Goal: Information Seeking & Learning: Check status

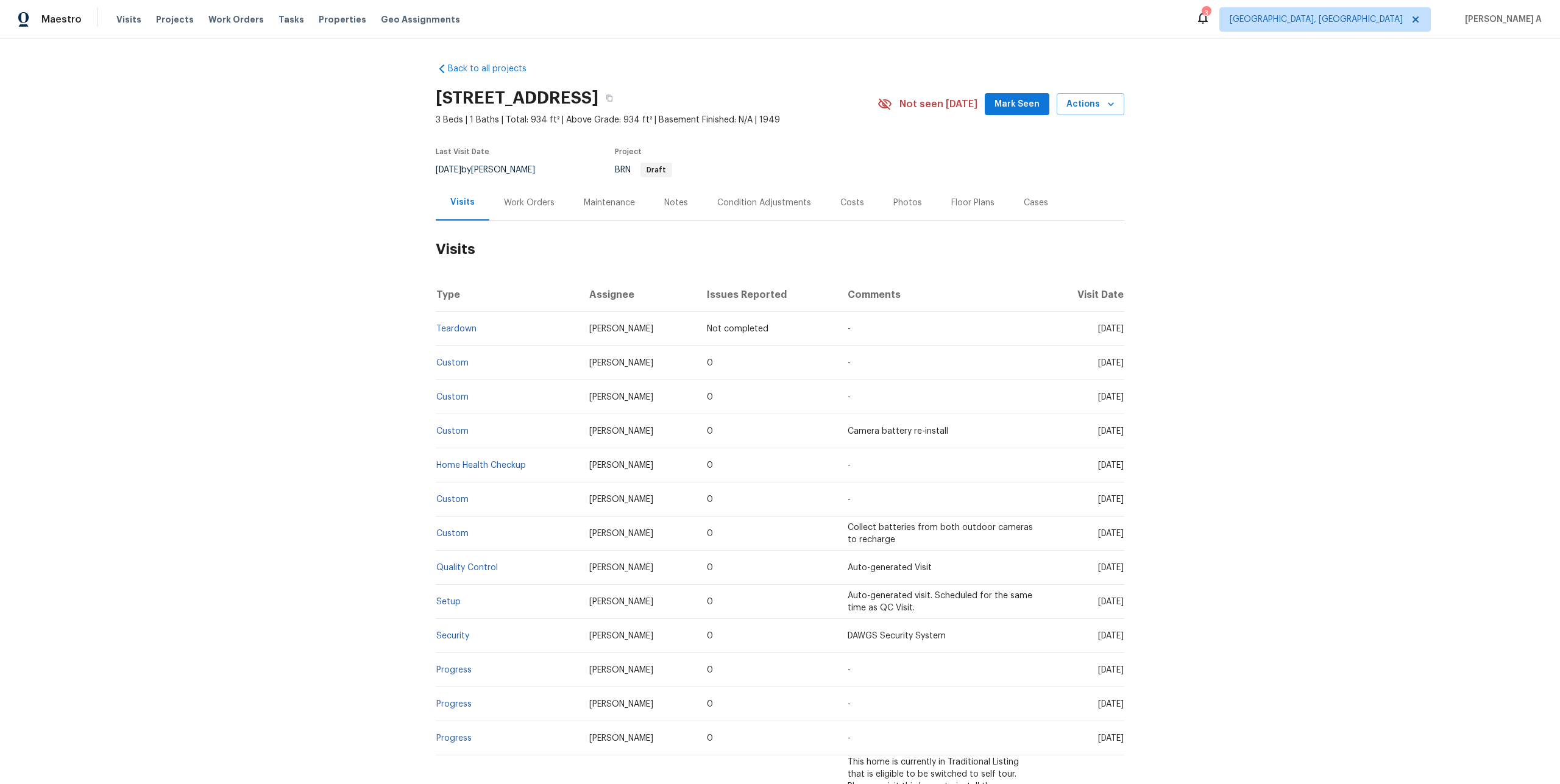
click at [457, 368] on td "Custom" at bounding box center [507, 363] width 144 height 34
click at [456, 364] on link "Custom" at bounding box center [453, 363] width 33 height 8
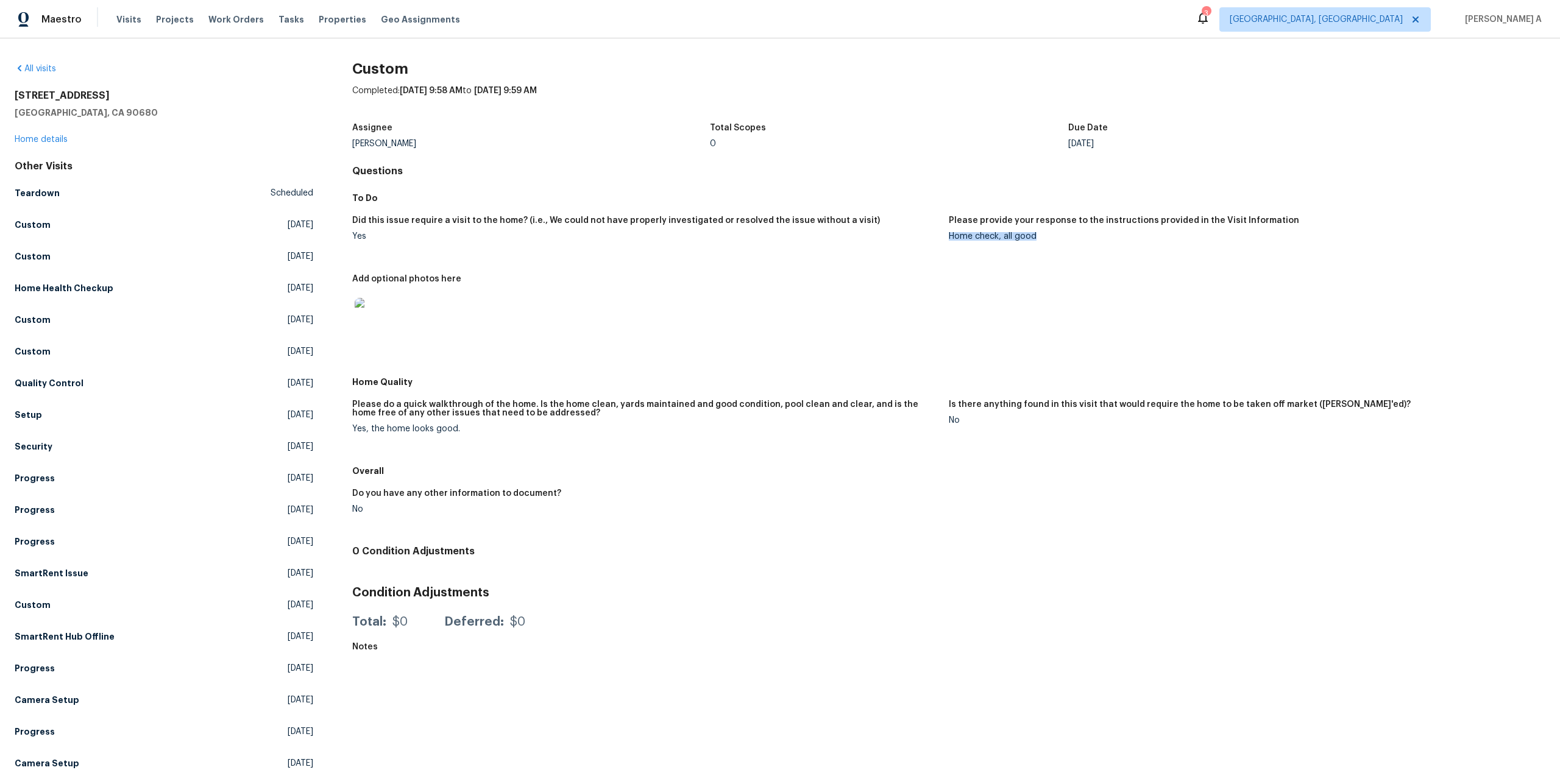
drag, startPoint x: 950, startPoint y: 235, endPoint x: 1047, endPoint y: 234, distance: 97.0
click at [1047, 234] on div "Home check, all good" at bounding box center [1242, 236] width 587 height 8
copy div "Home check, all good"
click at [52, 136] on link "Home details" at bounding box center [41, 139] width 53 height 8
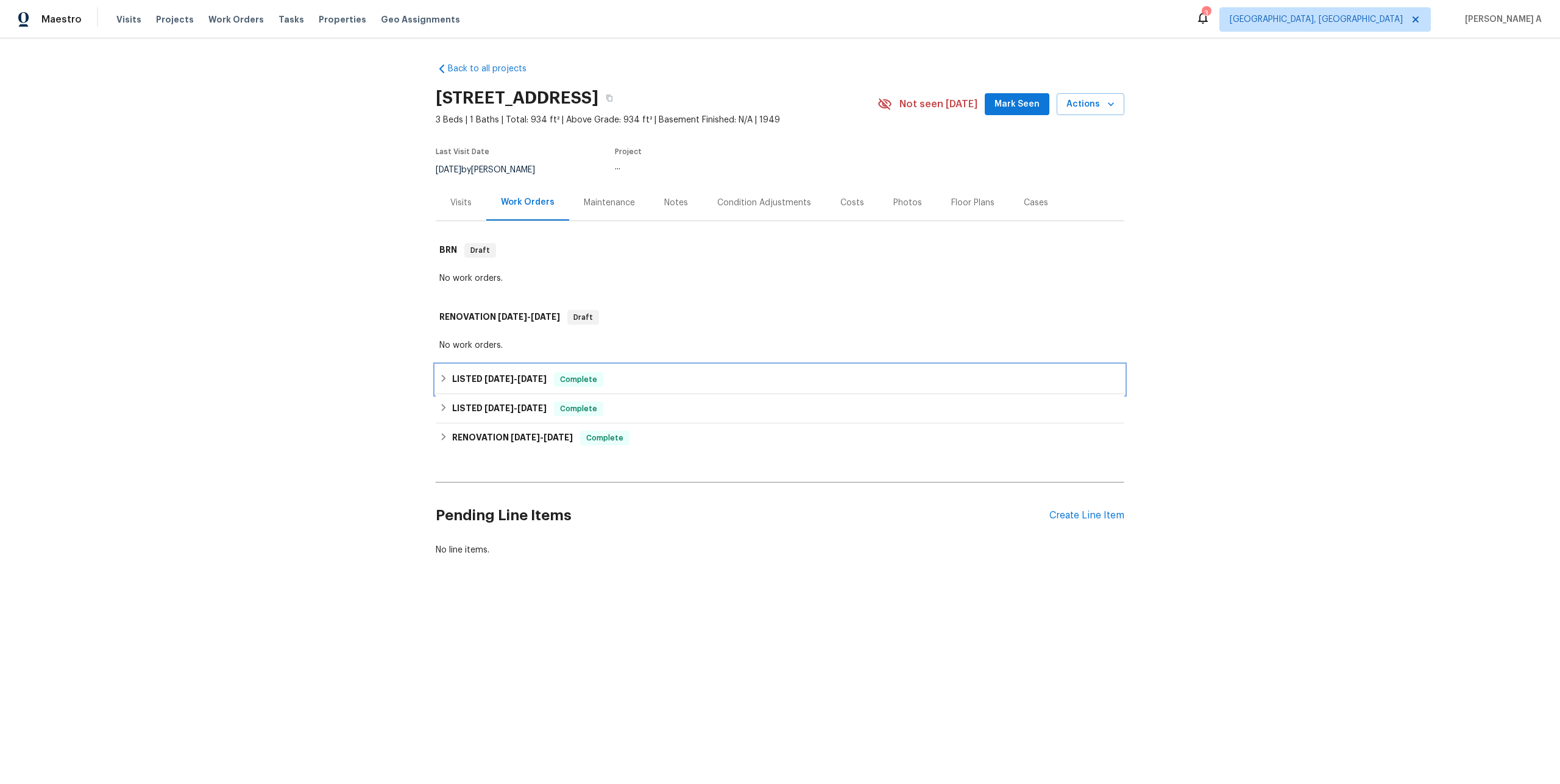
click at [540, 384] on h6 "LISTED 8/4/25 - 8/5/25" at bounding box center [499, 380] width 95 height 15
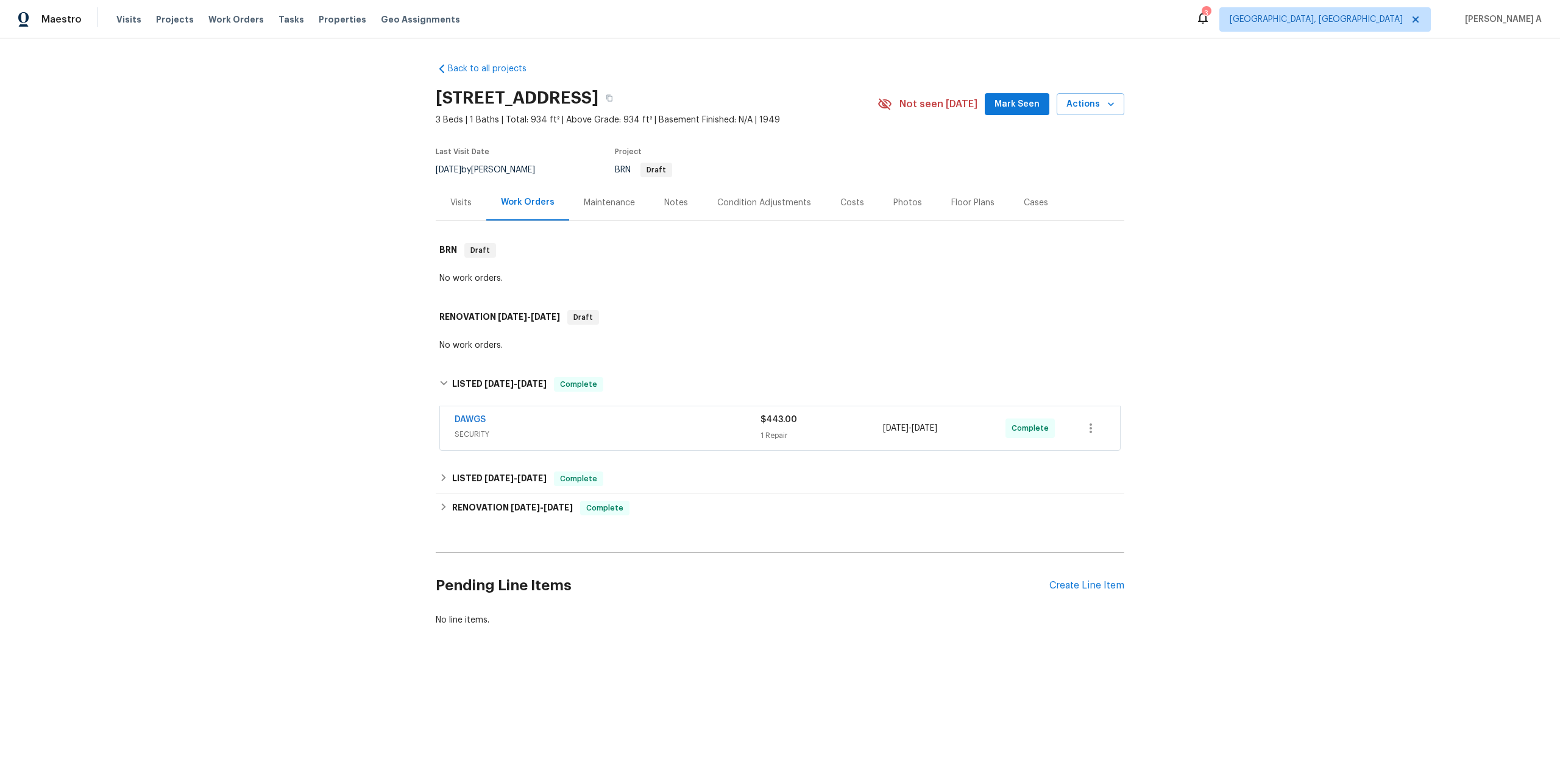
click at [551, 428] on span "SECURITY" at bounding box center [607, 434] width 306 height 12
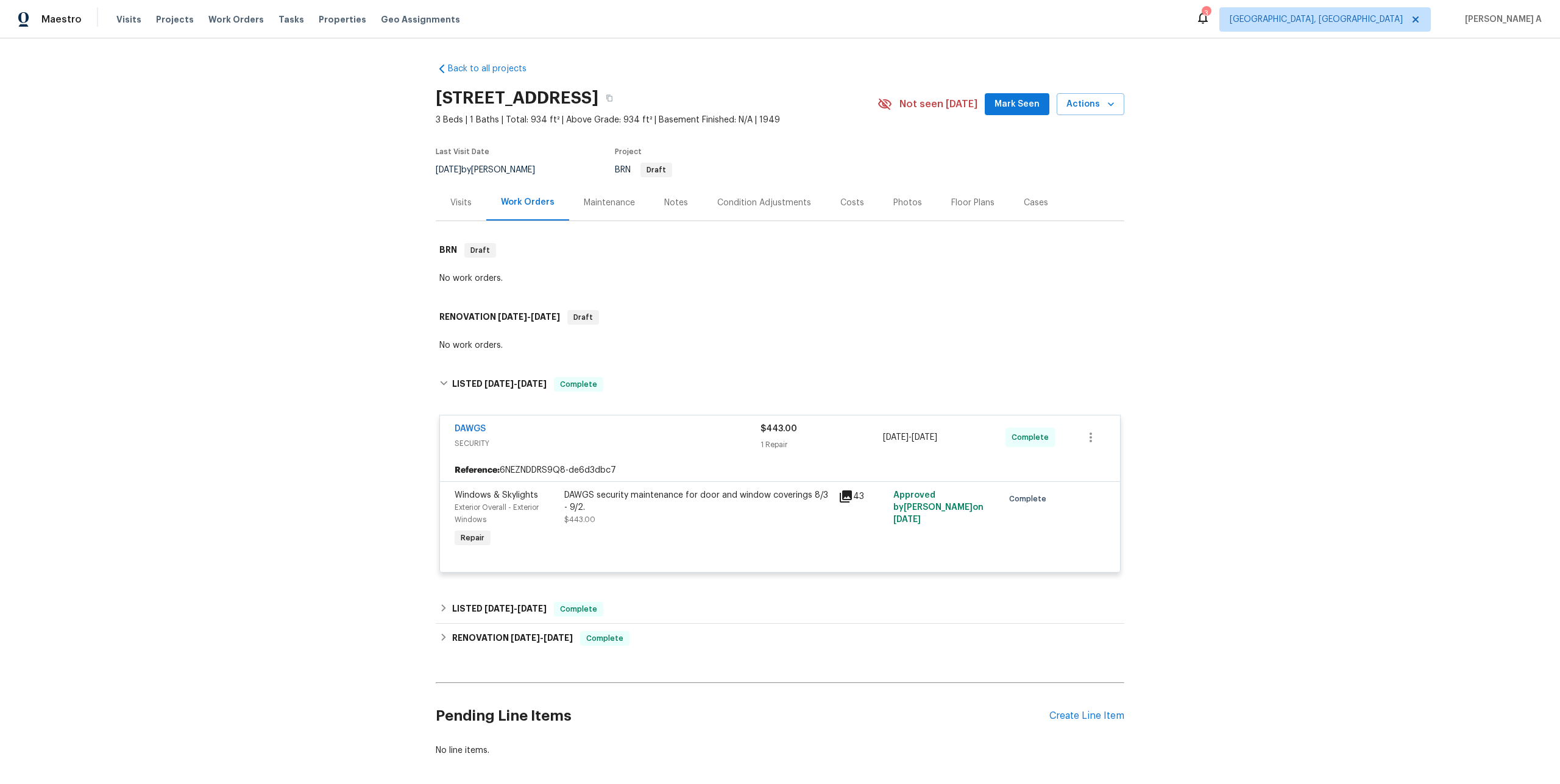
click at [634, 509] on div "DAWGS security maintenance for door and window coverings 8/3 - 9/2." at bounding box center [697, 501] width 267 height 24
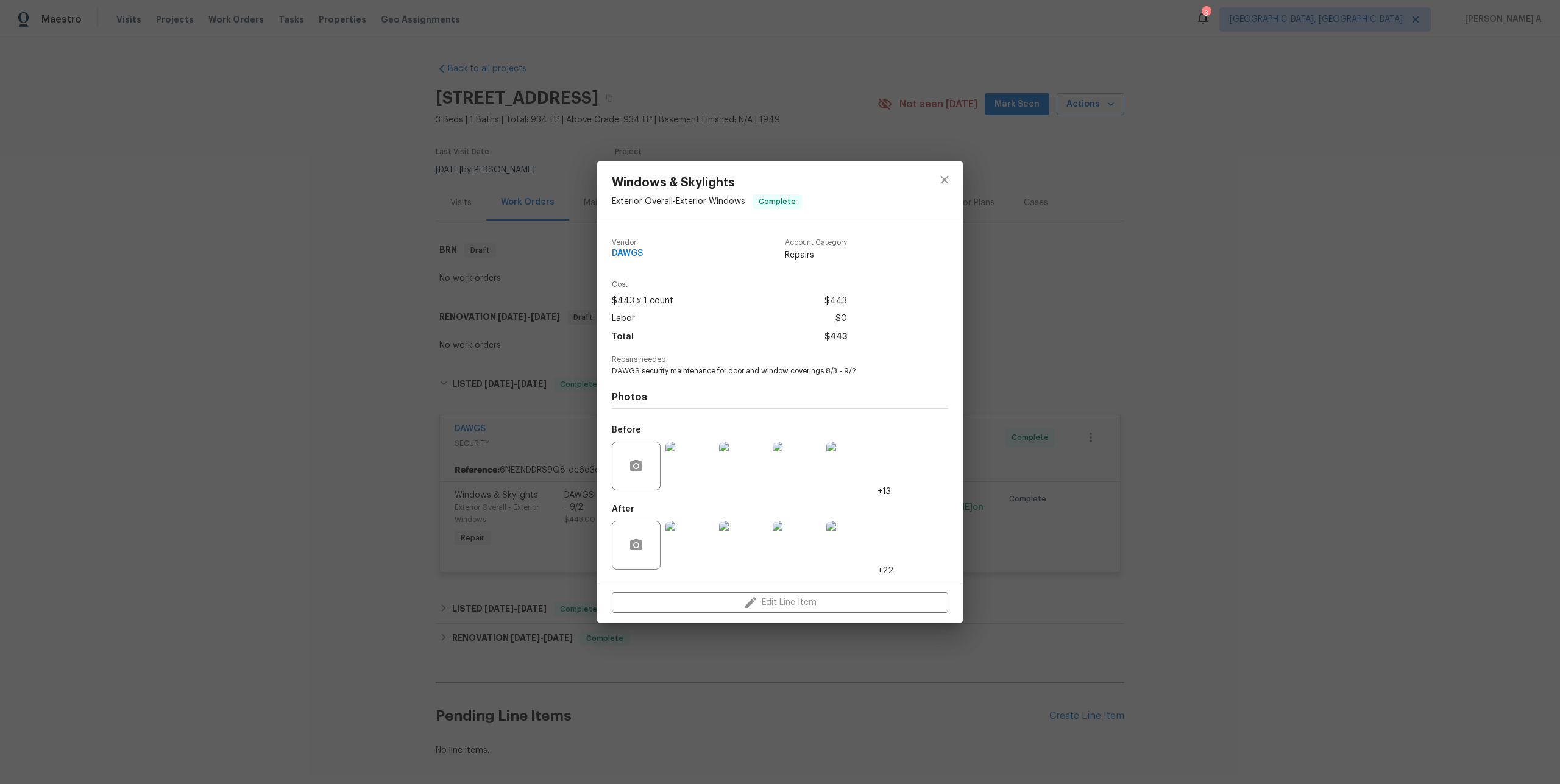
click at [709, 536] on img at bounding box center [689, 545] width 49 height 49
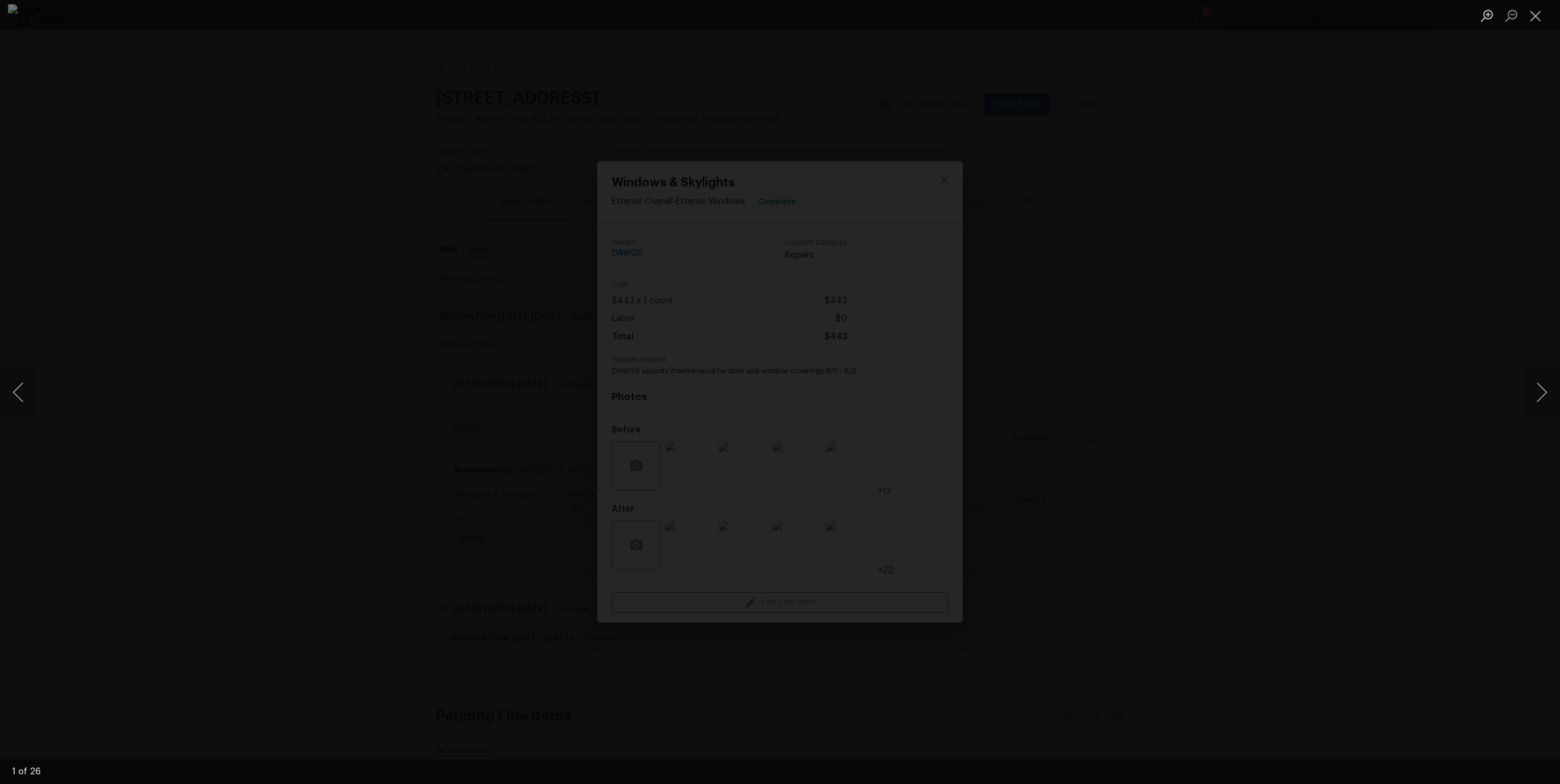
click at [1095, 407] on div "Lightbox" at bounding box center [780, 392] width 1560 height 784
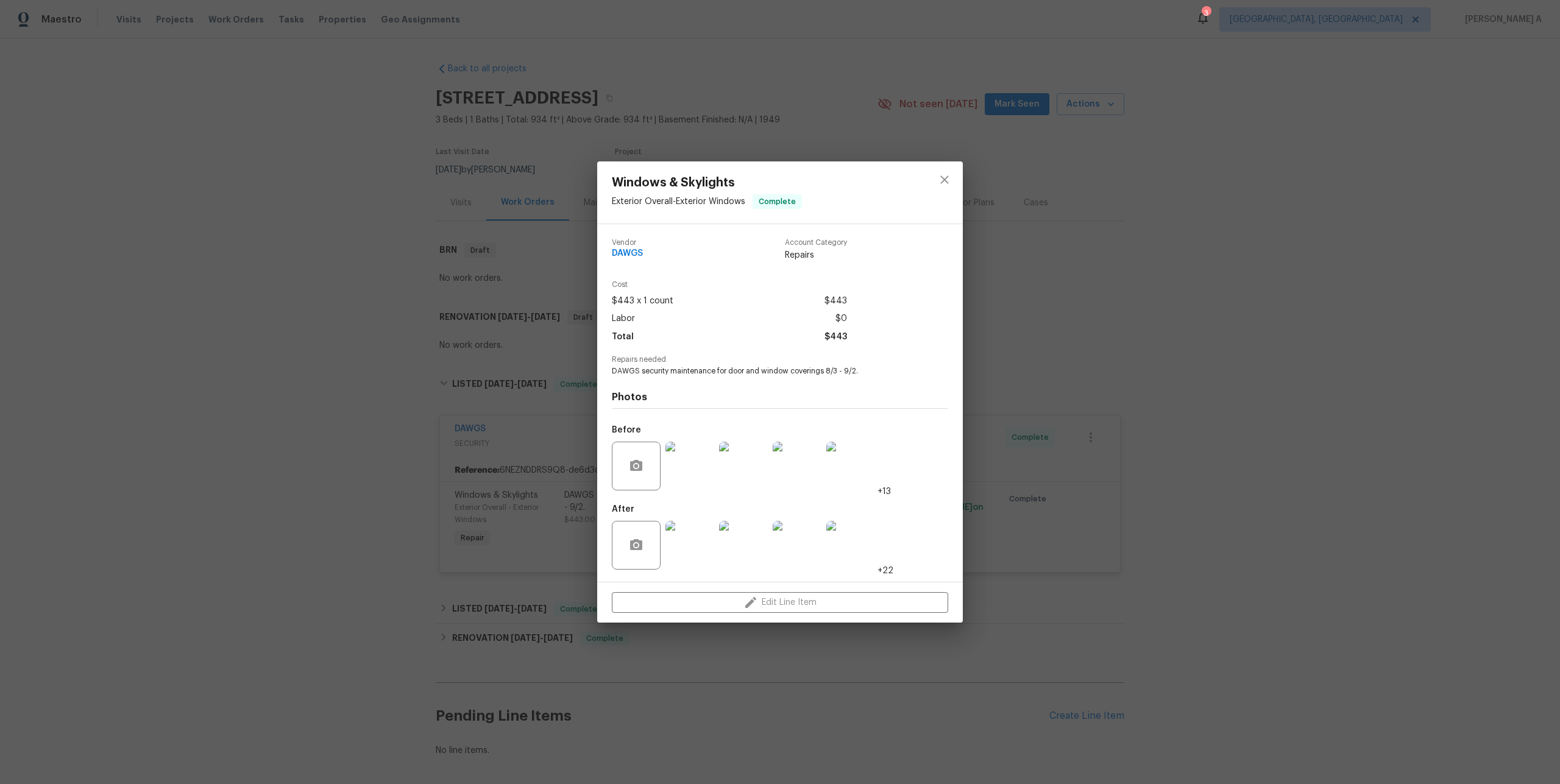
click at [743, 549] on img at bounding box center [743, 545] width 49 height 49
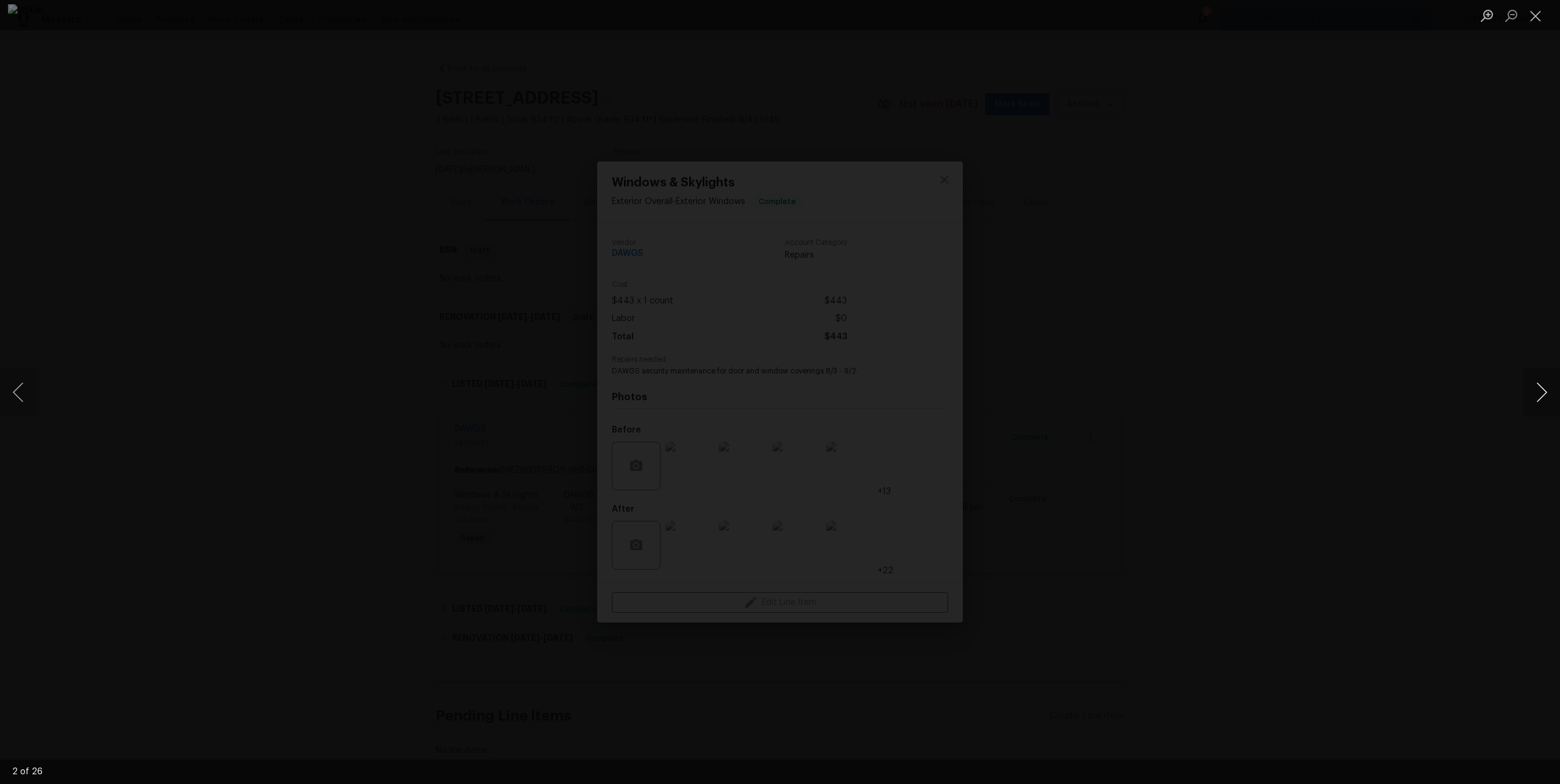
click at [1543, 381] on button "Next image" at bounding box center [1542, 392] width 37 height 49
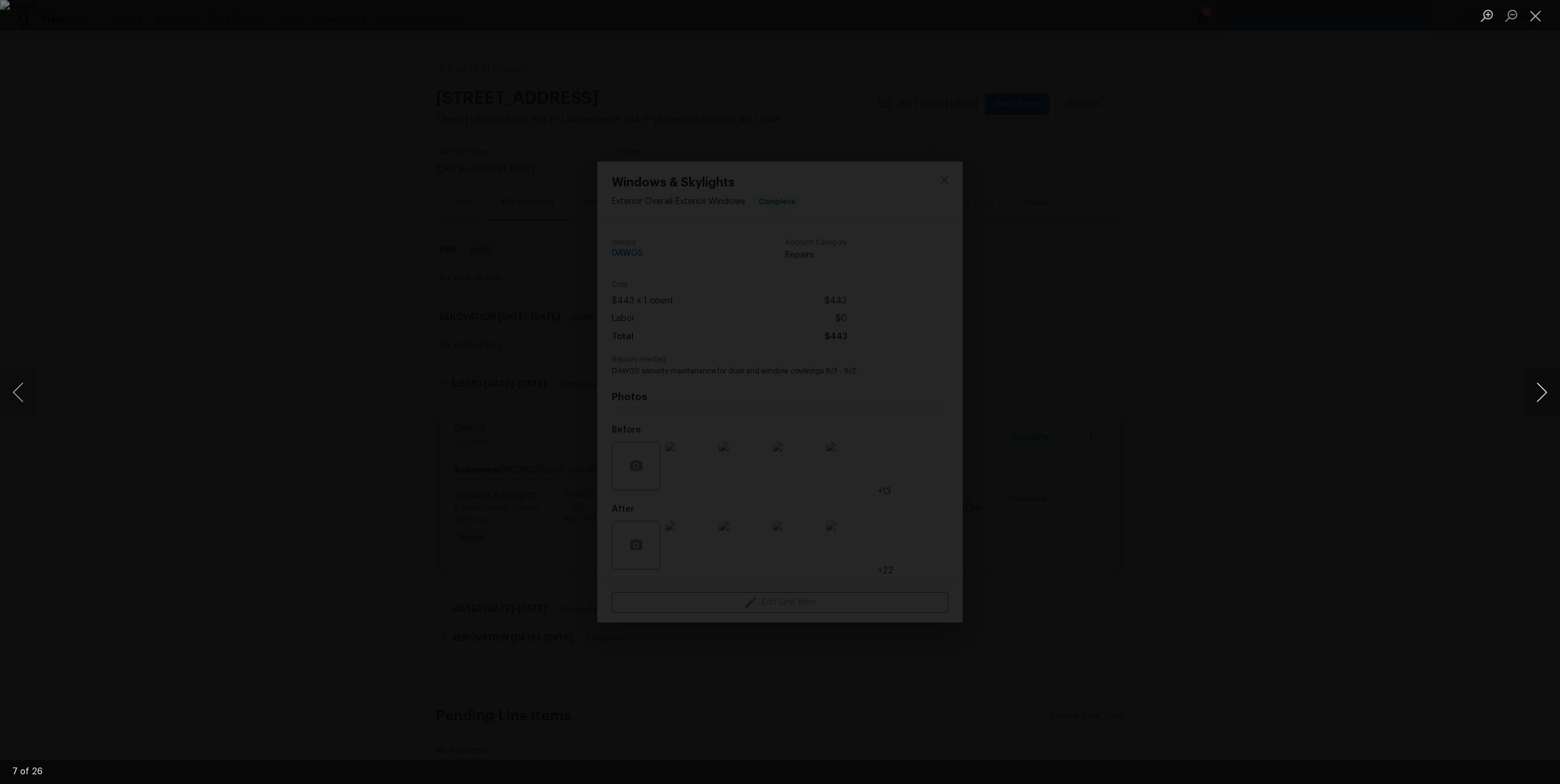
click at [1543, 381] on button "Next image" at bounding box center [1542, 392] width 37 height 49
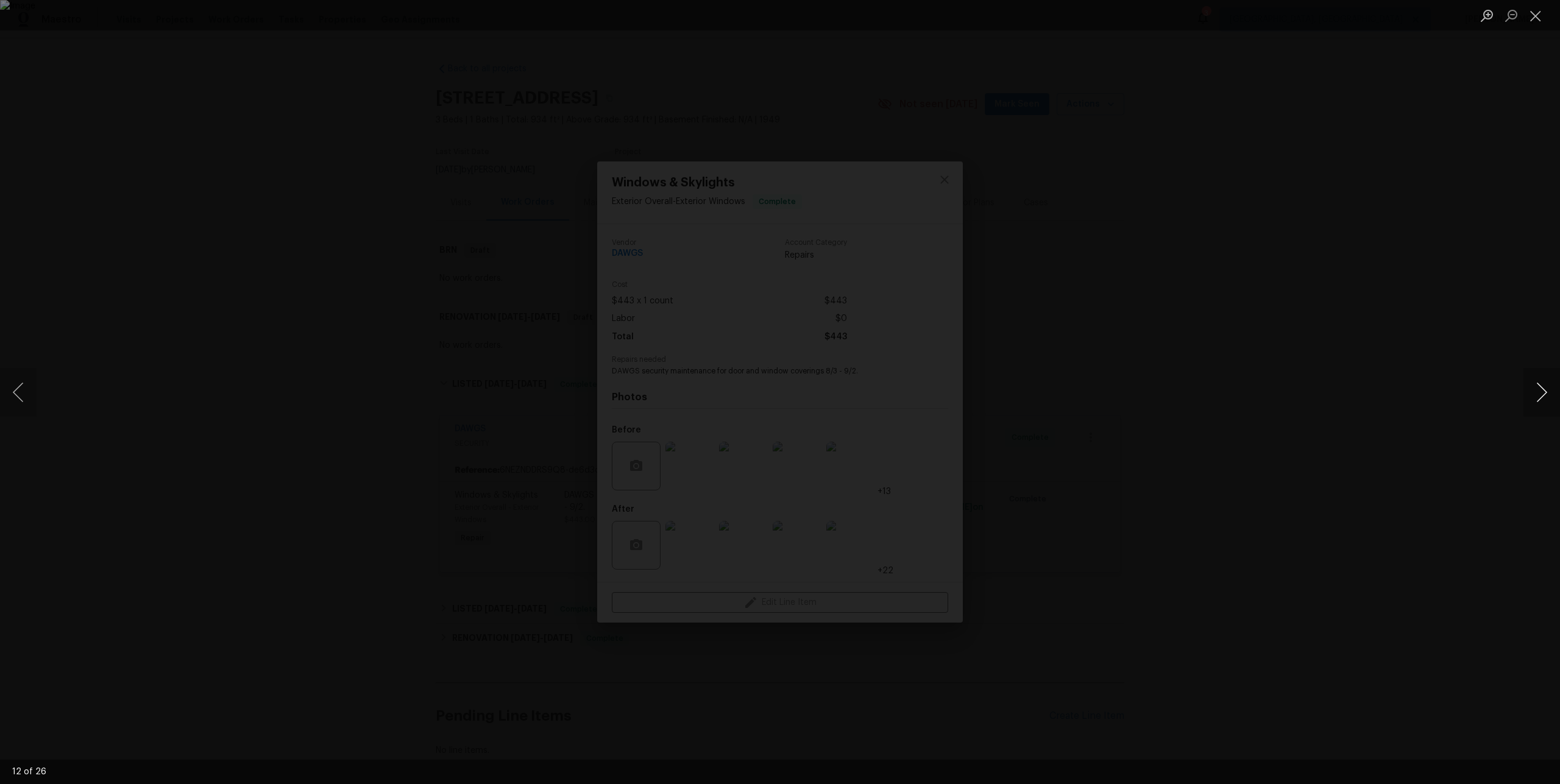
click at [1543, 381] on button "Next image" at bounding box center [1542, 392] width 37 height 49
click at [1435, 334] on div "Lightbox" at bounding box center [780, 392] width 1560 height 784
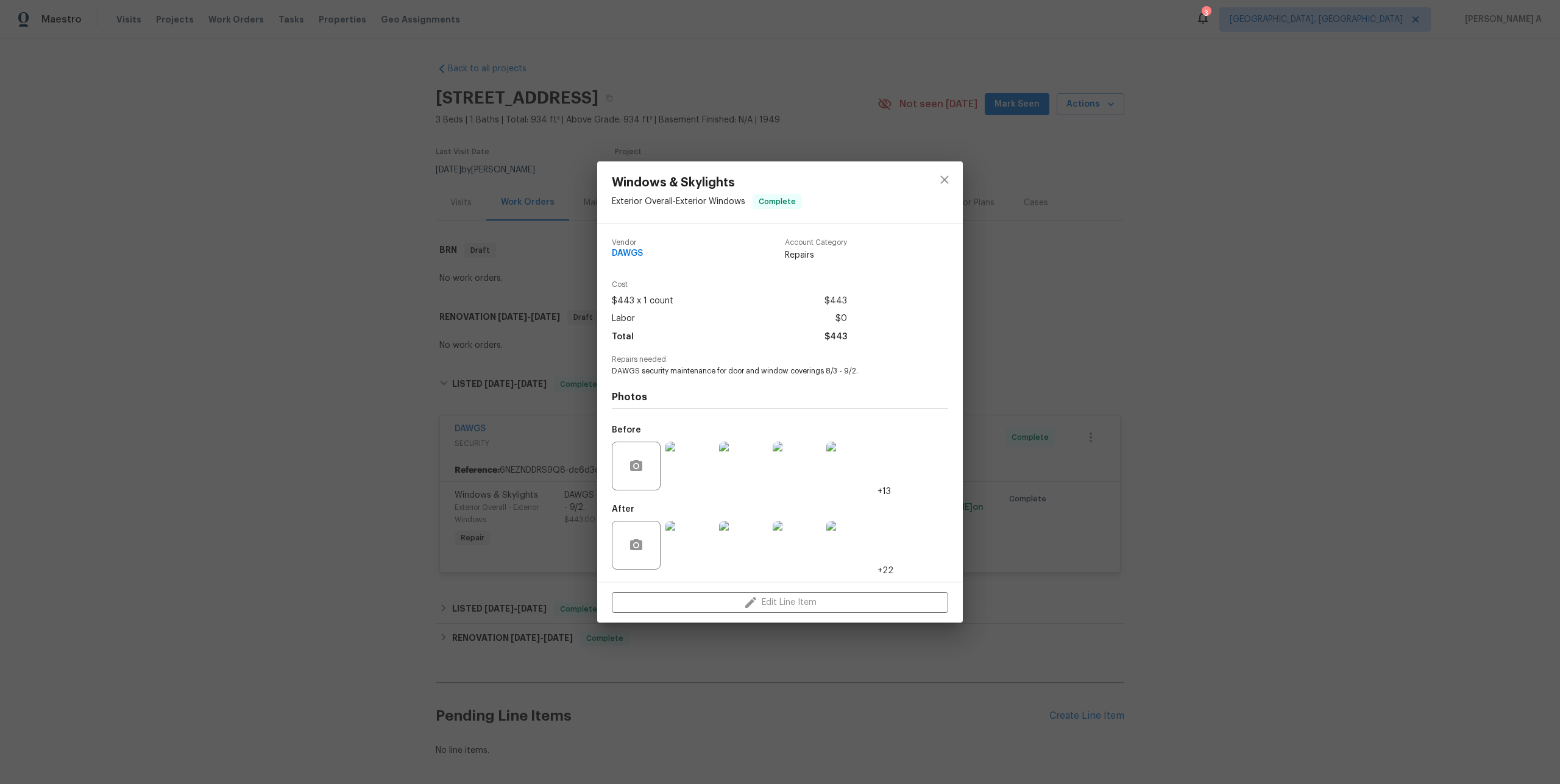
click at [1433, 334] on div "Windows & Skylights Exterior Overall - Exterior Windows Complete Vendor DAWGS A…" at bounding box center [780, 392] width 1560 height 784
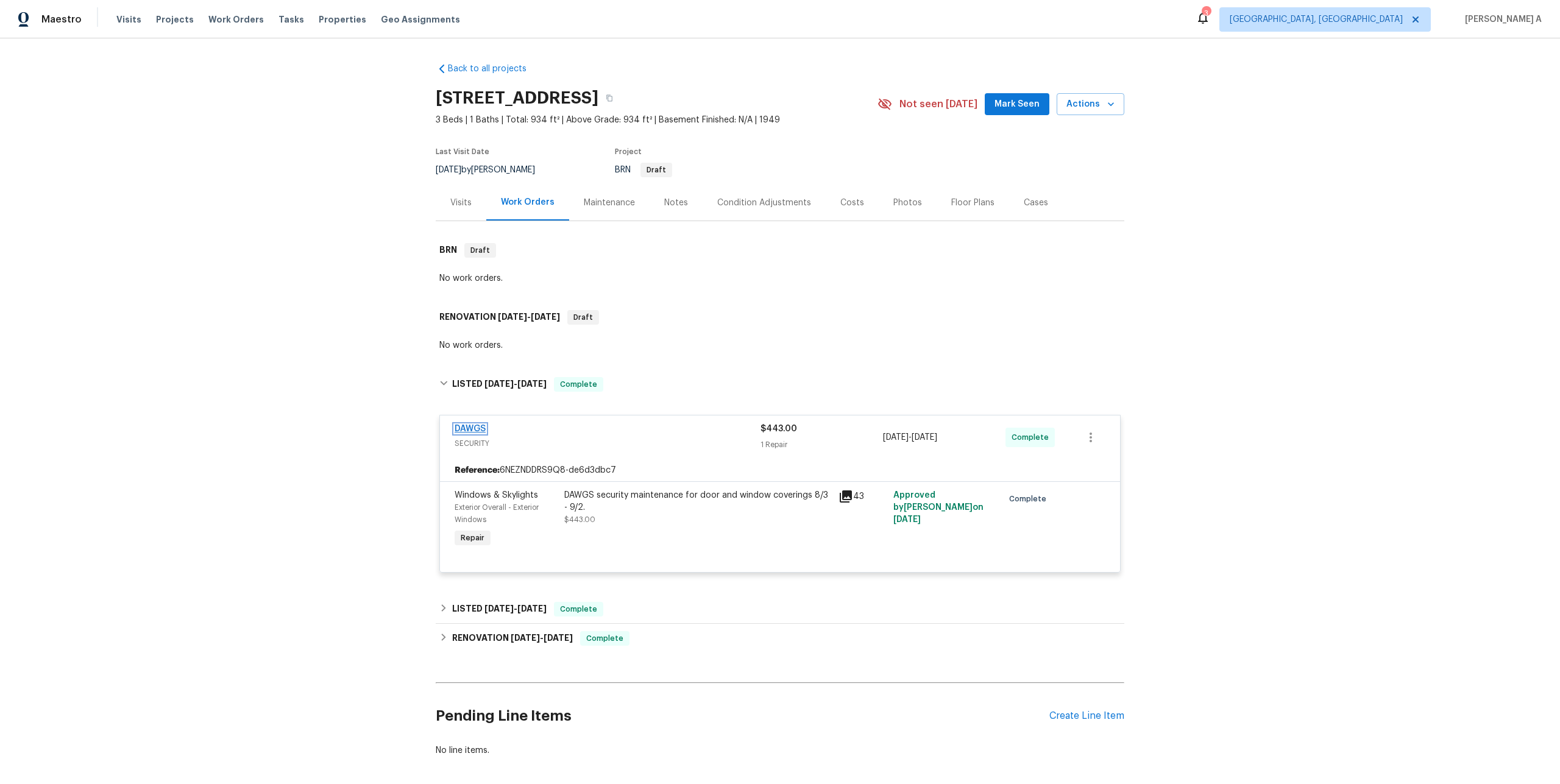
click at [477, 429] on link "DAWGS" at bounding box center [470, 429] width 31 height 8
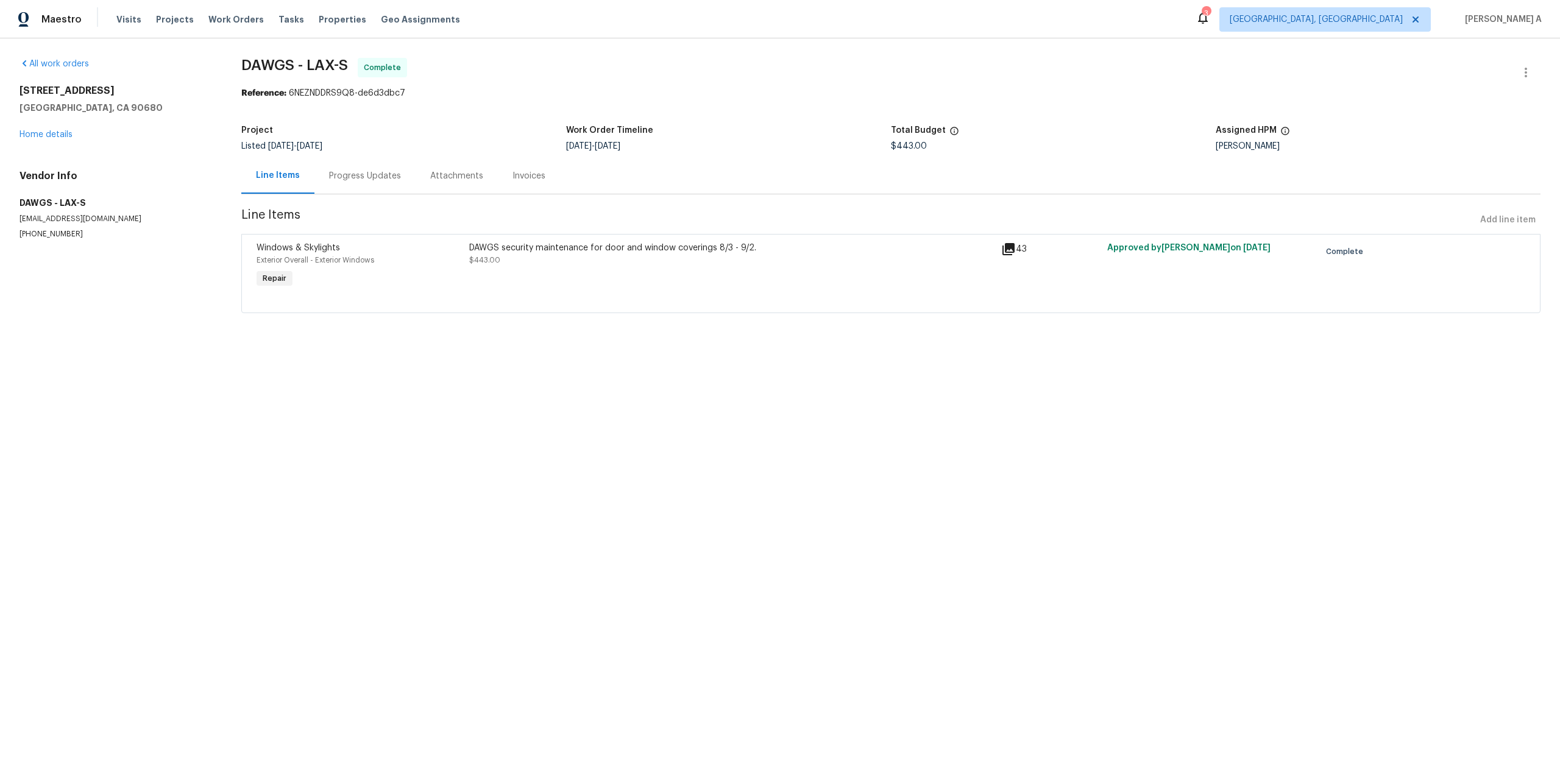
click at [582, 257] on div "DAWGS security maintenance for door and window coverings 8/3 - 9/2. $443.00" at bounding box center [732, 254] width 525 height 24
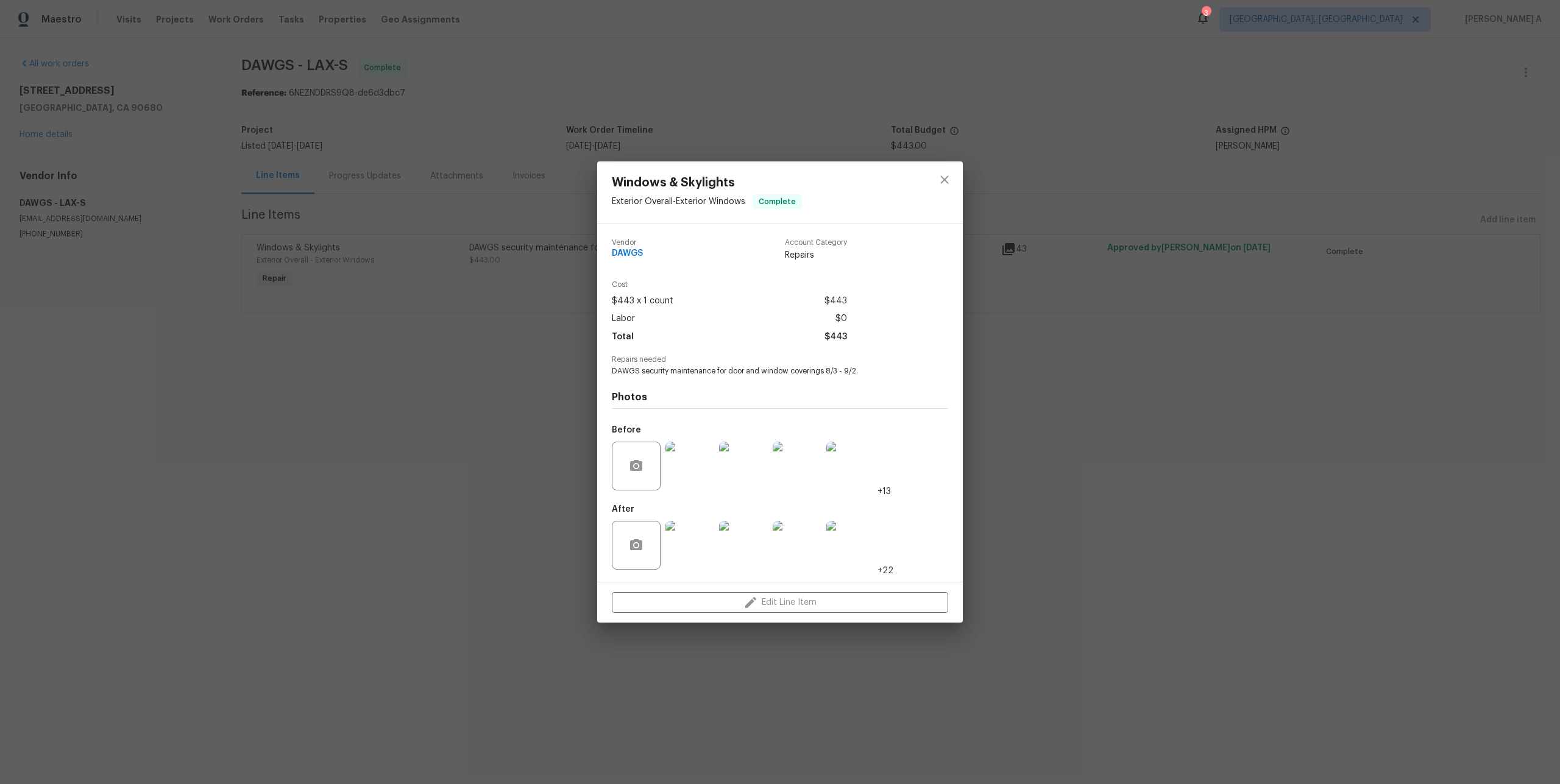
click at [677, 469] on img at bounding box center [689, 466] width 49 height 49
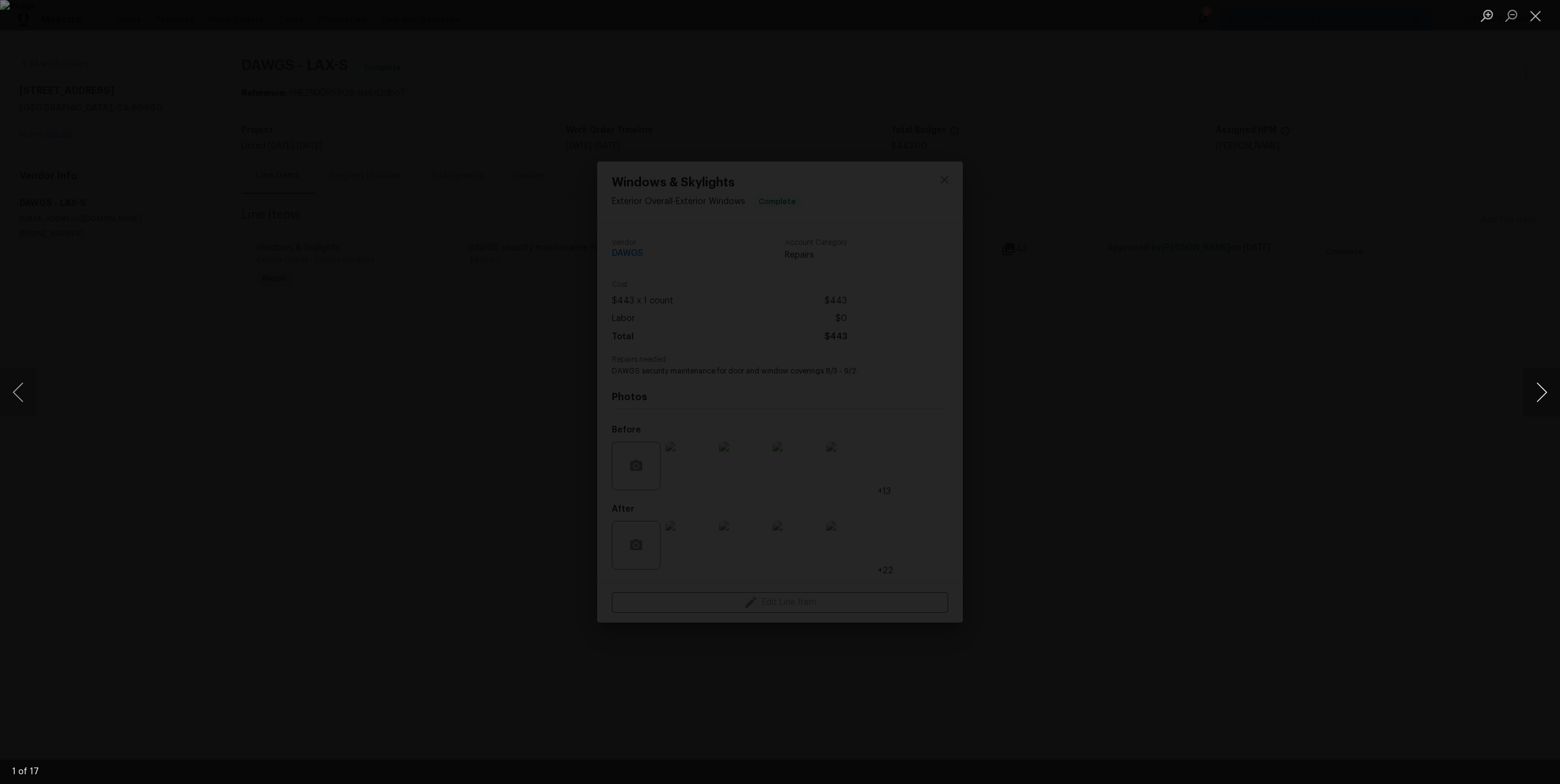
click at [1530, 391] on button "Next image" at bounding box center [1542, 392] width 37 height 49
click at [1385, 349] on div "Lightbox" at bounding box center [780, 392] width 1560 height 784
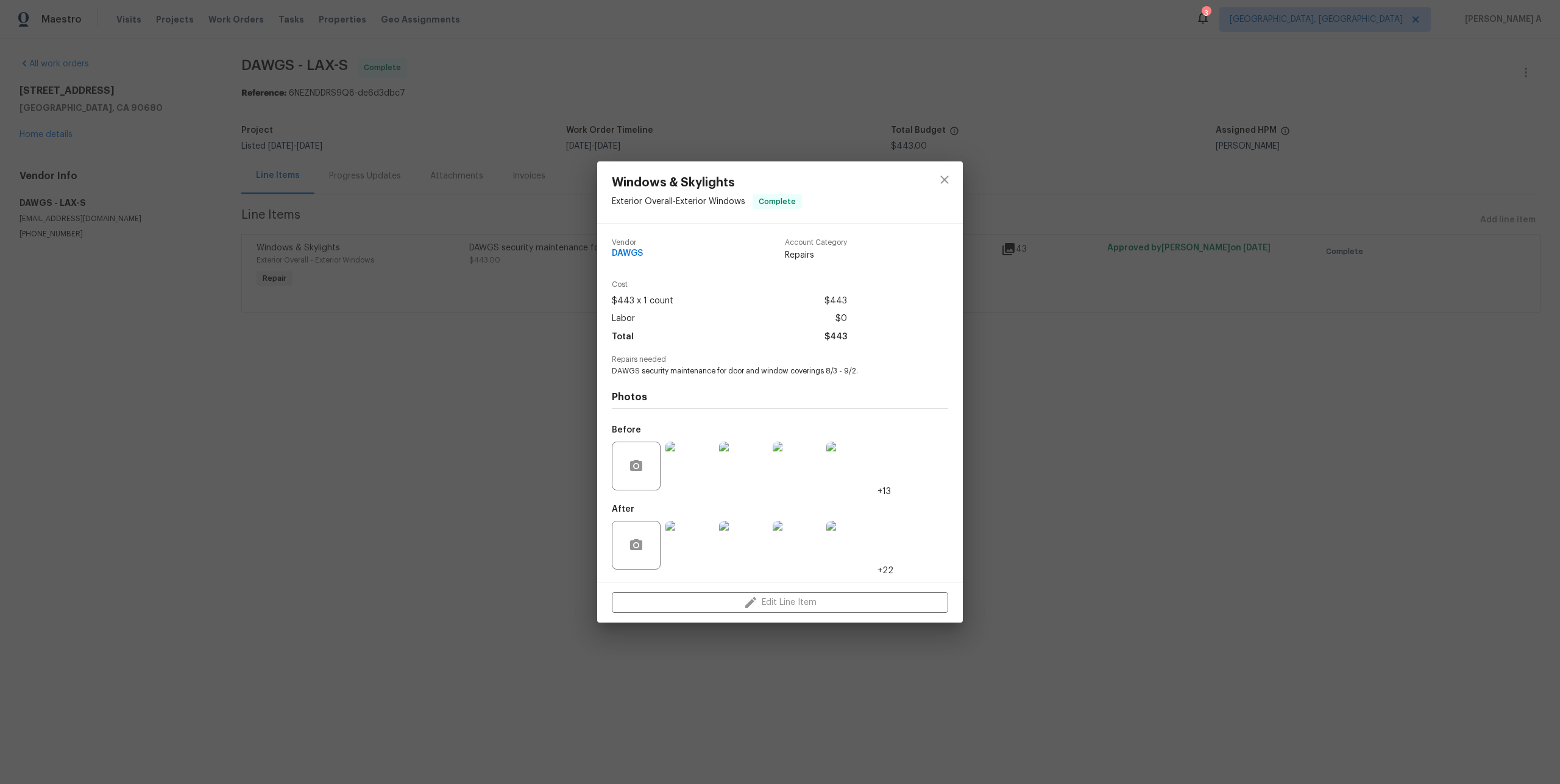
click at [688, 551] on img at bounding box center [689, 545] width 49 height 49
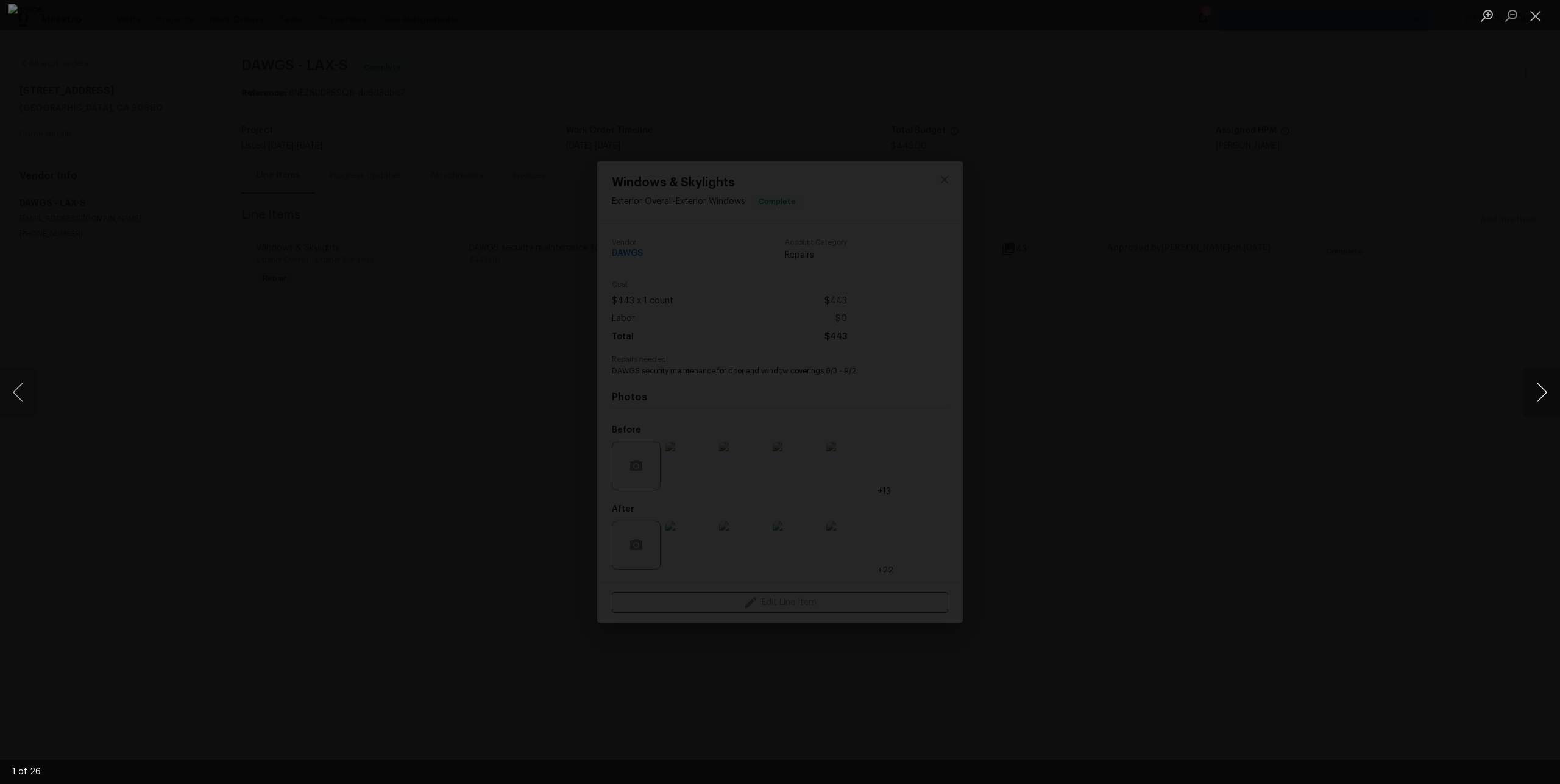
click at [1540, 378] on button "Next image" at bounding box center [1542, 392] width 37 height 49
click at [1540, 383] on button "Next image" at bounding box center [1542, 392] width 37 height 49
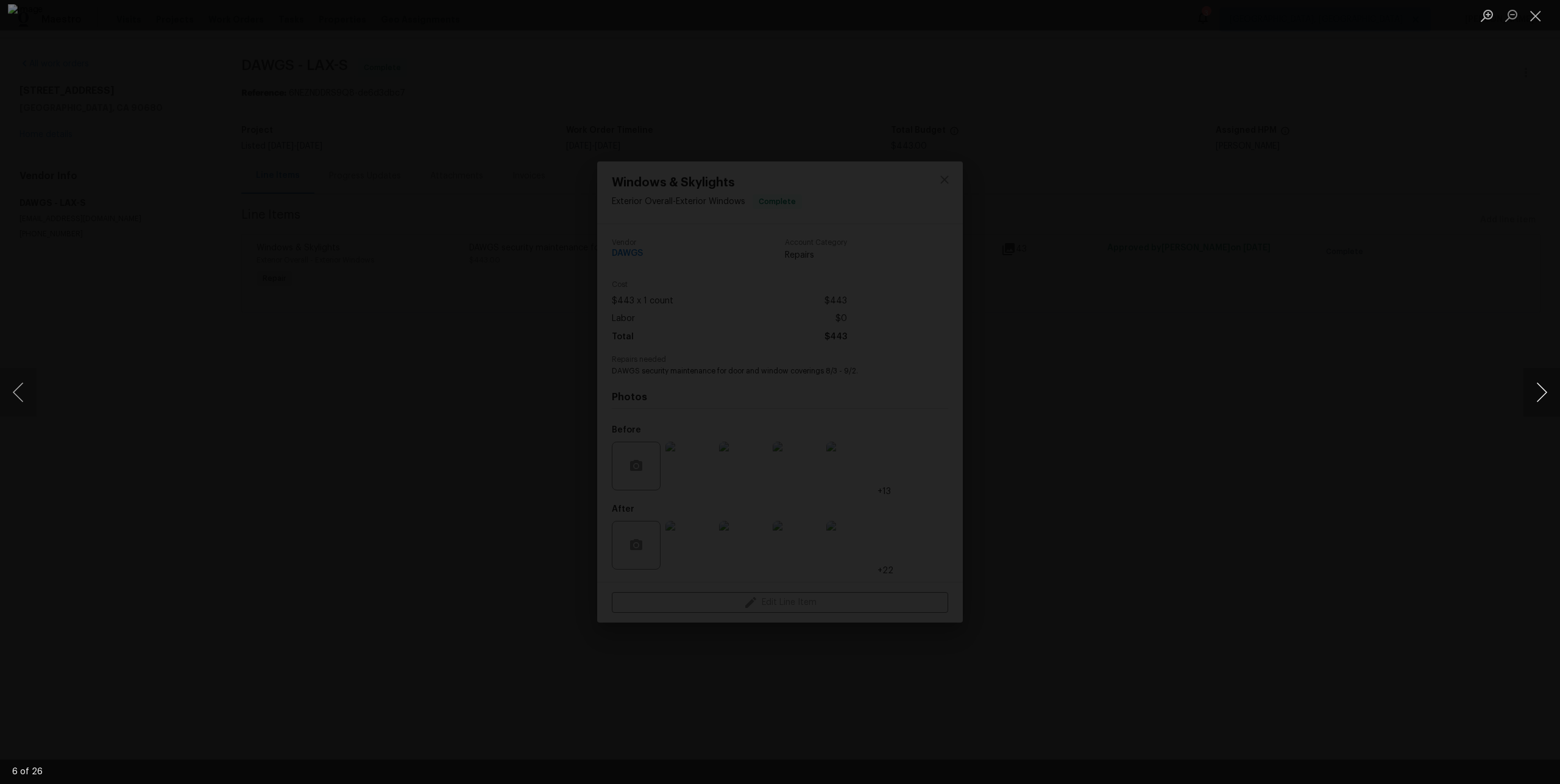
click at [1540, 383] on button "Next image" at bounding box center [1542, 392] width 37 height 49
click at [1539, 383] on button "Next image" at bounding box center [1542, 392] width 37 height 49
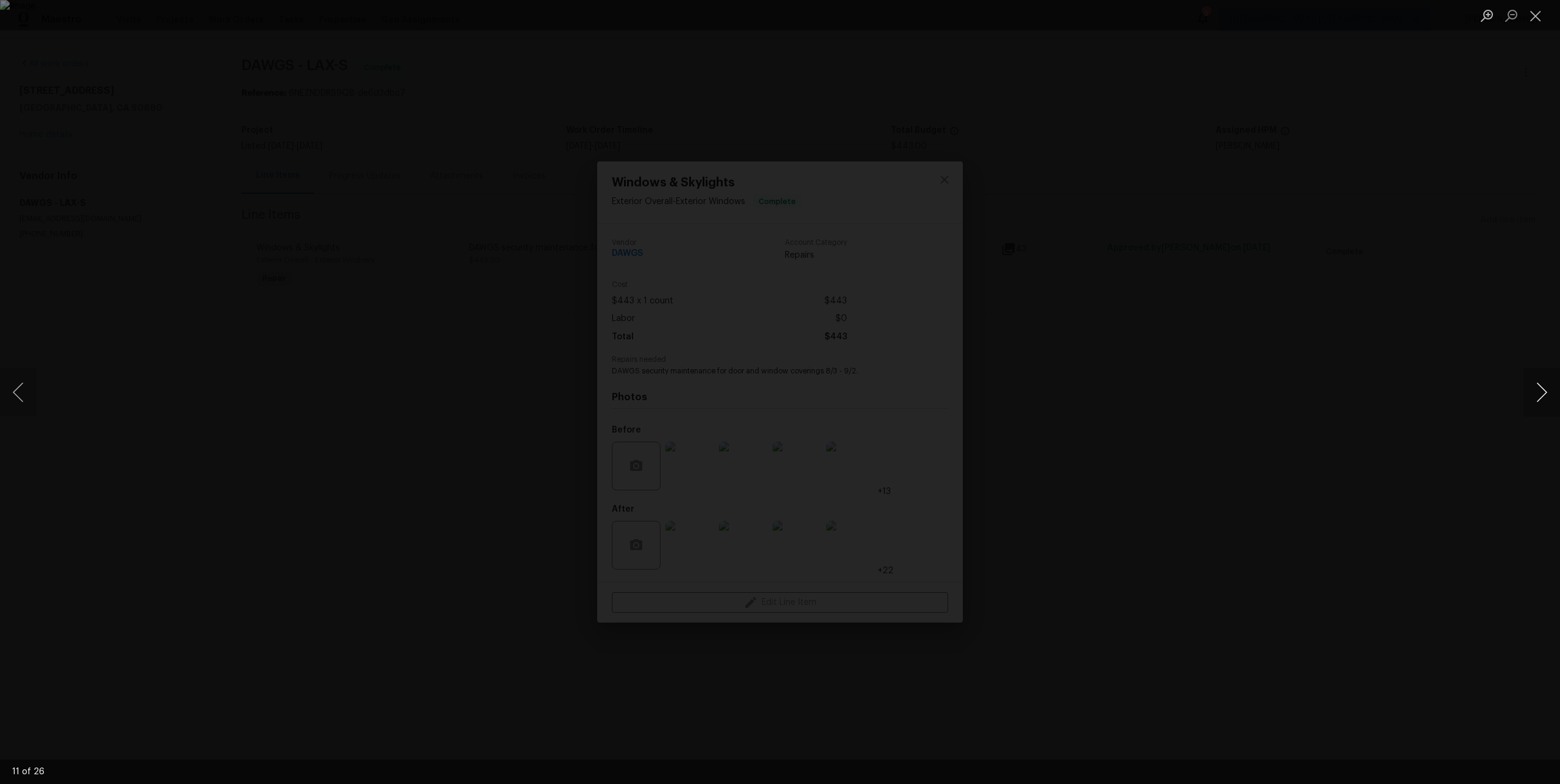
click at [1540, 382] on button "Next image" at bounding box center [1542, 392] width 37 height 49
click at [1291, 370] on div "Lightbox" at bounding box center [780, 392] width 1560 height 784
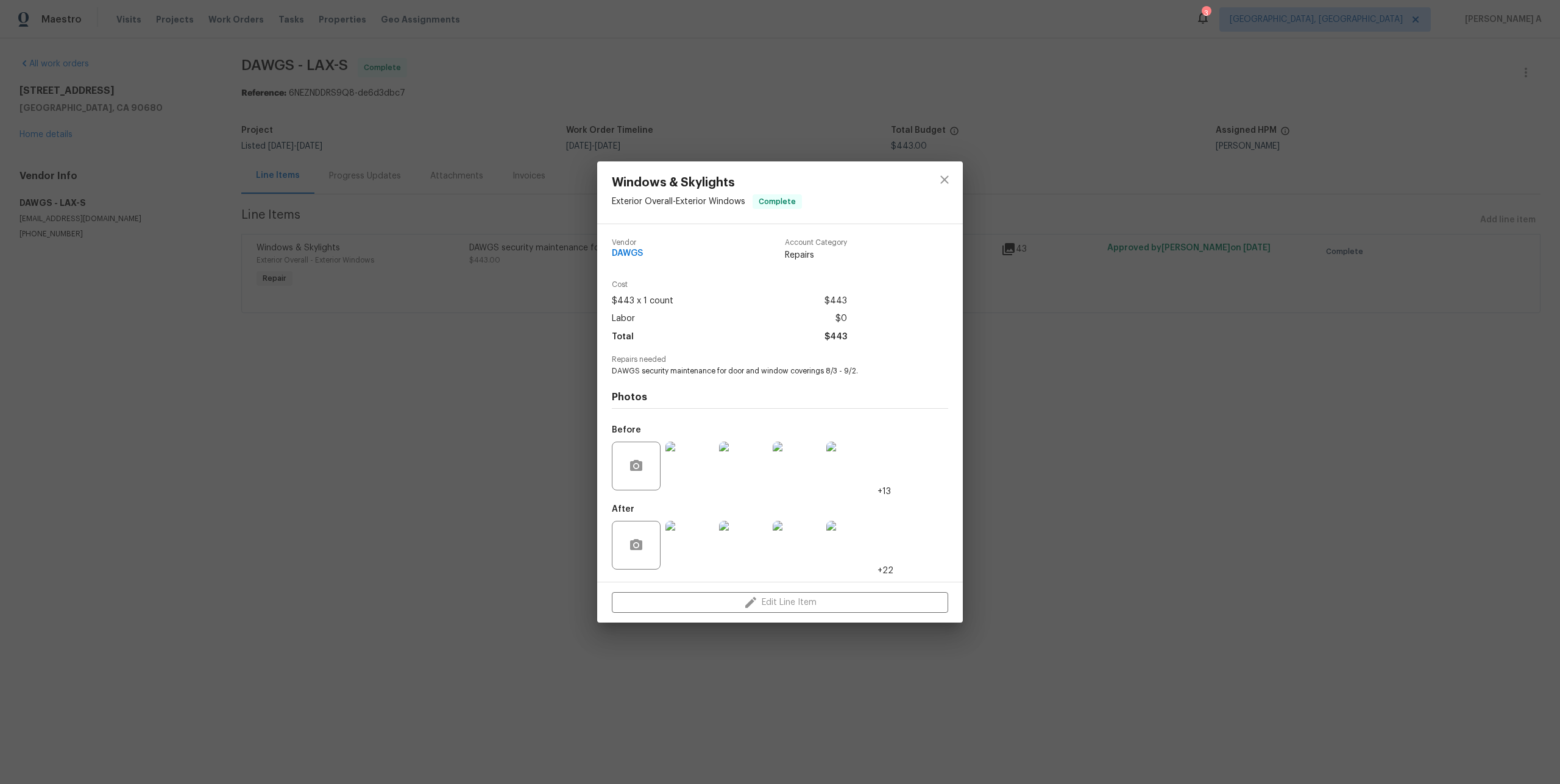
click at [1290, 328] on div "Windows & Skylights Exterior Overall - Exterior Windows Complete Vendor DAWGS A…" at bounding box center [780, 392] width 1560 height 784
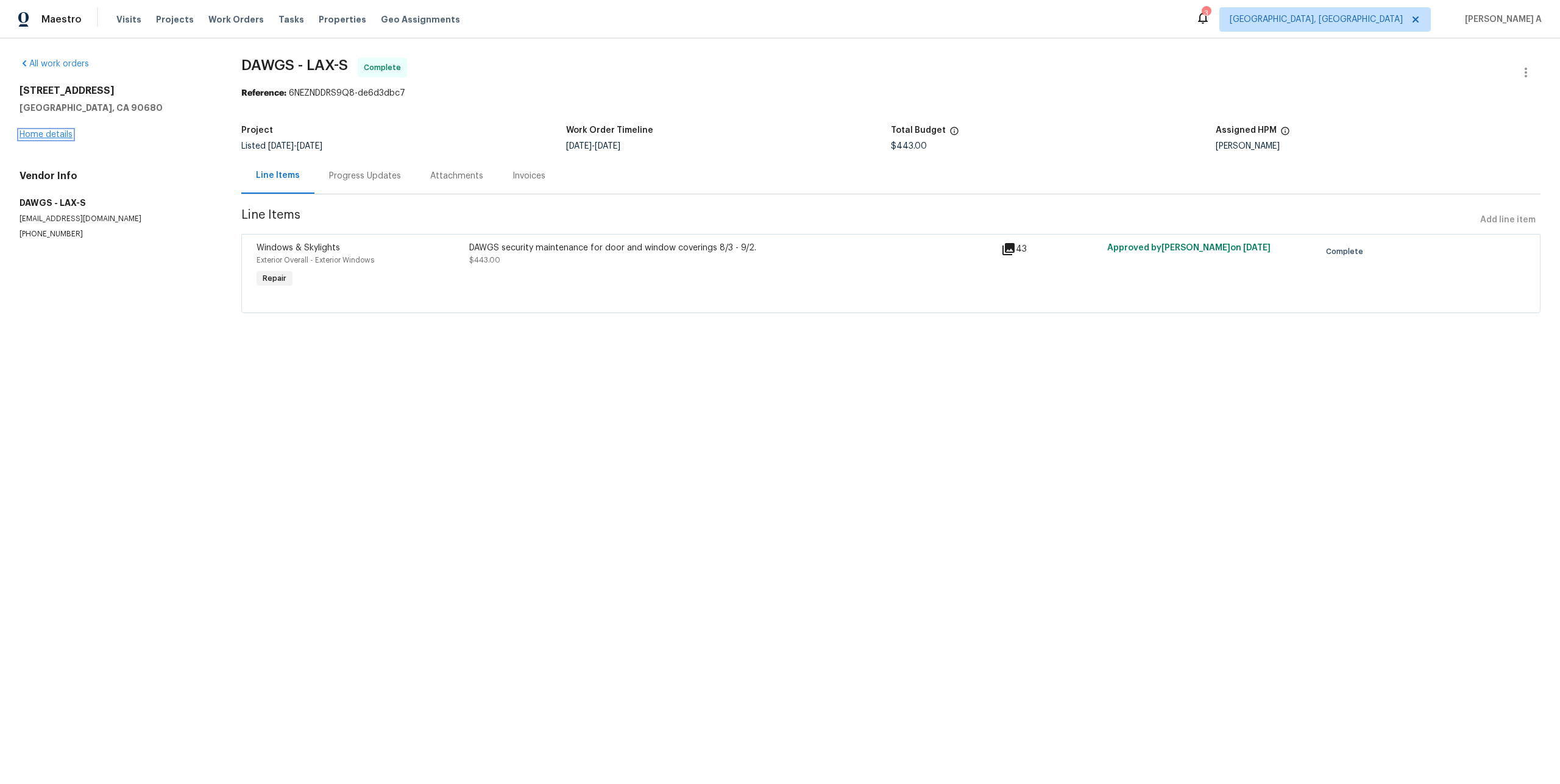
click at [65, 131] on link "Home details" at bounding box center [46, 134] width 53 height 8
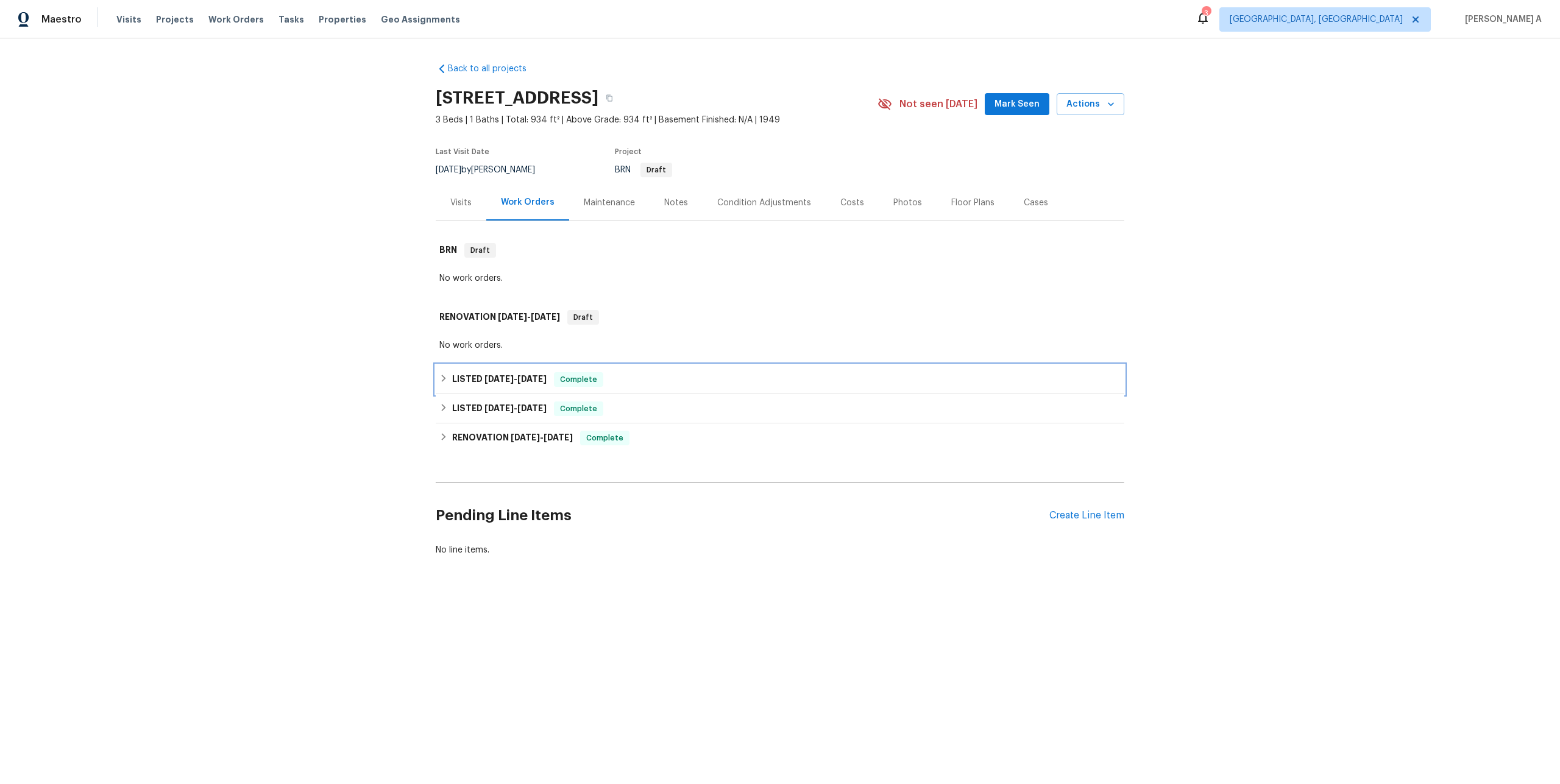
click at [521, 375] on span "8/5/25" at bounding box center [532, 379] width 29 height 8
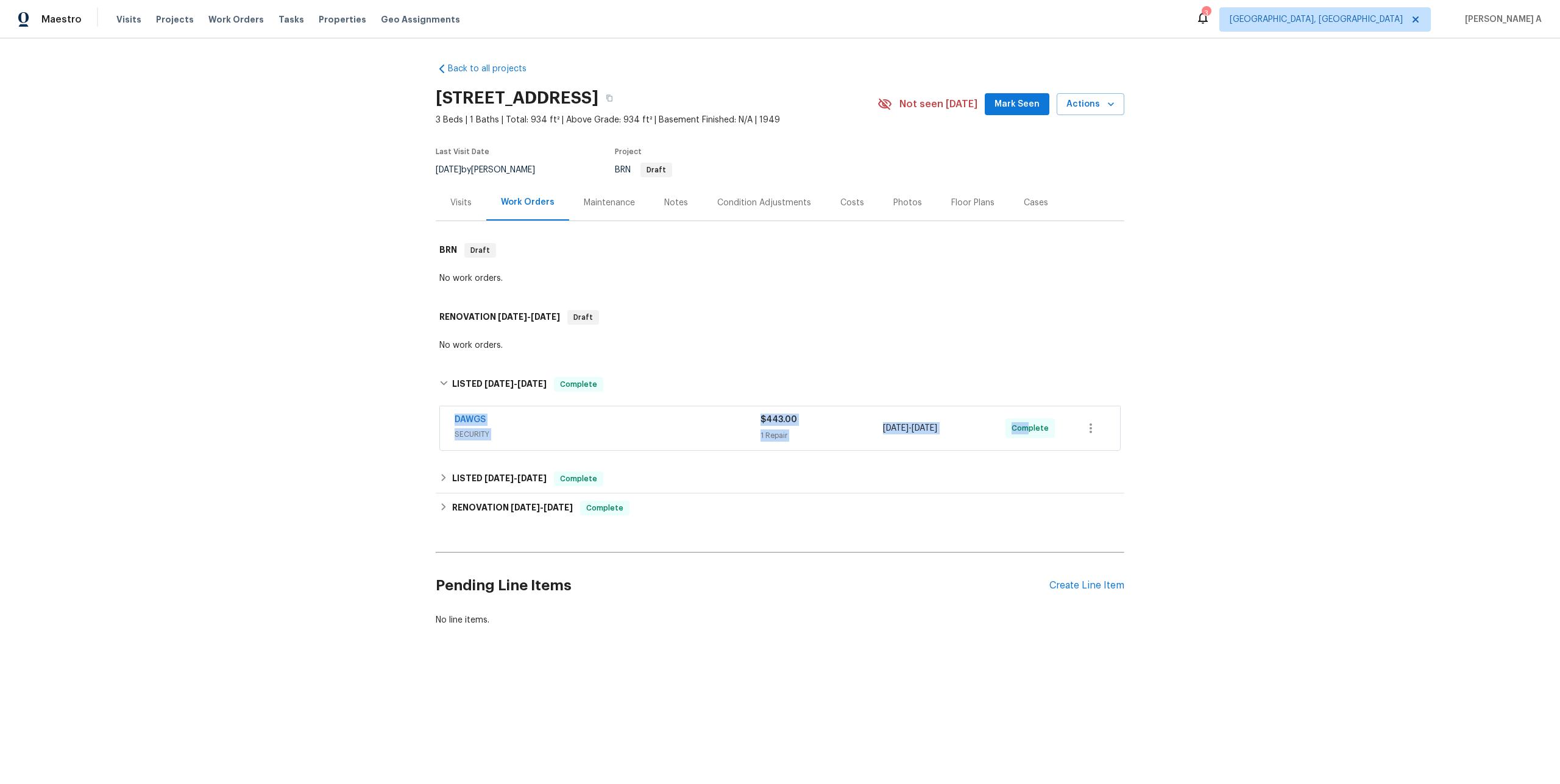
drag, startPoint x: 452, startPoint y: 418, endPoint x: 1025, endPoint y: 426, distance: 573.1
click at [1025, 426] on div "DAWGS SECURITY $443.00 1 Repair 8/4/2025 - 8/5/2025 Complete" at bounding box center [780, 428] width 680 height 44
copy div "DAWGS SECURITY $443.00 1 Repair 8/4/2025 - 8/5/2025 Complete"
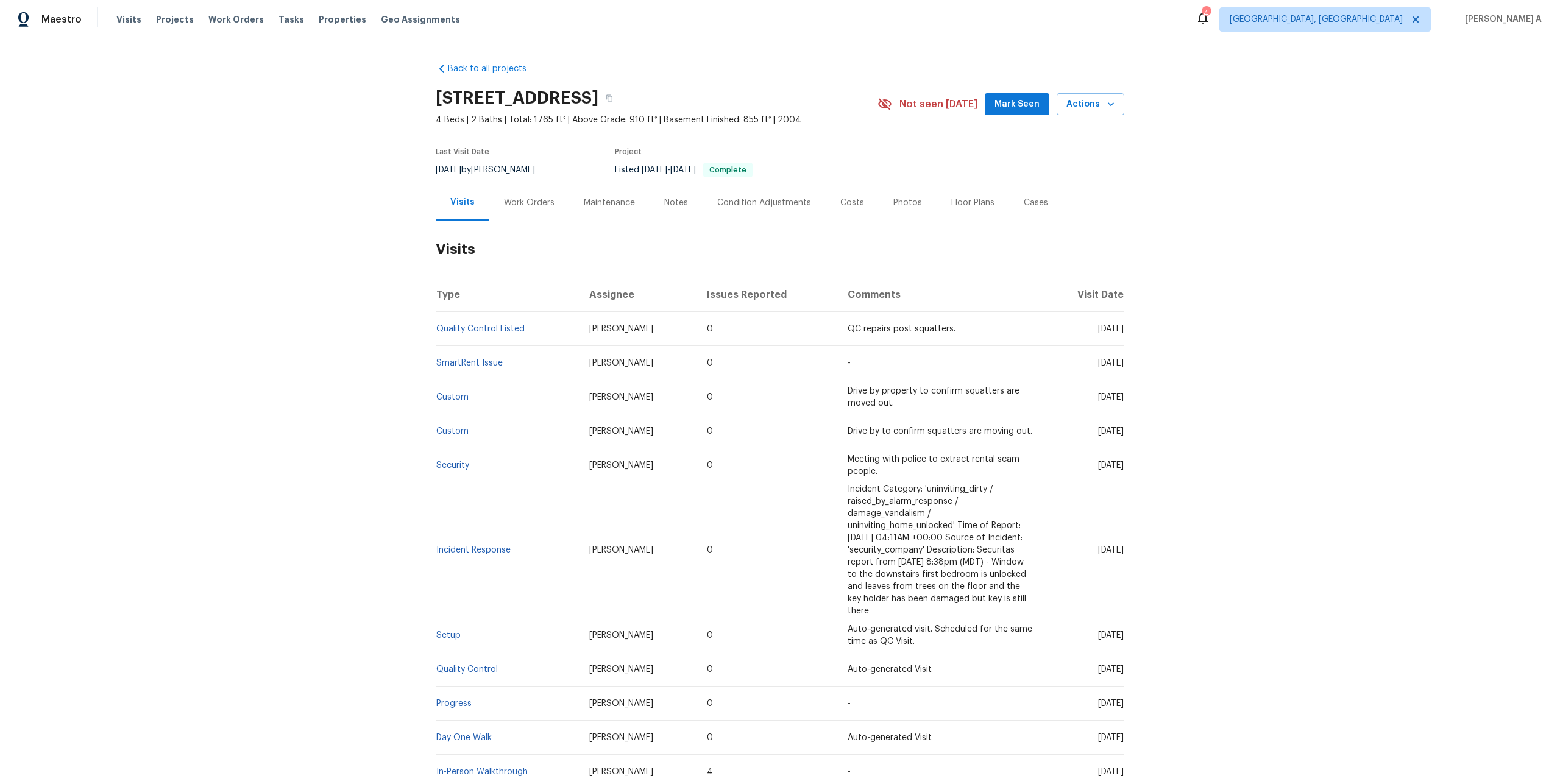
click at [529, 205] on div "Work Orders" at bounding box center [530, 202] width 51 height 12
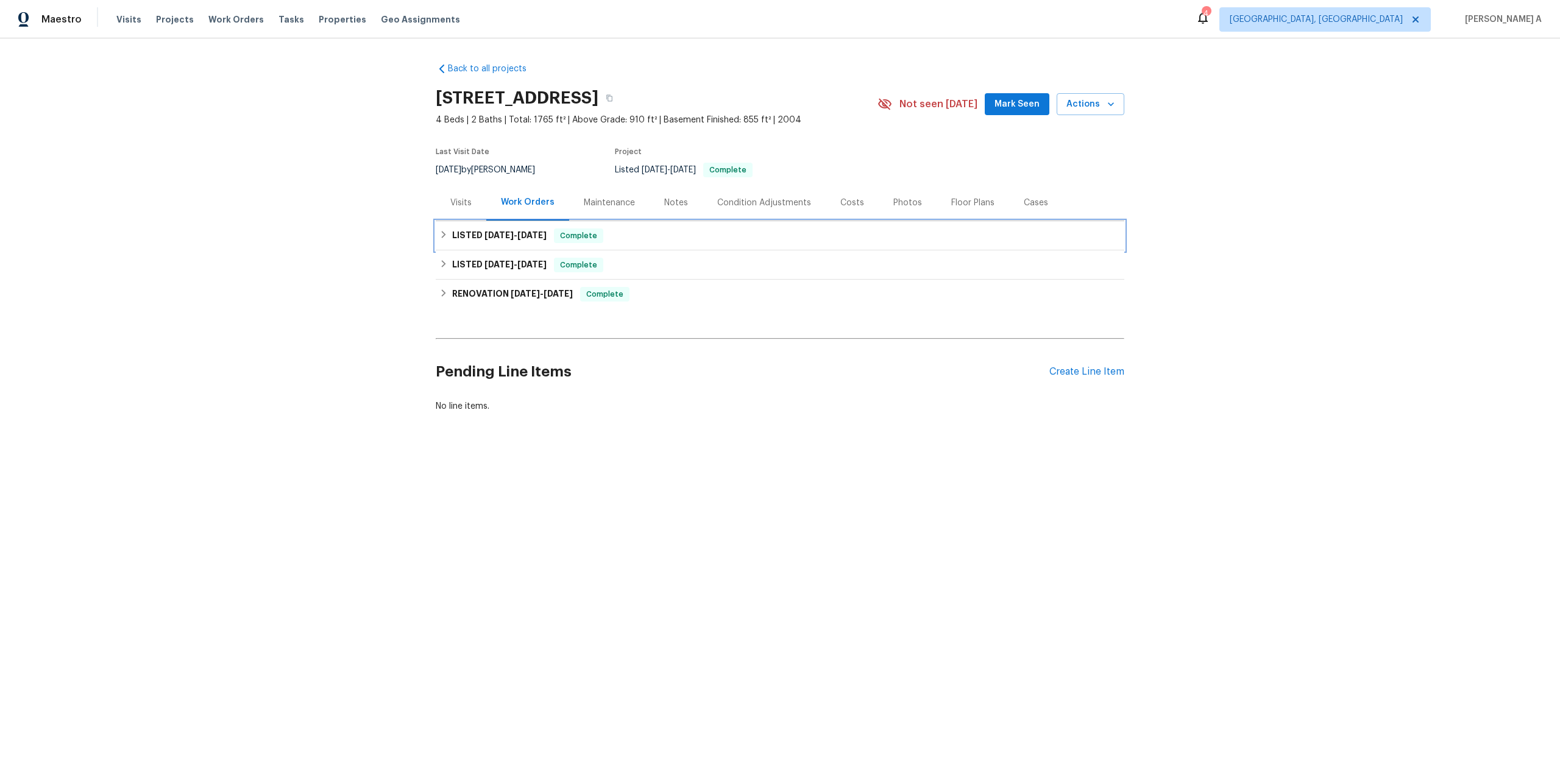
click at [530, 228] on h6 "LISTED 7/23/25 - 7/30/25" at bounding box center [499, 235] width 95 height 15
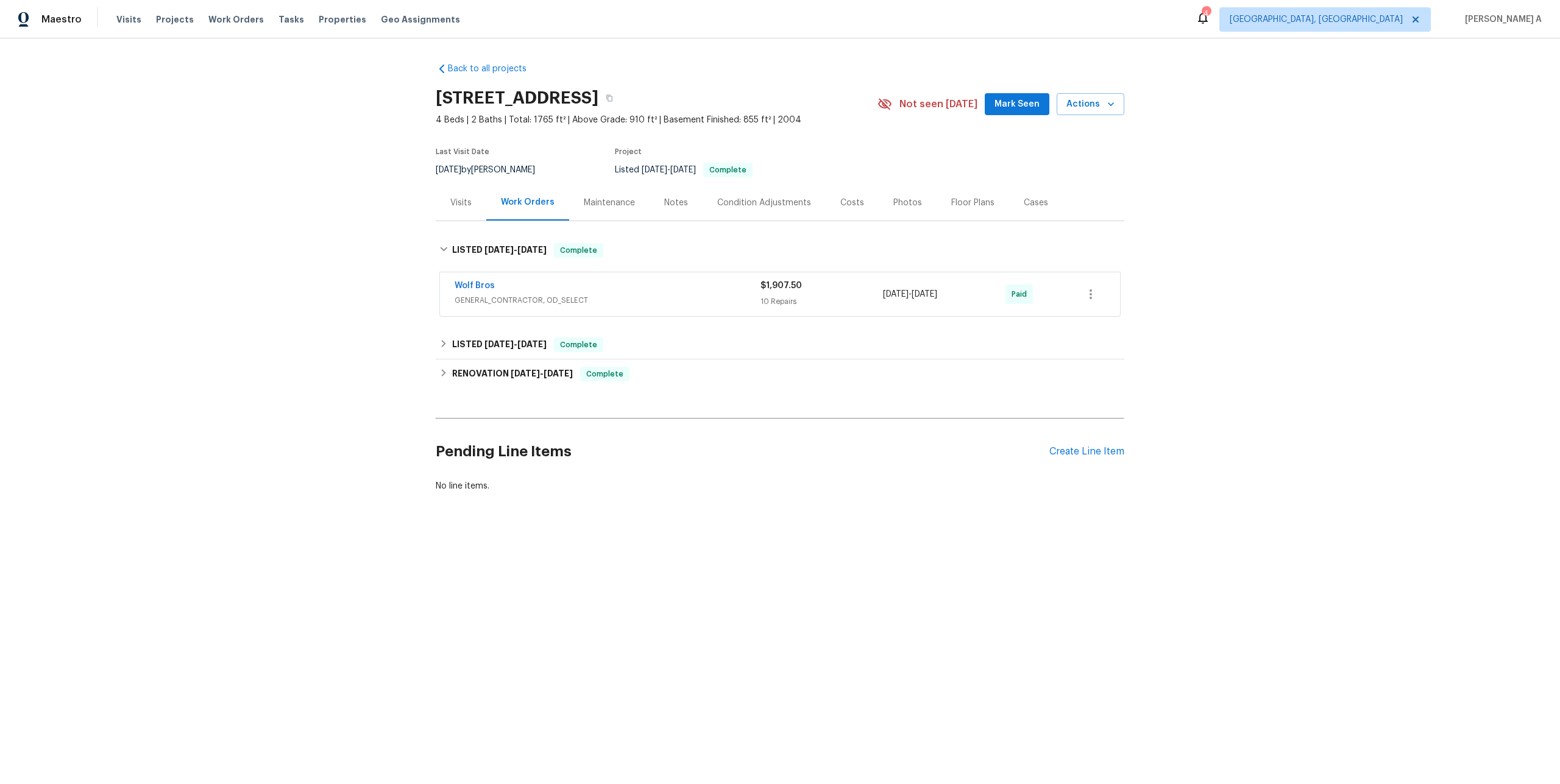
click at [556, 282] on div "Wolf Bros" at bounding box center [607, 287] width 306 height 15
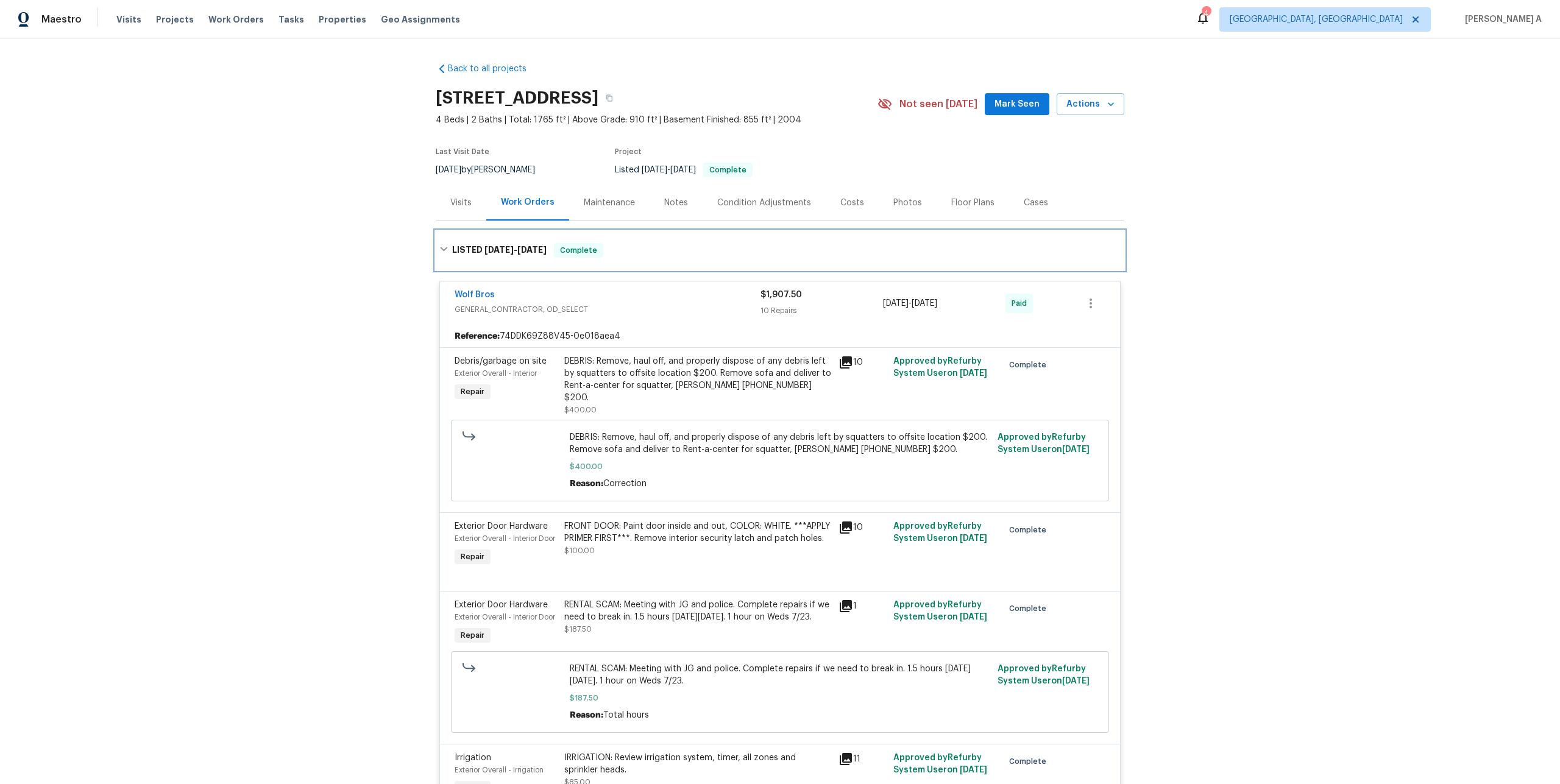
click at [518, 239] on div "LISTED 7/23/25 - 7/30/25 Complete" at bounding box center [780, 250] width 689 height 39
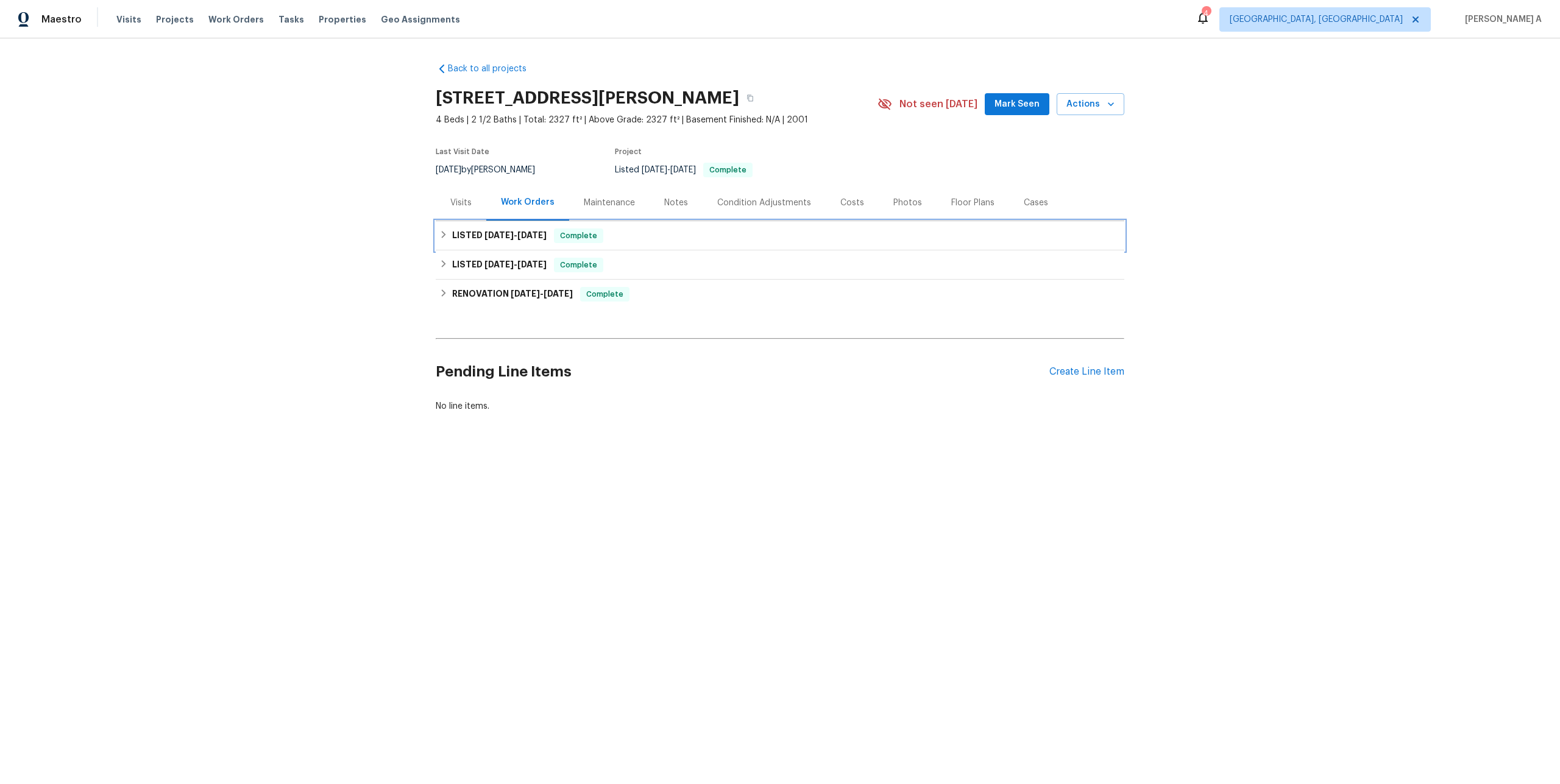
click at [465, 228] on h6 "LISTED 7/22/25 - 8/5/25" at bounding box center [499, 235] width 95 height 15
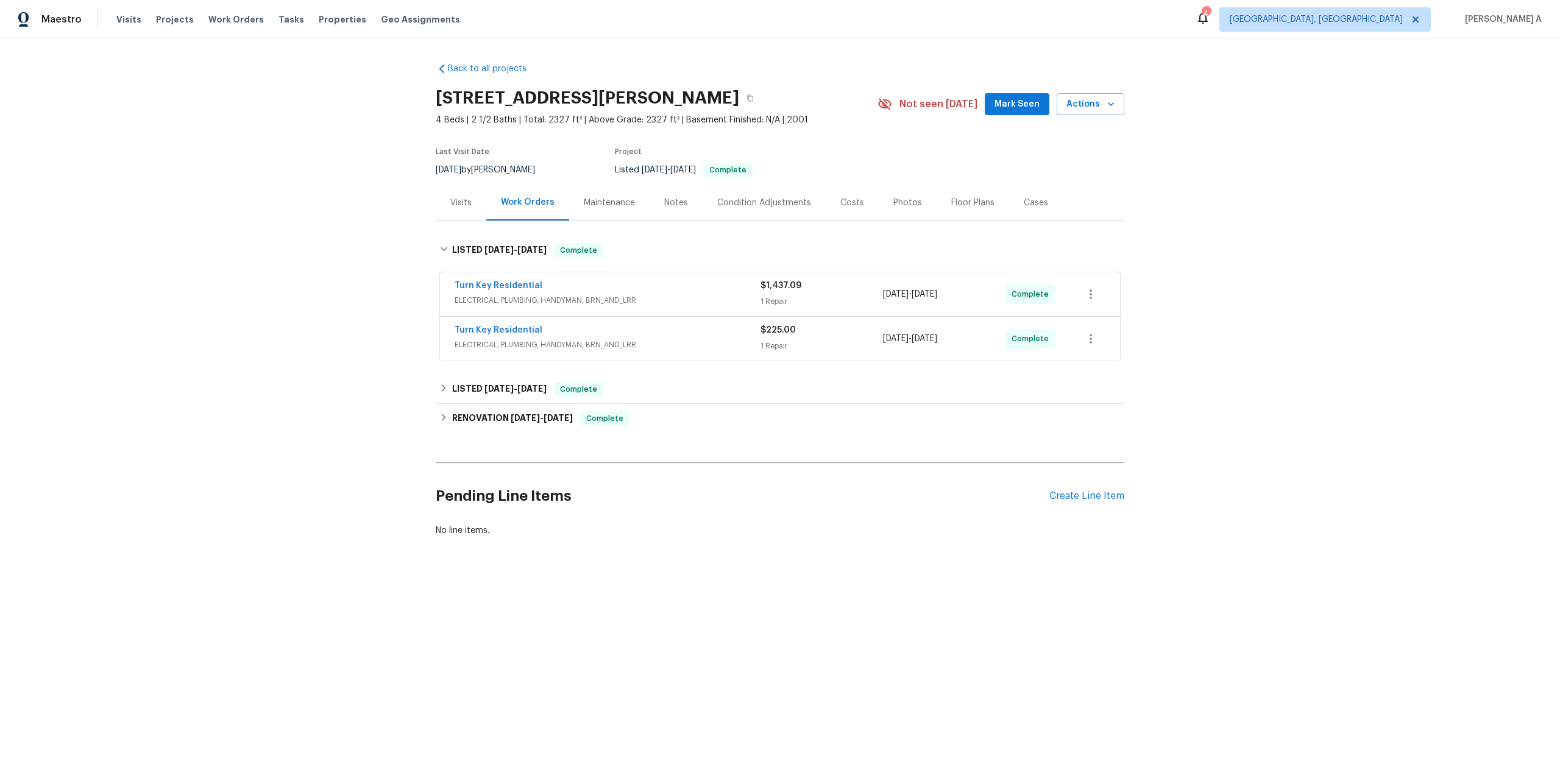
click at [564, 298] on span "ELECTRICAL, PLUMBING, HANDYMAN, BRN_AND_LRR" at bounding box center [607, 300] width 306 height 12
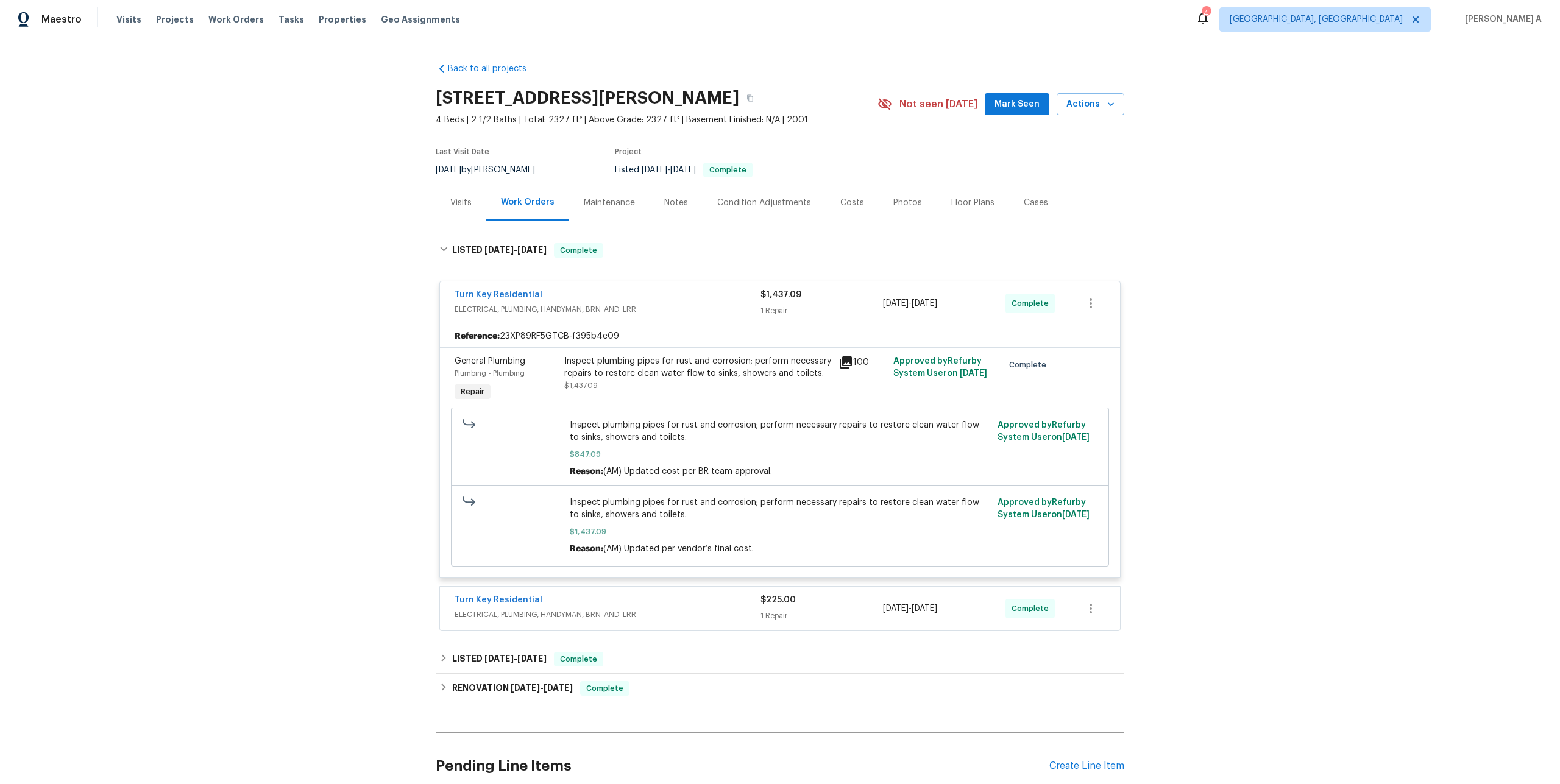
click at [564, 298] on div "Turn Key Residential" at bounding box center [607, 296] width 306 height 15
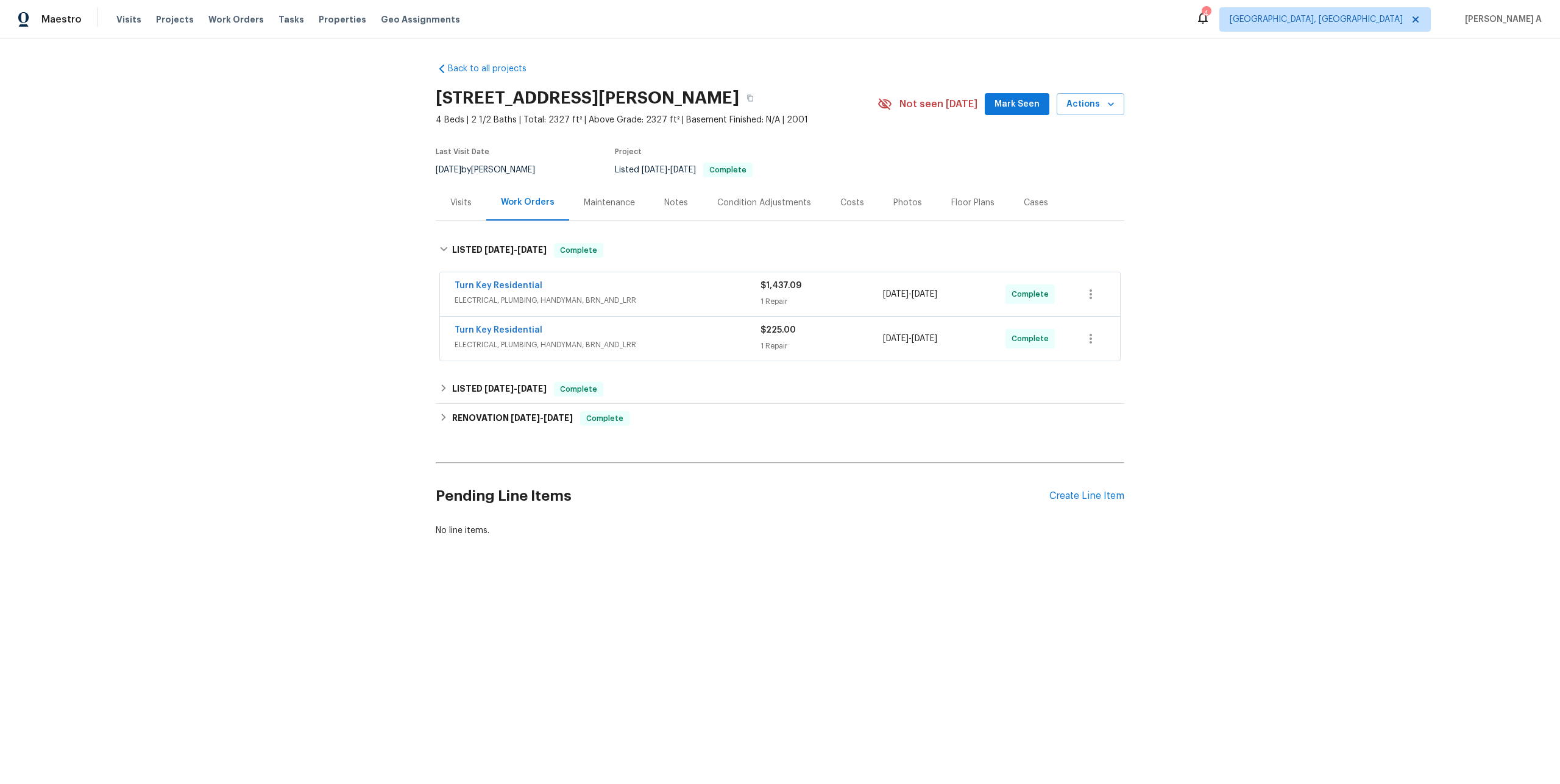
click at [581, 347] on span "ELECTRICAL, PLUMBING, HANDYMAN, BRN_AND_LRR" at bounding box center [607, 344] width 306 height 12
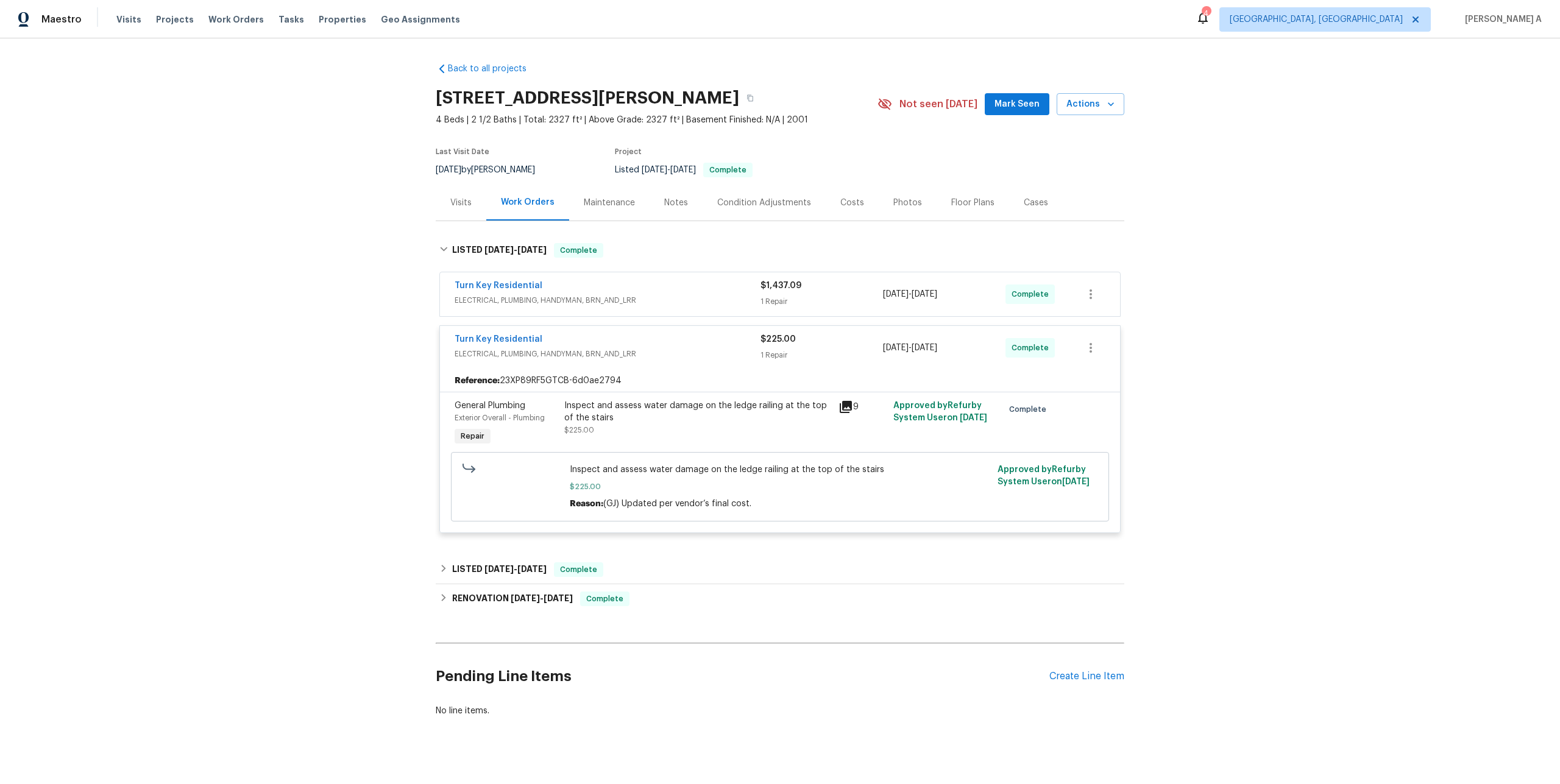
click at [581, 348] on span "ELECTRICAL, PLUMBING, HANDYMAN, BRN_AND_LRR" at bounding box center [607, 353] width 306 height 12
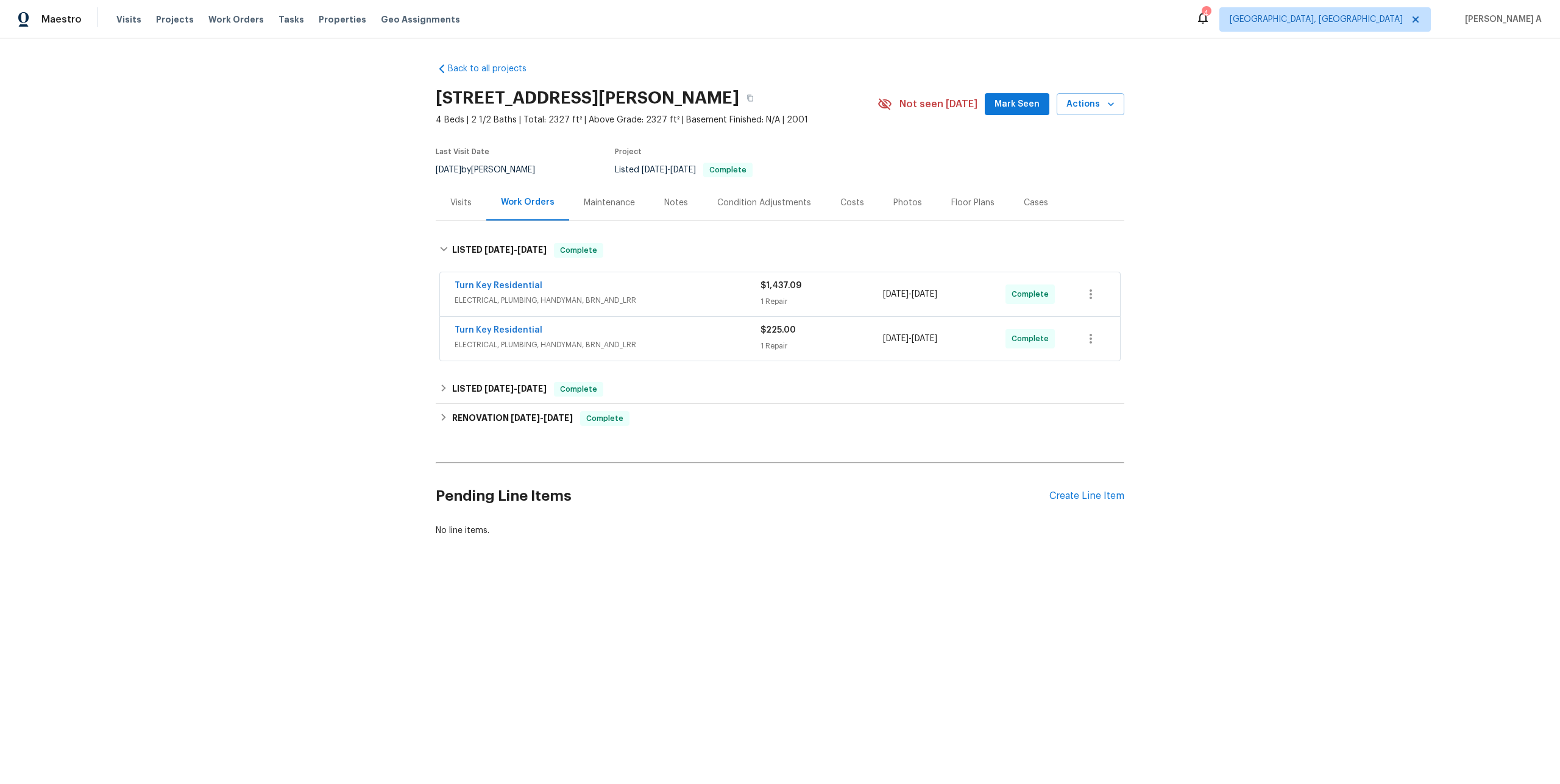
click at [467, 221] on div "Back to all projects 3705 Cassaro Ln, Zebulon, NC 27597 4 Beds | 2 1/2 Baths | …" at bounding box center [780, 300] width 689 height 493
click at [467, 216] on div "Visits" at bounding box center [461, 202] width 51 height 36
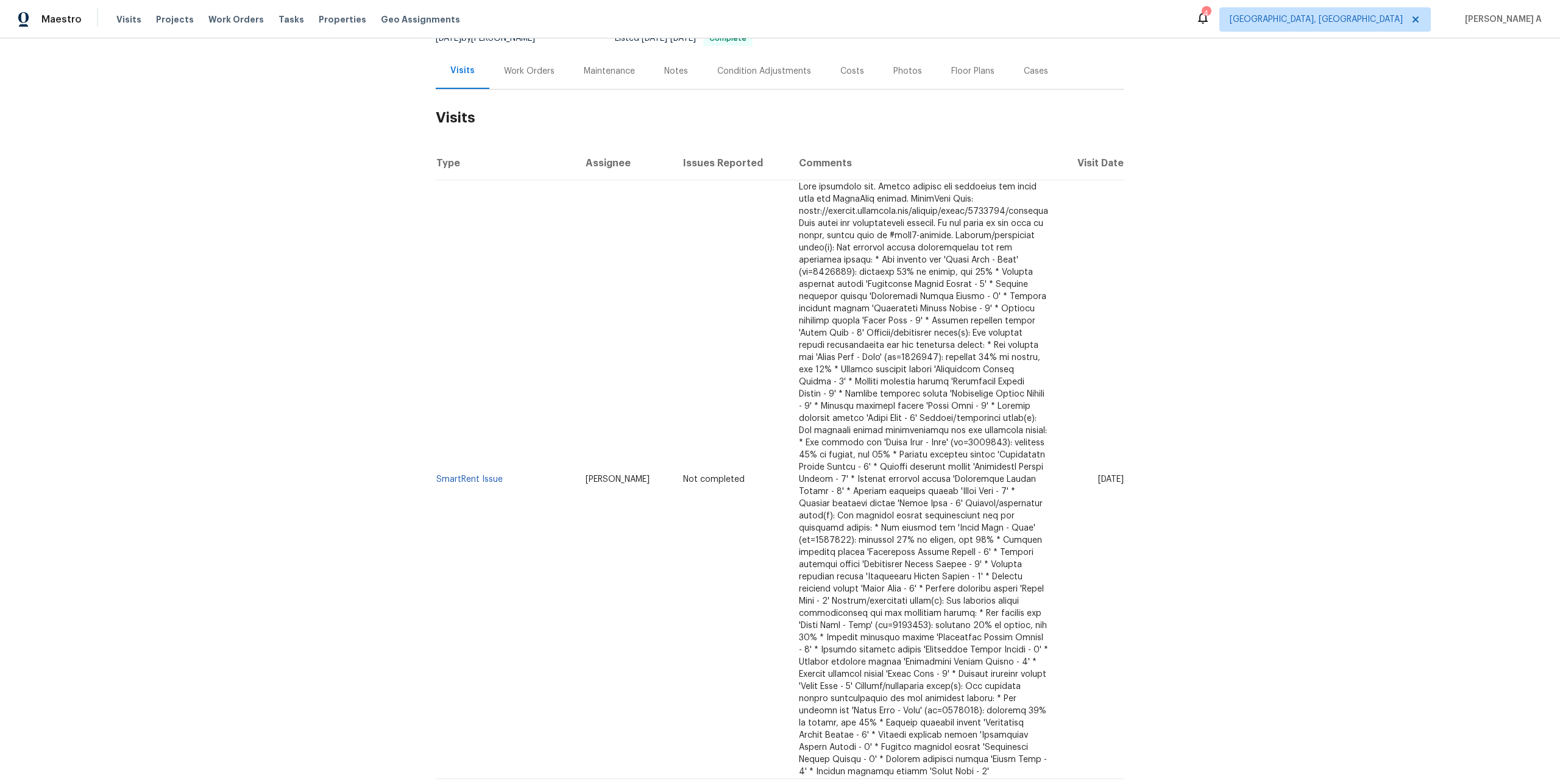
scroll to position [117, 0]
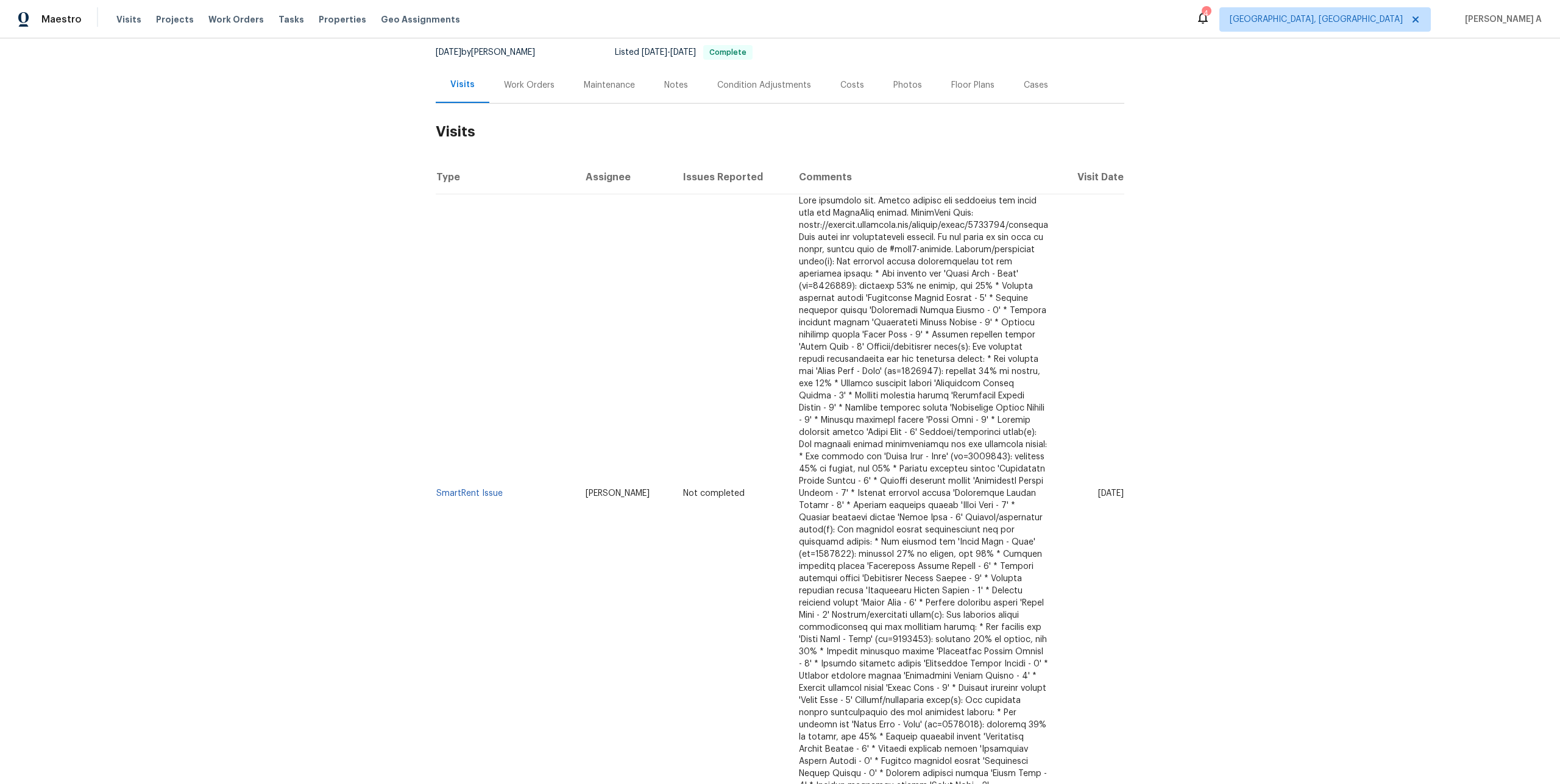
click at [518, 84] on div "Work Orders" at bounding box center [530, 85] width 51 height 12
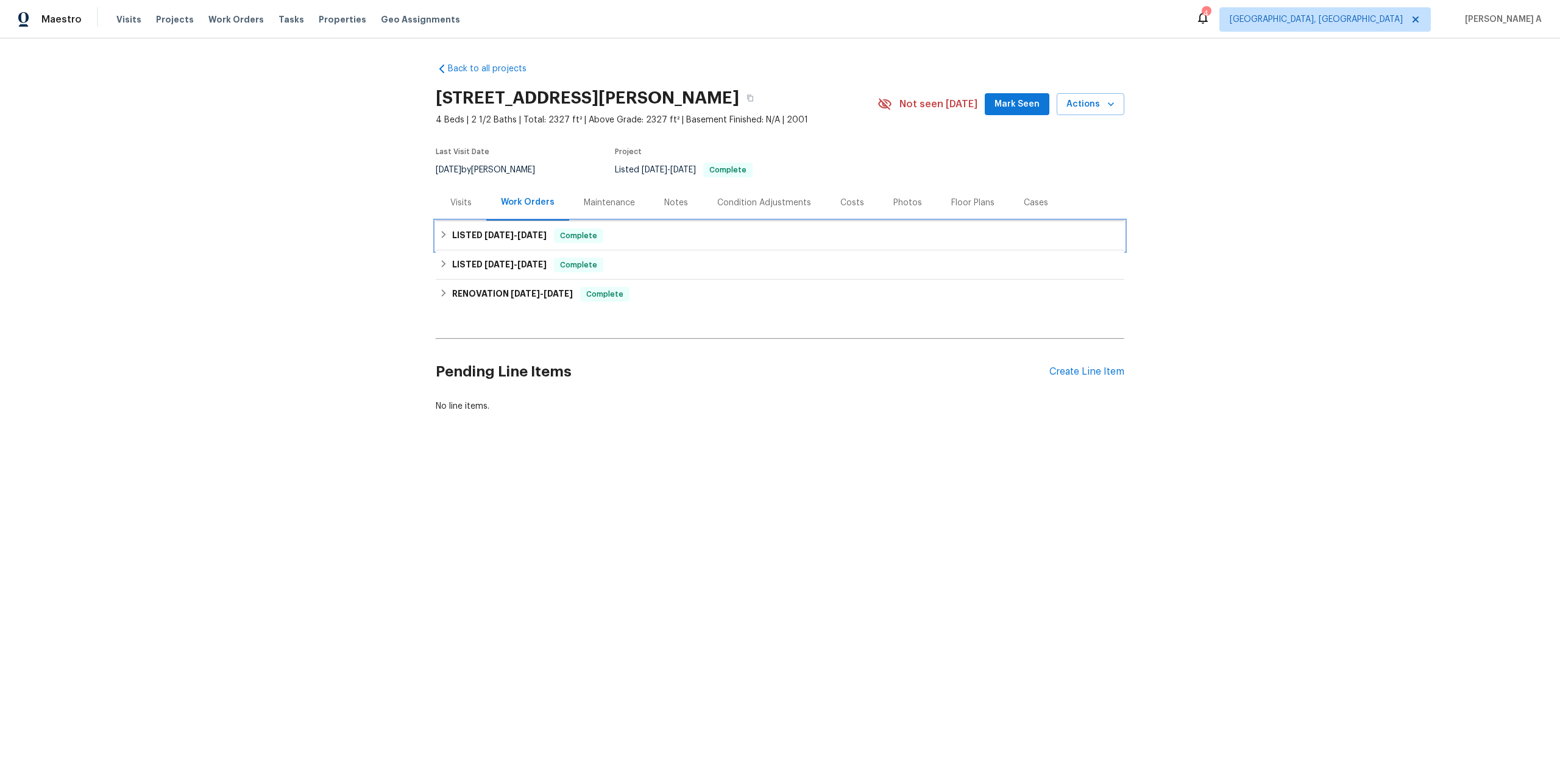
click at [547, 235] on span "8/5/25" at bounding box center [532, 235] width 29 height 8
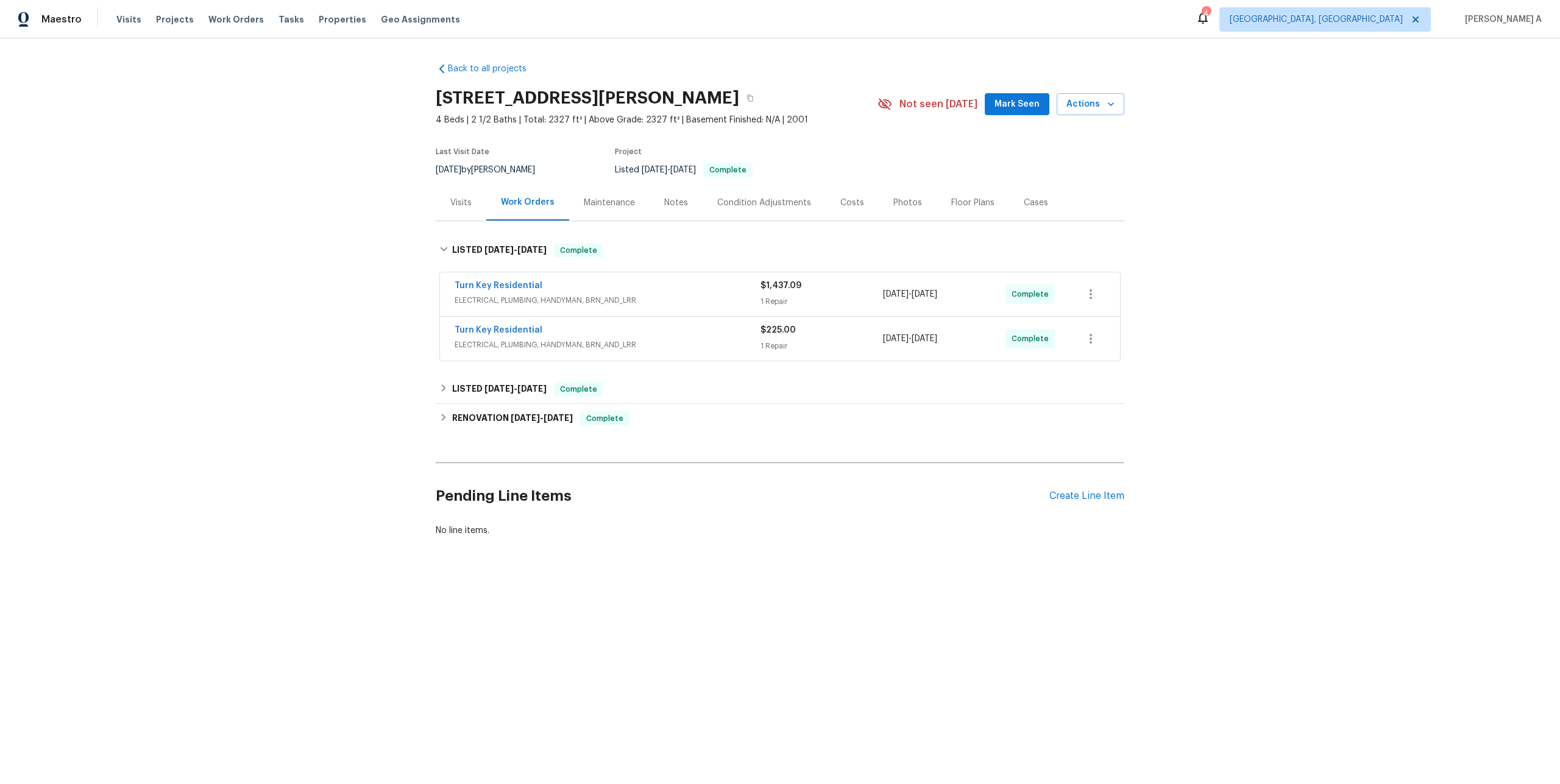
click at [564, 334] on div "Turn Key Residential" at bounding box center [607, 331] width 306 height 15
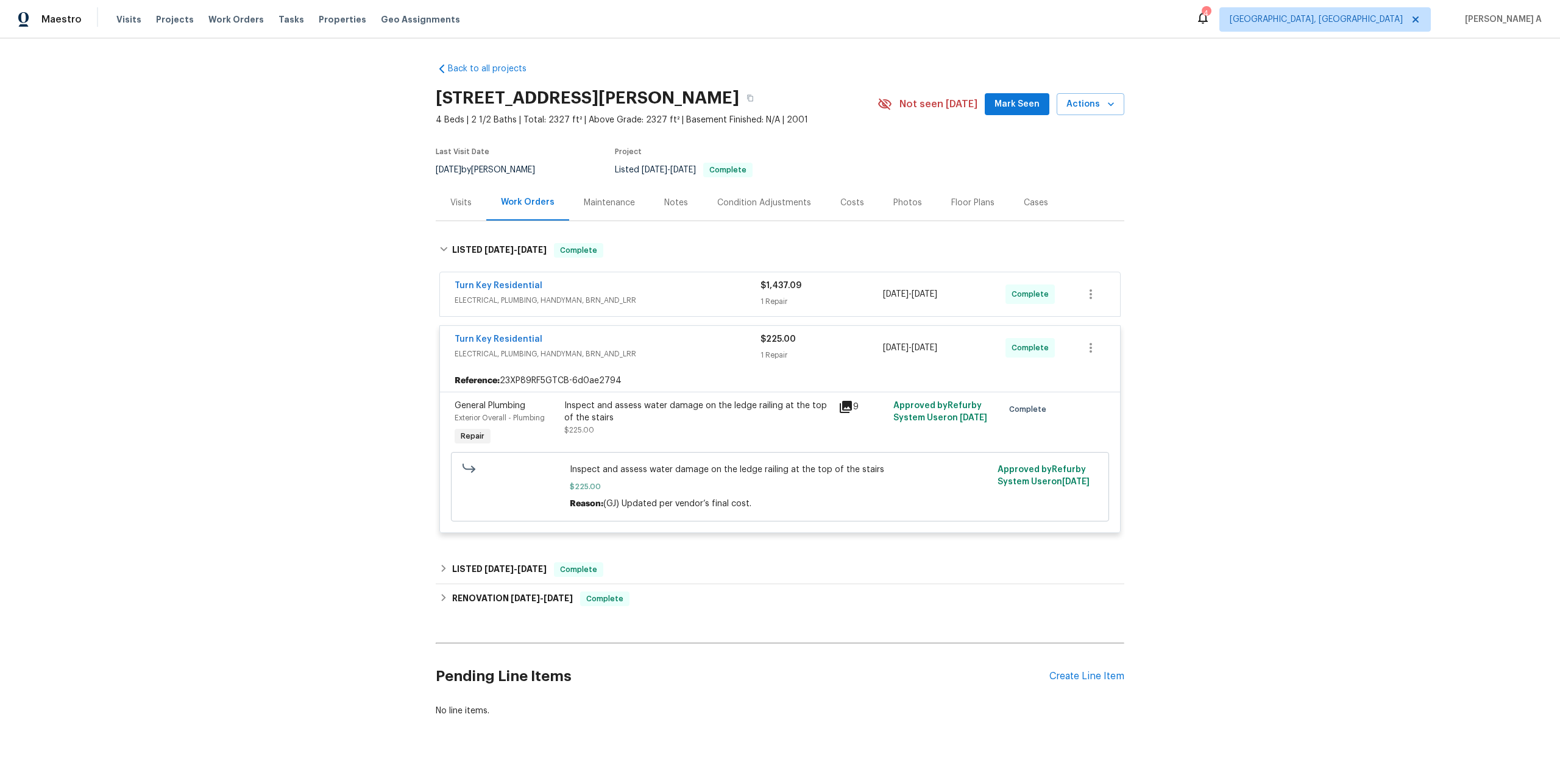
click at [614, 302] on span "ELECTRICAL, PLUMBING, HANDYMAN, BRN_AND_LRR" at bounding box center [607, 300] width 306 height 12
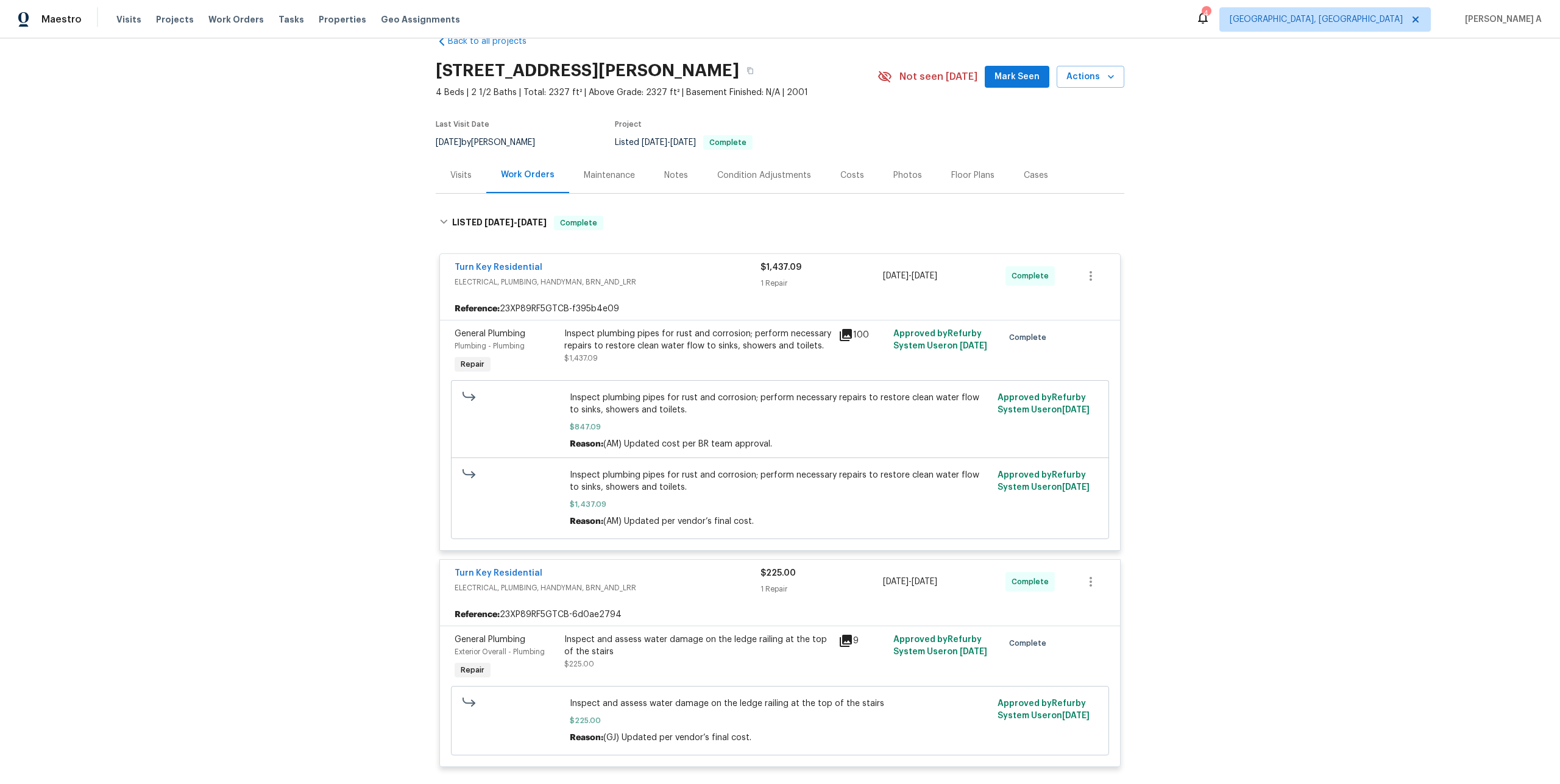
scroll to position [35, 0]
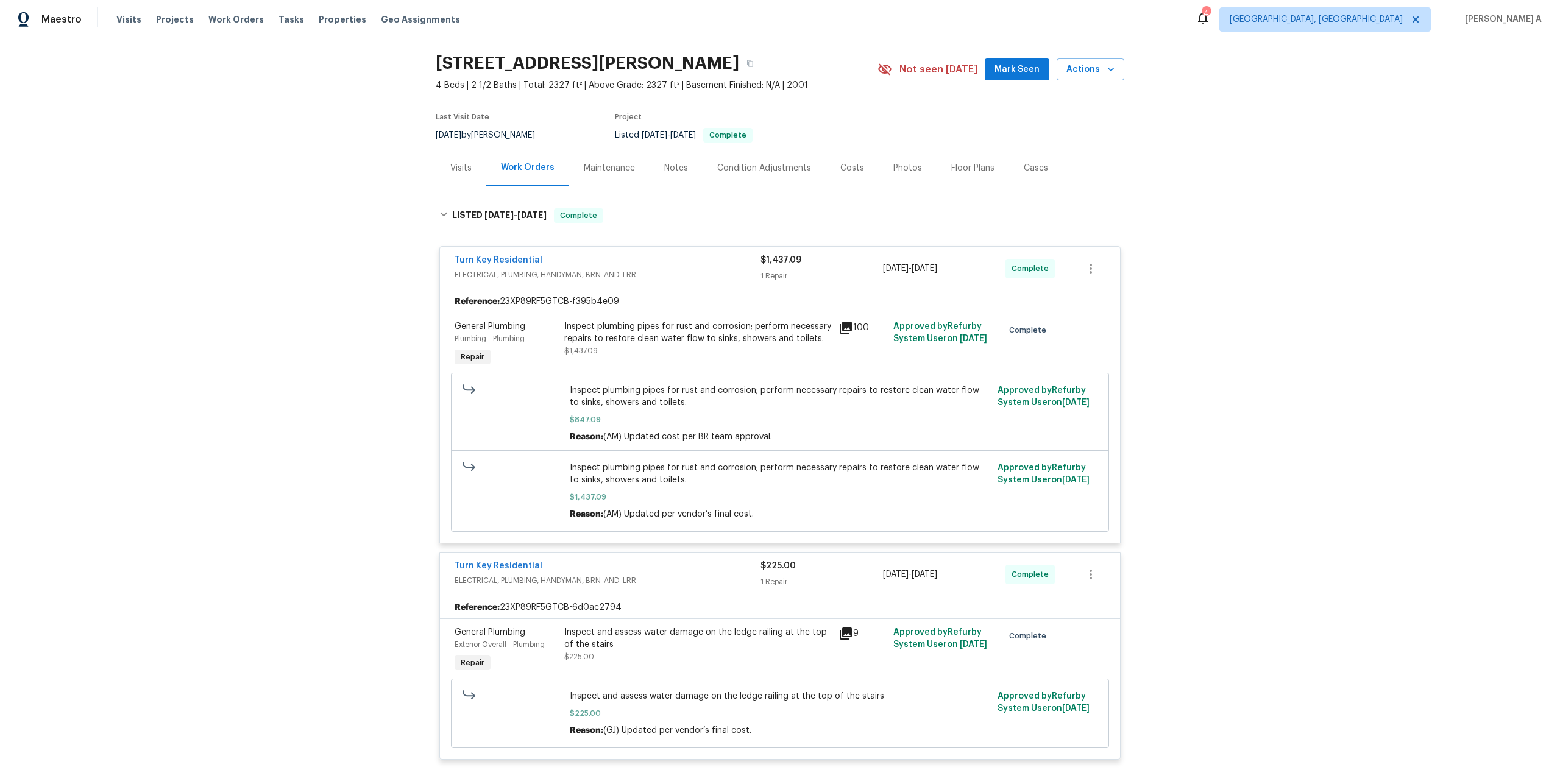
click at [689, 565] on div "Turn Key Residential" at bounding box center [607, 567] width 306 height 15
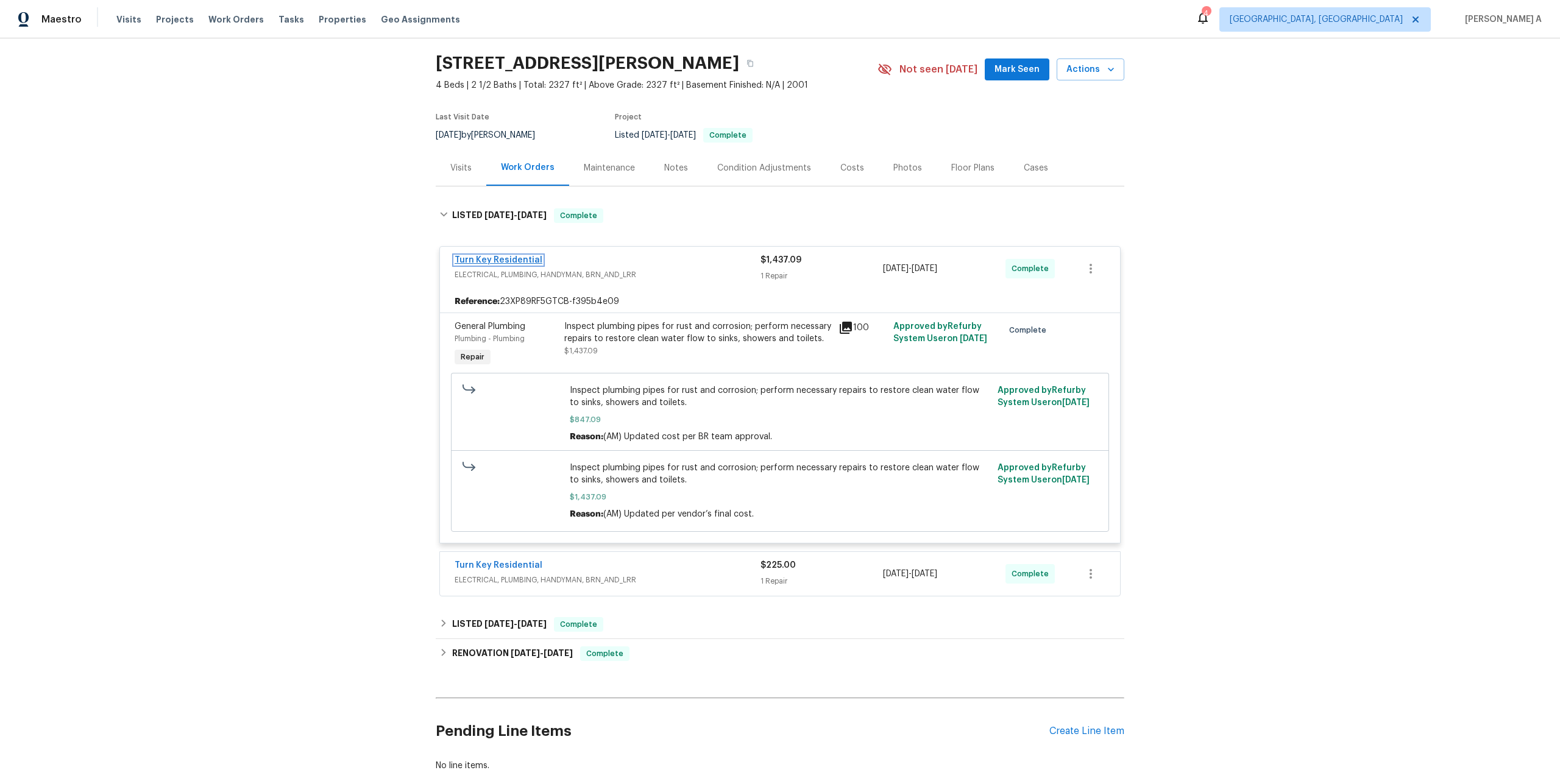
click at [505, 261] on link "Turn Key Residential" at bounding box center [499, 260] width 88 height 8
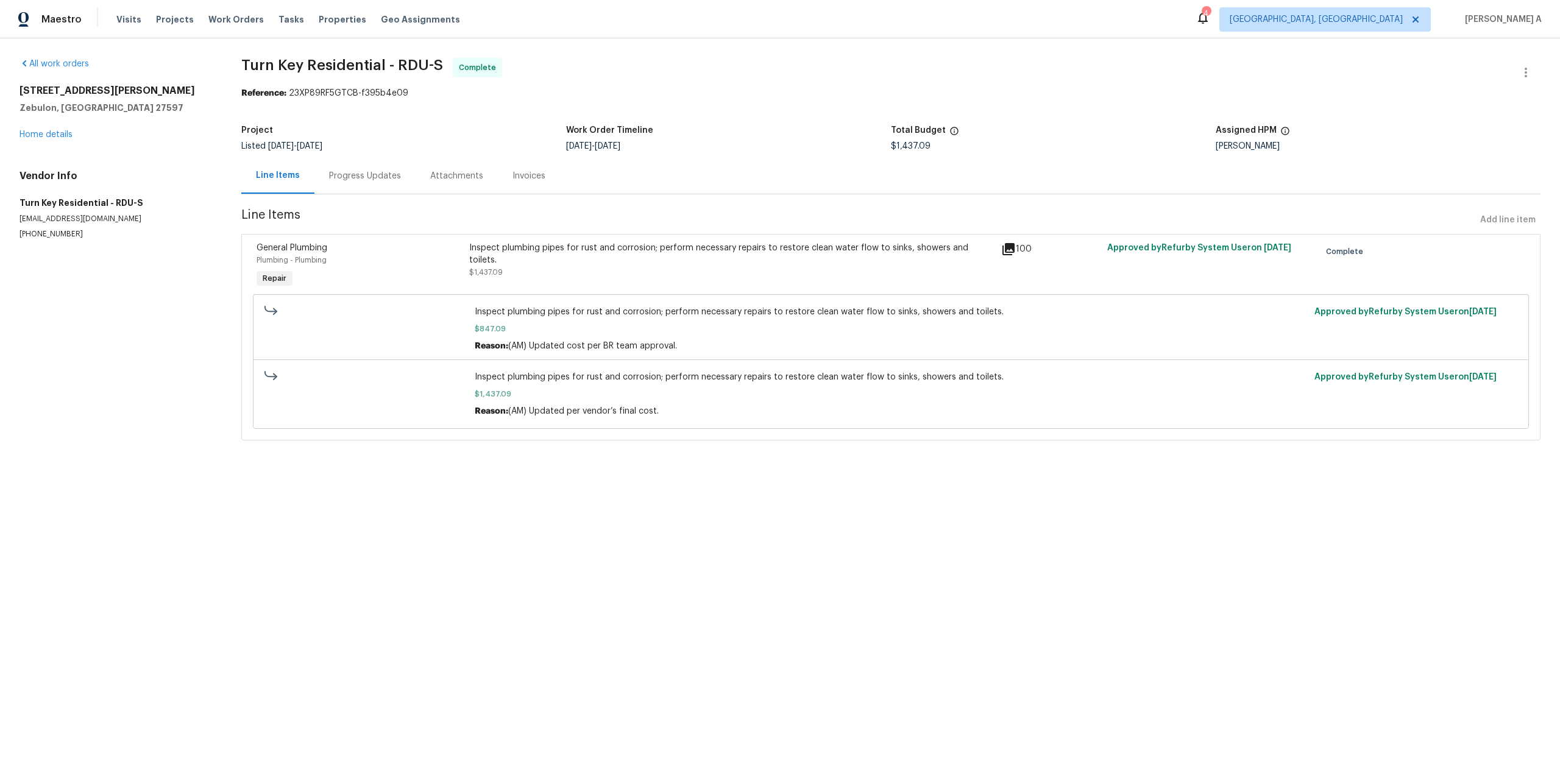
click at [363, 185] on div "Progress Updates" at bounding box center [365, 175] width 101 height 36
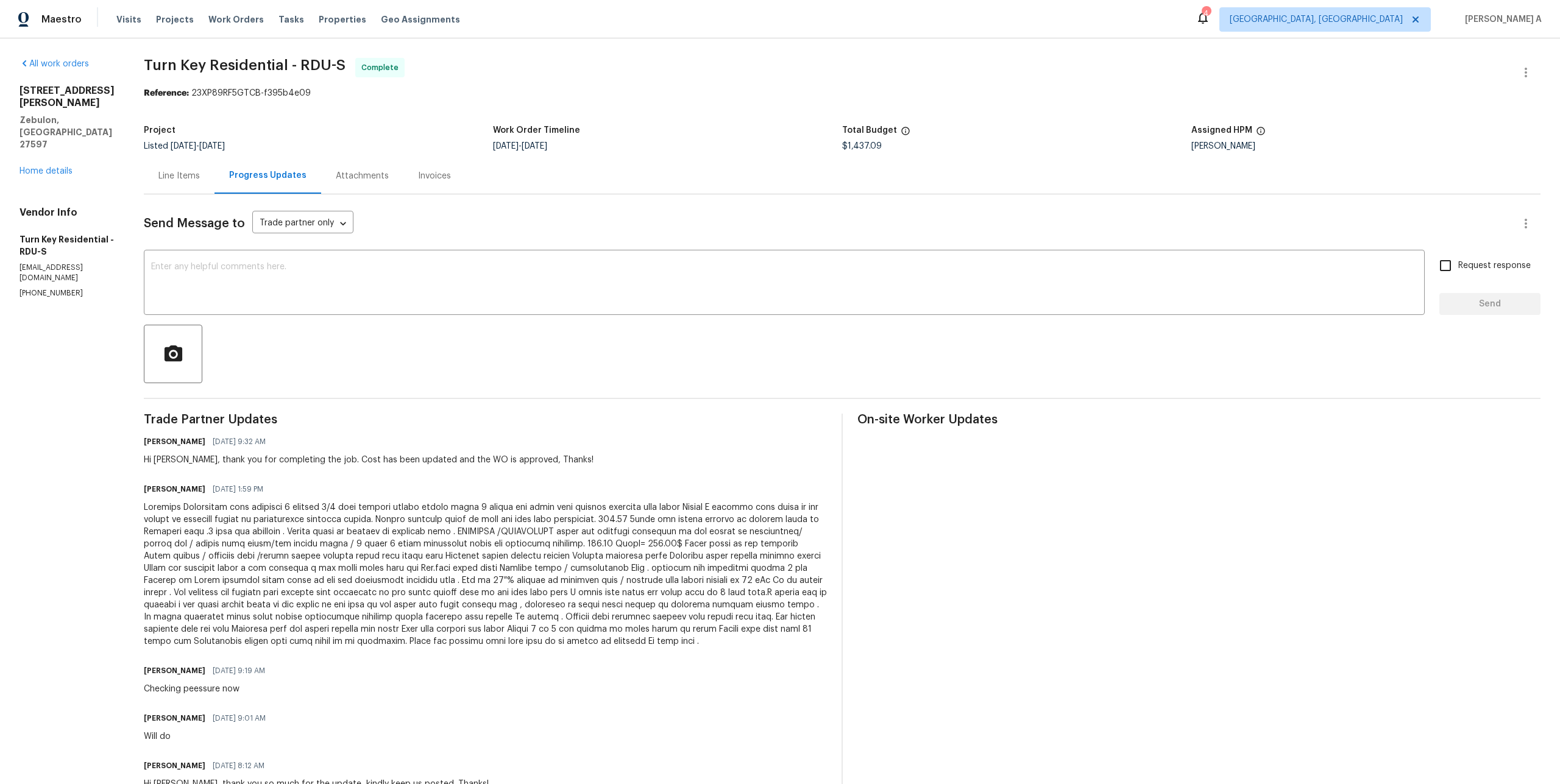
click at [200, 174] on div "Line Items" at bounding box center [179, 175] width 42 height 12
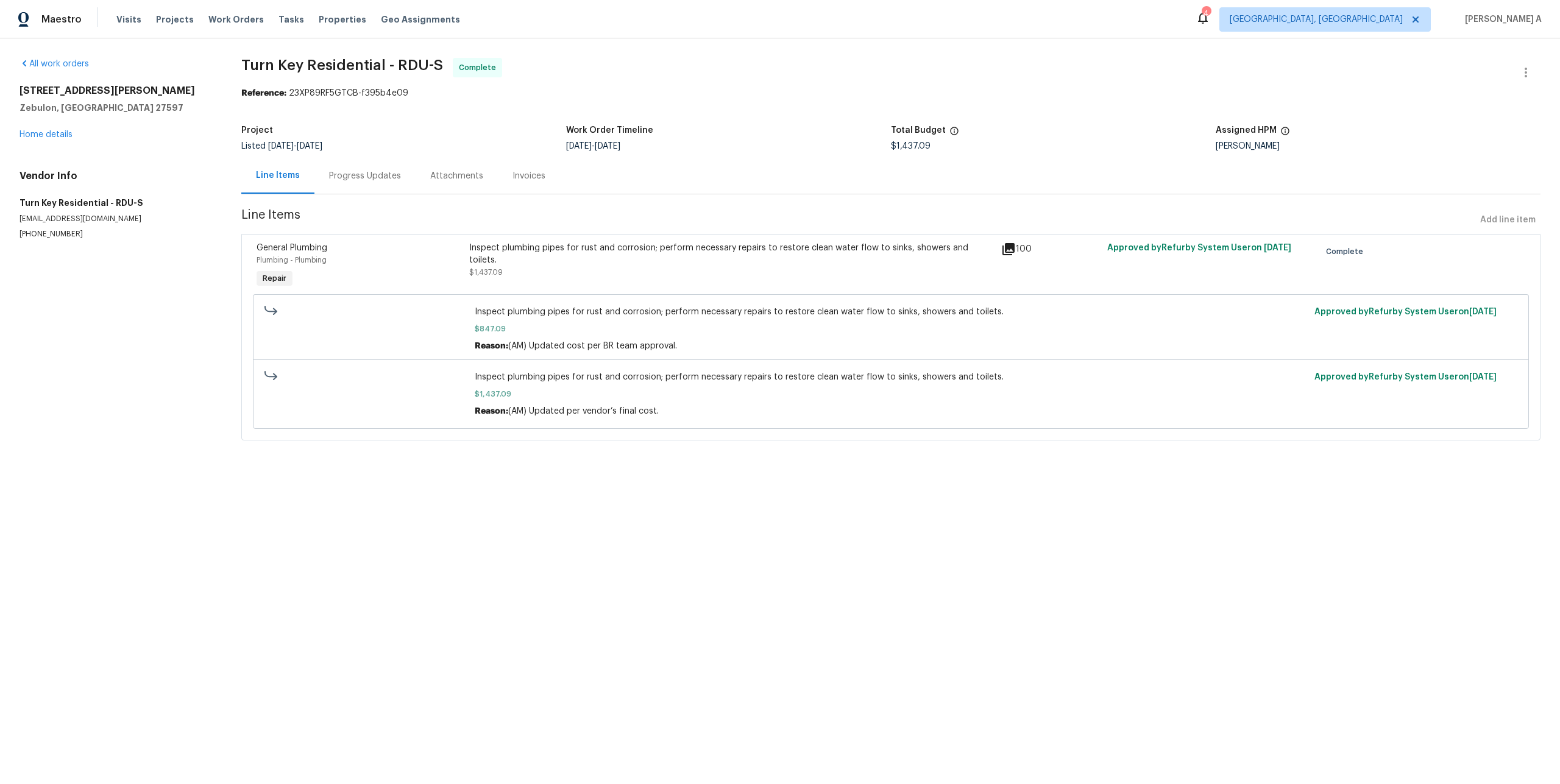
click at [616, 283] on div "Inspect plumbing pipes for rust and corrosion; perform necessary repairs to res…" at bounding box center [731, 266] width 532 height 56
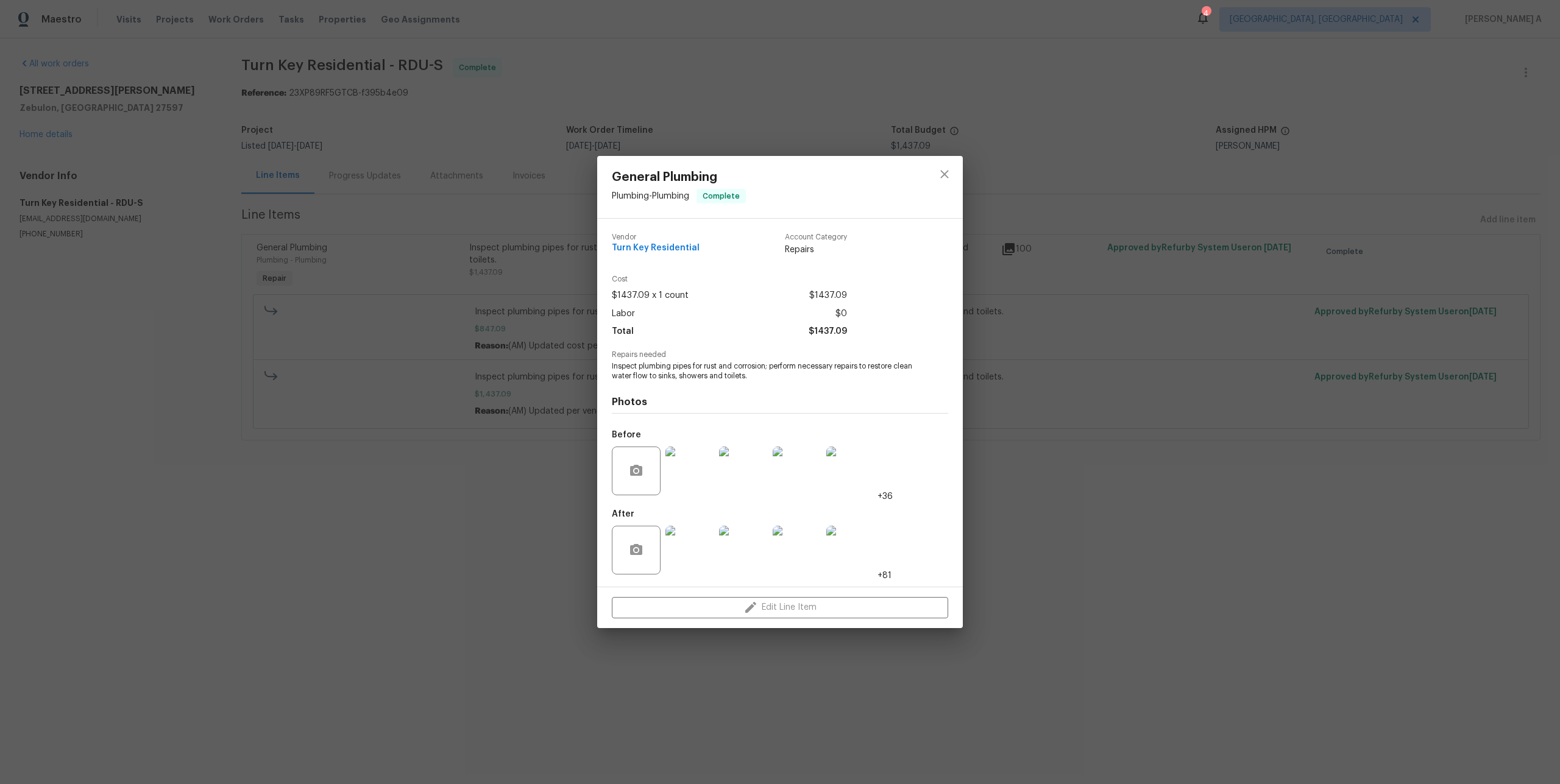
click at [690, 535] on img at bounding box center [689, 550] width 49 height 49
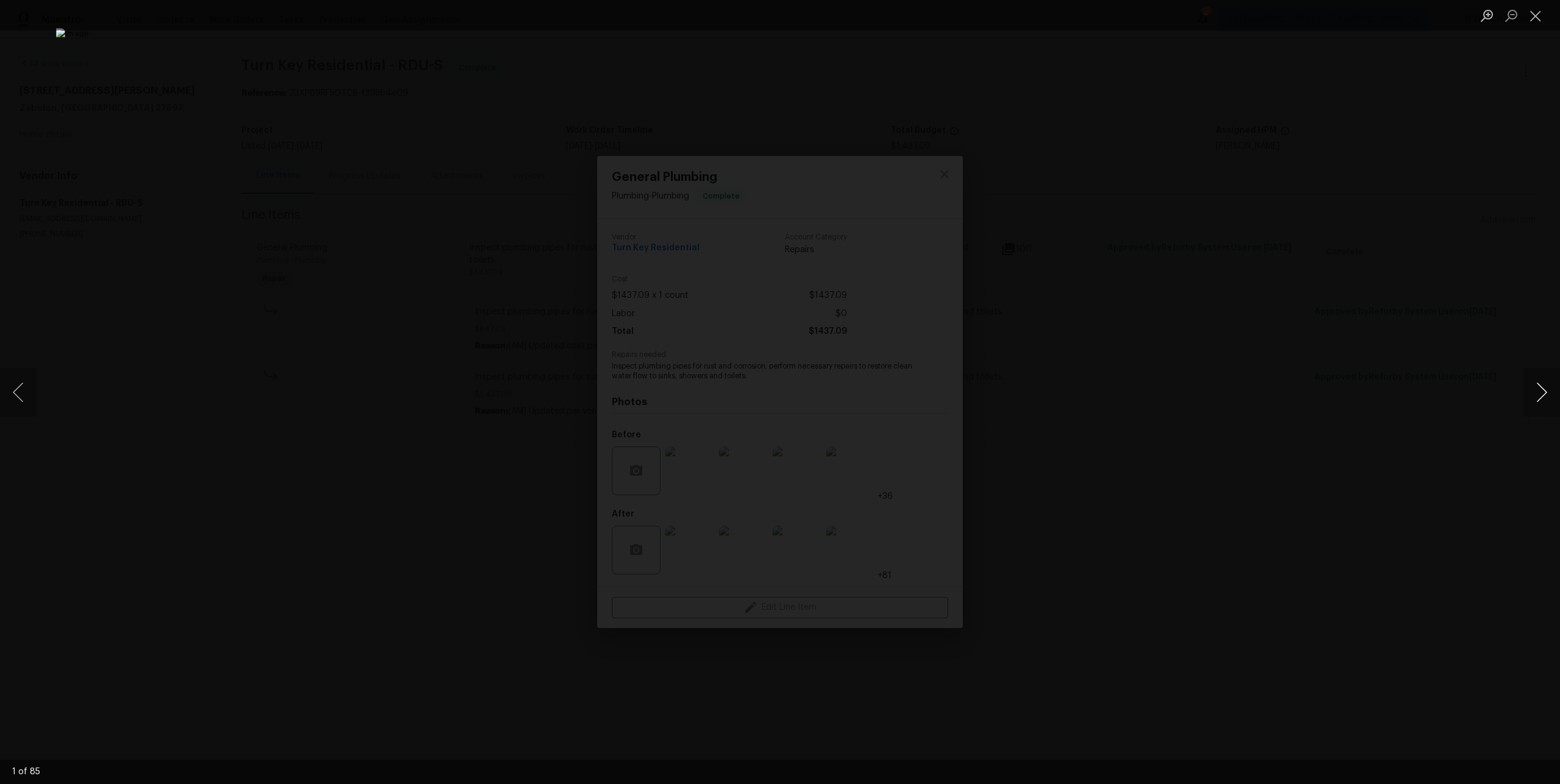
click at [1554, 399] on button "Next image" at bounding box center [1542, 392] width 37 height 49
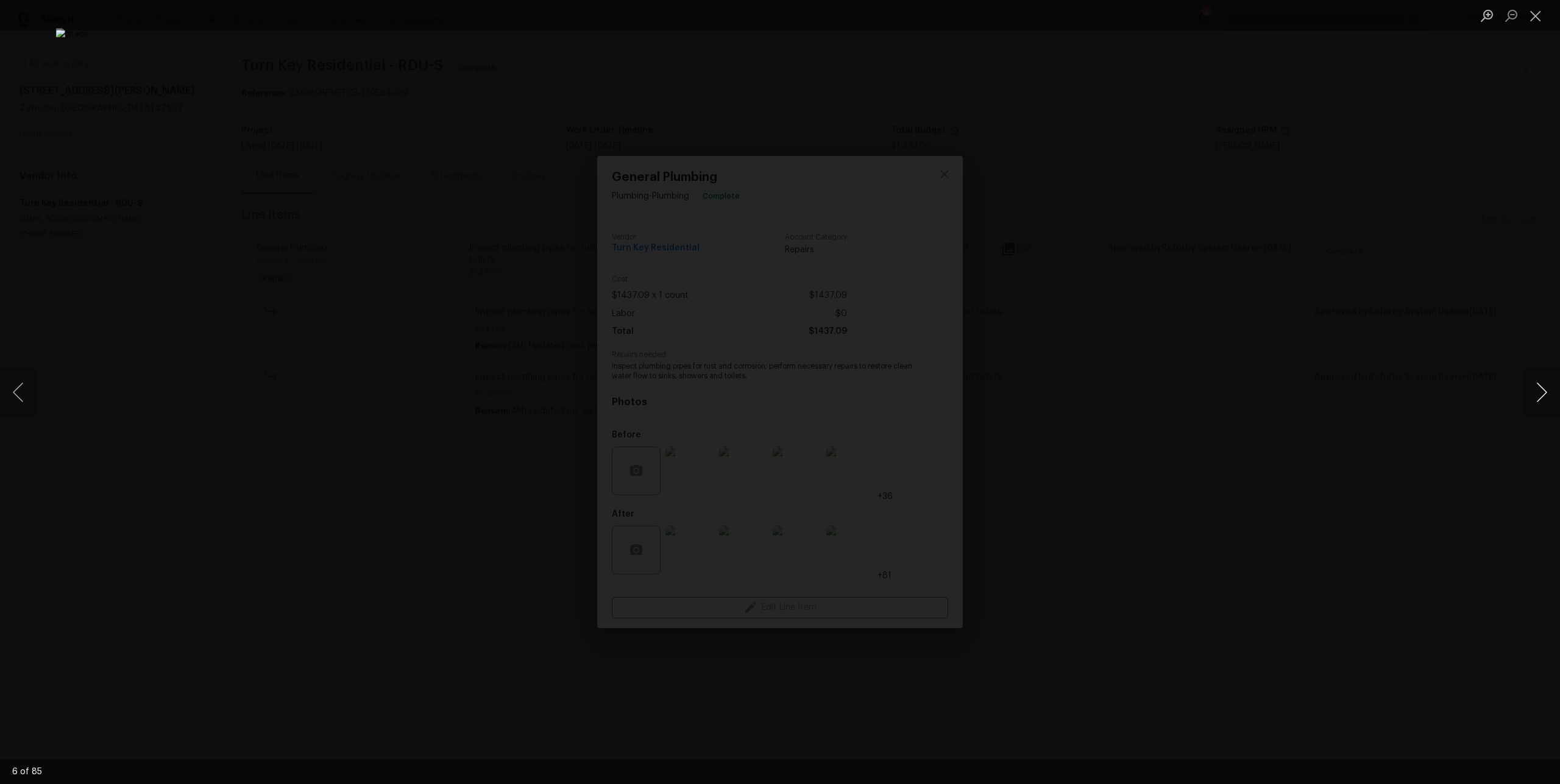
click at [1554, 399] on button "Next image" at bounding box center [1542, 392] width 37 height 49
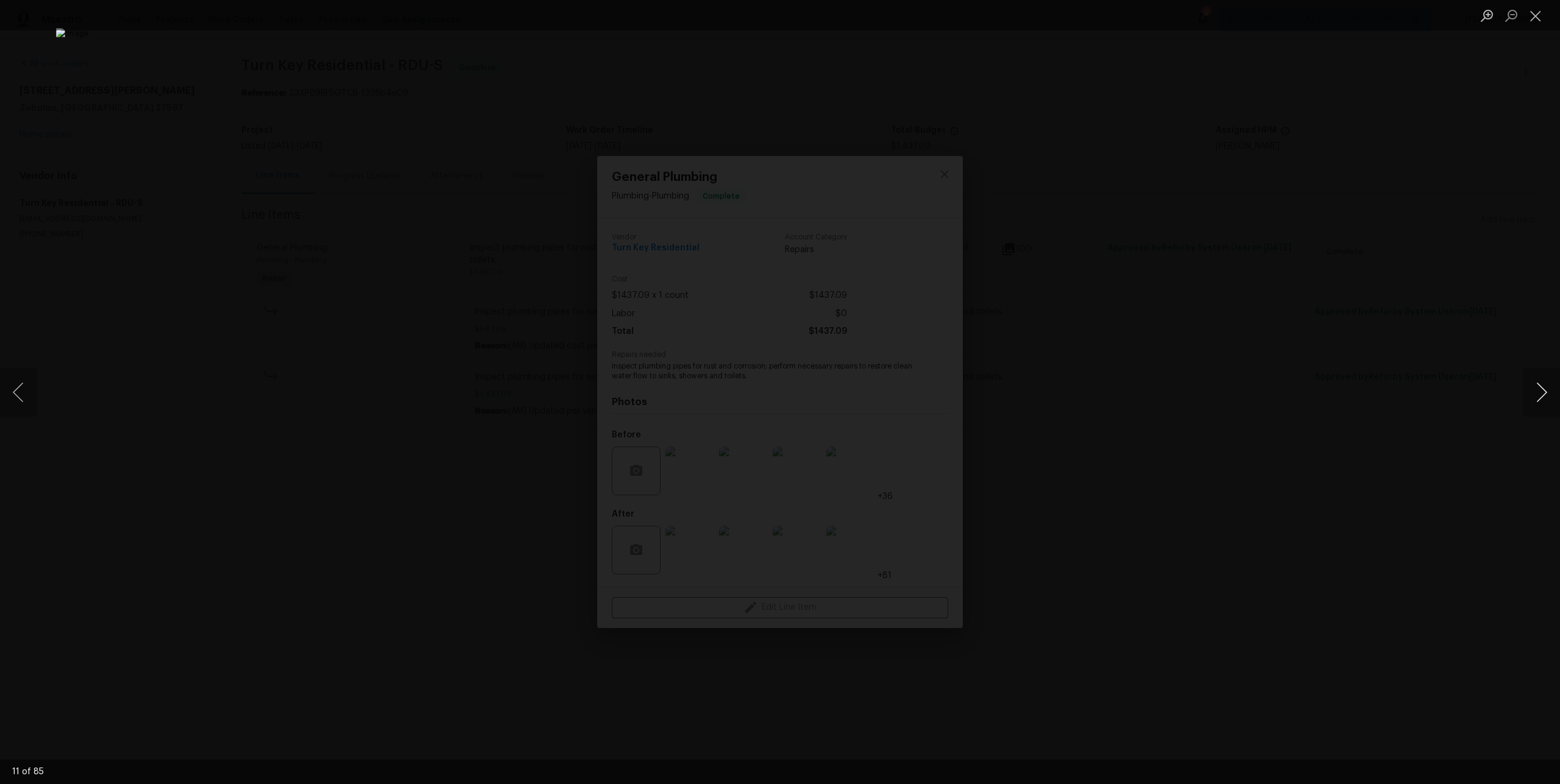
click at [1554, 399] on button "Next image" at bounding box center [1542, 392] width 37 height 49
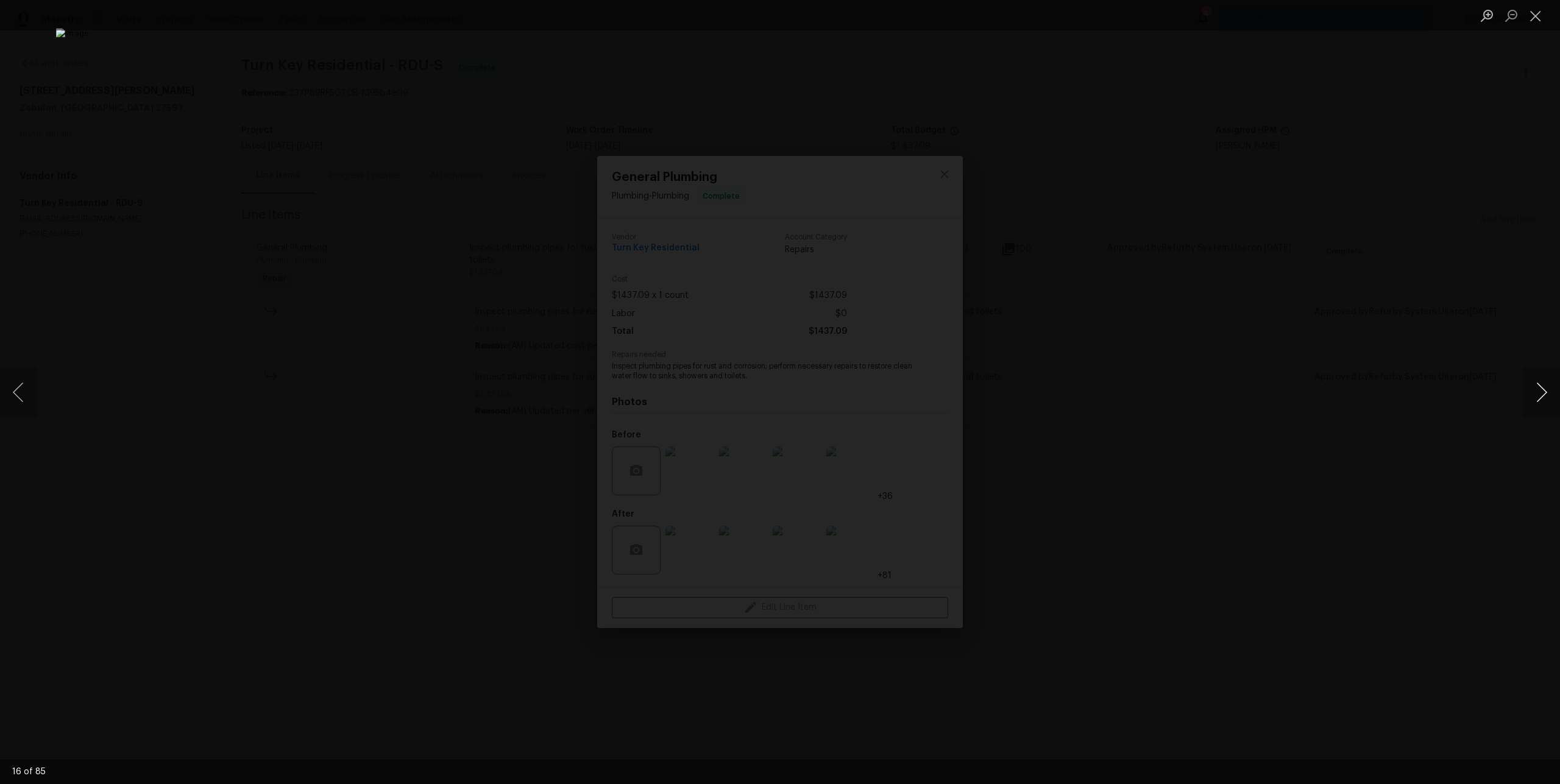
click at [1554, 399] on button "Next image" at bounding box center [1542, 392] width 37 height 49
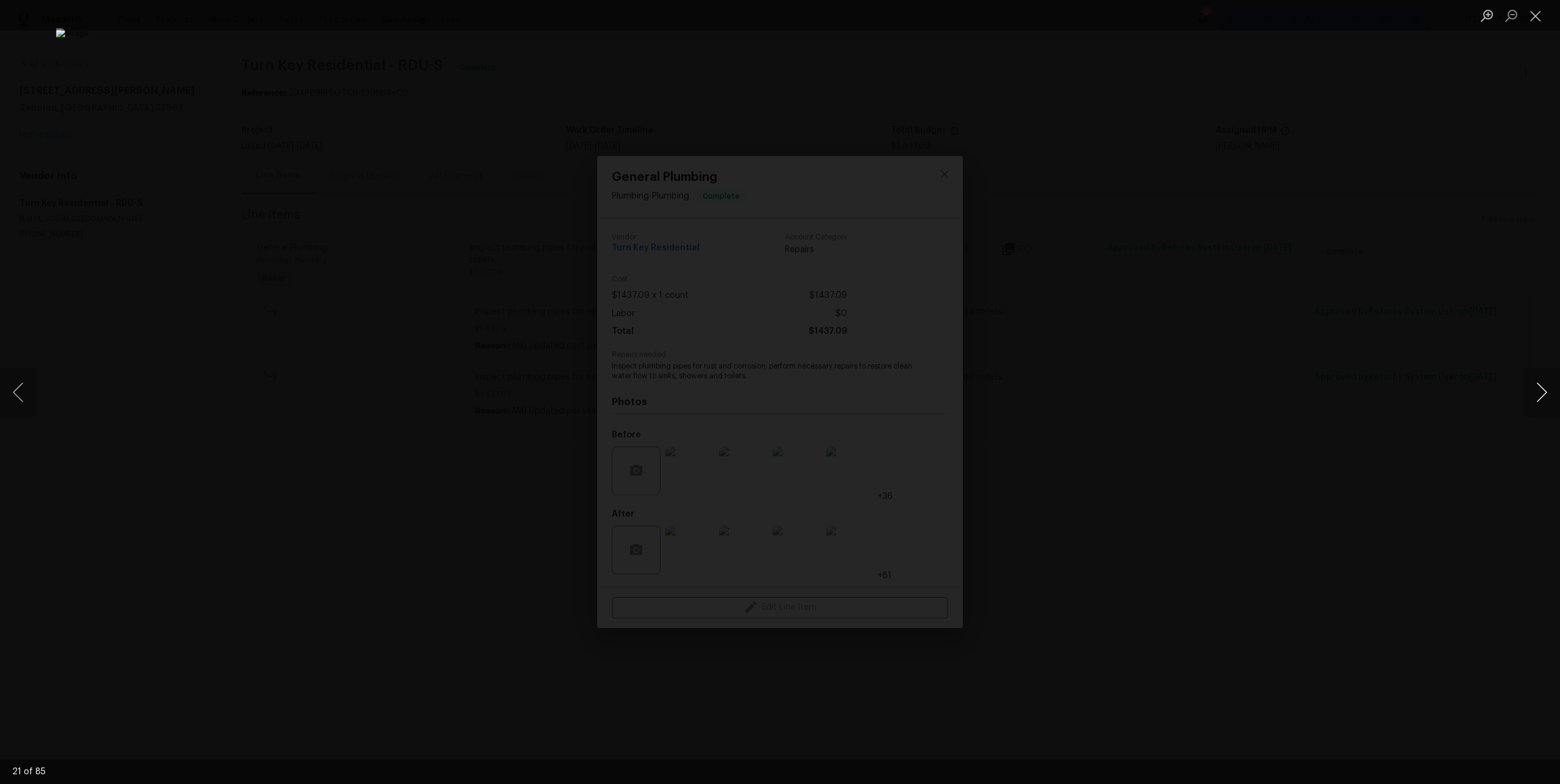
click at [1554, 399] on button "Next image" at bounding box center [1542, 392] width 37 height 49
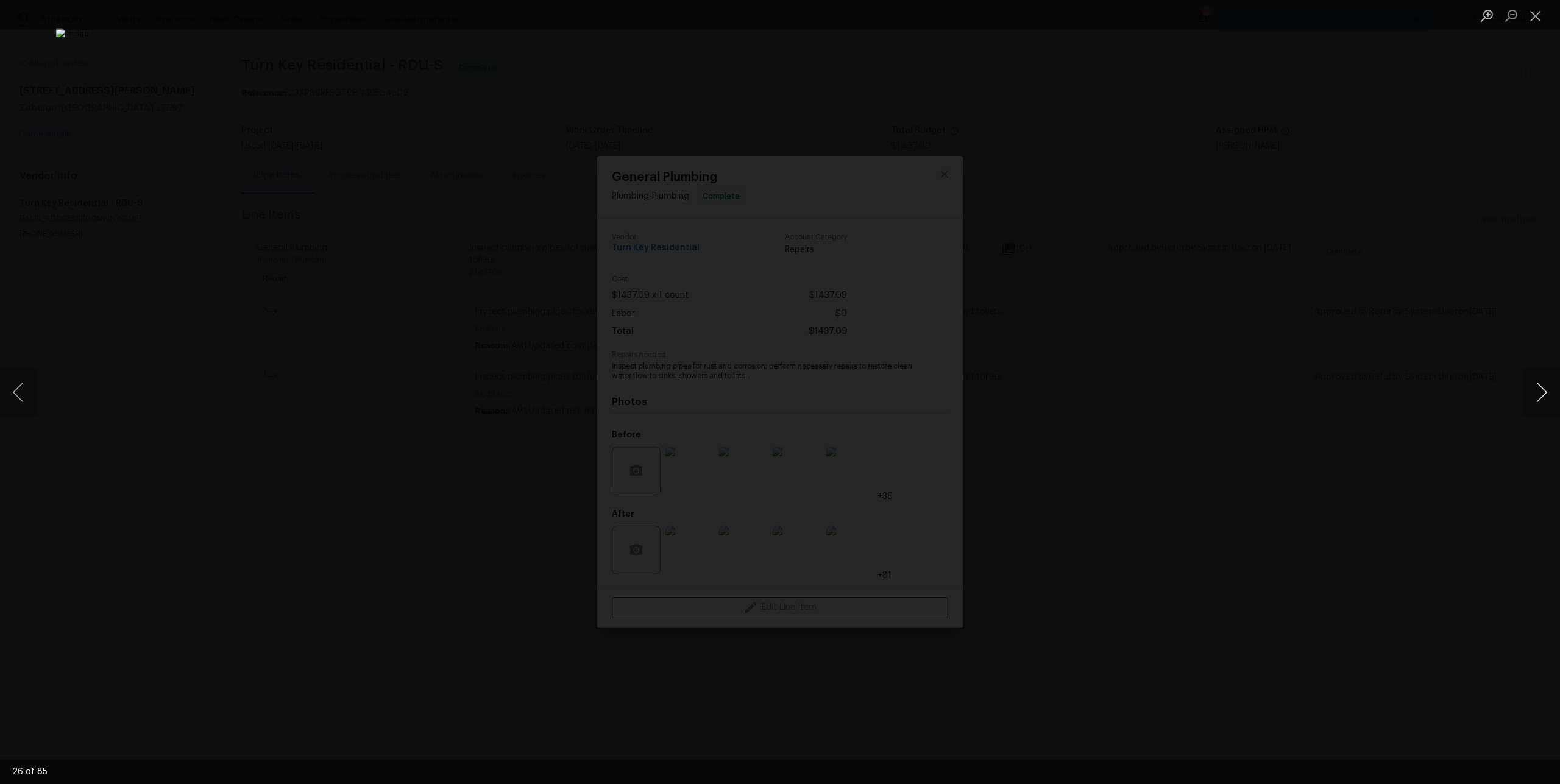
click at [1554, 399] on button "Next image" at bounding box center [1542, 392] width 37 height 49
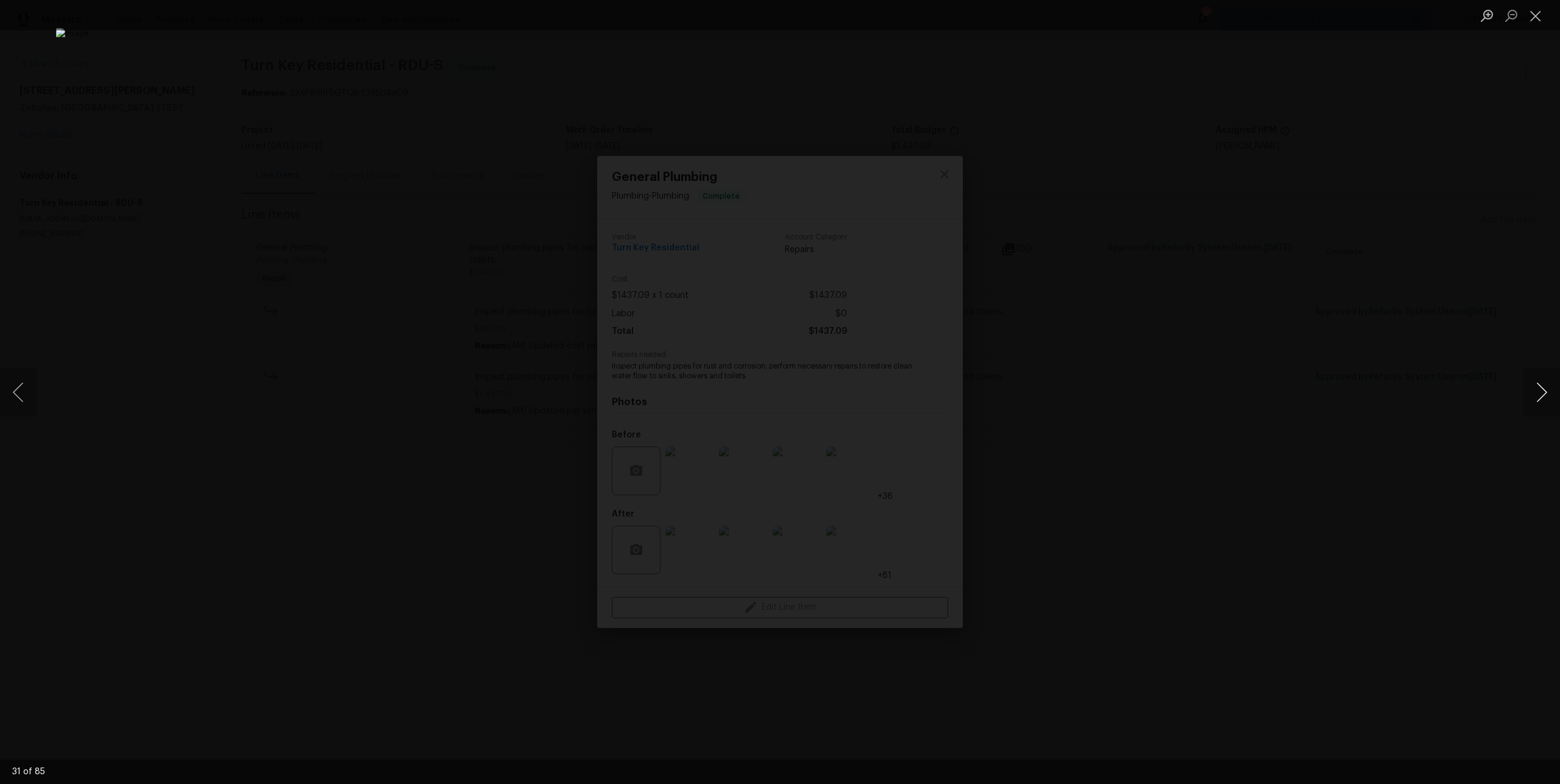
click at [1554, 399] on button "Next image" at bounding box center [1542, 392] width 37 height 49
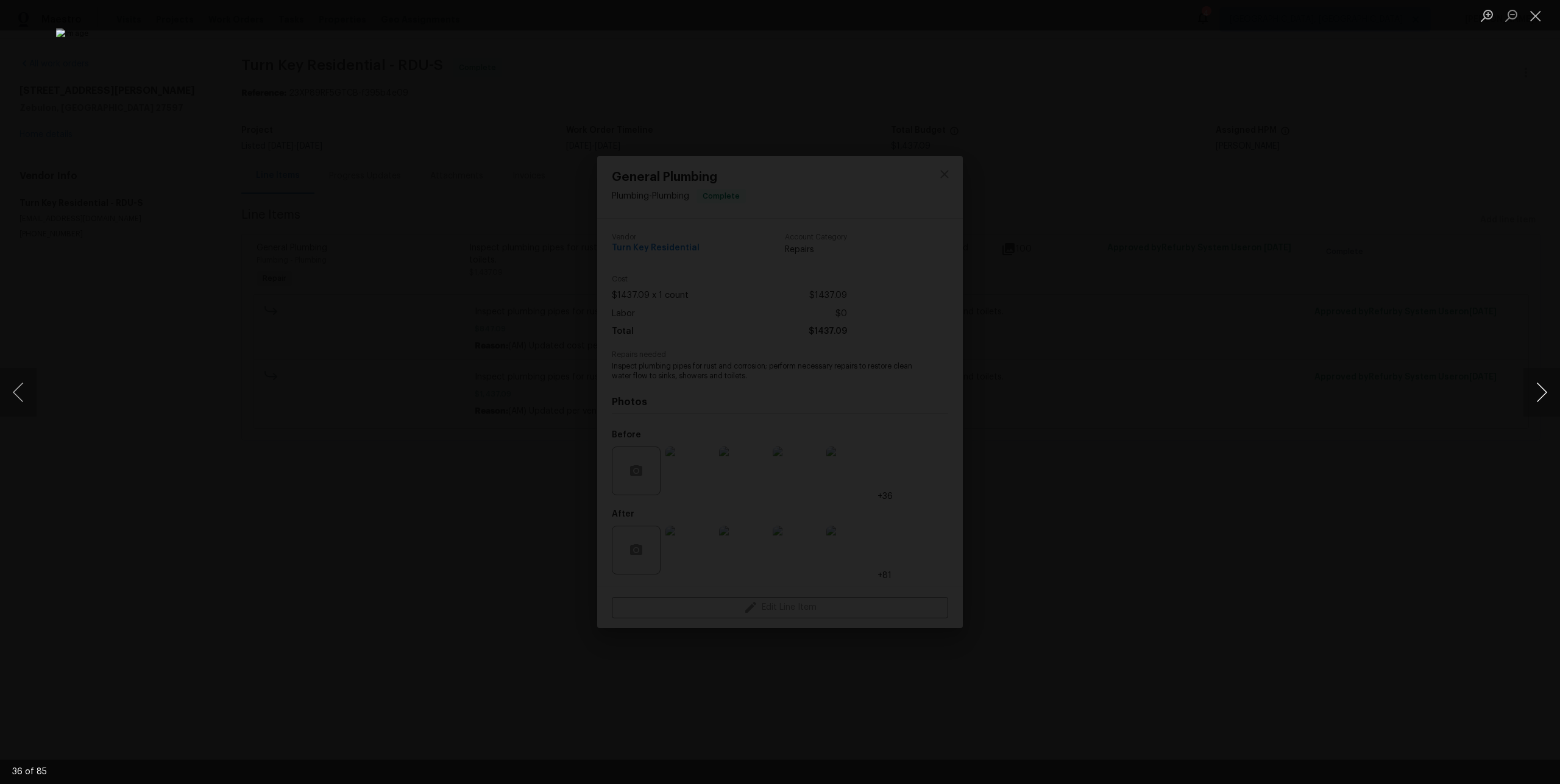
click at [1554, 399] on button "Next image" at bounding box center [1542, 392] width 37 height 49
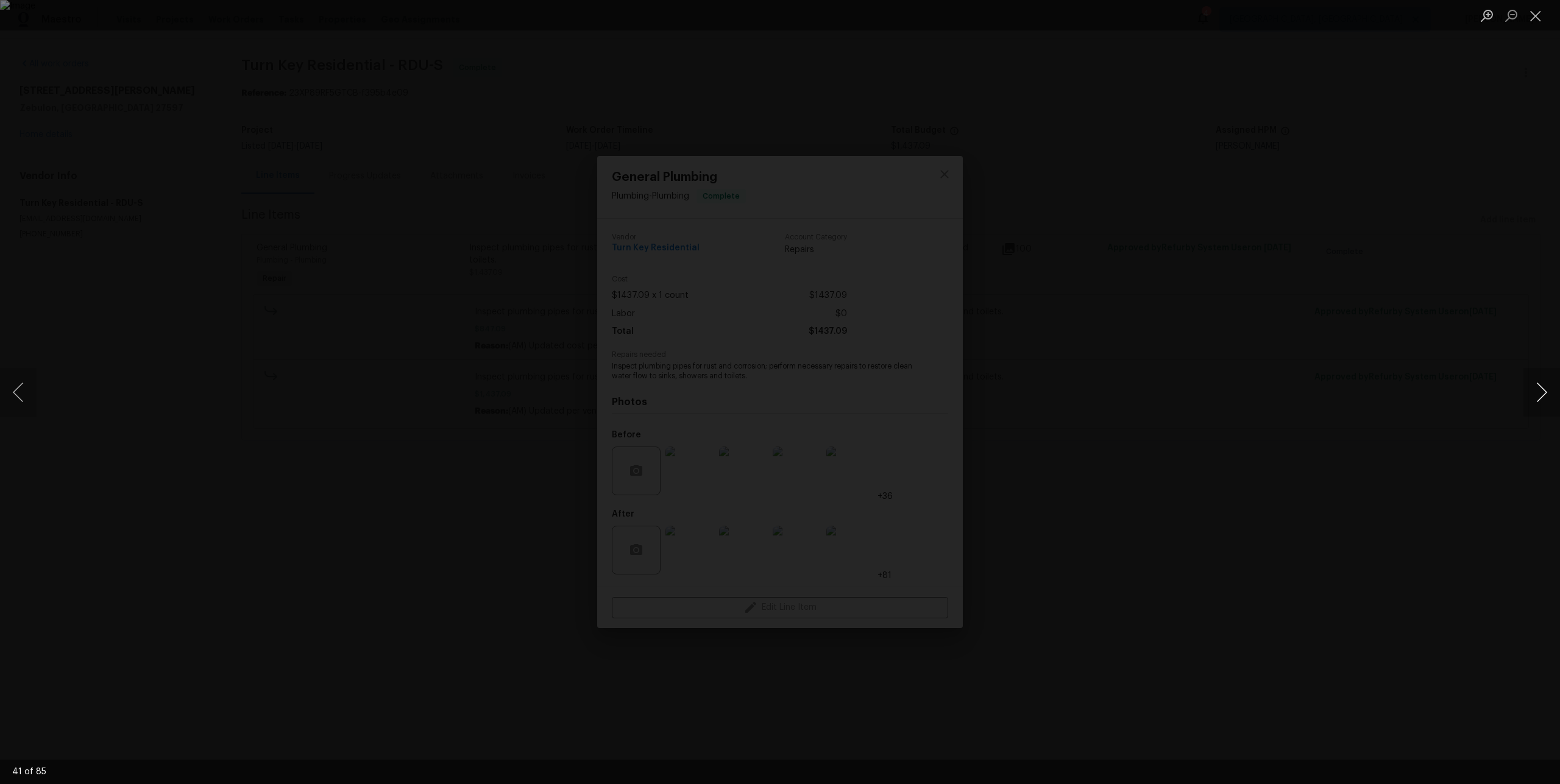
click at [1554, 399] on button "Next image" at bounding box center [1542, 392] width 37 height 49
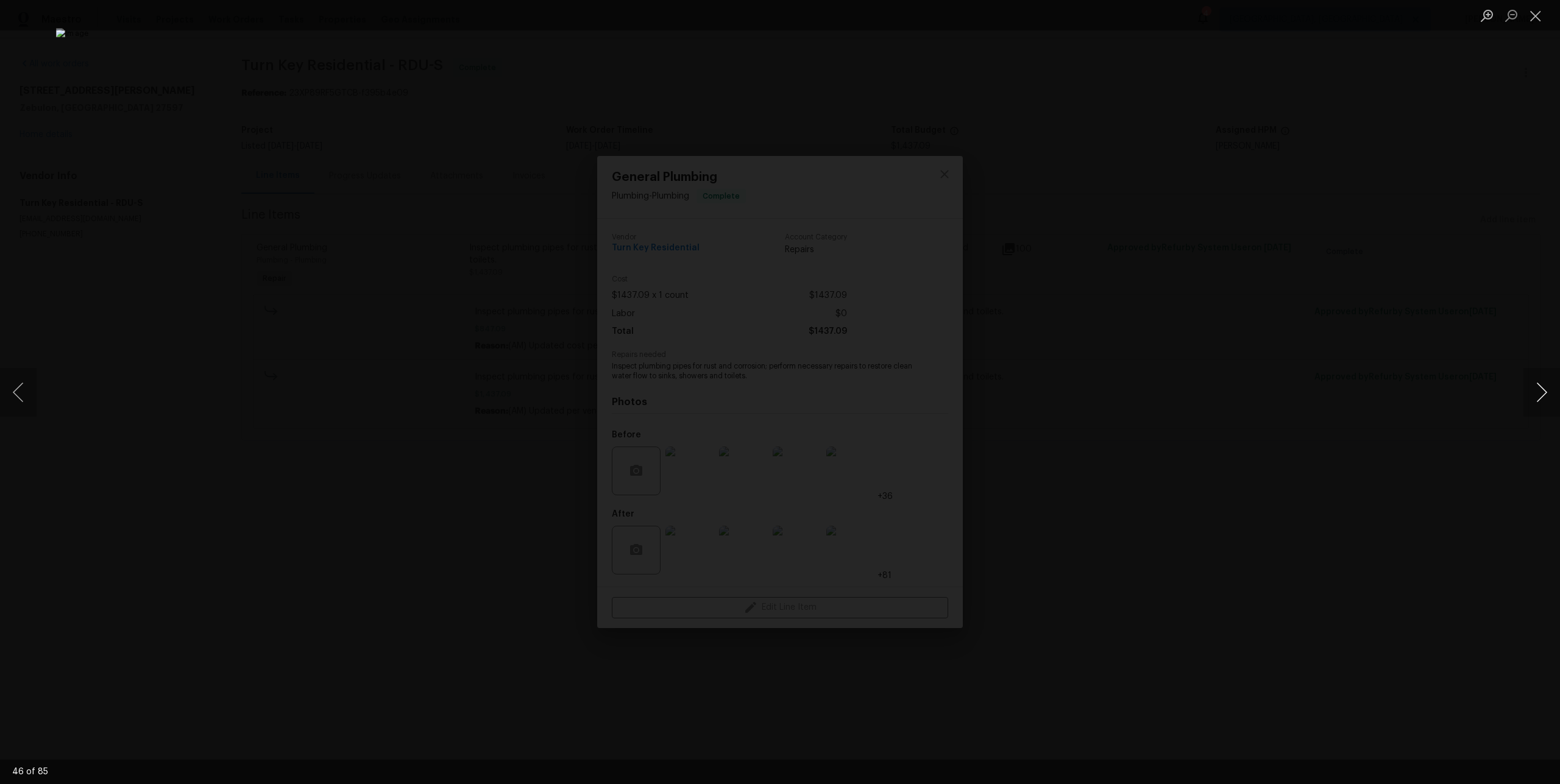
click at [1554, 399] on button "Next image" at bounding box center [1542, 392] width 37 height 49
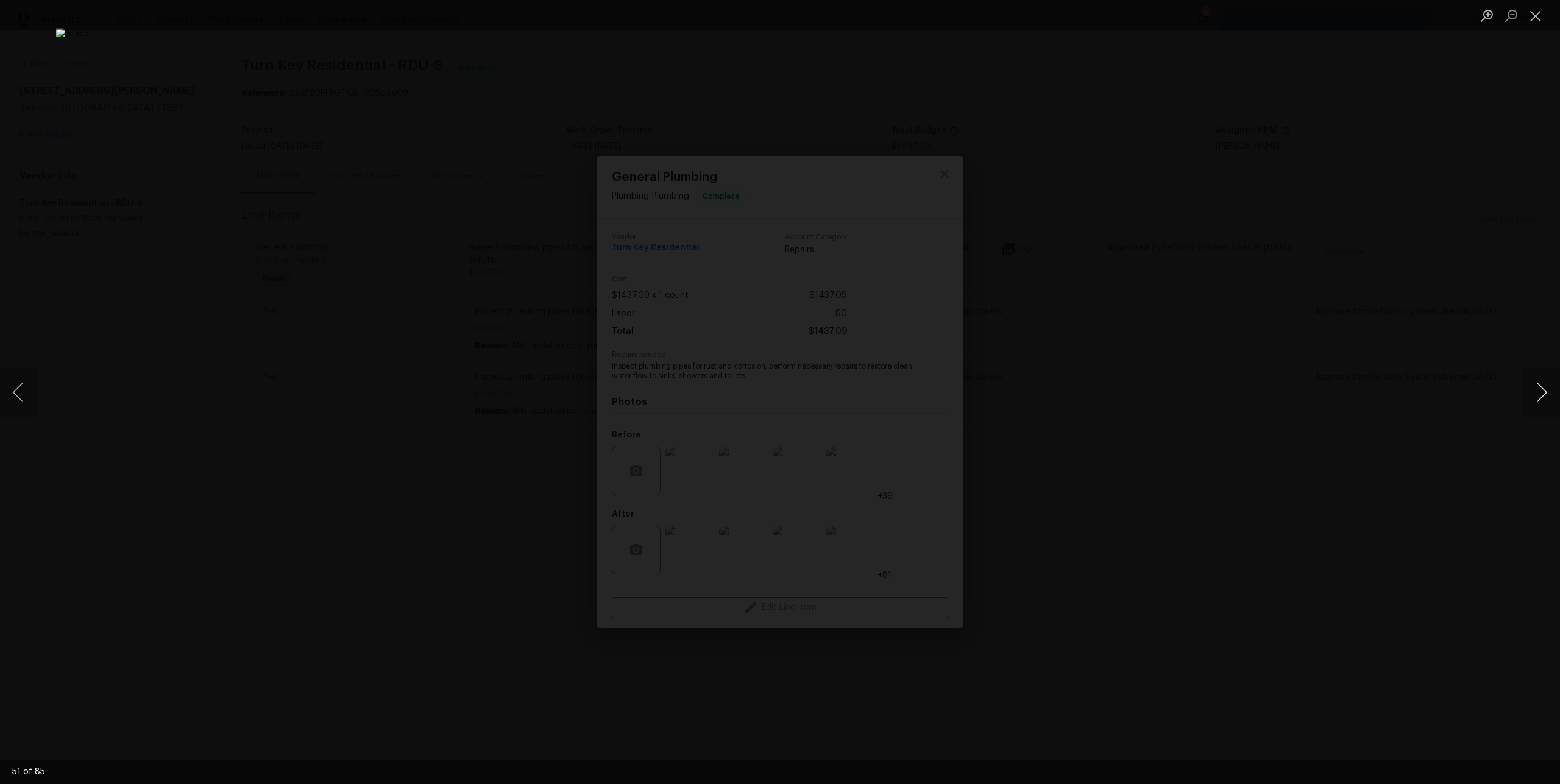
click at [1554, 399] on button "Next image" at bounding box center [1542, 392] width 37 height 49
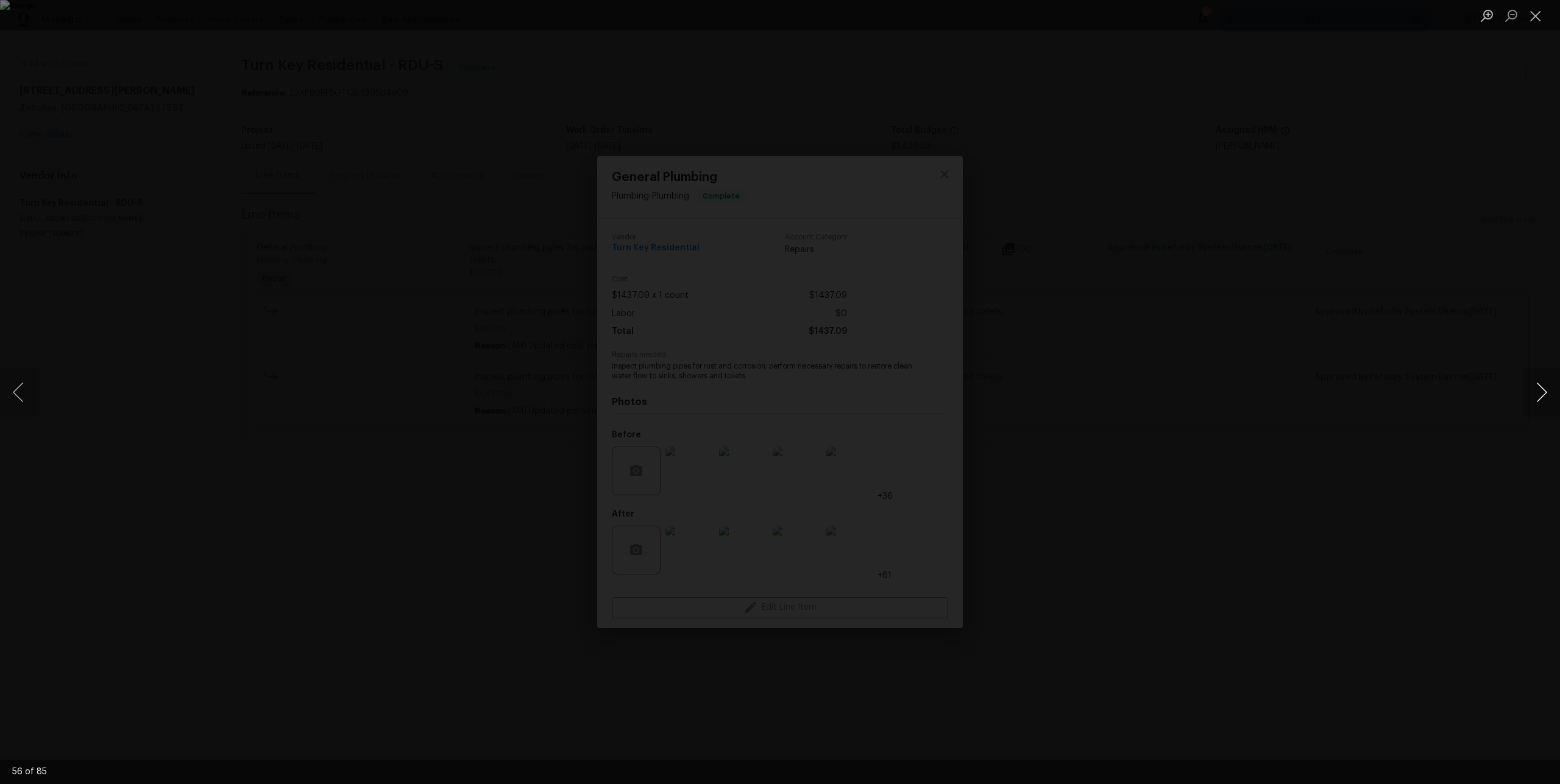
click at [1554, 399] on button "Next image" at bounding box center [1542, 392] width 37 height 49
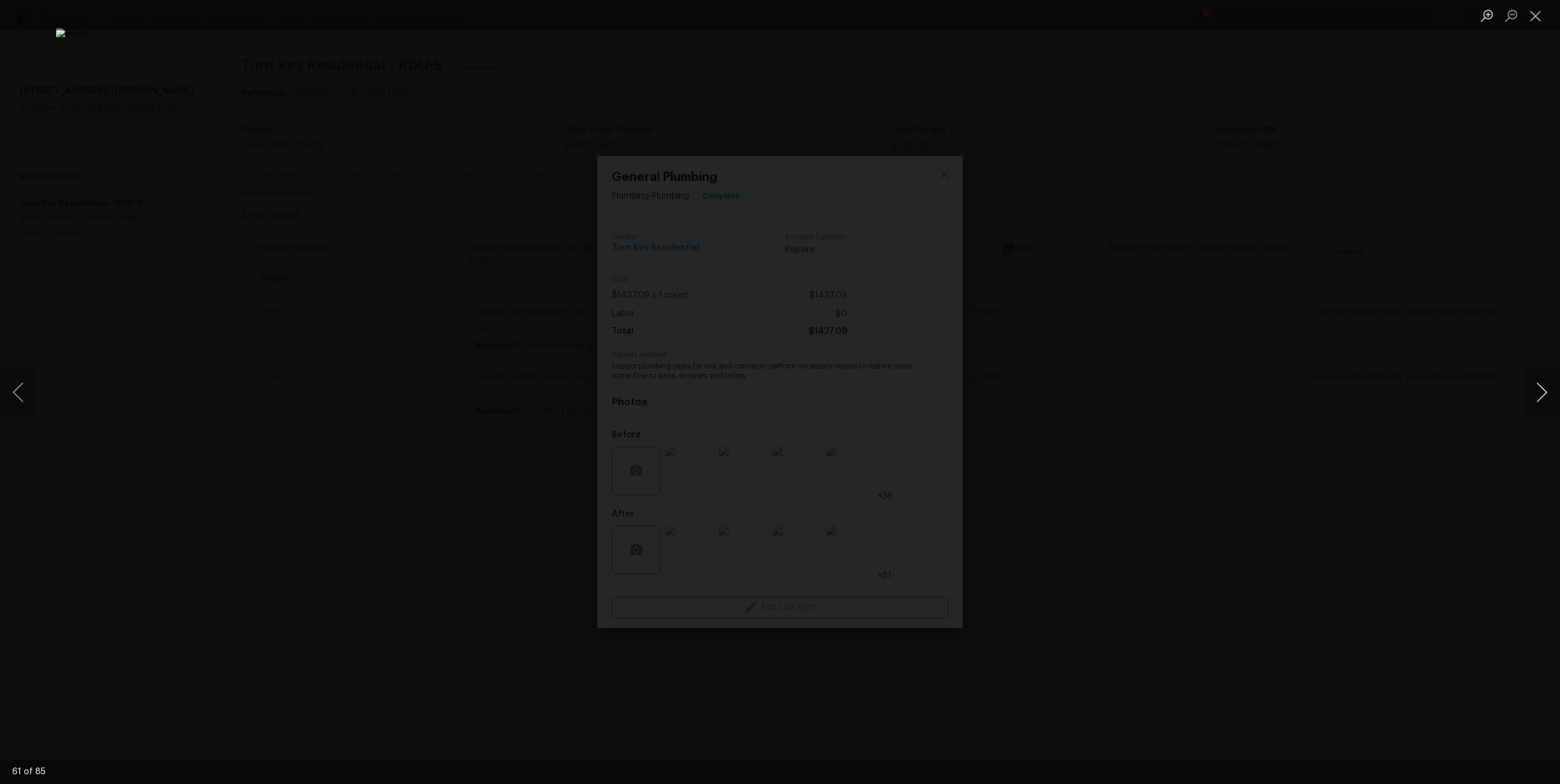
click at [1554, 399] on button "Next image" at bounding box center [1542, 392] width 37 height 49
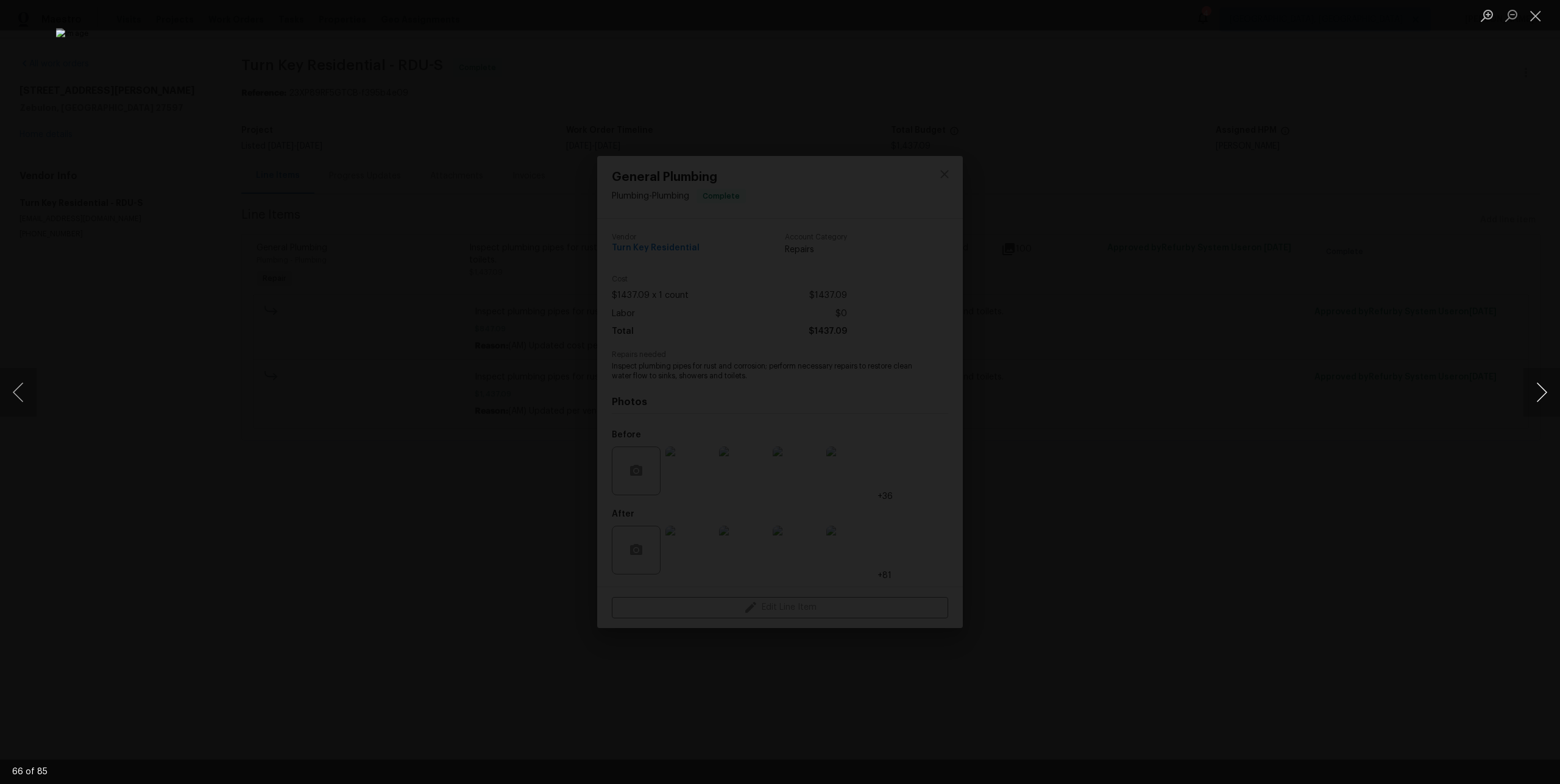
click at [1554, 399] on button "Next image" at bounding box center [1542, 392] width 37 height 49
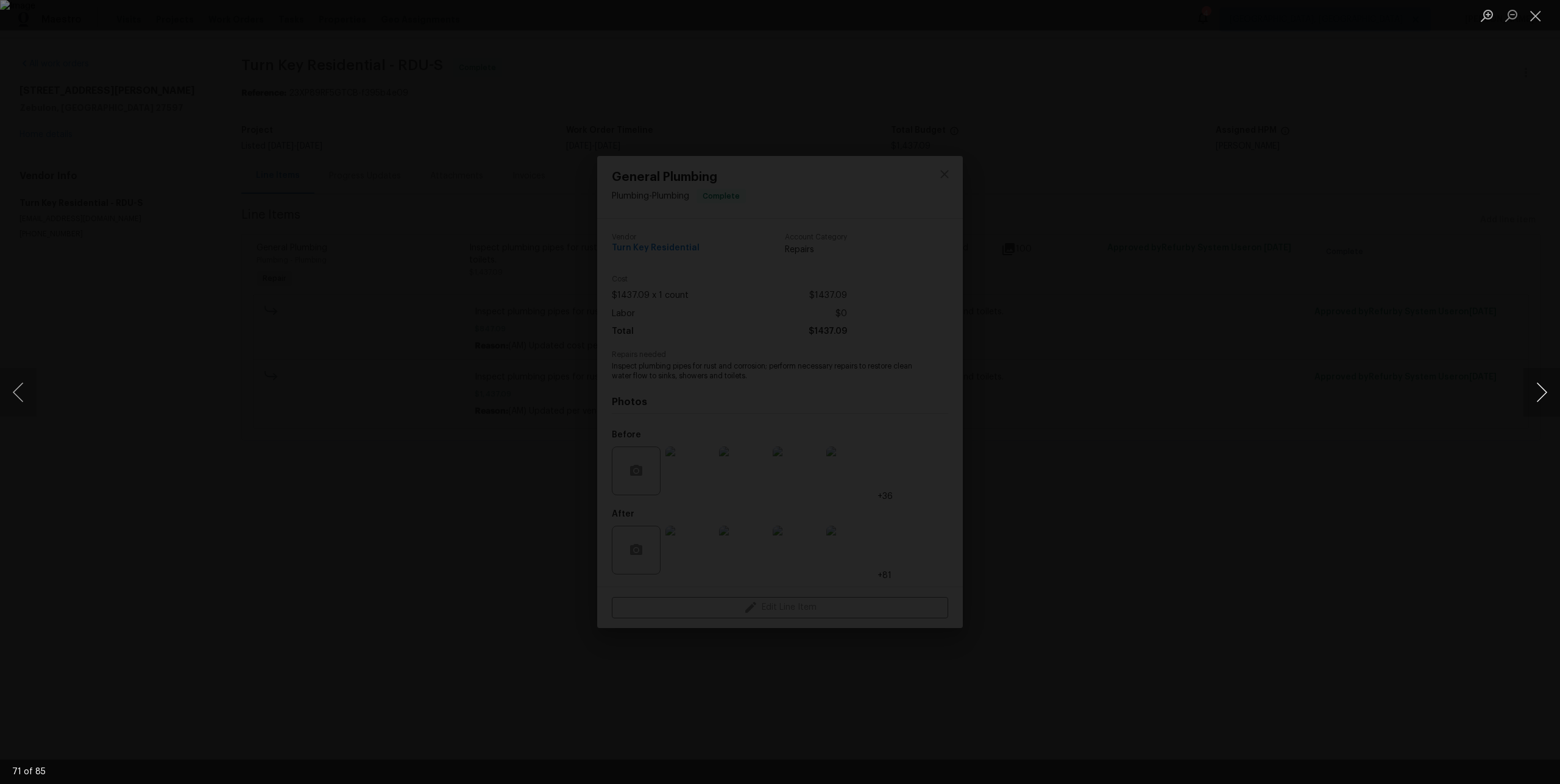
click at [1554, 399] on button "Next image" at bounding box center [1542, 392] width 37 height 49
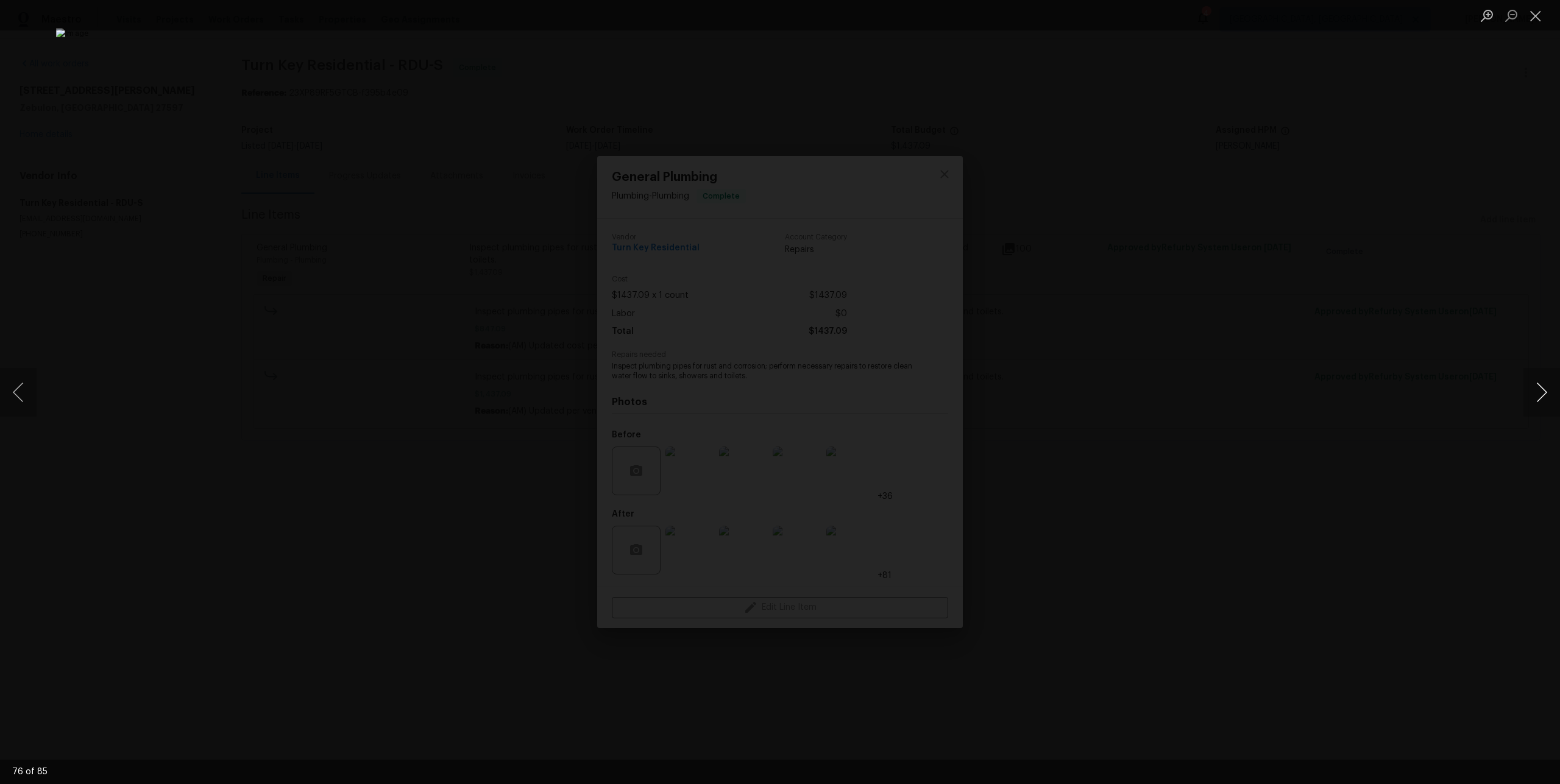
click at [1554, 399] on button "Next image" at bounding box center [1542, 392] width 37 height 49
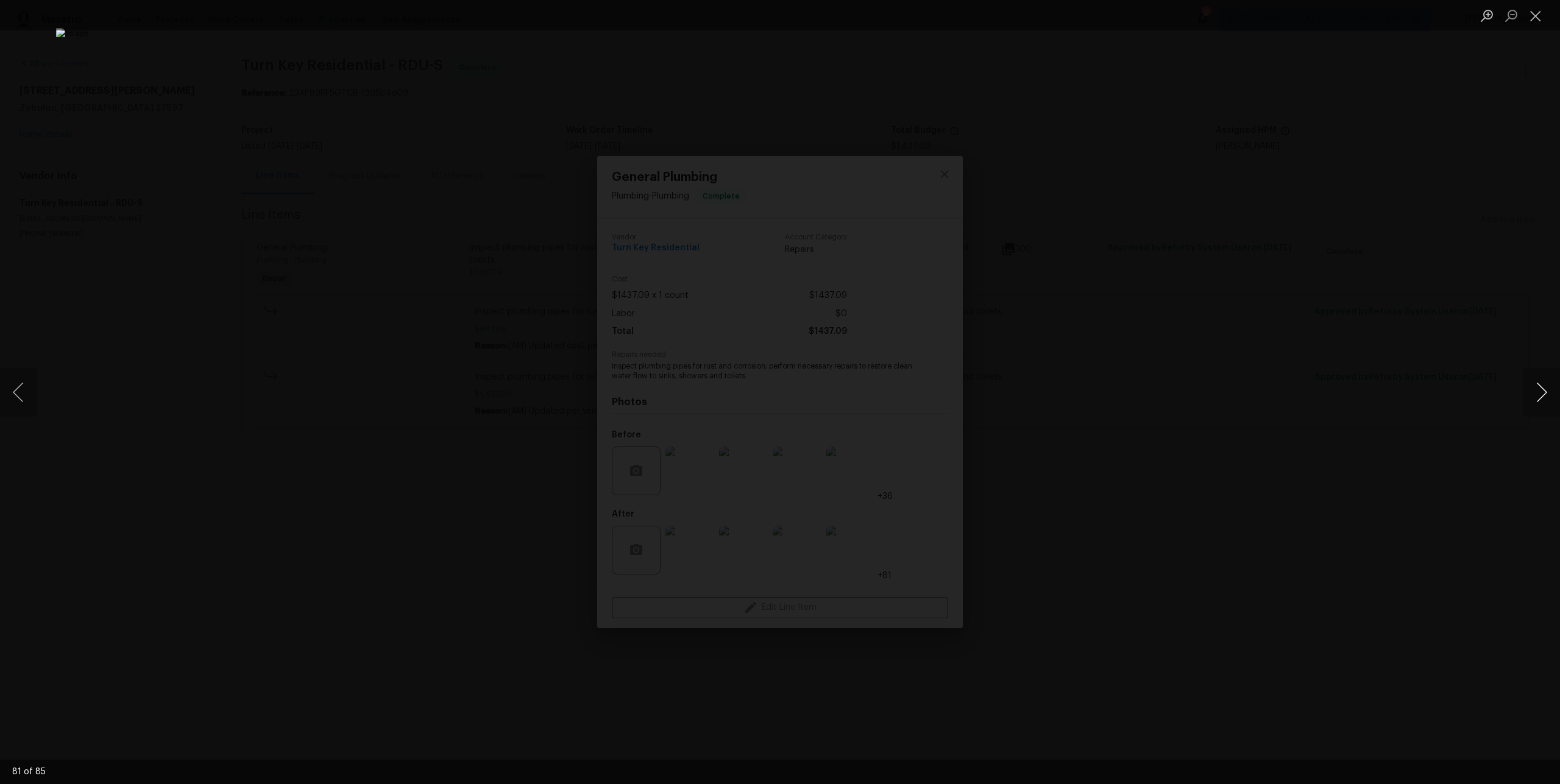
click at [1554, 399] on button "Next image" at bounding box center [1542, 392] width 37 height 49
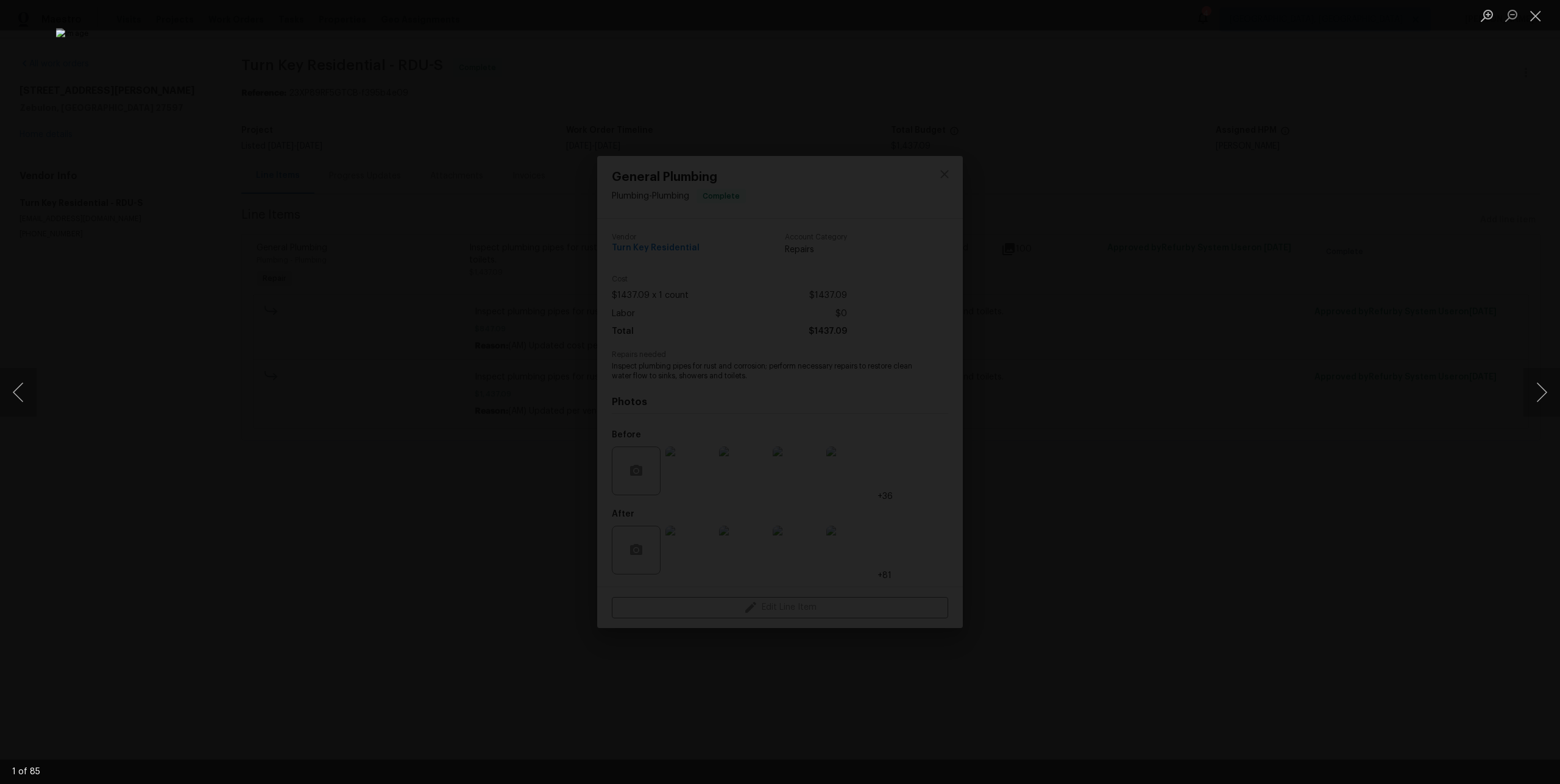
click at [1460, 394] on div "Lightbox" at bounding box center [780, 392] width 1560 height 784
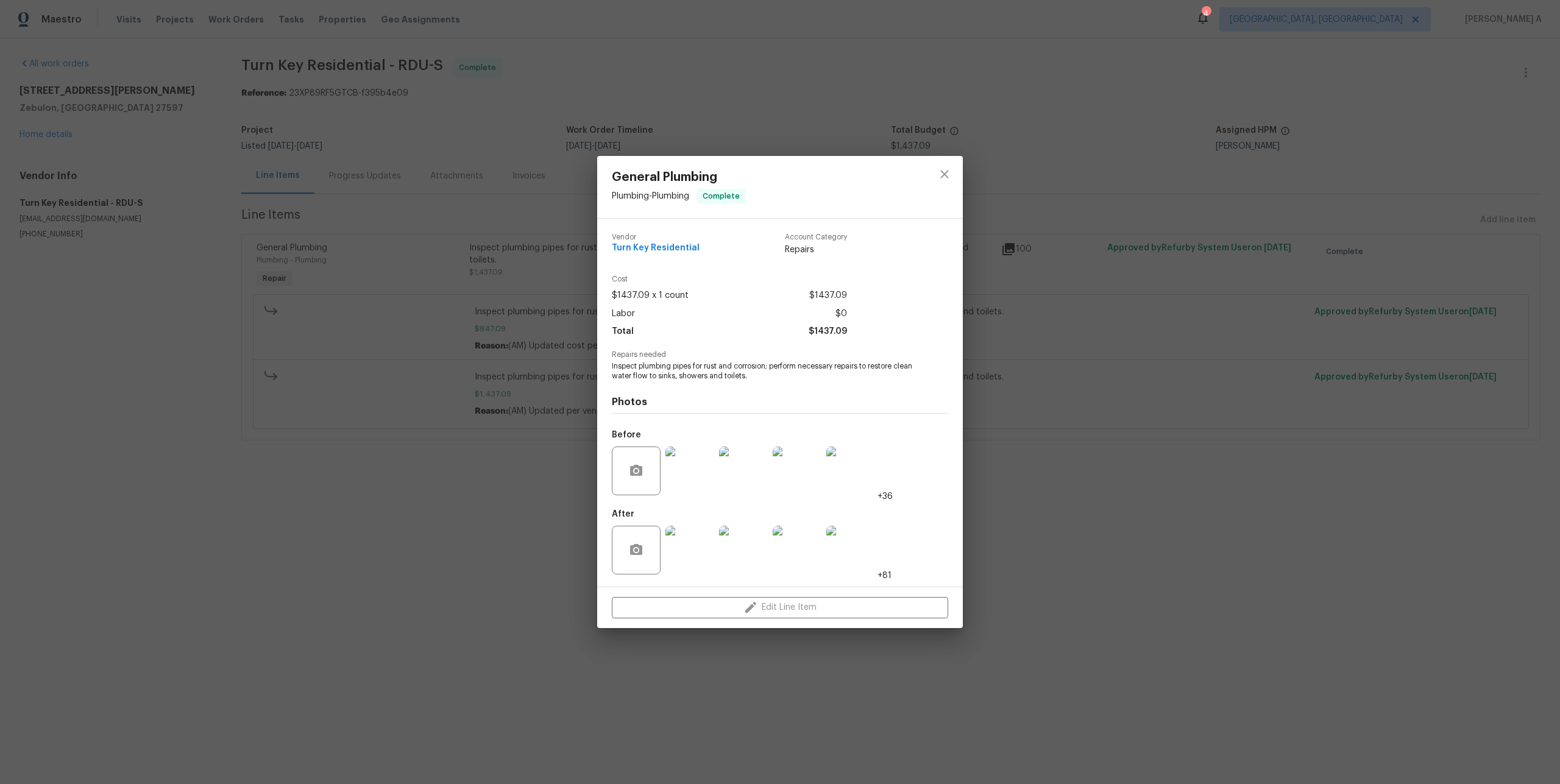
click at [1259, 338] on div "General Plumbing Plumbing - Plumbing Complete Vendor Turn Key Residential Accou…" at bounding box center [780, 392] width 1560 height 784
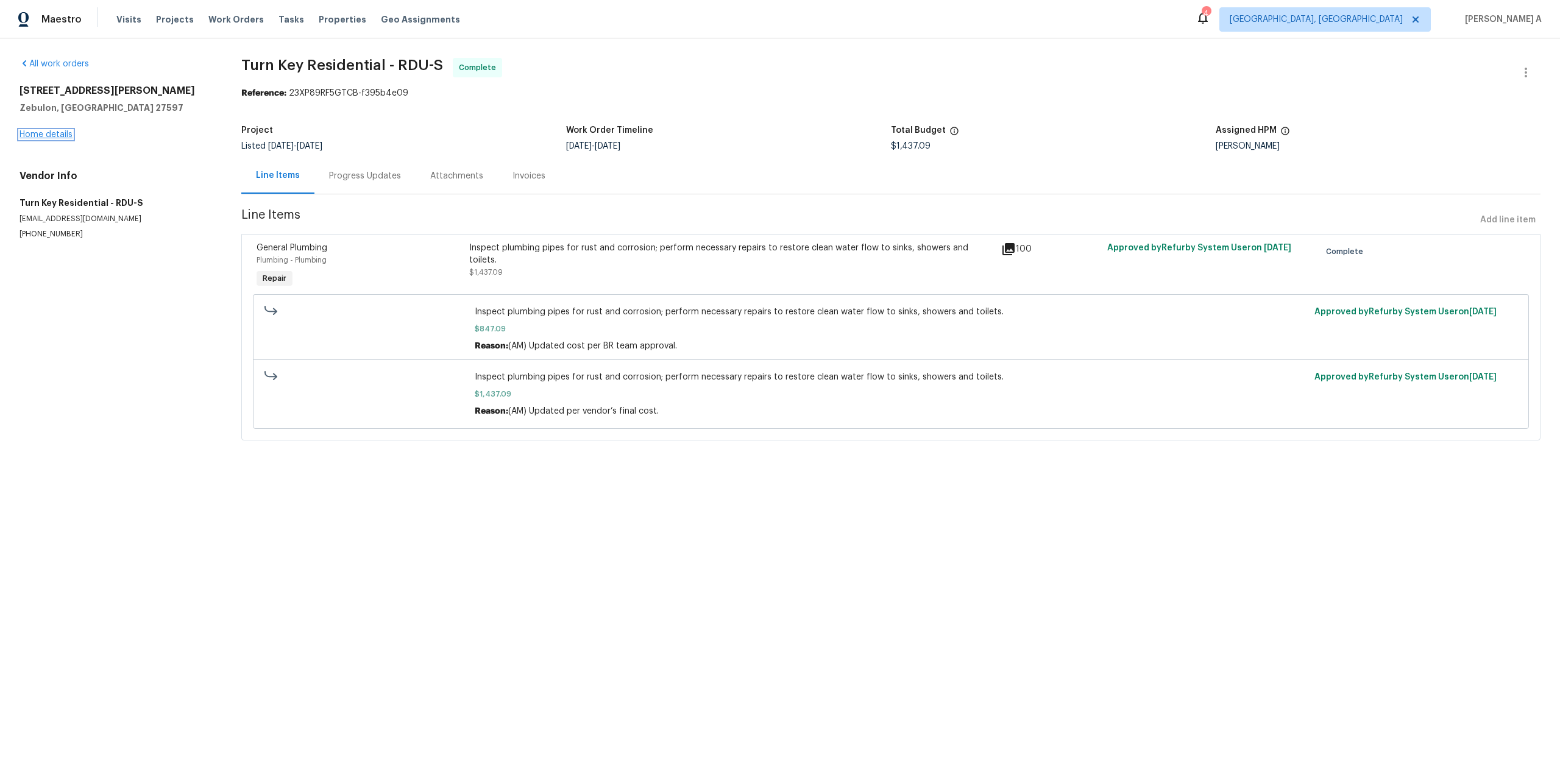
click at [50, 130] on link "Home details" at bounding box center [46, 134] width 53 height 8
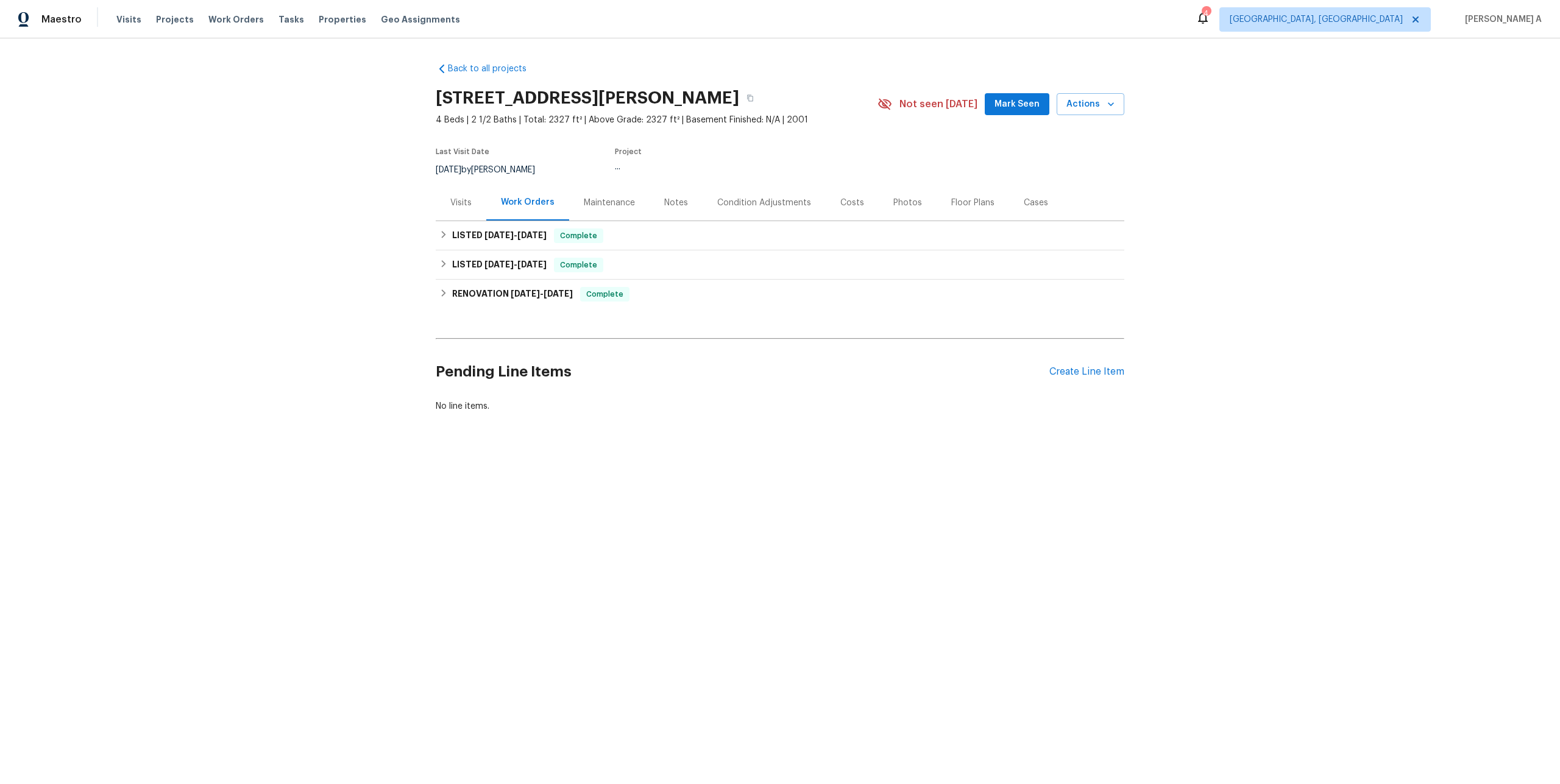
click at [451, 206] on div "Visits" at bounding box center [461, 202] width 21 height 12
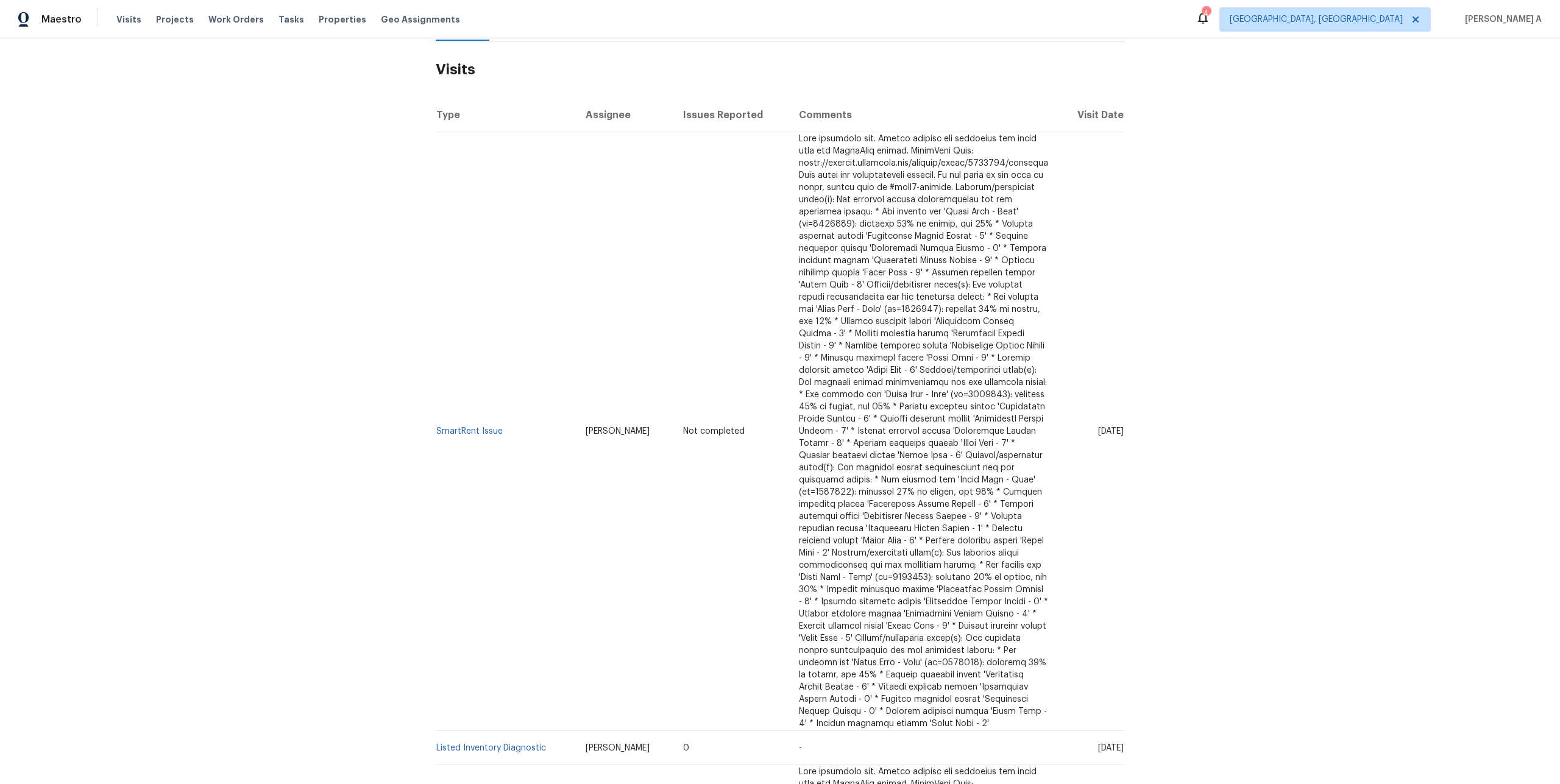
scroll to position [343, 0]
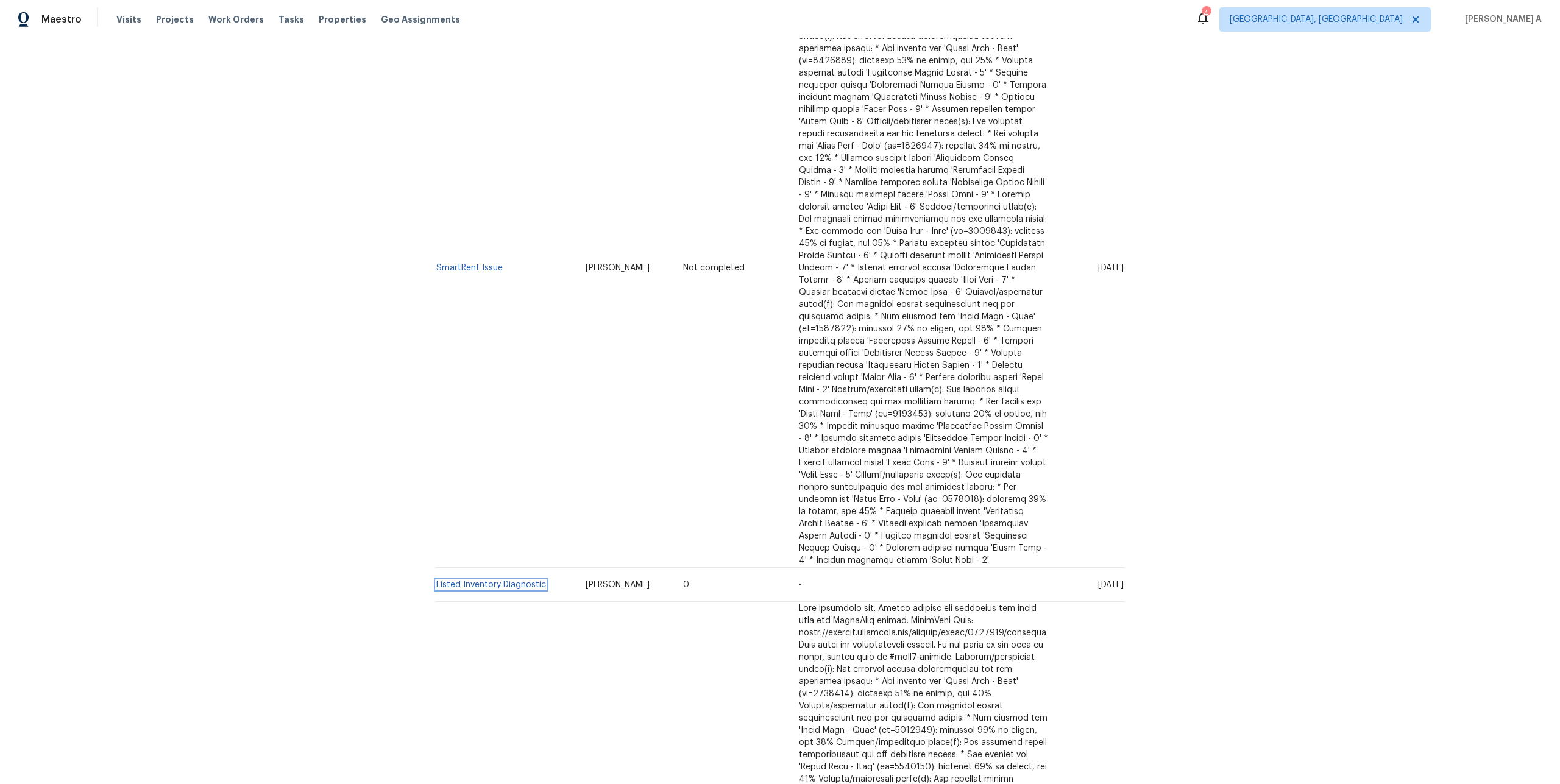
click at [532, 580] on link "Listed Inventory Diagnostic" at bounding box center [491, 585] width 110 height 8
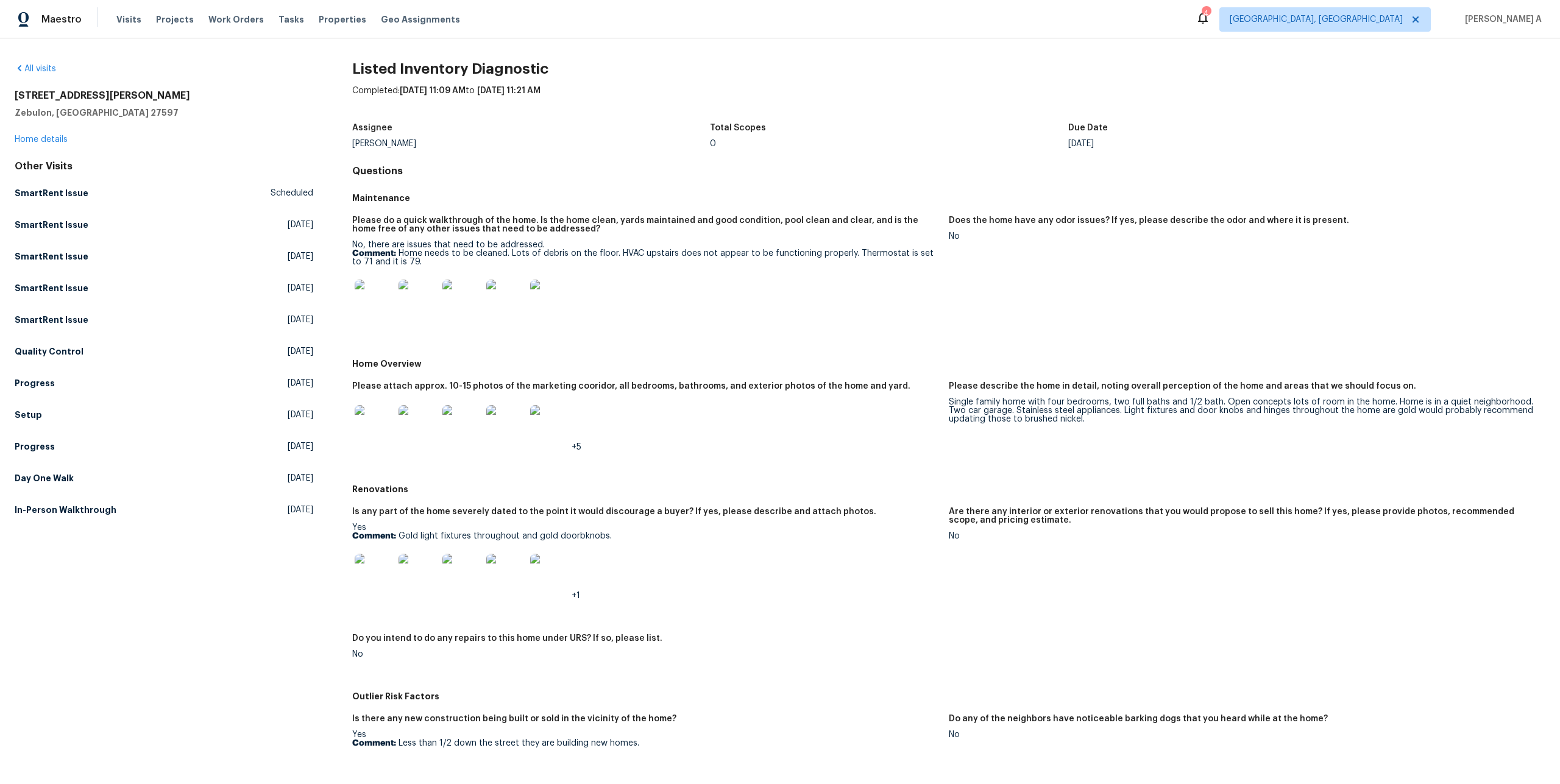
click at [55, 132] on div "3705 Cassaro Ln Zebulon, NC 27597 Home details" at bounding box center [164, 117] width 298 height 56
click at [61, 137] on link "Home details" at bounding box center [41, 139] width 53 height 8
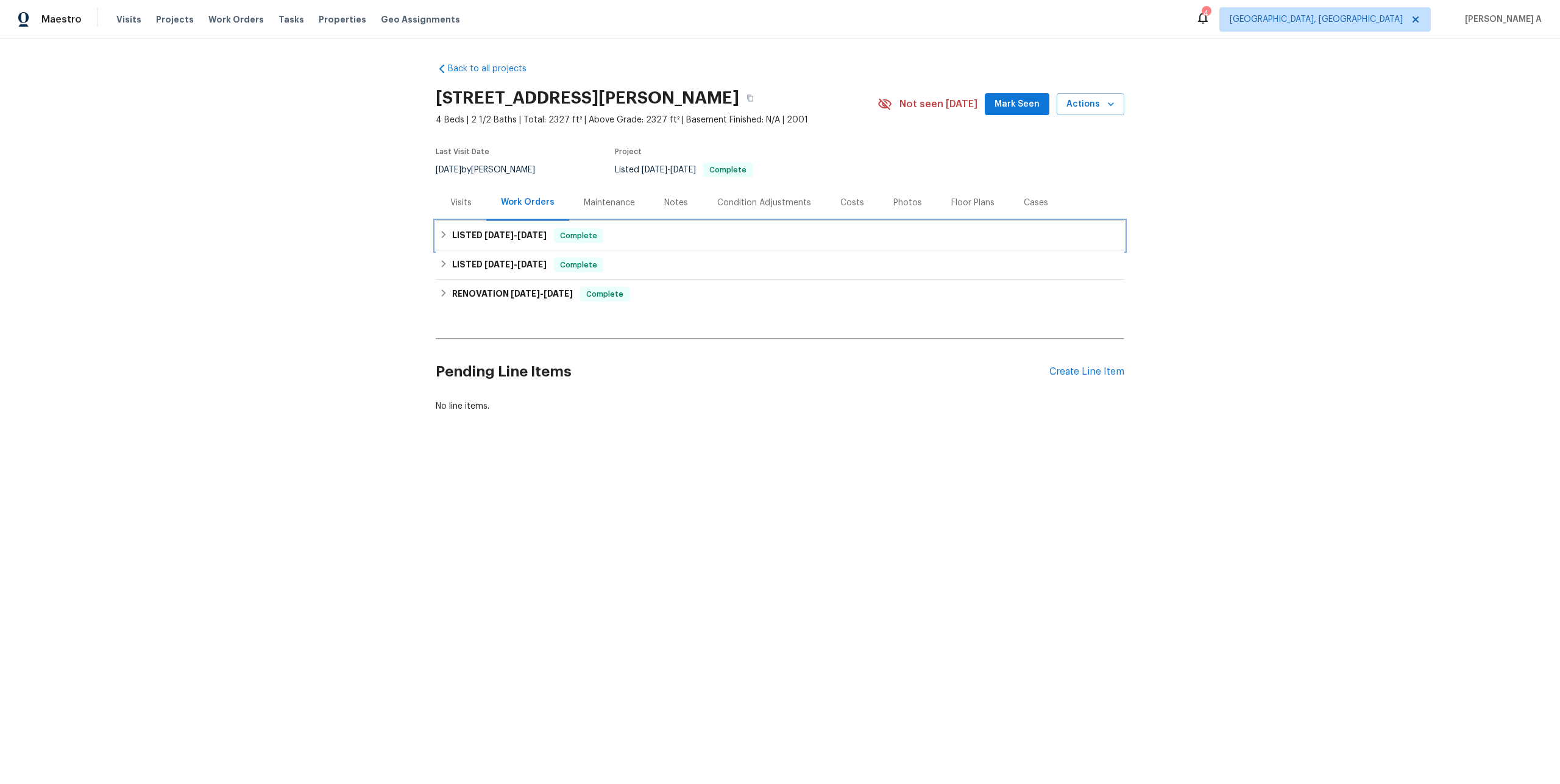
click at [500, 244] on div "LISTED 7/22/25 - 8/5/25 Complete" at bounding box center [780, 235] width 689 height 29
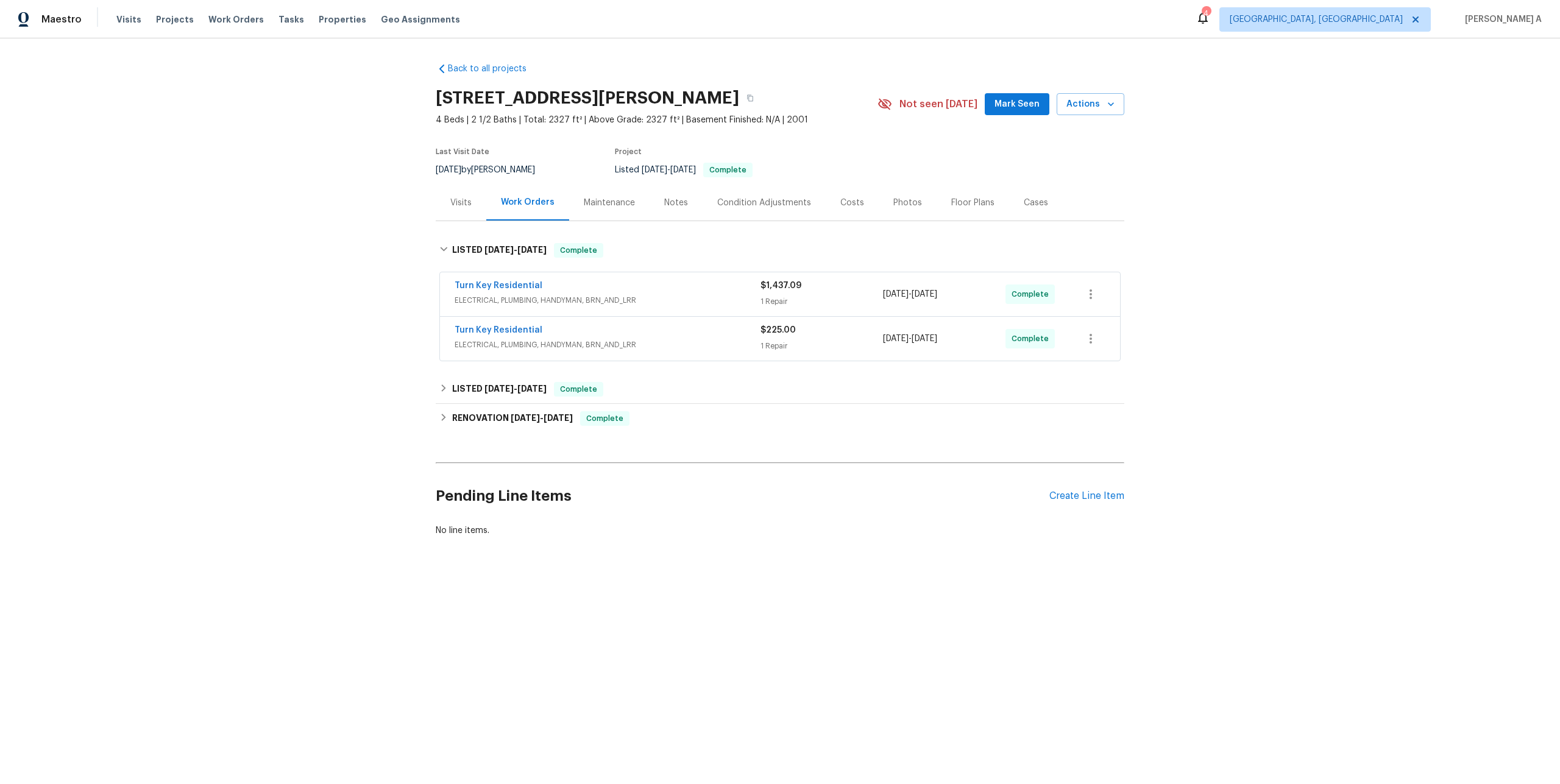
click at [561, 344] on span "ELECTRICAL, PLUMBING, HANDYMAN, BRN_AND_LRR" at bounding box center [607, 344] width 306 height 12
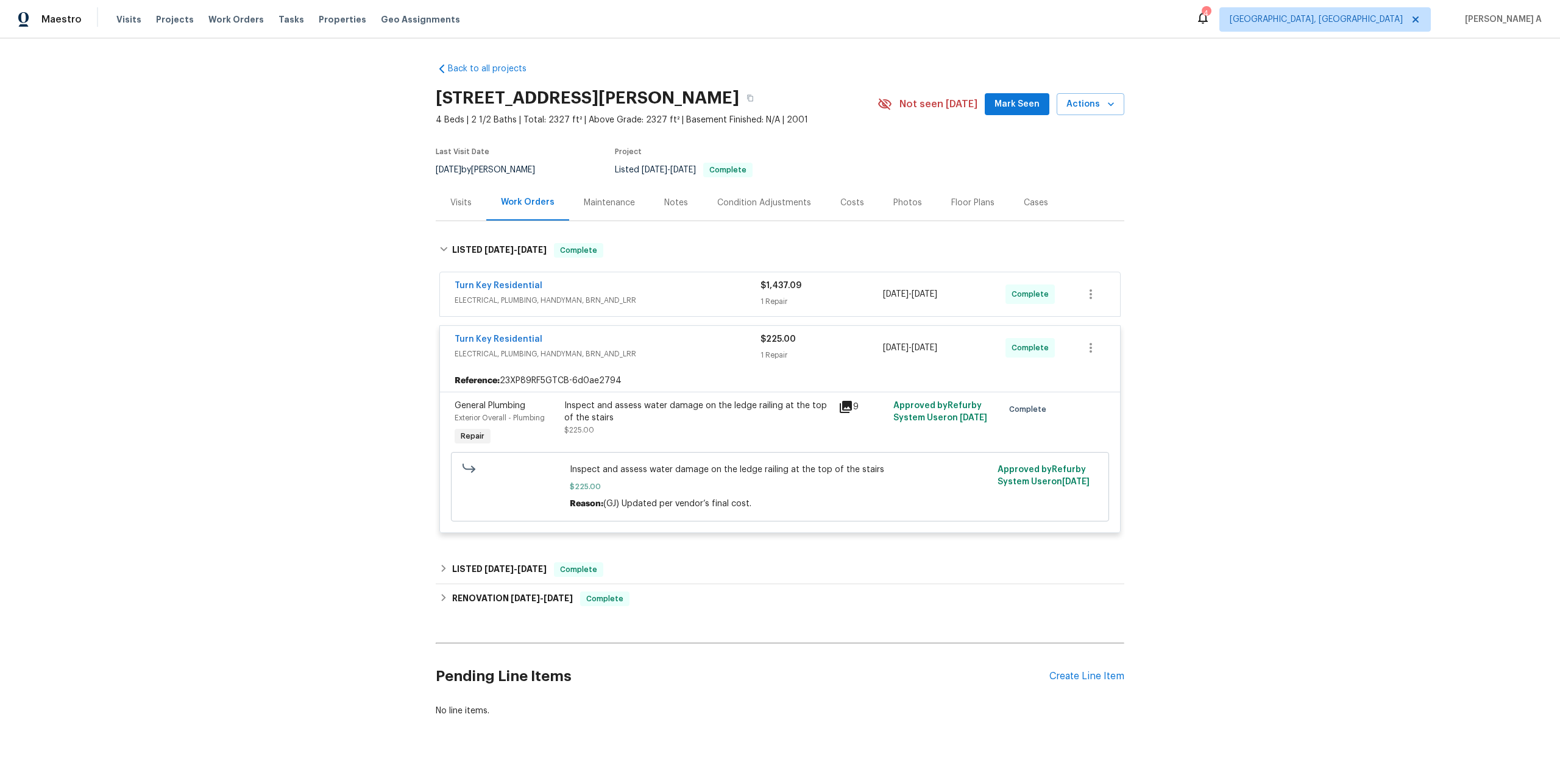
click at [646, 422] on div "Inspect and assess water damage on the ledge railing at the top of the stairs" at bounding box center [697, 411] width 267 height 24
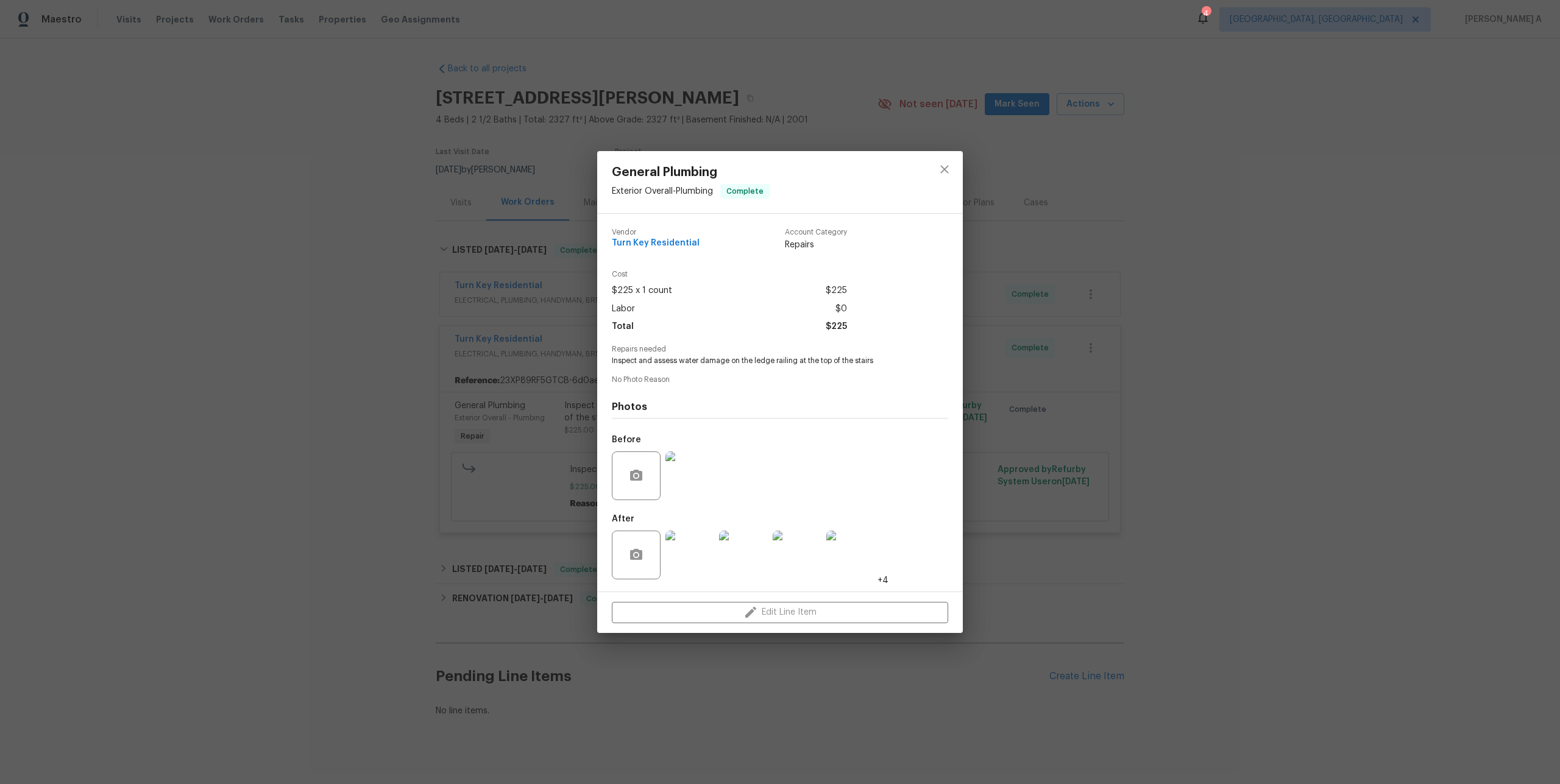
click at [1001, 472] on div "General Plumbing Exterior Overall - Plumbing Complete Vendor Turn Key Residenti…" at bounding box center [780, 392] width 1560 height 784
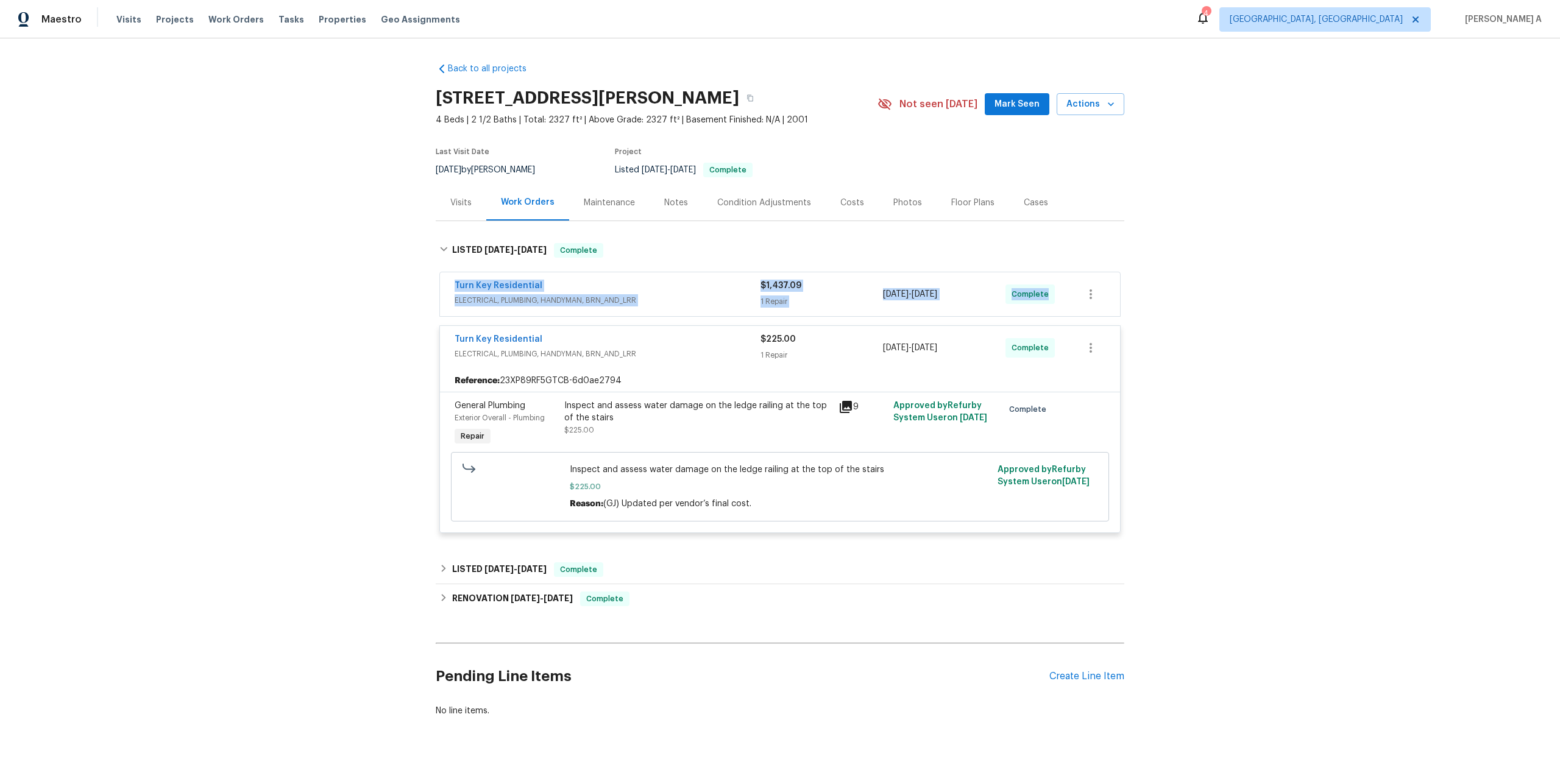
drag, startPoint x: 448, startPoint y: 286, endPoint x: 1060, endPoint y: 294, distance: 612.1
click at [1060, 294] on div "Turn Key Residential ELECTRICAL, PLUMBING, HANDYMAN, BRN_AND_LRR $1,437.09 1 Re…" at bounding box center [780, 294] width 680 height 44
copy div "Turn Key Residential ELECTRICAL, PLUMBING, HANDYMAN, BRN_AND_LRR $1,437.09 1 Re…"
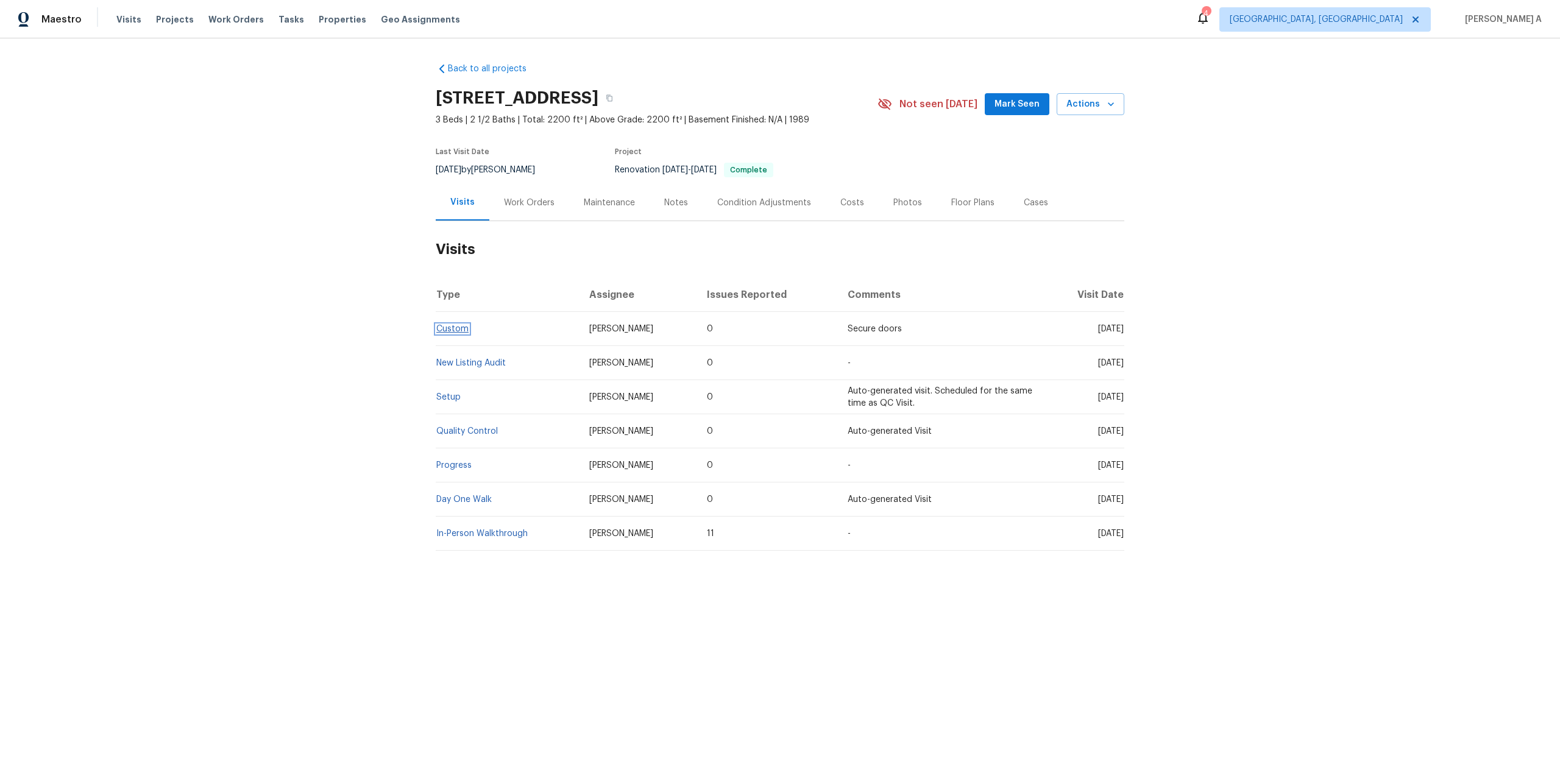
click at [462, 332] on link "Custom" at bounding box center [453, 329] width 33 height 8
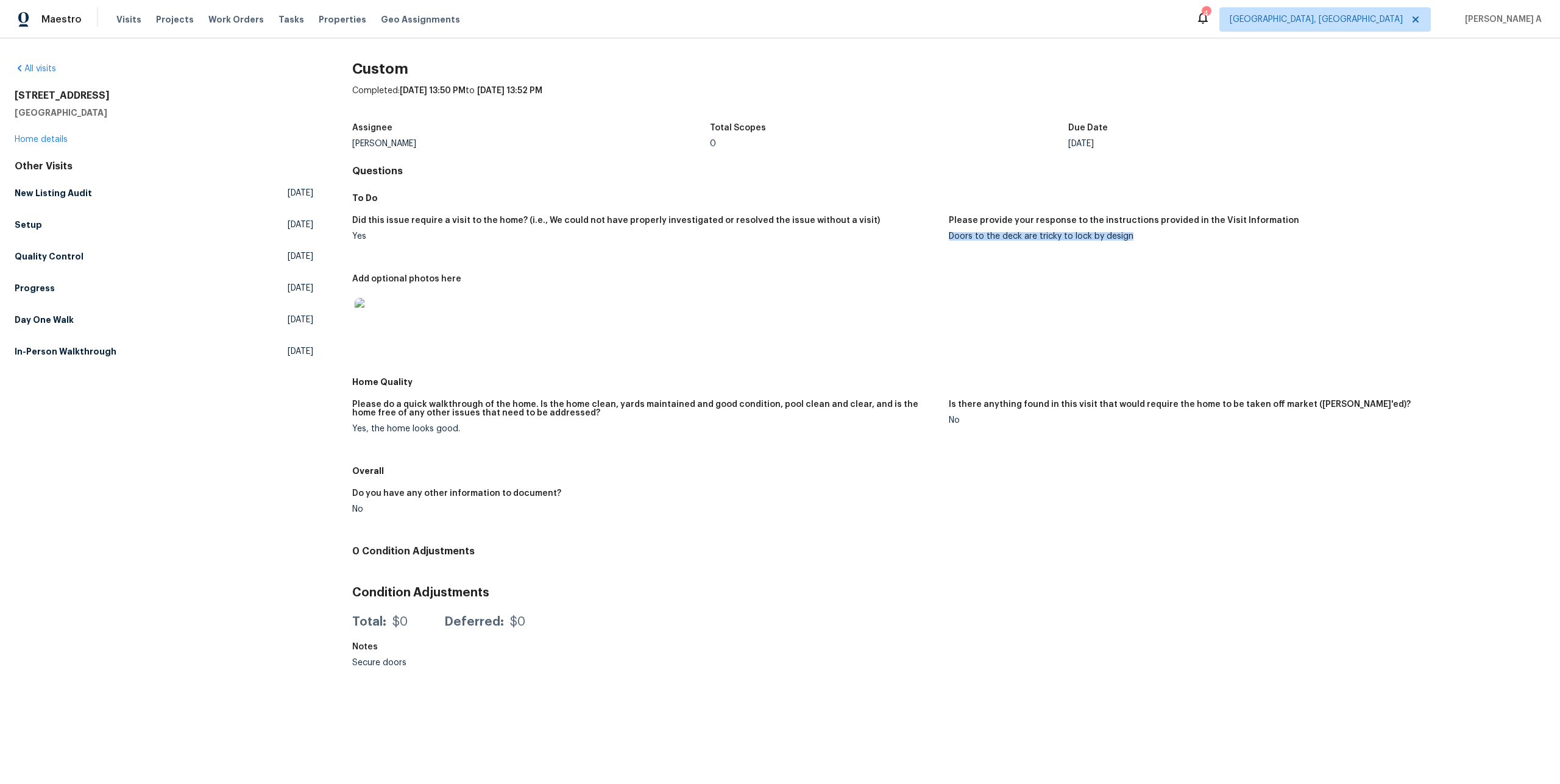
drag, startPoint x: 950, startPoint y: 233, endPoint x: 1134, endPoint y: 235, distance: 184.0
click at [1134, 235] on div "Doors to the deck are tricky to lock by design" at bounding box center [1242, 236] width 587 height 8
copy div "Doors to the deck are tricky to lock by design"
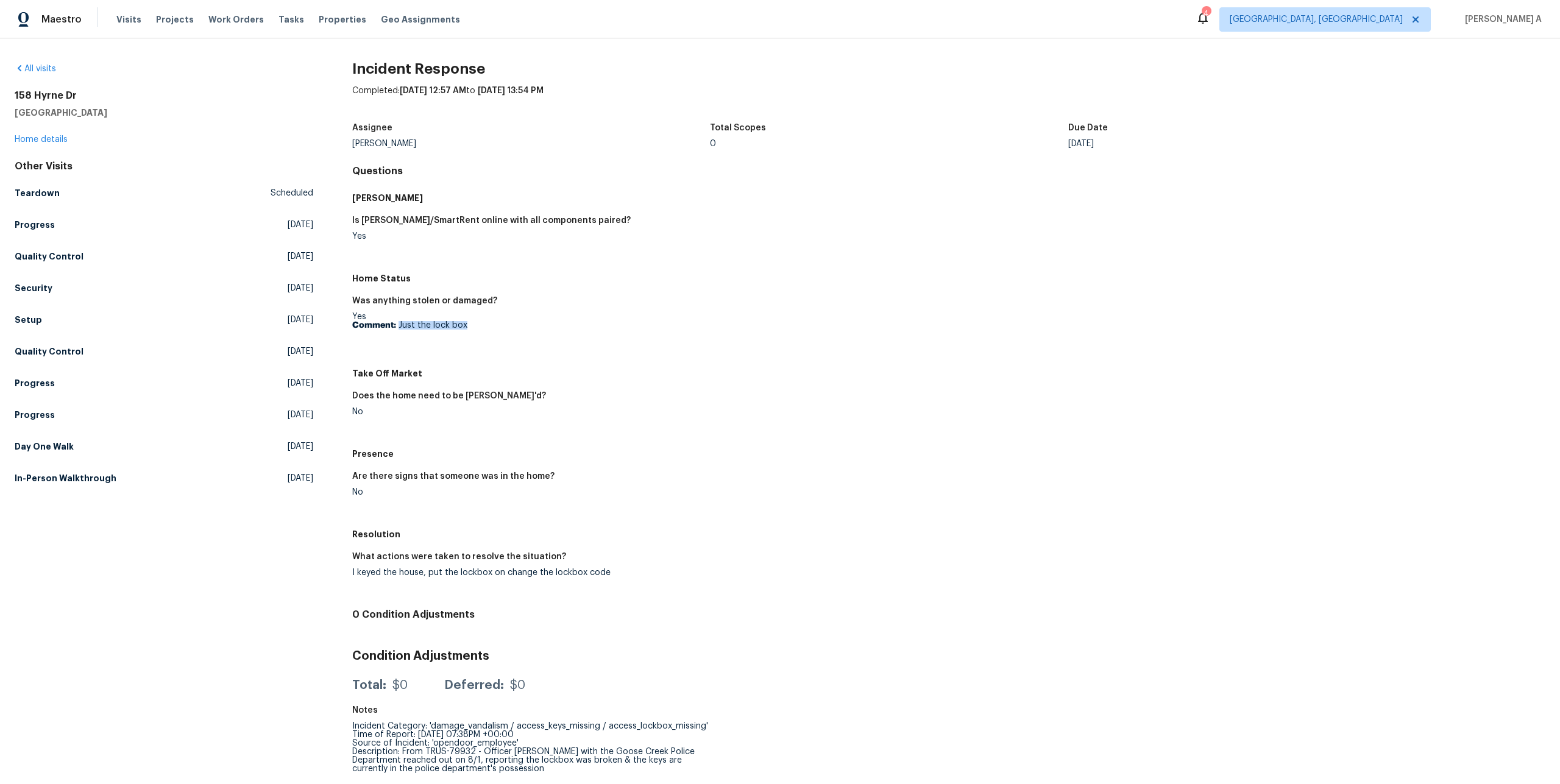
drag, startPoint x: 399, startPoint y: 324, endPoint x: 492, endPoint y: 324, distance: 93.0
click at [492, 324] on p "Comment: Just the lock box" at bounding box center [646, 325] width 587 height 8
copy p "Just the lock box"
drag, startPoint x: 350, startPoint y: 573, endPoint x: 619, endPoint y: 575, distance: 269.0
click at [619, 575] on div "All visits 158 Hyrne Dr Goose Creek, SC 29445 Home details Other Visits Teardow…" at bounding box center [780, 421] width 1531 height 718
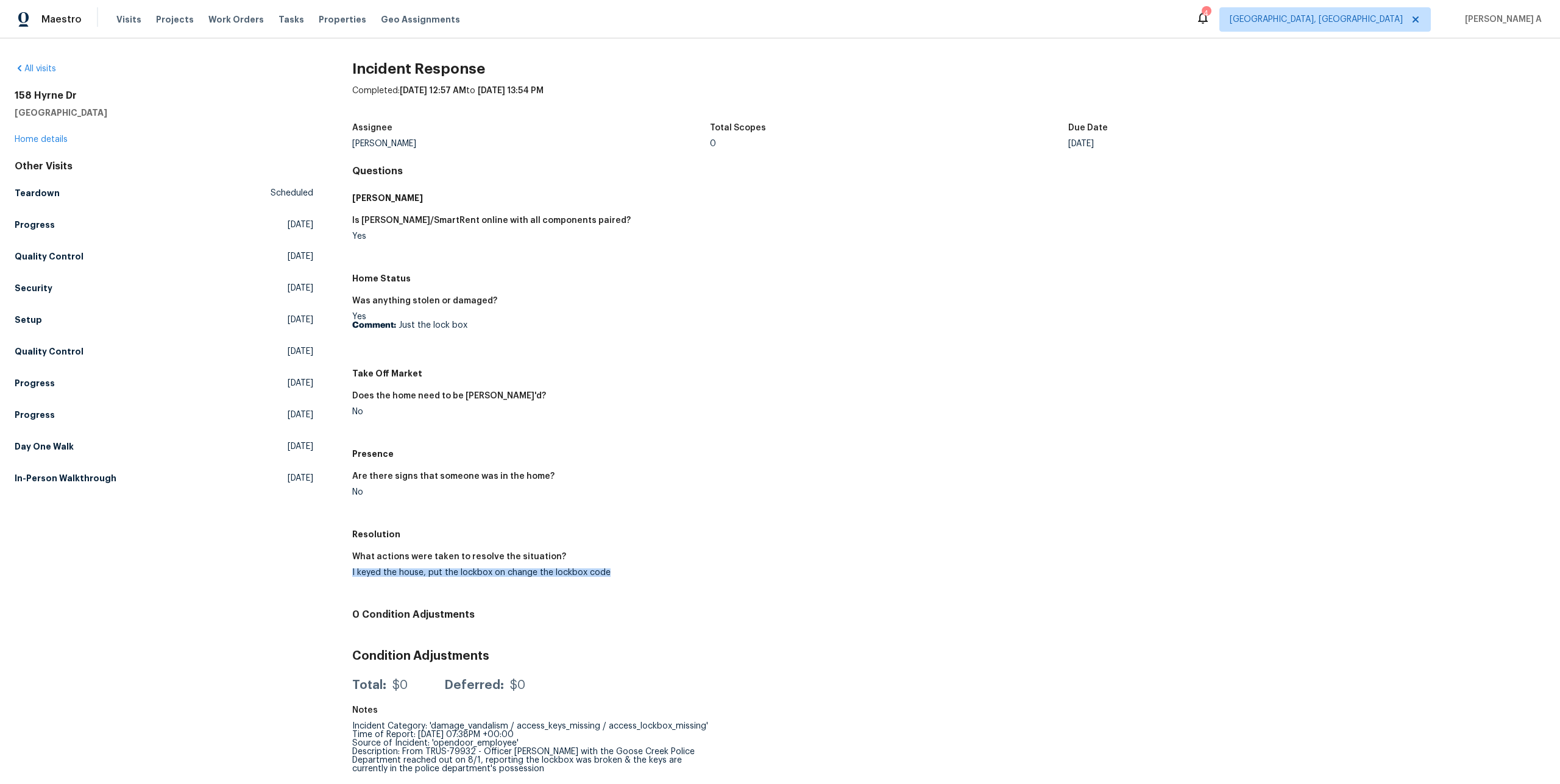
copy div "I keyed the house, put the lockbox on change the lockbox code"
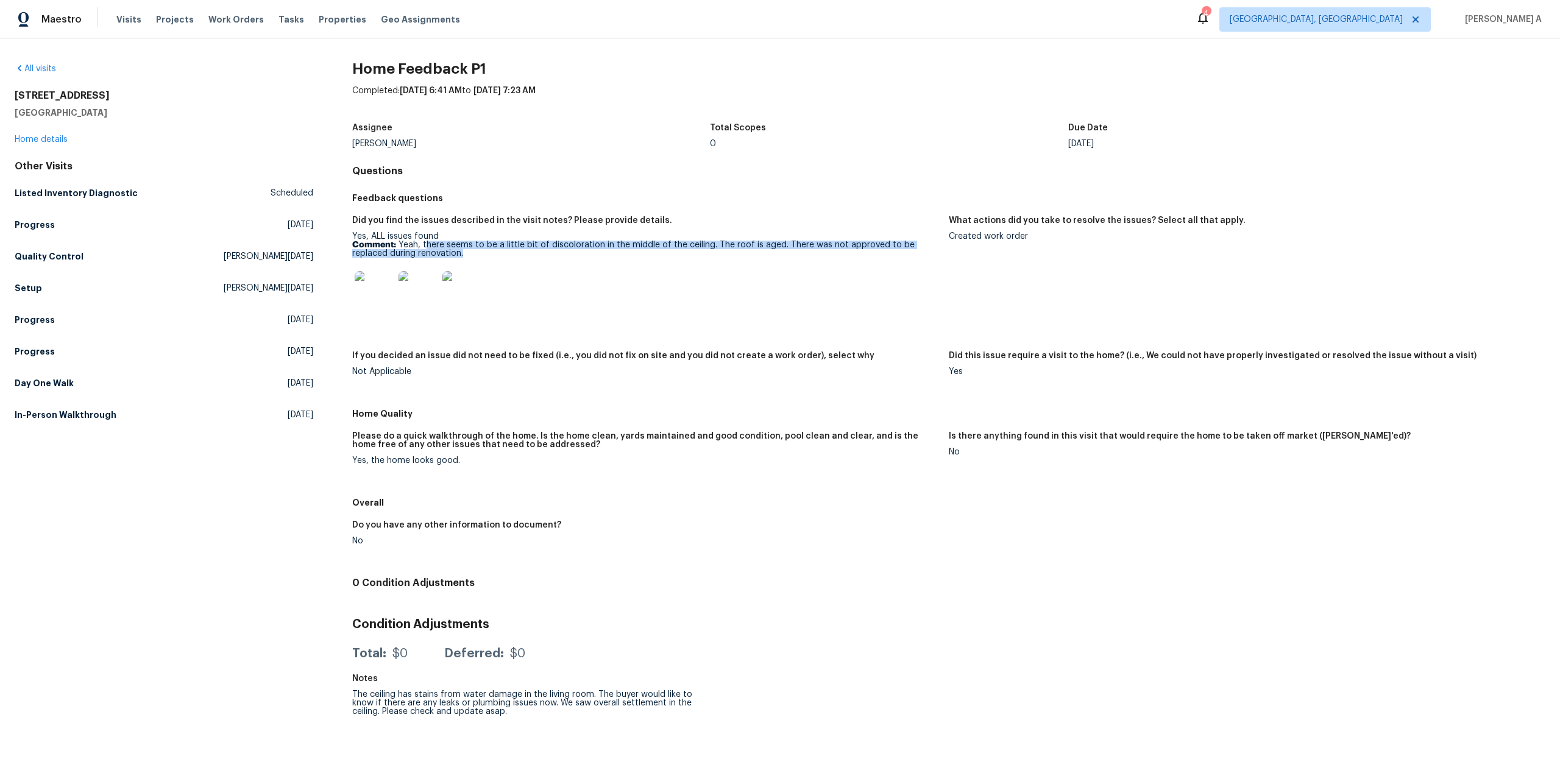
drag, startPoint x: 424, startPoint y: 244, endPoint x: 438, endPoint y: 252, distance: 16.1
click at [438, 252] on p "Comment: Yeah, there seems to be a little bit of discoloration in the middle of…" at bounding box center [646, 249] width 587 height 17
copy p "here seems to be a little bit of discoloration in the middle of the ceiling. Th…"
drag, startPoint x: 950, startPoint y: 235, endPoint x: 1036, endPoint y: 232, distance: 86.1
click at [1036, 232] on div "Created work order" at bounding box center [1242, 236] width 587 height 8
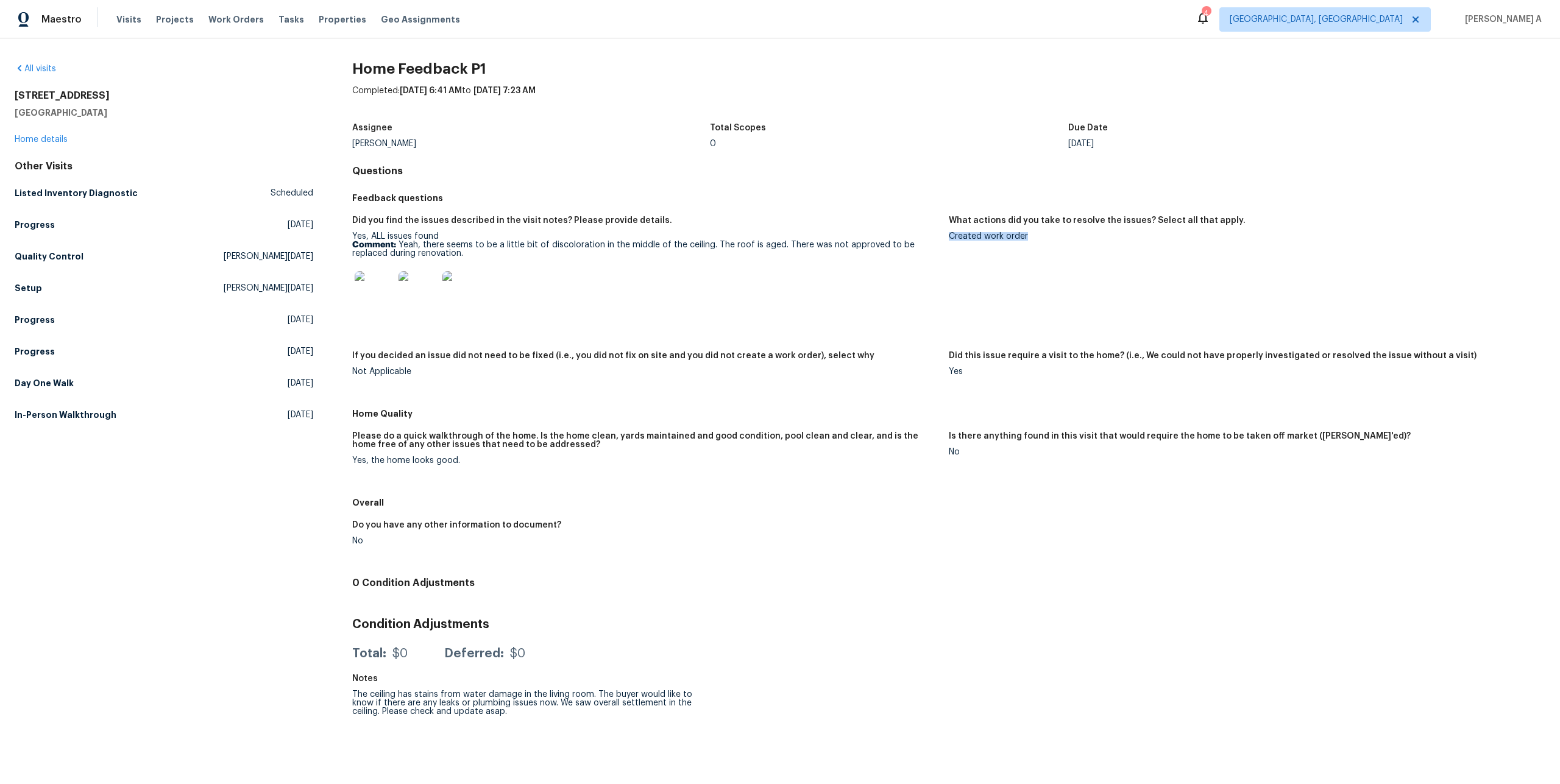
copy div "Created work order"
click at [53, 138] on link "Home details" at bounding box center [41, 139] width 53 height 8
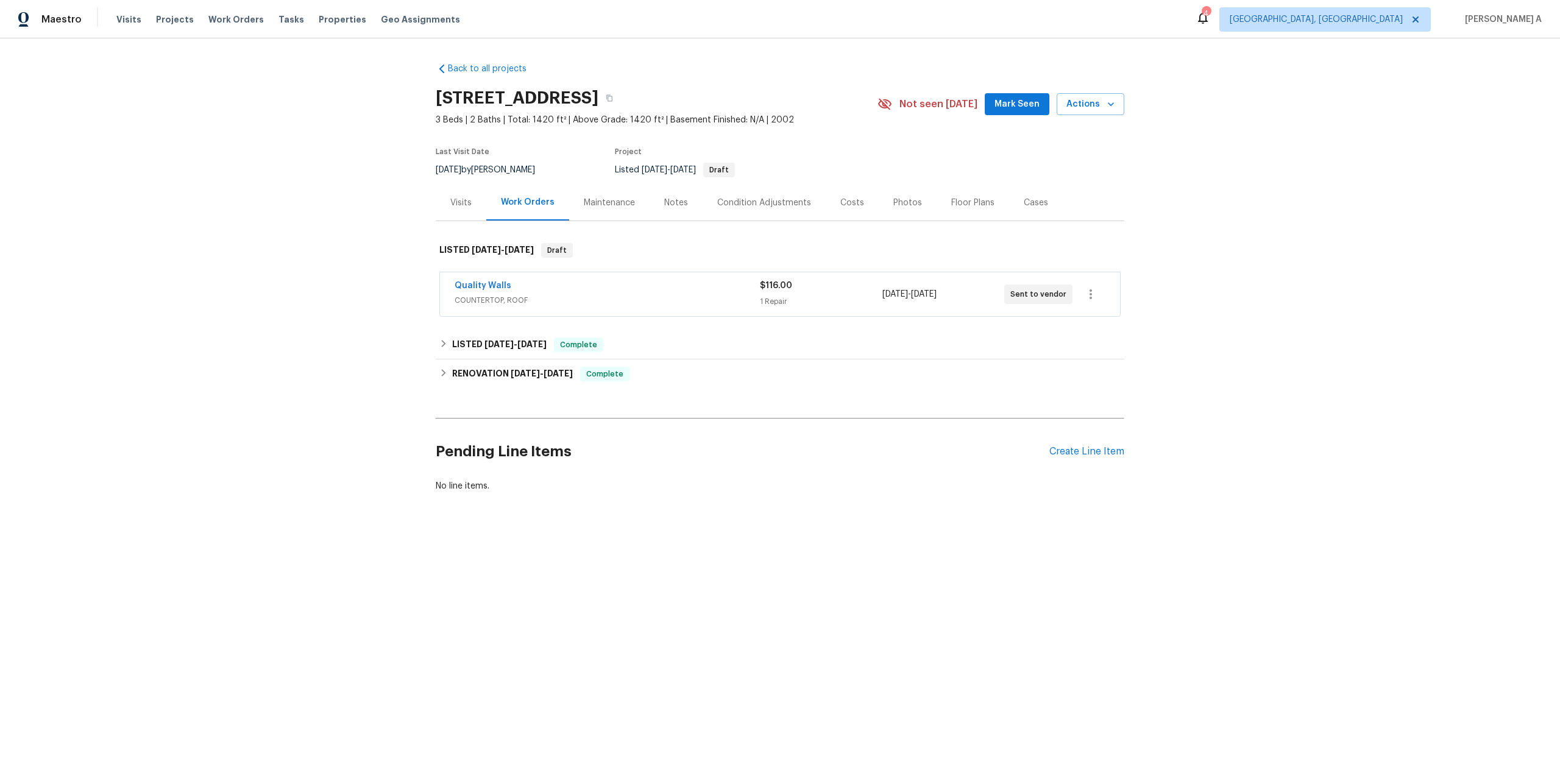
click at [537, 295] on span "COUNTERTOP, ROOF" at bounding box center [607, 300] width 305 height 12
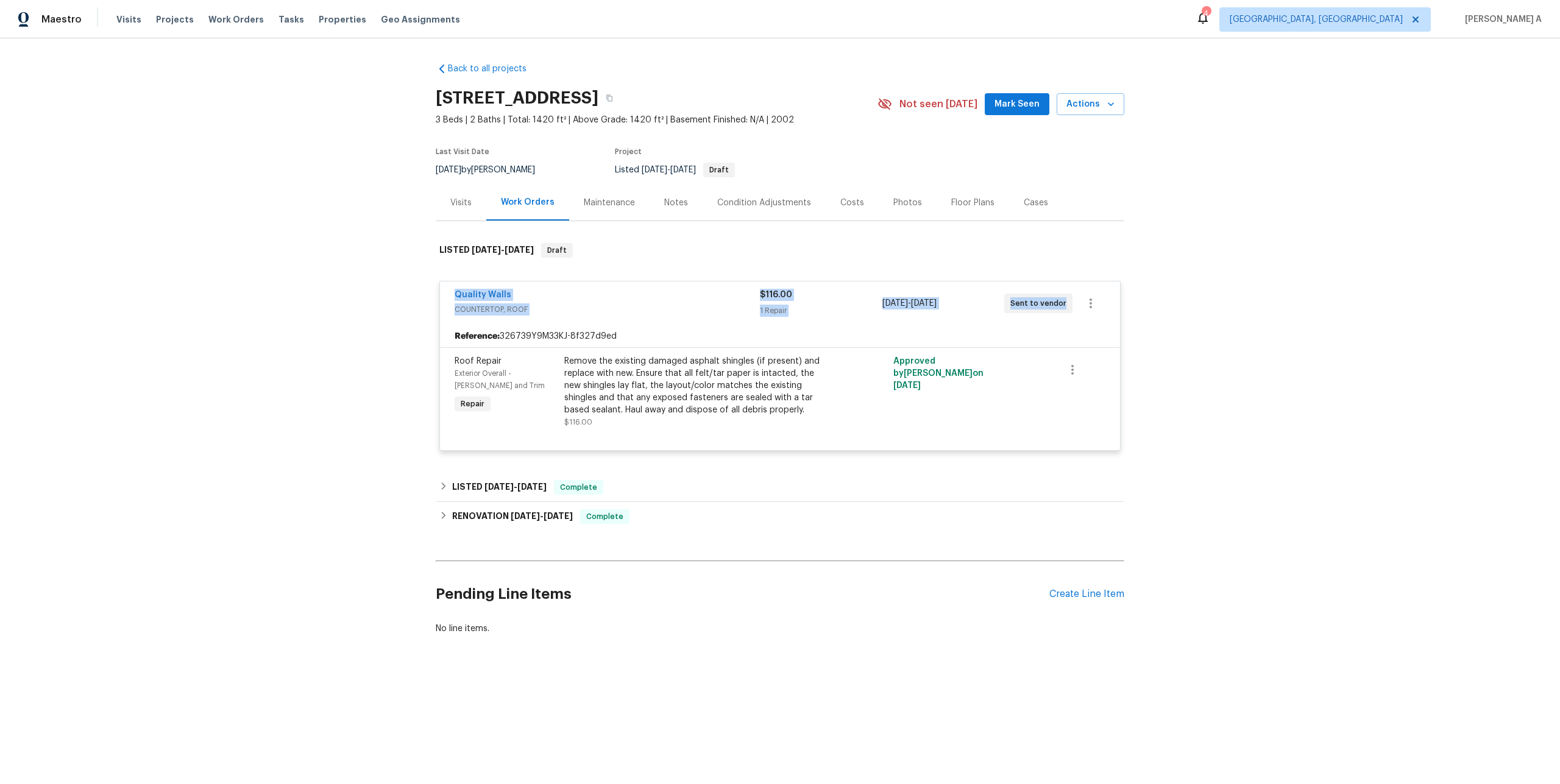
drag, startPoint x: 448, startPoint y: 293, endPoint x: 1034, endPoint y: 310, distance: 586.2
click at [1034, 310] on div "Quality Walls COUNTERTOP, ROOF $116.00 1 Repair 8/7/2025 - 8/12/2025 Sent to ve…" at bounding box center [780, 303] width 680 height 44
copy div "Quality Walls COUNTERTOP, ROOF $116.00 1 Repair 8/7/2025 - 8/12/2025 Sent to ve…"
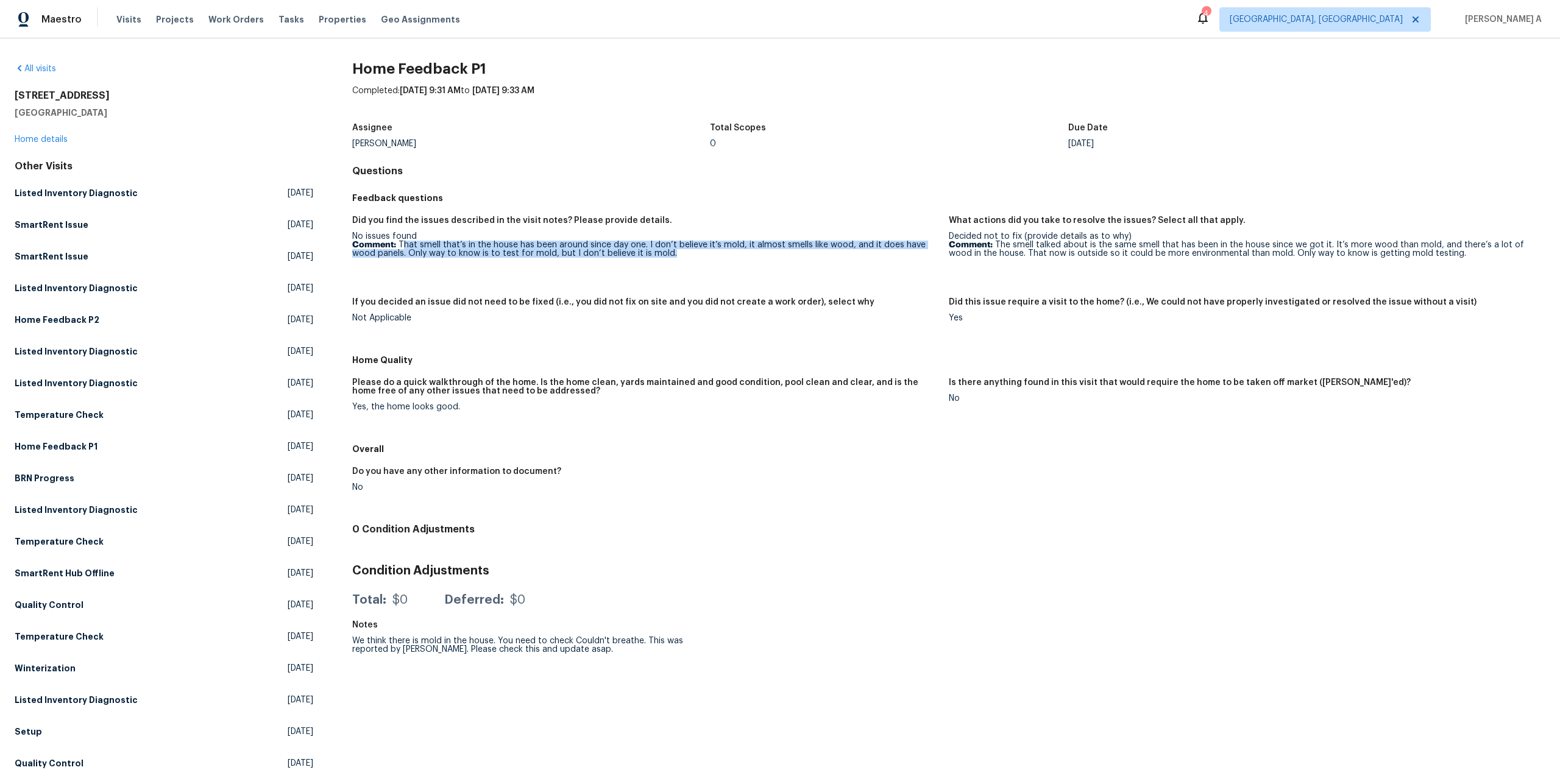
drag, startPoint x: 402, startPoint y: 244, endPoint x: 666, endPoint y: 250, distance: 264.1
click at [666, 250] on p "Comment: That smell that’s in the house has been around since day one. I don’t …" at bounding box center [646, 249] width 587 height 17
copy p "hat smell that’s in the house has been around since day one. I don’t believe it…"
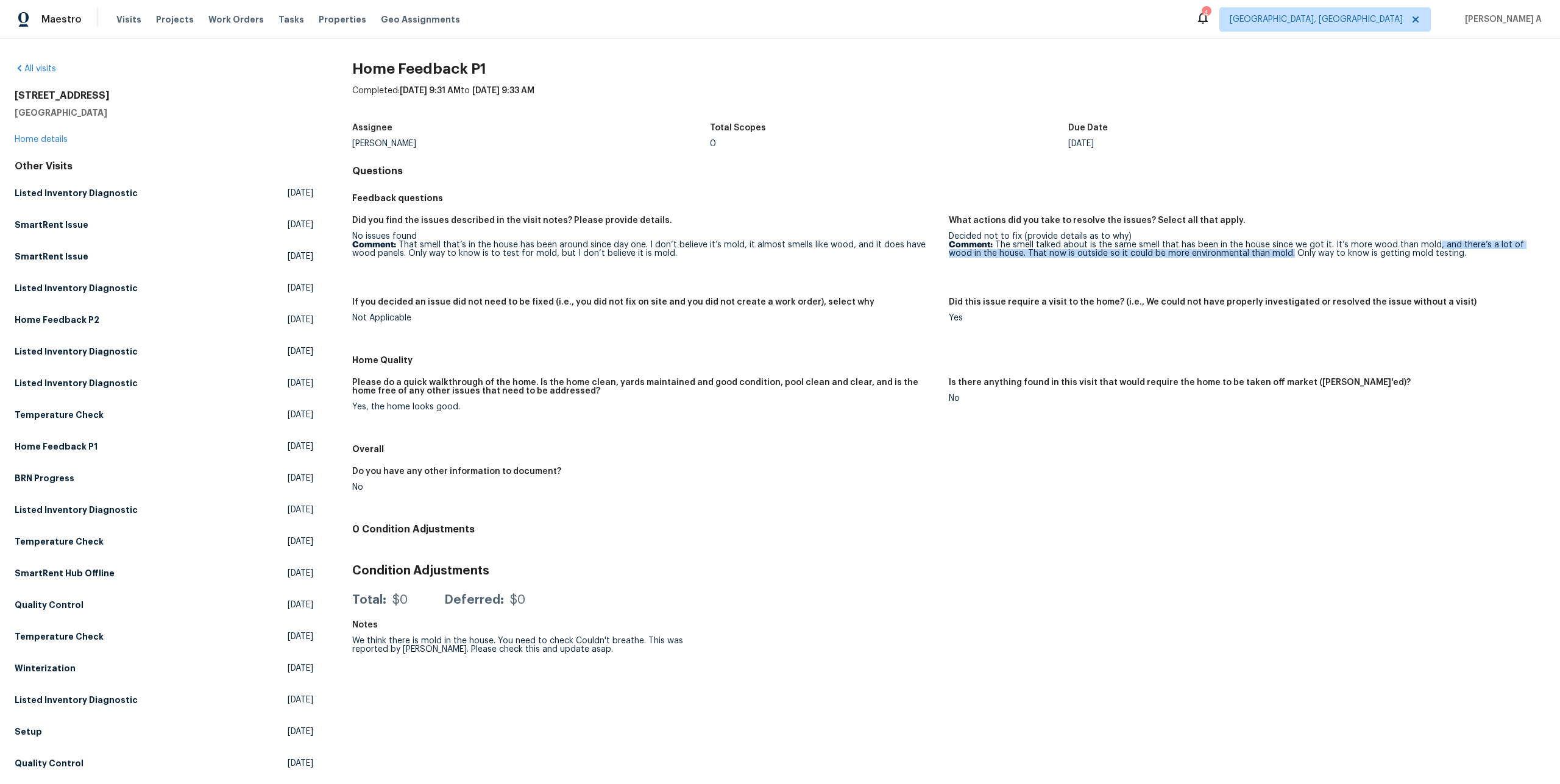
drag, startPoint x: 1264, startPoint y: 253, endPoint x: 1431, endPoint y: 249, distance: 167.0
click at [1431, 249] on p "Comment: The smell talked about is the same smell that has been in the house si…" at bounding box center [1242, 249] width 587 height 17
drag, startPoint x: 1431, startPoint y: 253, endPoint x: 1269, endPoint y: 252, distance: 162.0
click at [1269, 252] on p "Comment: The smell talked about is the same smell that has been in the house si…" at bounding box center [1242, 249] width 587 height 17
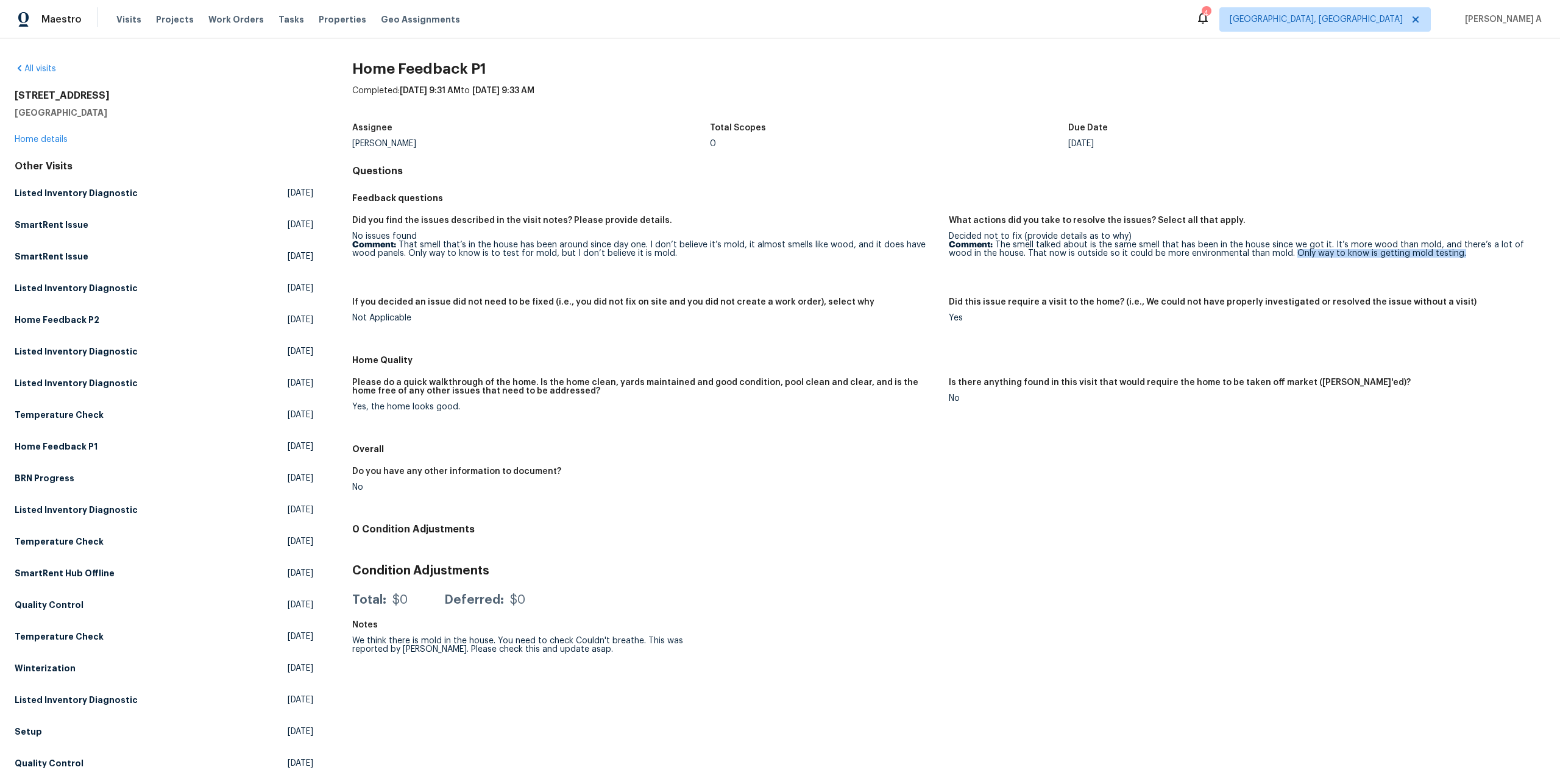
copy p "Only way to know is getting mold testing."
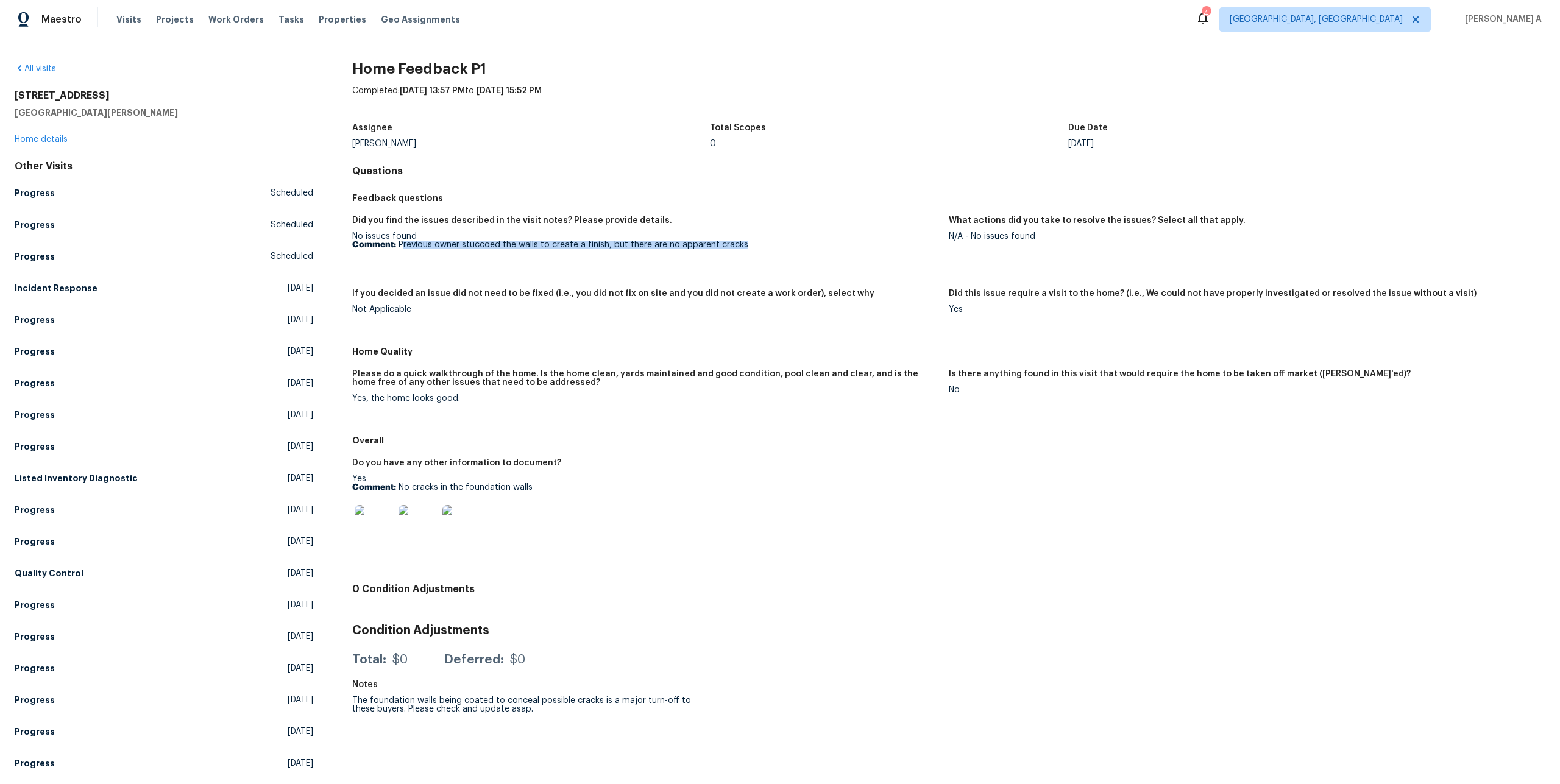
drag, startPoint x: 402, startPoint y: 247, endPoint x: 747, endPoint y: 245, distance: 345.0
click at [747, 245] on p "Comment: Previous owner stuccoed the walls to create a finish, but there are no…" at bounding box center [646, 245] width 587 height 8
copy p "revious owner stuccoed the walls to create a finish, but there are no apparent …"
drag, startPoint x: 398, startPoint y: 488, endPoint x: 542, endPoint y: 487, distance: 144.0
click at [542, 487] on p "Comment: No cracks in the foundation walls" at bounding box center [646, 487] width 587 height 8
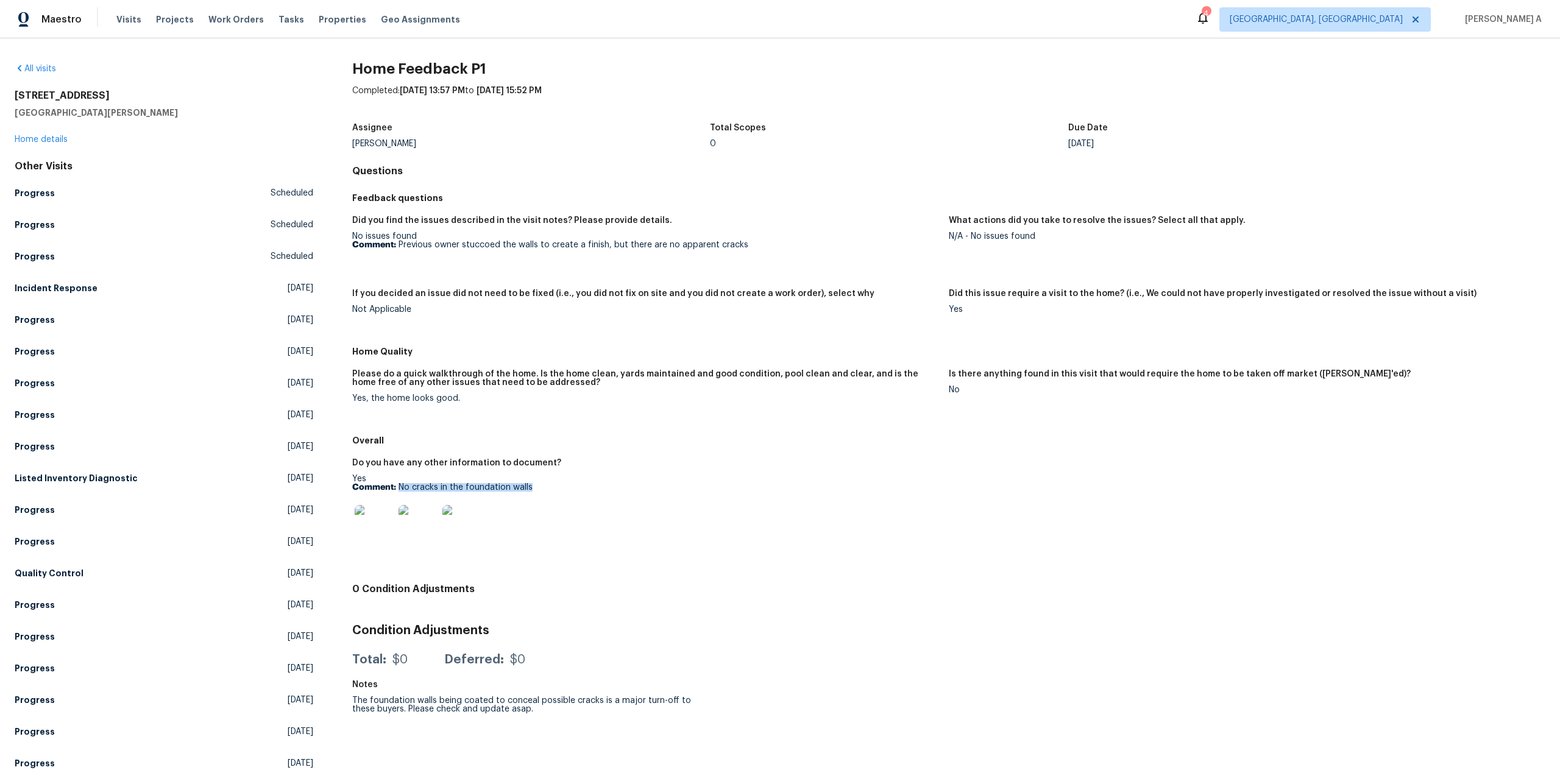
copy p "No cracks in the foundation walls"
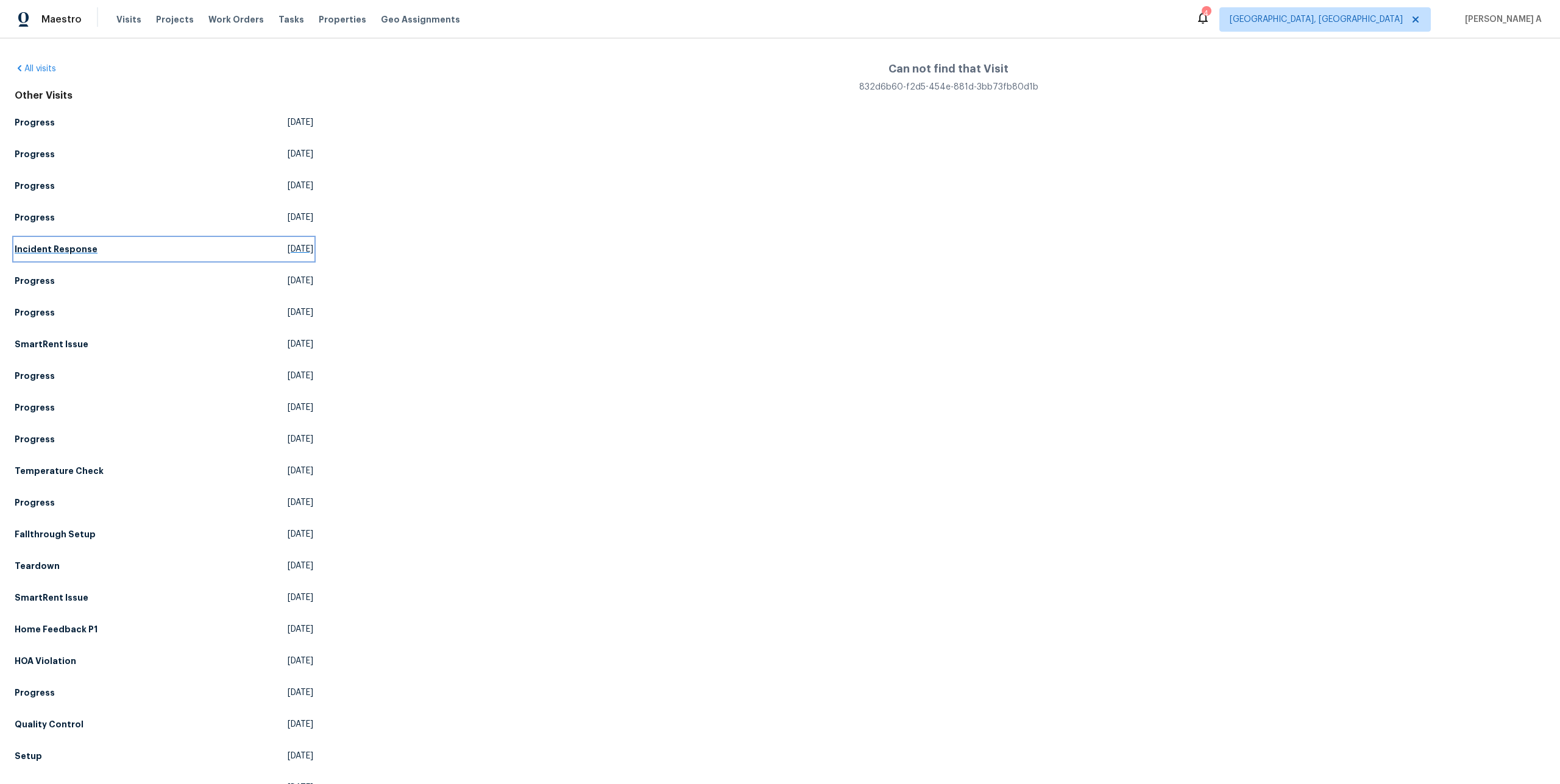
click at [188, 248] on link "Incident Response [DATE]" at bounding box center [164, 249] width 298 height 22
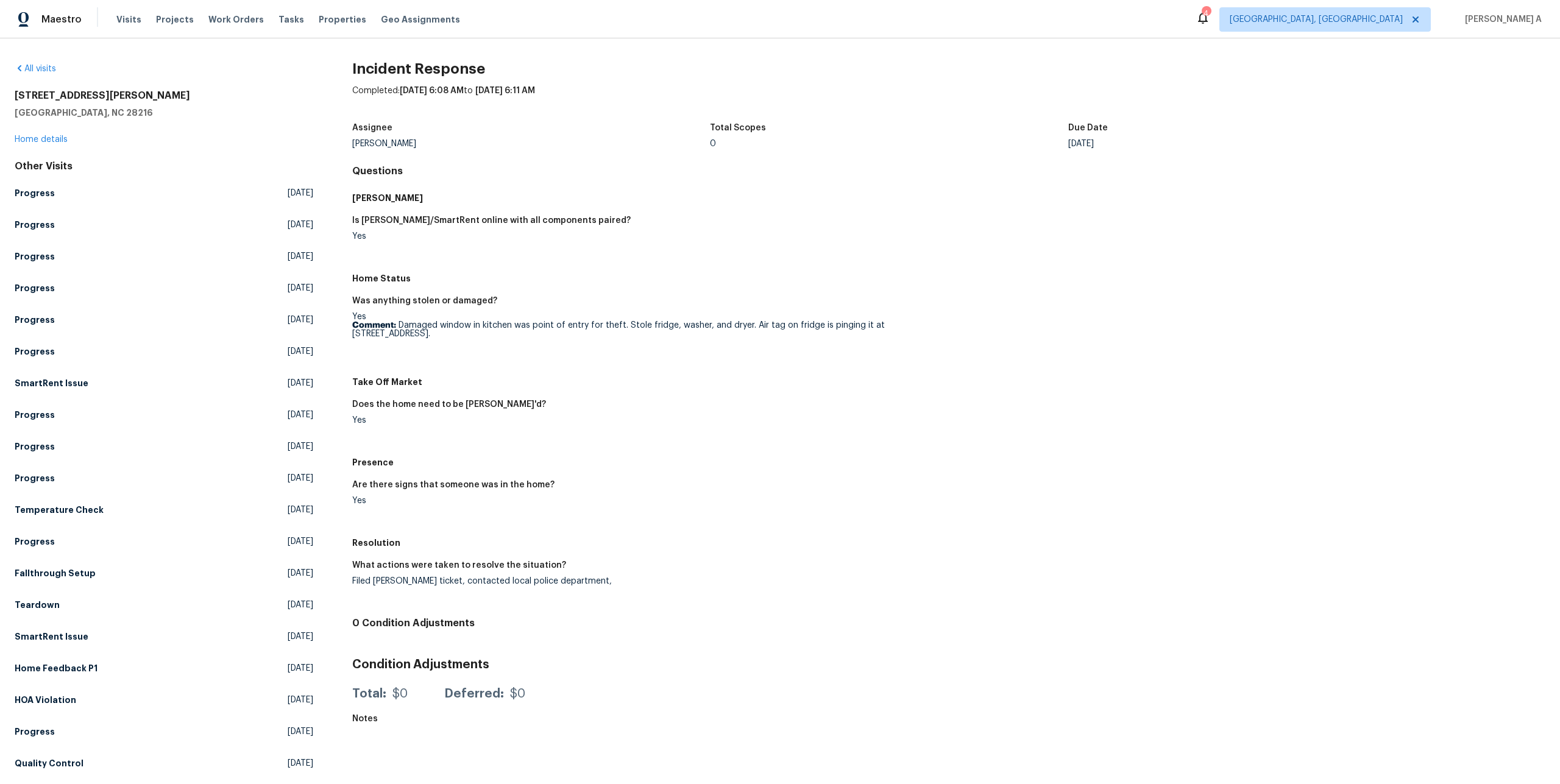
drag, startPoint x: 407, startPoint y: 324, endPoint x: 441, endPoint y: 331, distance: 34.7
click at [441, 331] on p "Comment: Damaged window in kitchen was point of entry for theft. Stole fridge, …" at bounding box center [646, 329] width 587 height 17
drag, startPoint x: 441, startPoint y: 331, endPoint x: 404, endPoint y: 329, distance: 37.1
click at [404, 329] on p "Comment: Damaged window in kitchen was point of entry for theft. Stole fridge, …" at bounding box center [646, 329] width 587 height 17
copy p "amaged window in kitchen was point of entry for theft. Stole fridge, washer, an…"
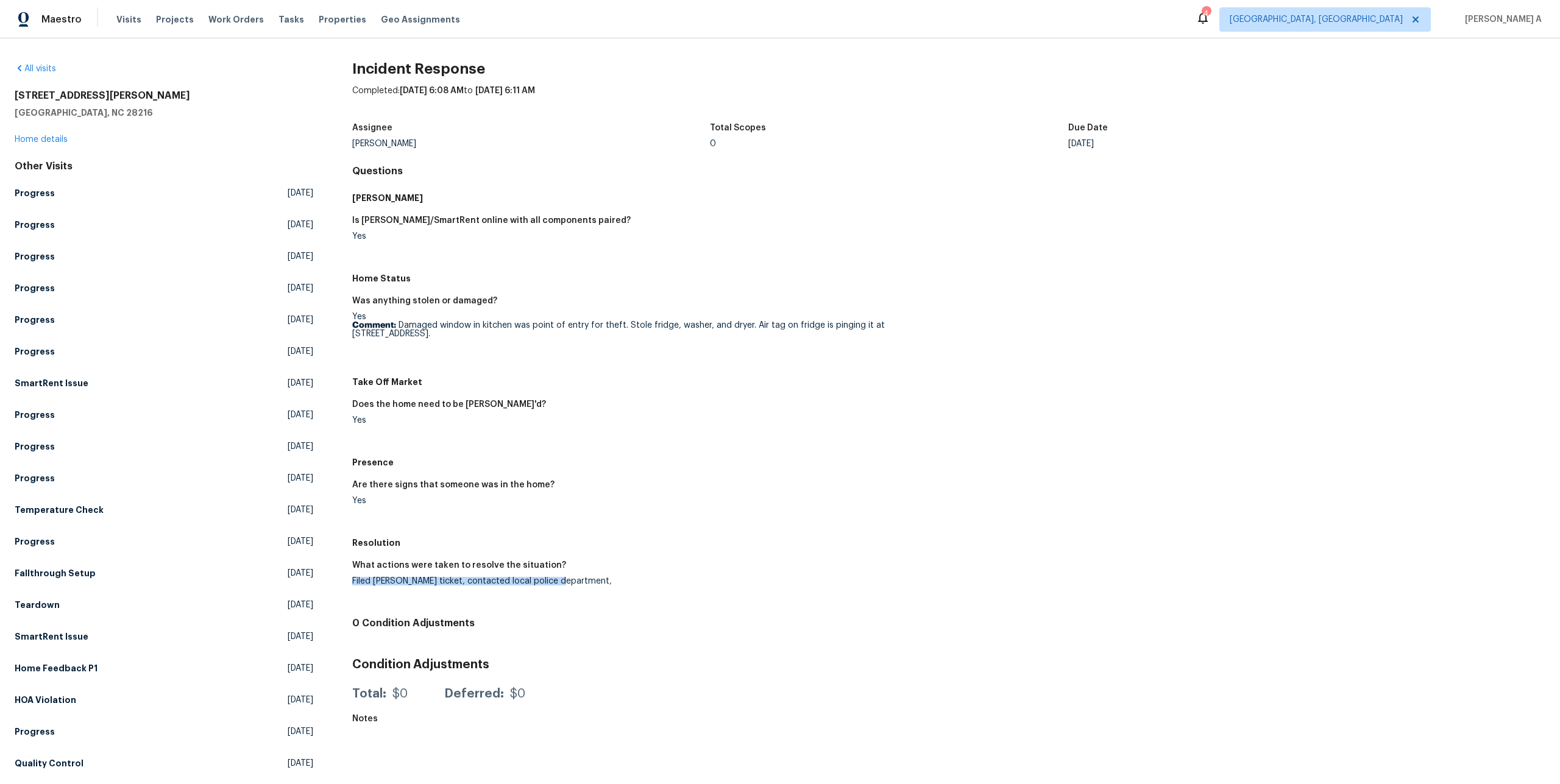
drag, startPoint x: 351, startPoint y: 581, endPoint x: 580, endPoint y: 582, distance: 229.0
click at [580, 582] on div "Filed [PERSON_NAME] ticket, contacted local police department," at bounding box center [646, 581] width 587 height 8
copy div "Filed [PERSON_NAME] ticket, contacted local police department,"
click at [47, 143] on link "Home details" at bounding box center [41, 139] width 53 height 8
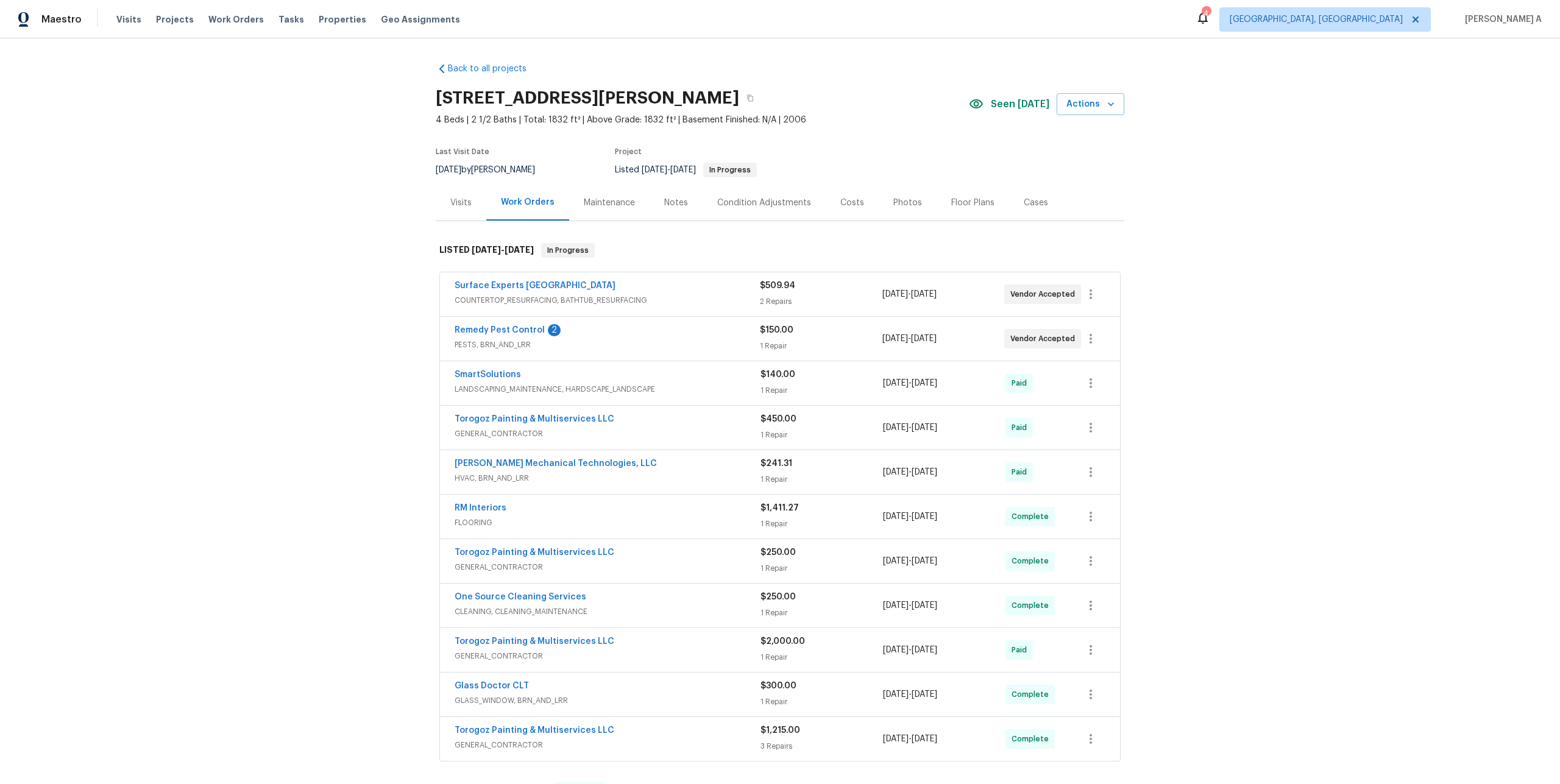
click at [530, 305] on span "COUNTERTOP_RESURFACING, BATHTUB_RESURFACING" at bounding box center [607, 300] width 305 height 12
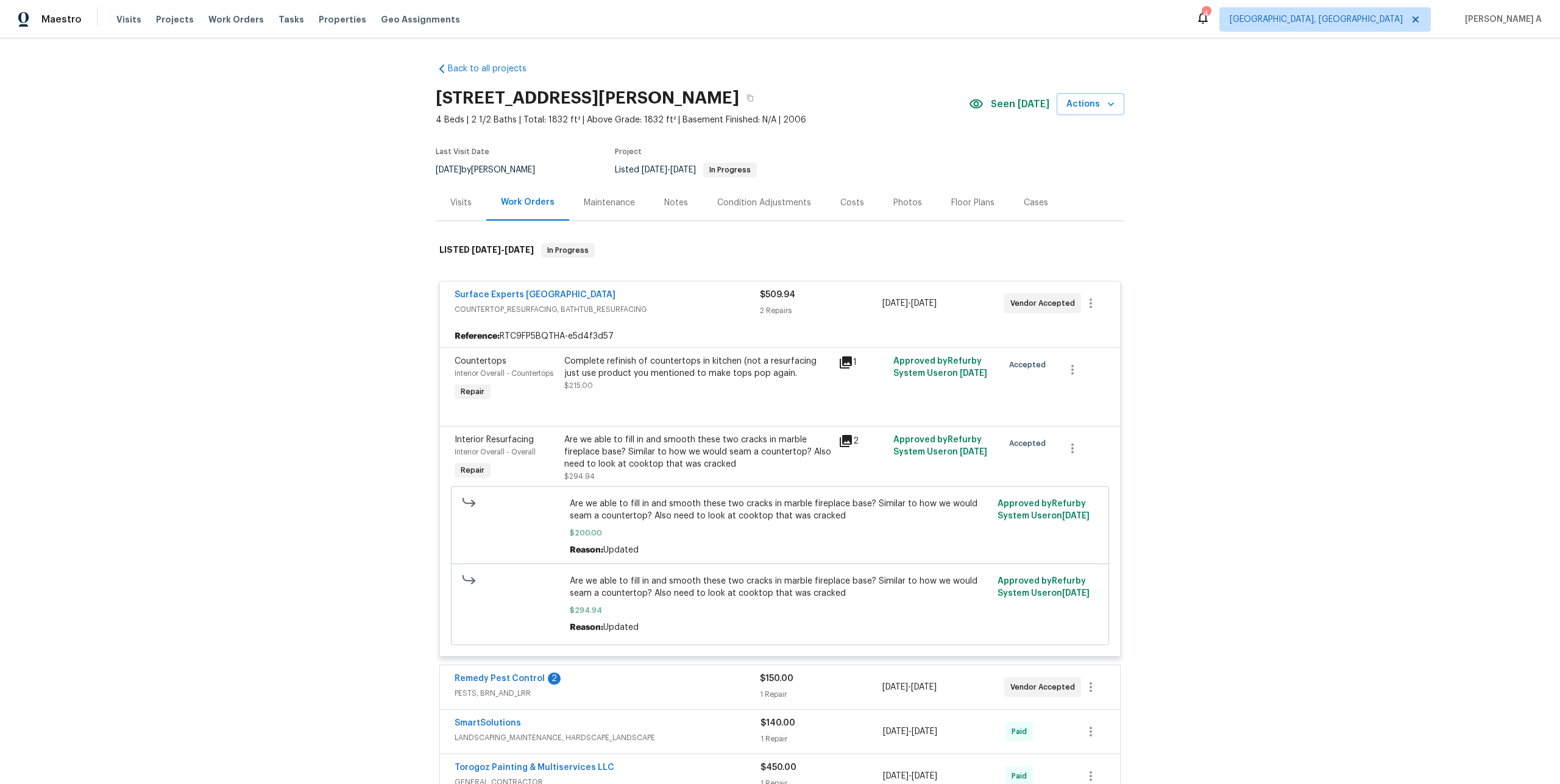
click at [530, 305] on span "COUNTERTOP_RESURFACING, BATHTUB_RESURFACING" at bounding box center [607, 309] width 305 height 12
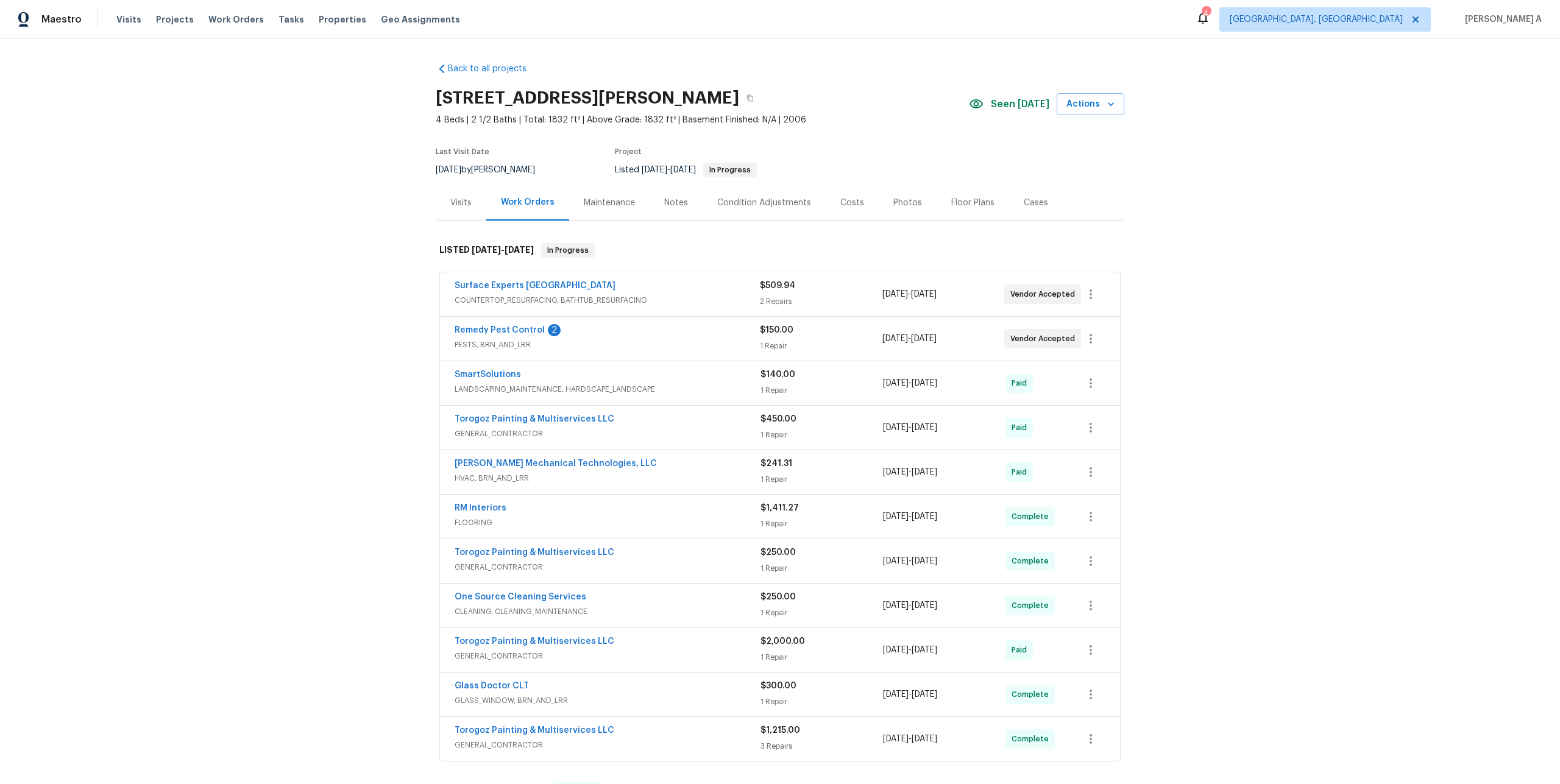
click at [576, 344] on span "PESTS, BRN_AND_LRR" at bounding box center [607, 344] width 305 height 12
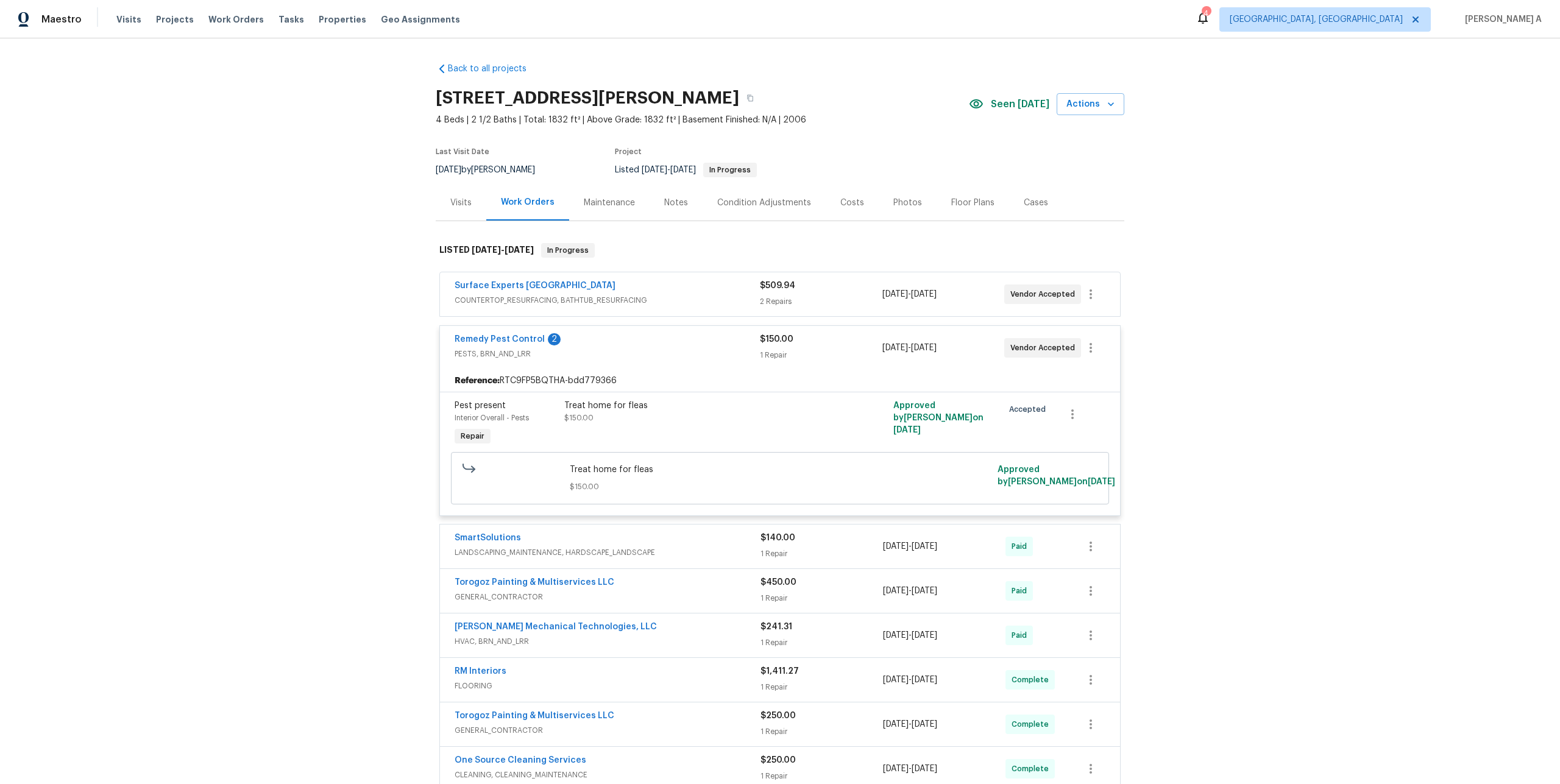
click at [576, 344] on div "Remedy Pest Control 2" at bounding box center [607, 340] width 305 height 15
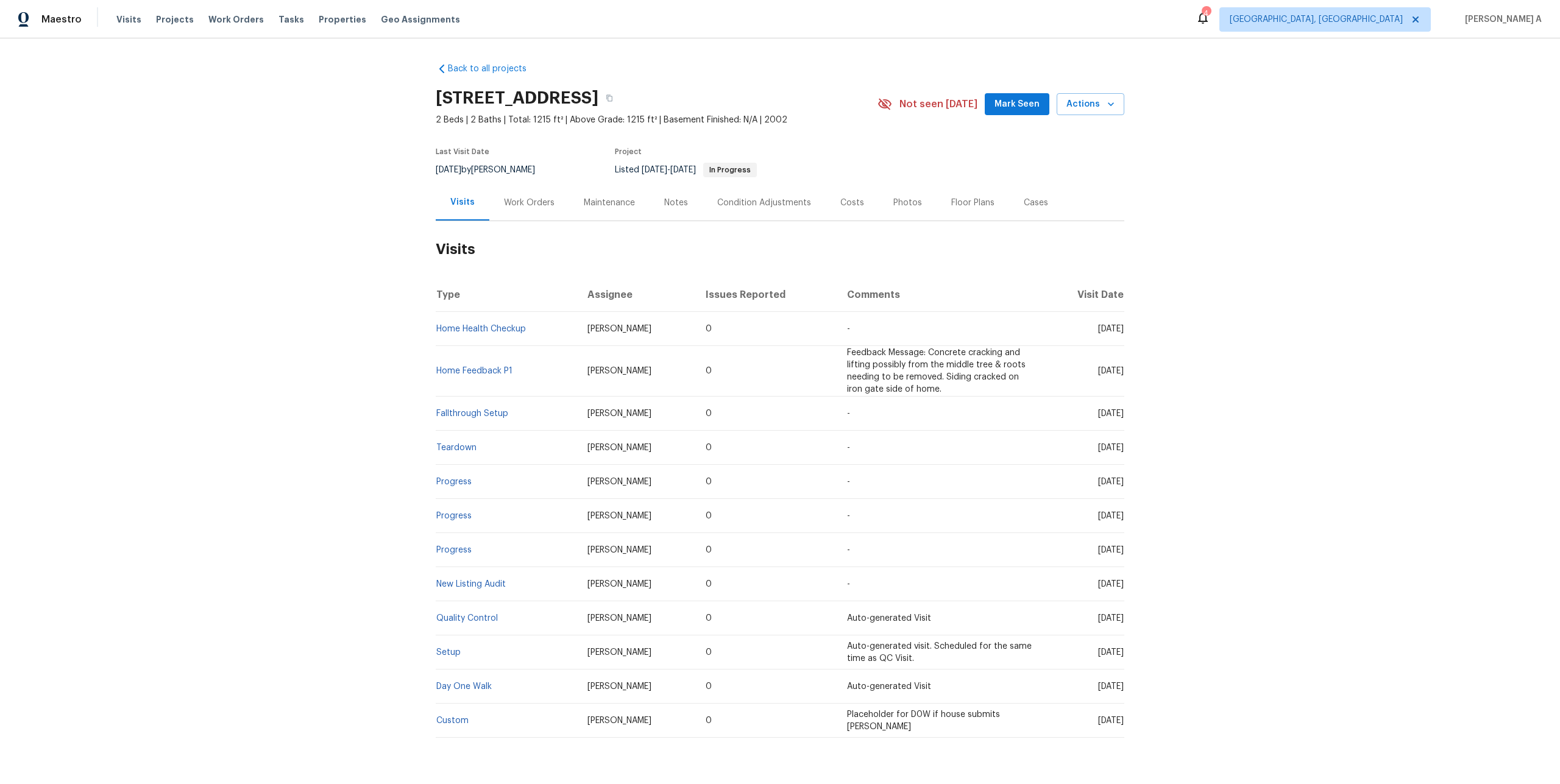
click at [578, 223] on h2 "Visits" at bounding box center [780, 250] width 689 height 57
click at [552, 208] on div "Work Orders" at bounding box center [529, 202] width 80 height 36
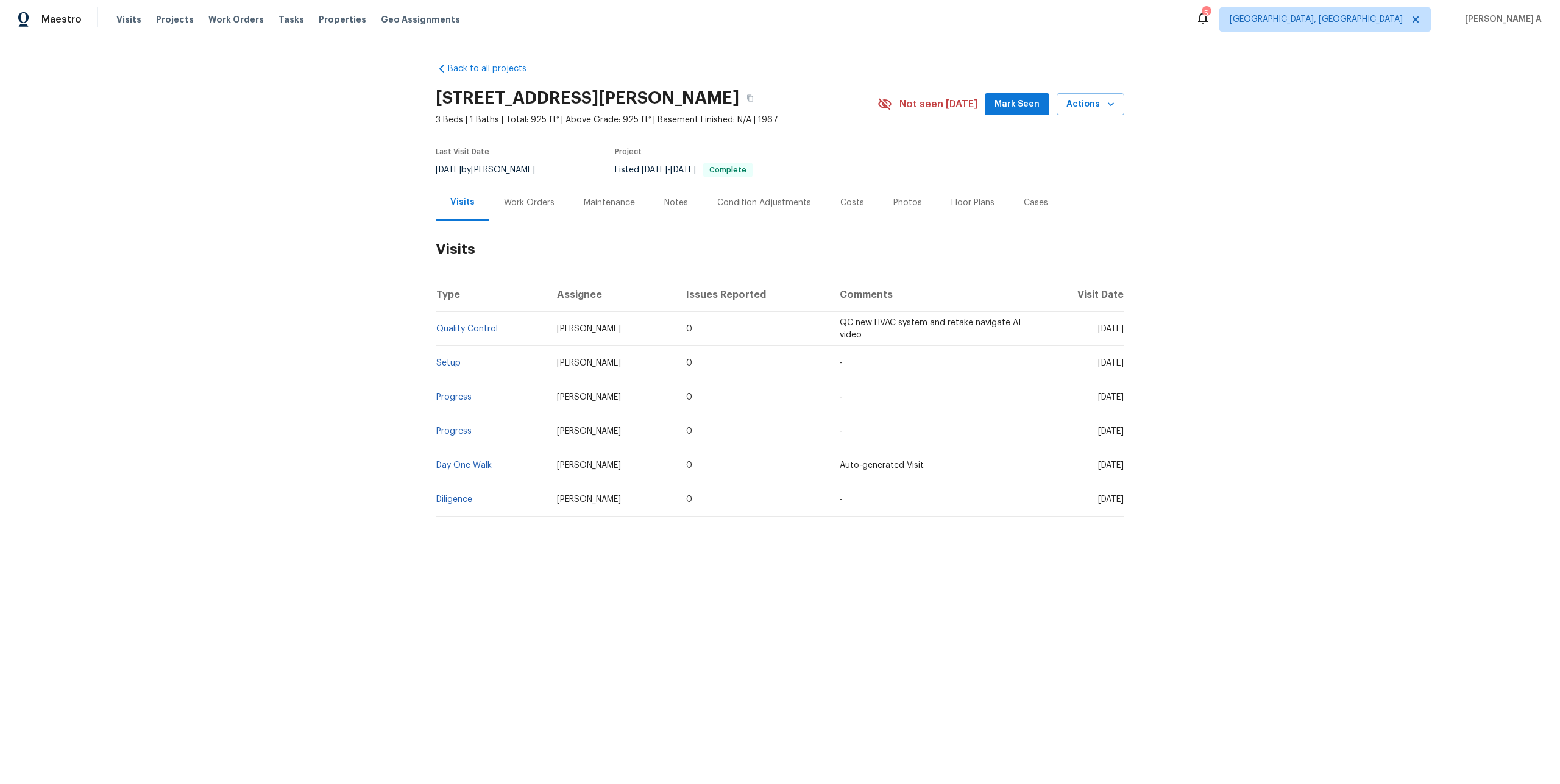
click at [514, 209] on div "Work Orders" at bounding box center [529, 202] width 80 height 36
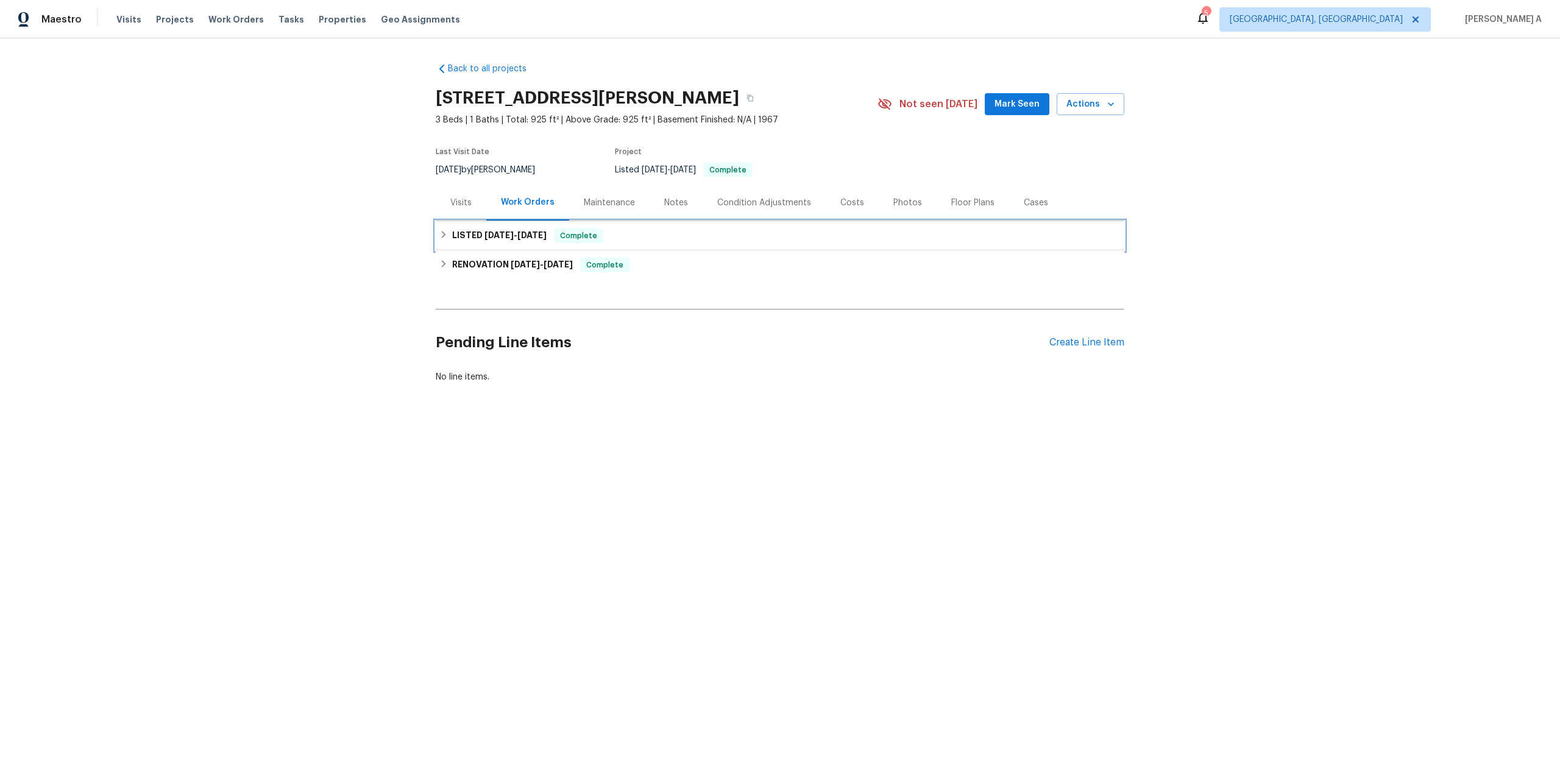
click at [511, 245] on div "LISTED 7/29/25 - 8/1/25 Complete" at bounding box center [780, 235] width 689 height 29
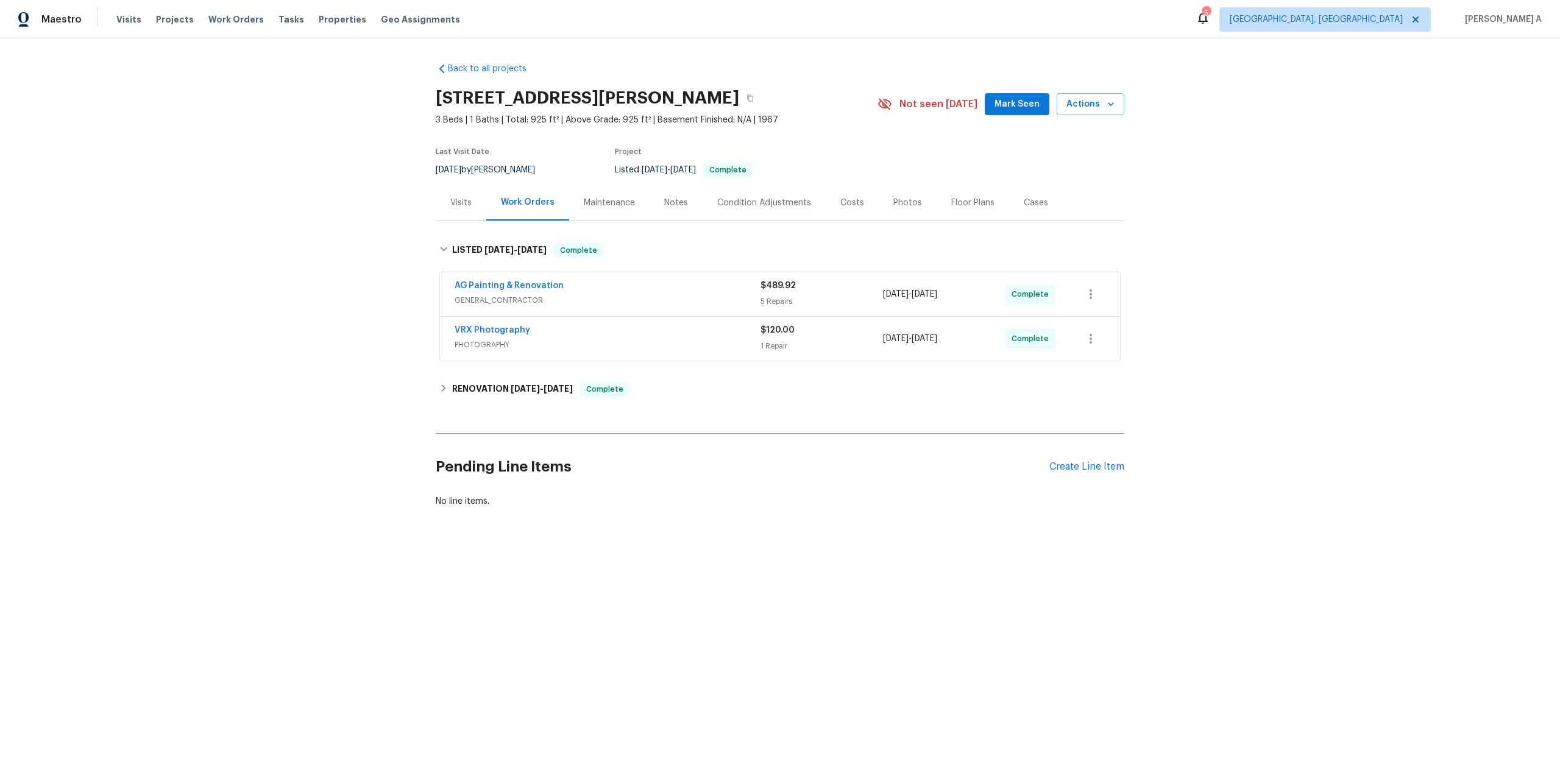
click at [561, 298] on span "GENERAL_CONTRACTOR" at bounding box center [607, 300] width 306 height 12
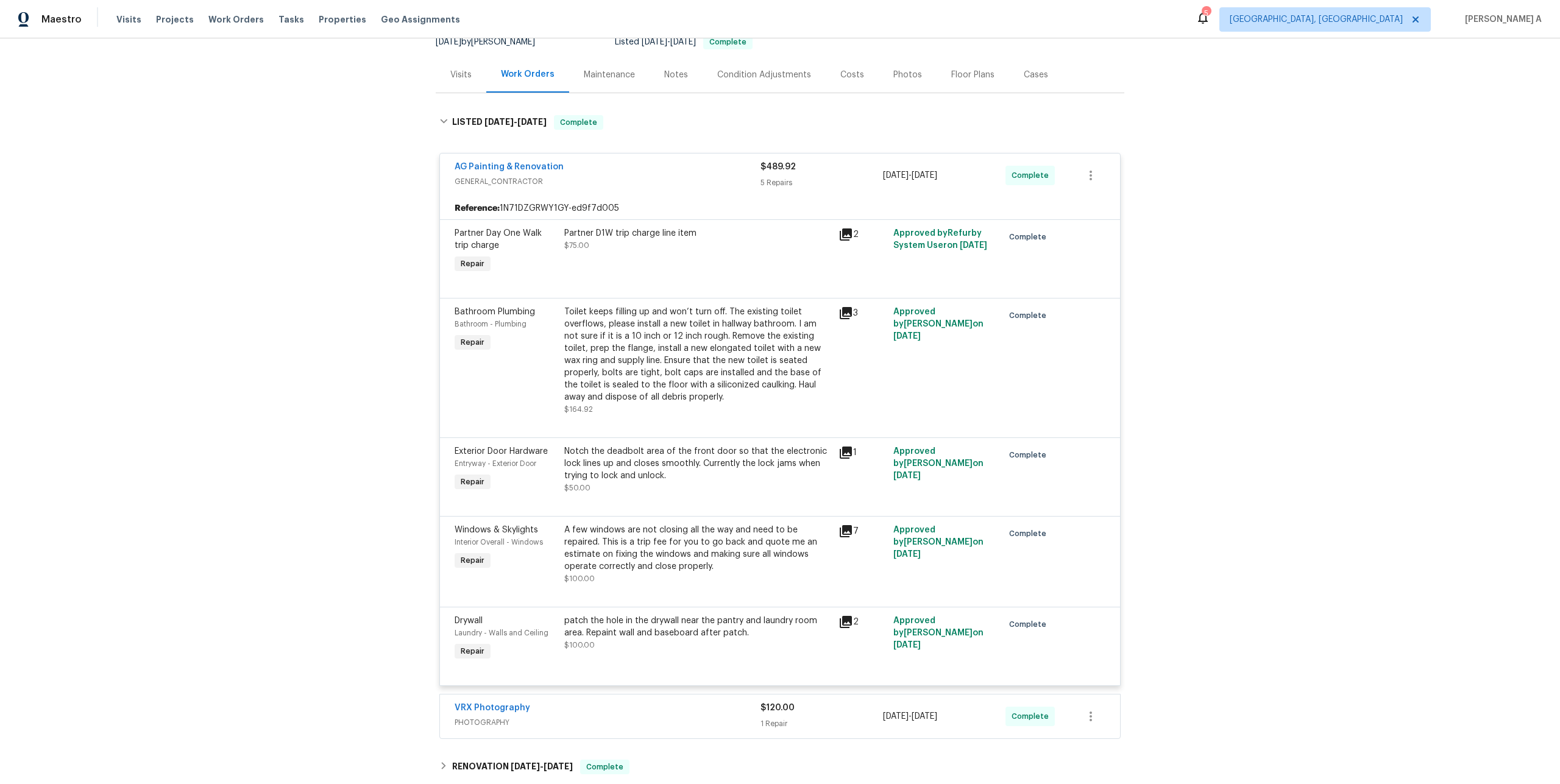
scroll to position [132, 0]
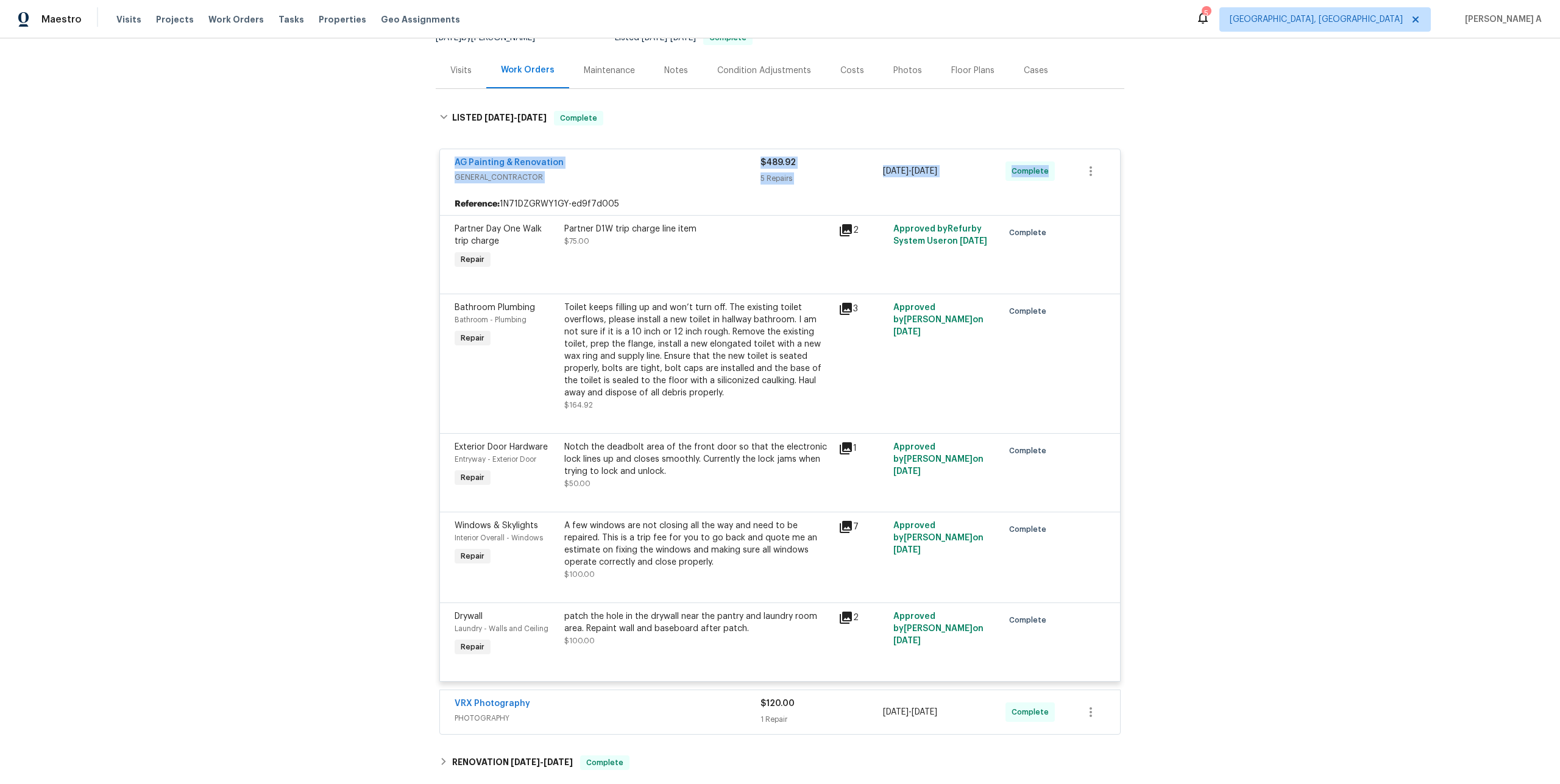
drag, startPoint x: 448, startPoint y: 163, endPoint x: 1053, endPoint y: 170, distance: 605.0
click at [1053, 170] on div "AG Painting & Renovation GENERAL_CONTRACTOR $489.92 5 Repairs 7/29/2025 - 8/1/2…" at bounding box center [780, 171] width 680 height 44
copy div "AG Painting & Renovation GENERAL_CONTRACTOR $489.92 5 Repairs 7/29/2025 - 8/1/2…"
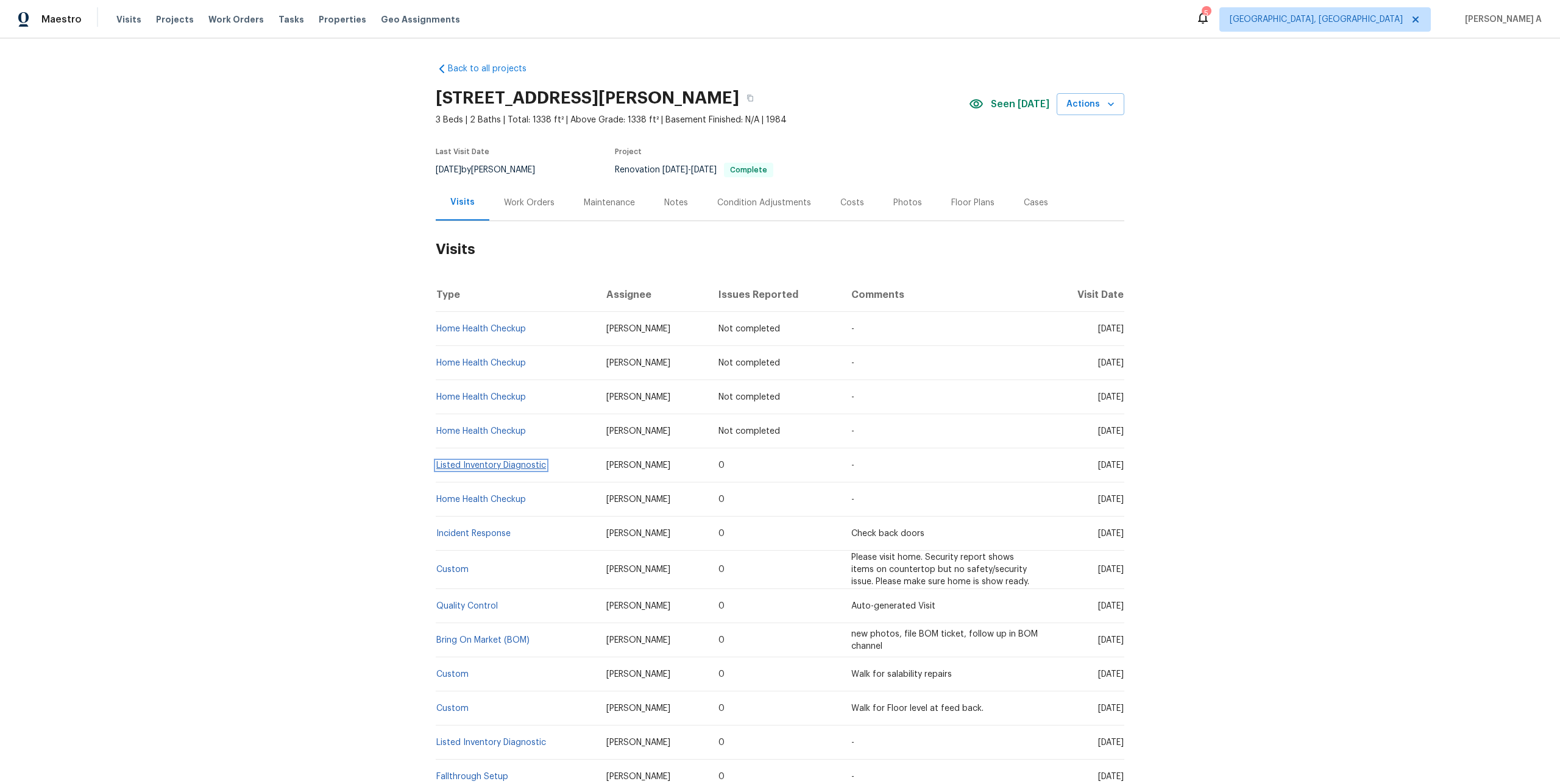
click at [513, 464] on link "Listed Inventory Diagnostic" at bounding box center [491, 465] width 110 height 8
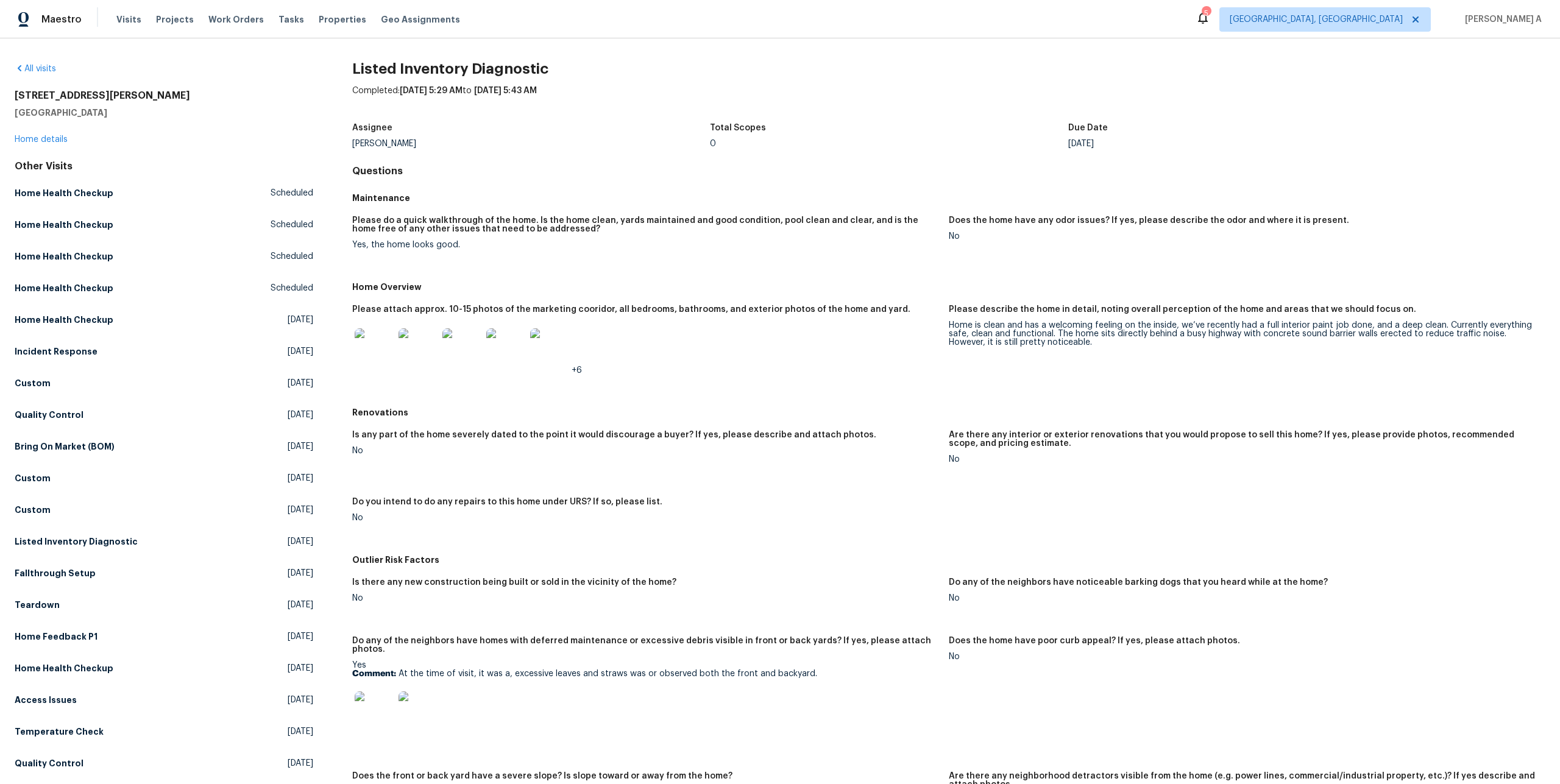
click at [970, 337] on div "Home is clean and has a welcoming feeling on the inside, we’ve recently had a f…" at bounding box center [1242, 334] width 587 height 25
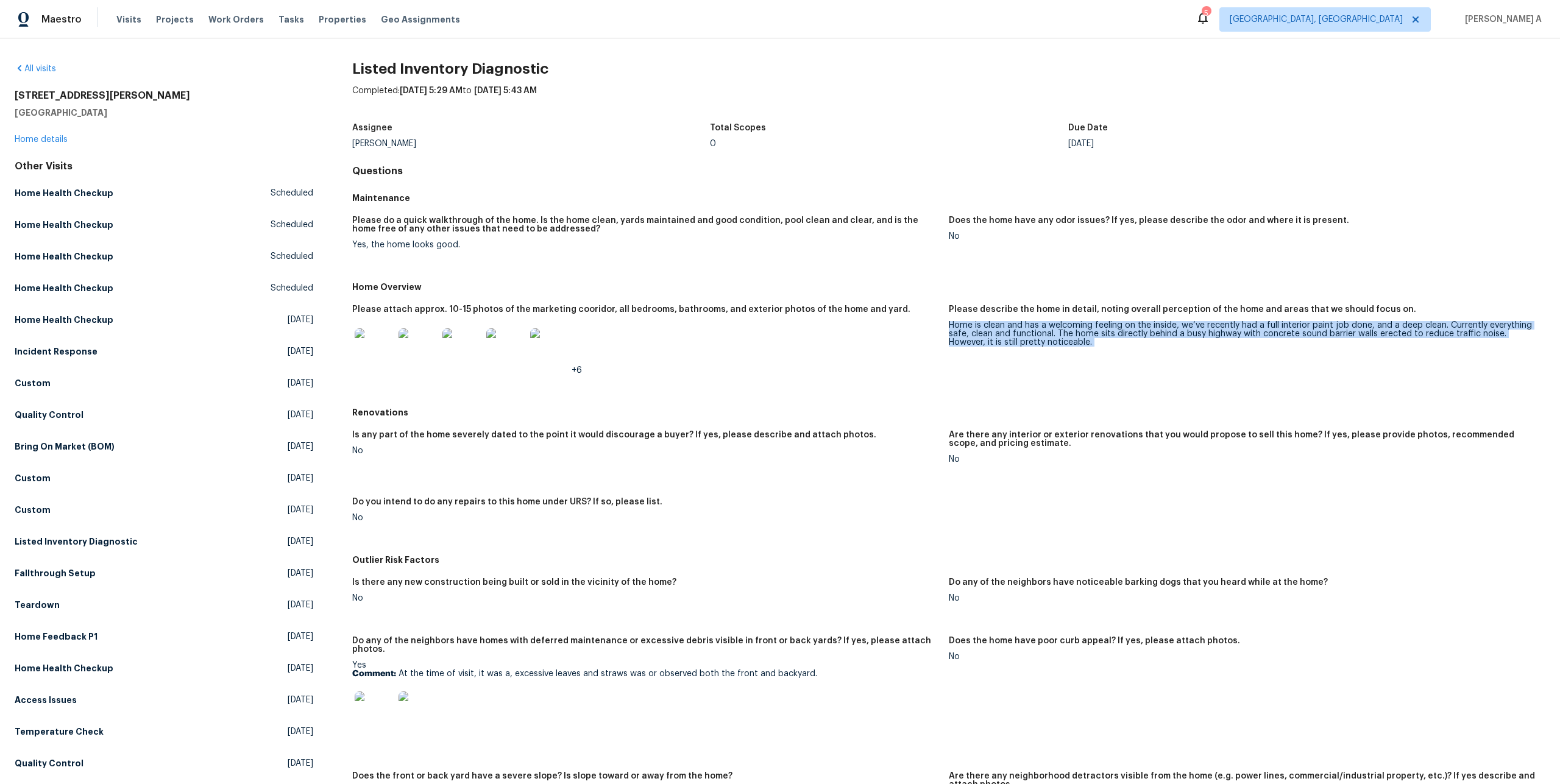
click at [970, 337] on div "Home is clean and has a welcoming feeling on the inside, we’ve recently had a f…" at bounding box center [1242, 334] width 587 height 25
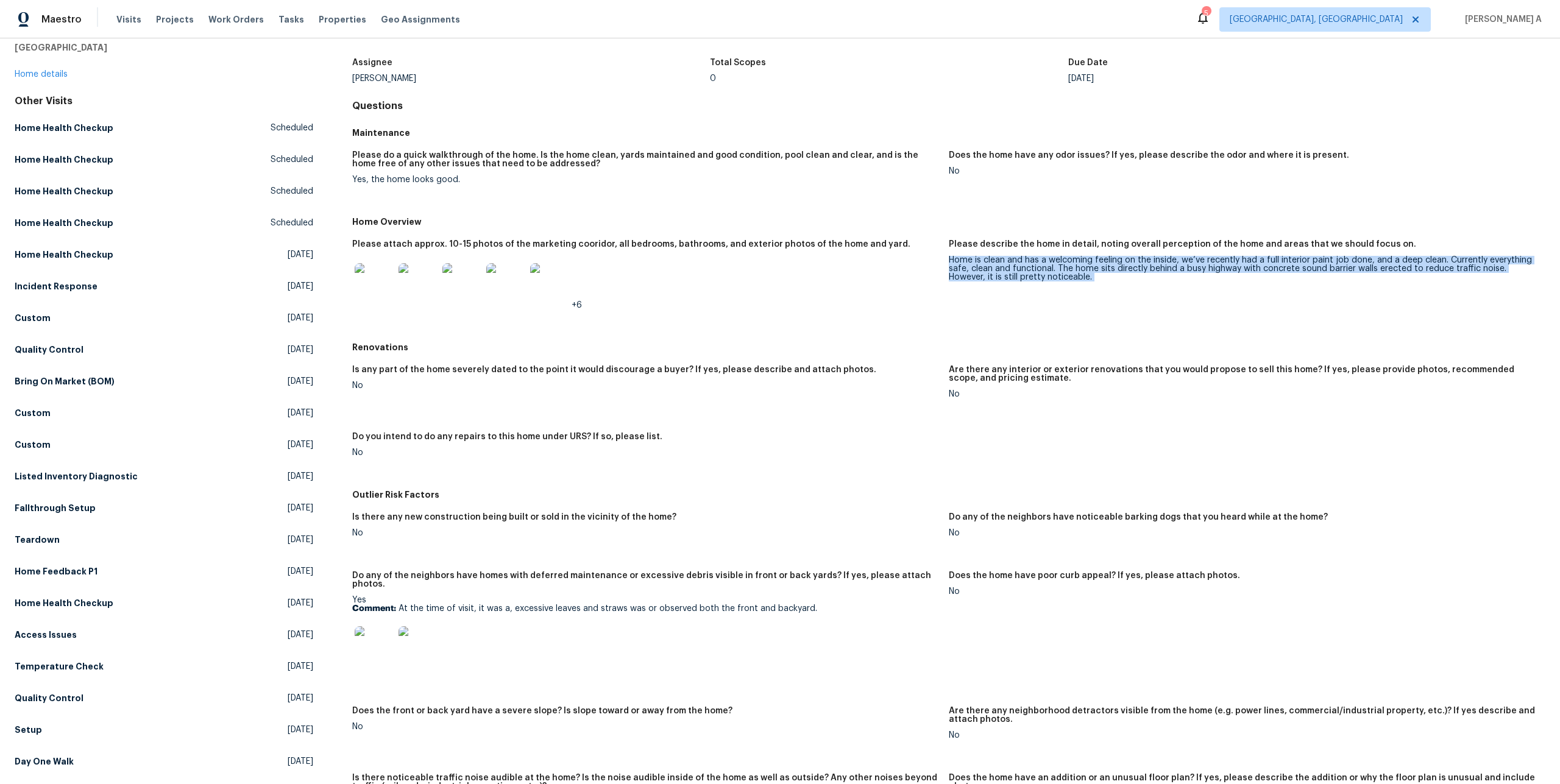
scroll to position [16, 0]
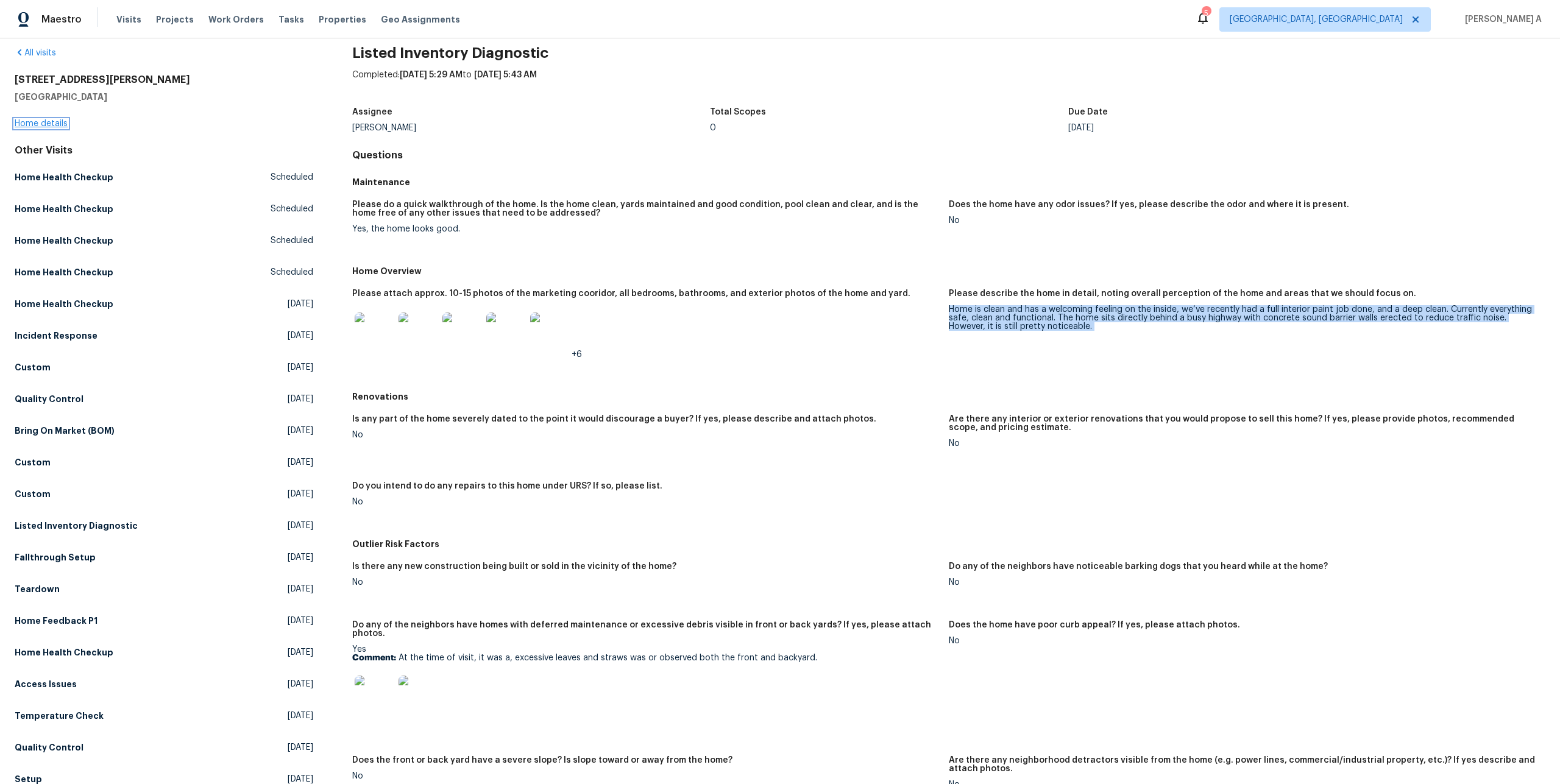
click at [67, 124] on div "[STREET_ADDRESS] Home details" at bounding box center [164, 101] width 298 height 56
copy div "Home is clean and has a welcoming feeling on the inside, we’ve recently had a f…"
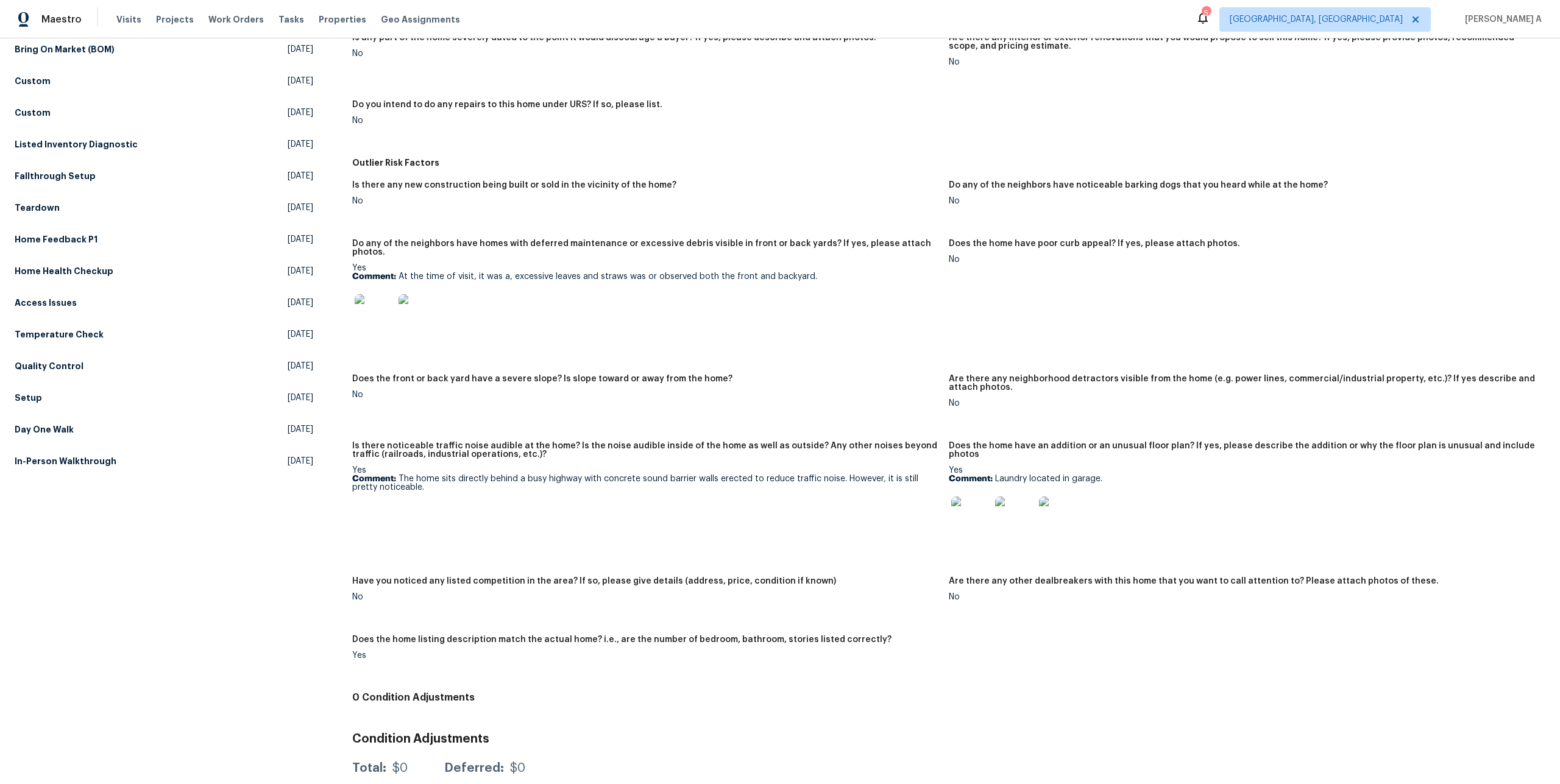
scroll to position [404, 0]
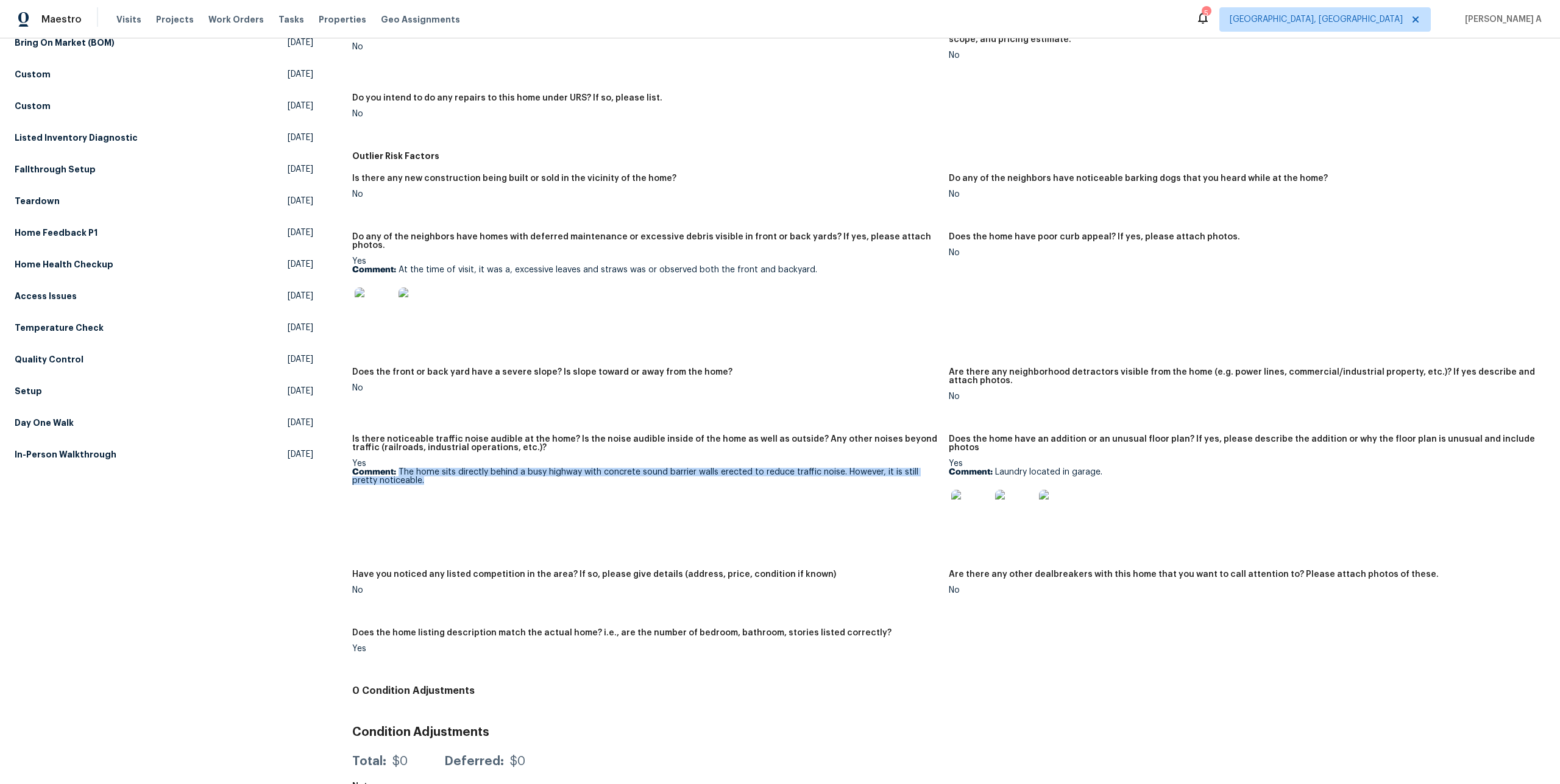
drag, startPoint x: 397, startPoint y: 463, endPoint x: 418, endPoint y: 469, distance: 21.8
click at [418, 469] on p "Comment: The home sits directly behind a busy highway with concrete sound barri…" at bounding box center [646, 476] width 587 height 17
copy p "The home sits directly behind a busy highway with concrete sound barrier walls …"
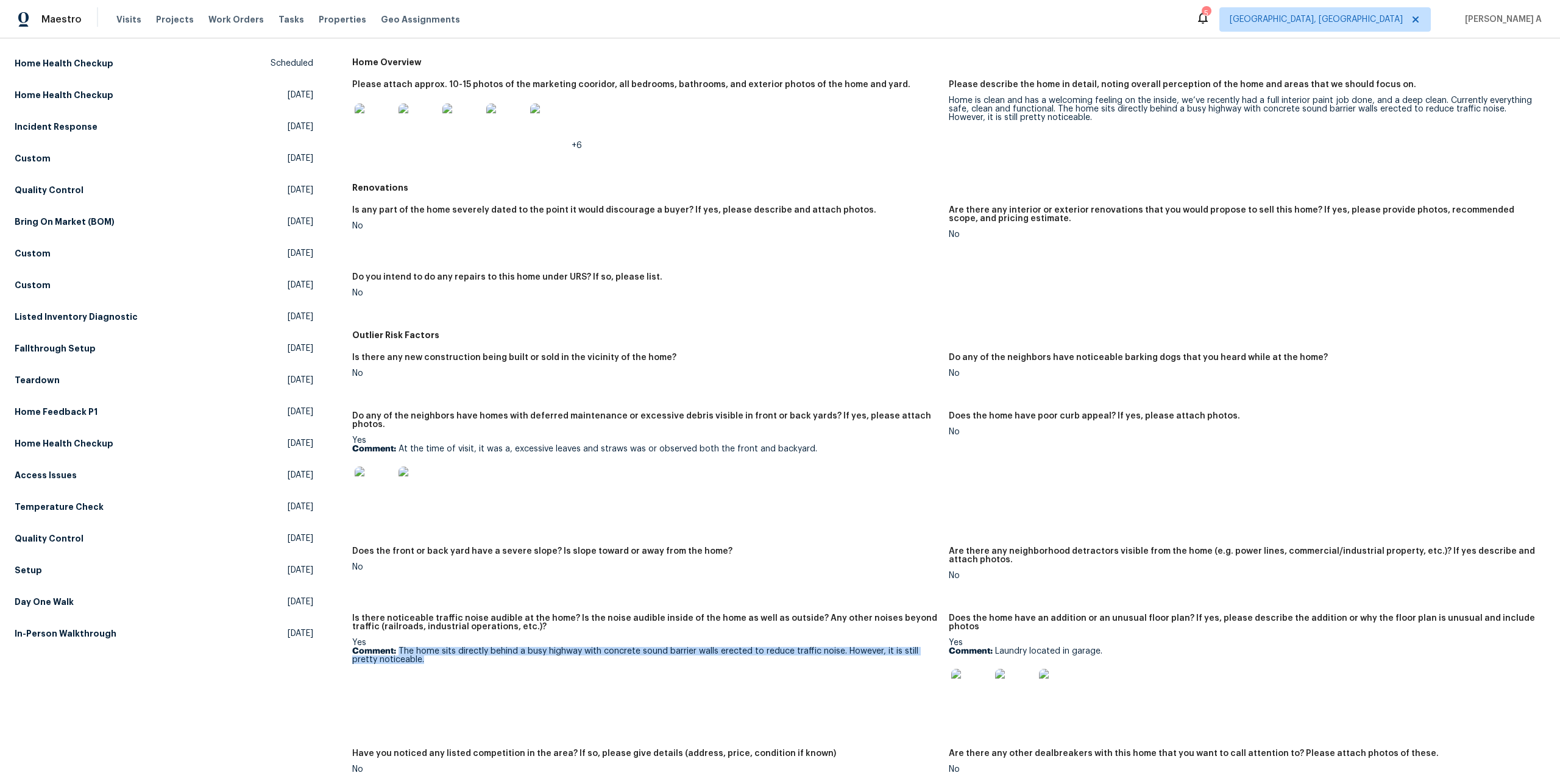
scroll to position [0, 0]
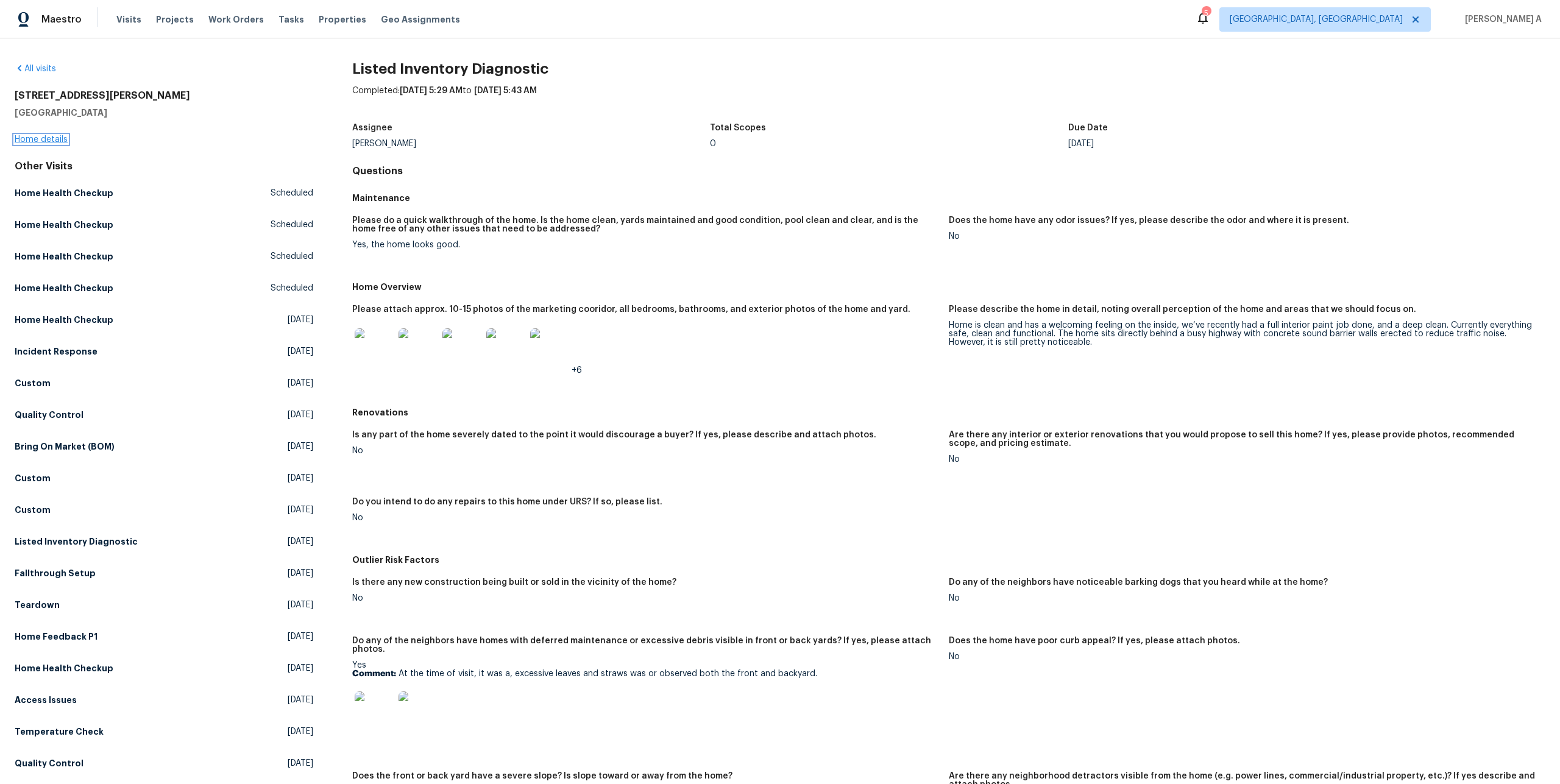
click at [65, 141] on link "Home details" at bounding box center [41, 139] width 53 height 8
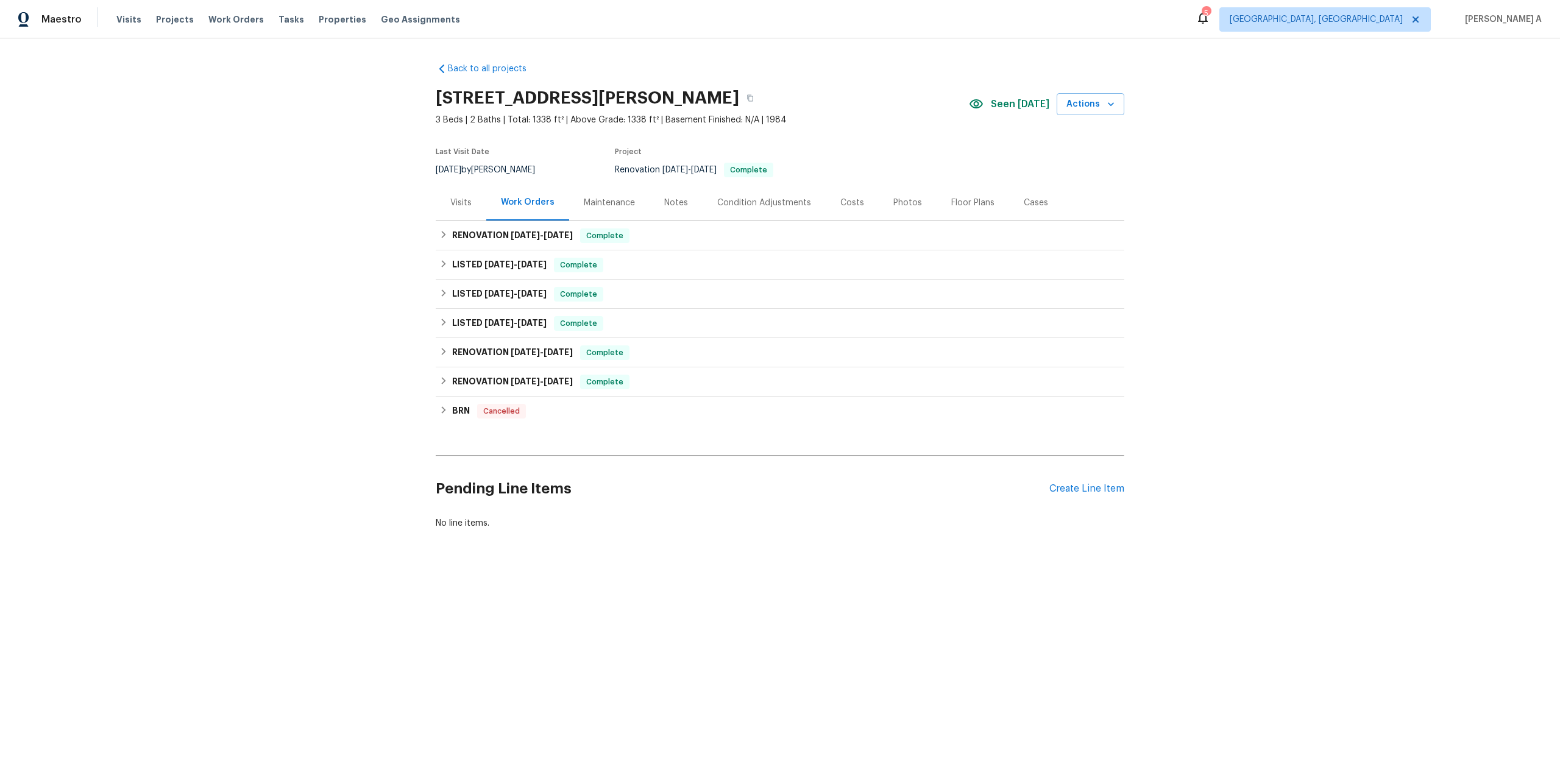
click at [453, 194] on div "Visits" at bounding box center [461, 202] width 51 height 36
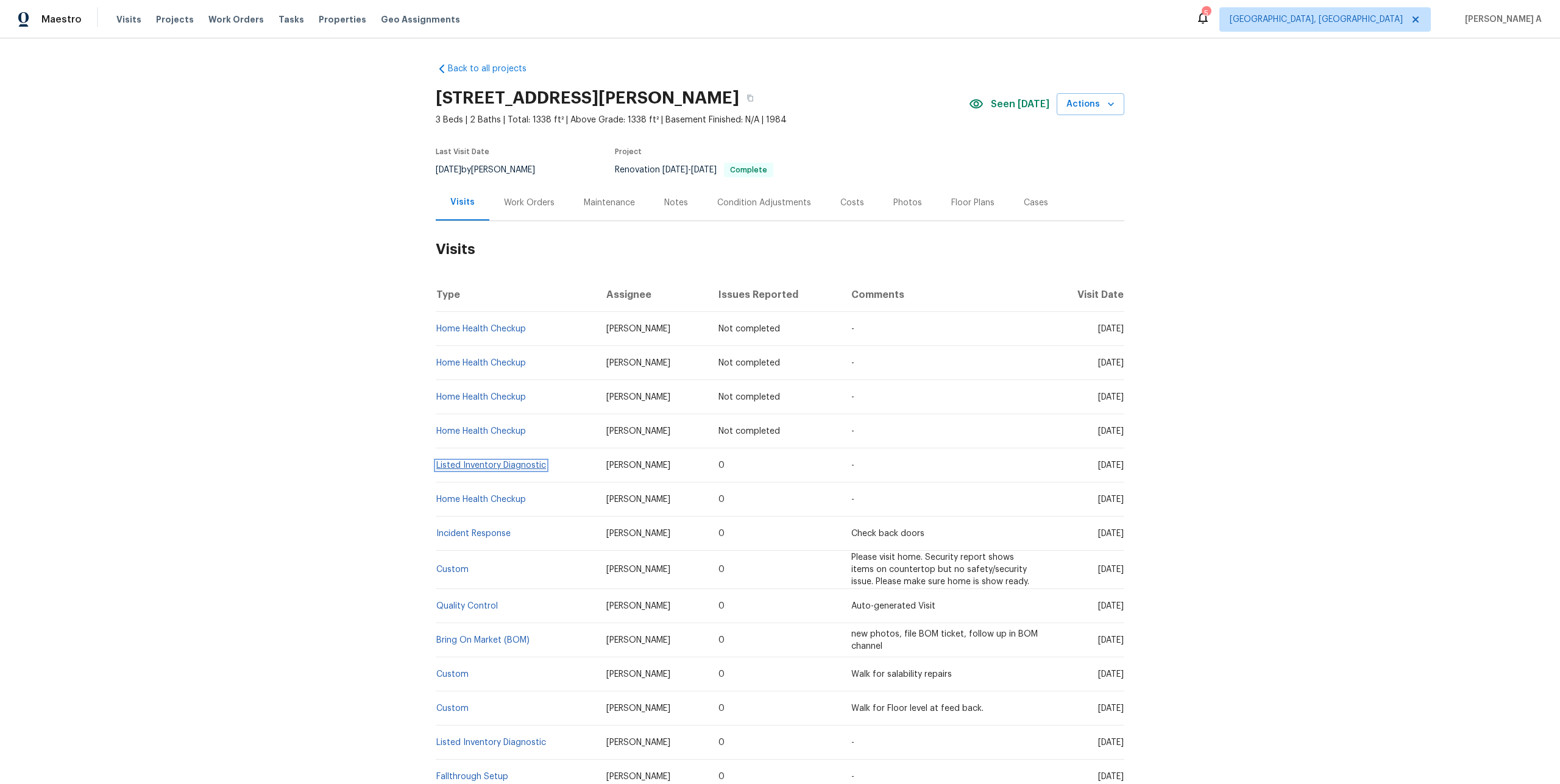
click at [523, 463] on link "Listed Inventory Diagnostic" at bounding box center [491, 465] width 110 height 8
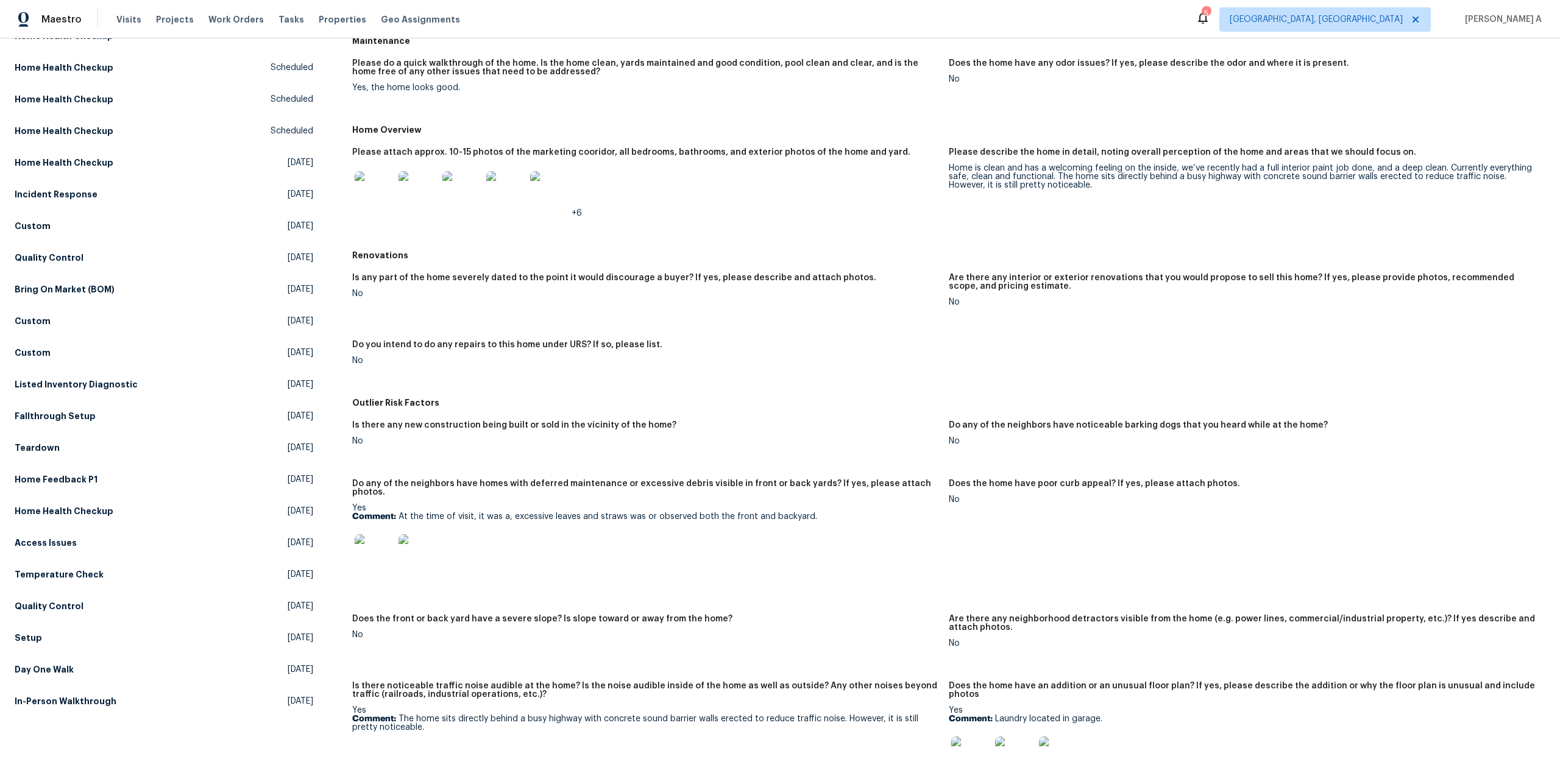
scroll to position [159, 0]
click at [429, 539] on img at bounding box center [418, 551] width 39 height 39
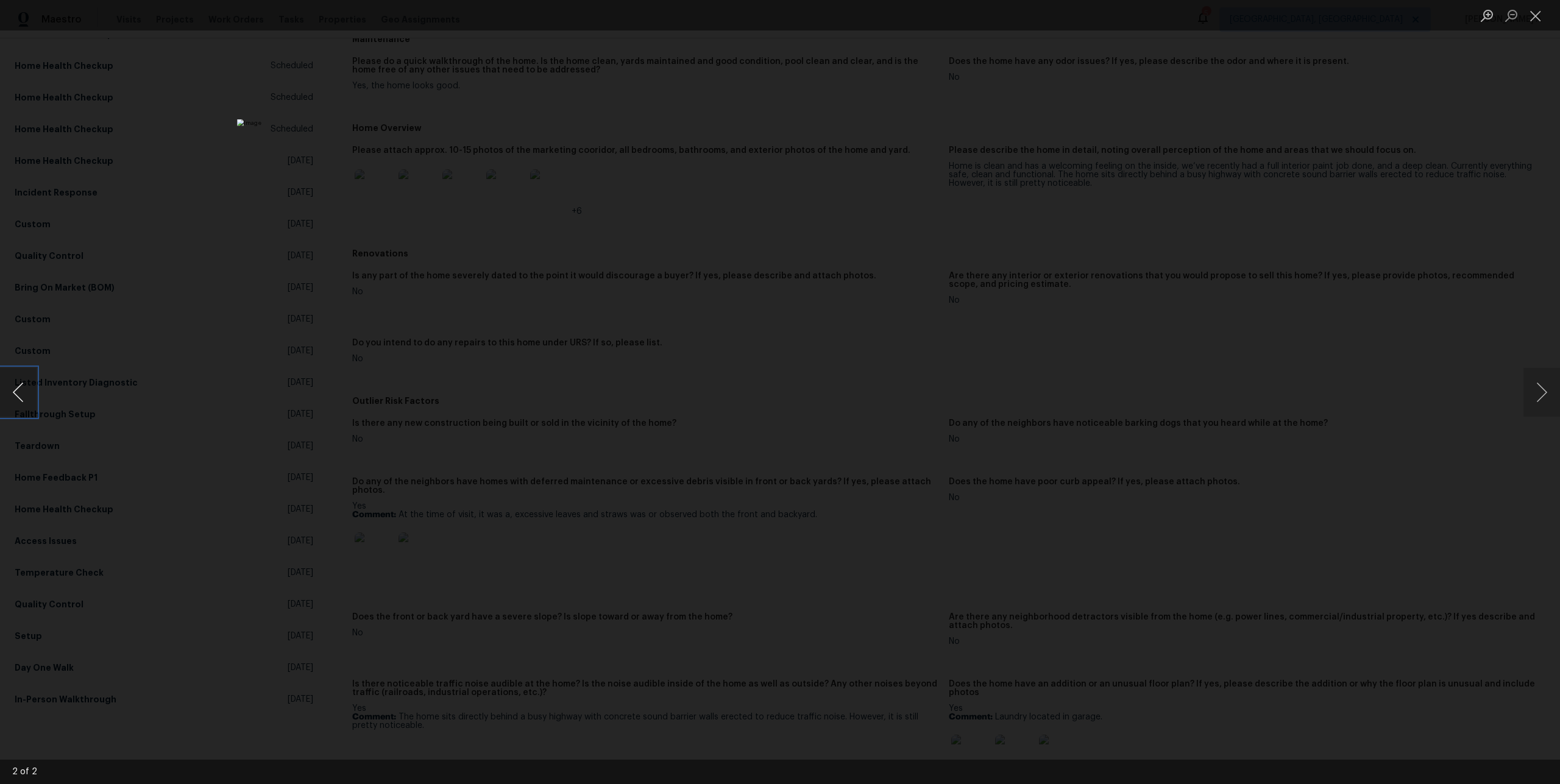
click at [25, 392] on button "Previous image" at bounding box center [18, 392] width 37 height 49
click at [1153, 408] on div "Lightbox" at bounding box center [780, 392] width 1560 height 784
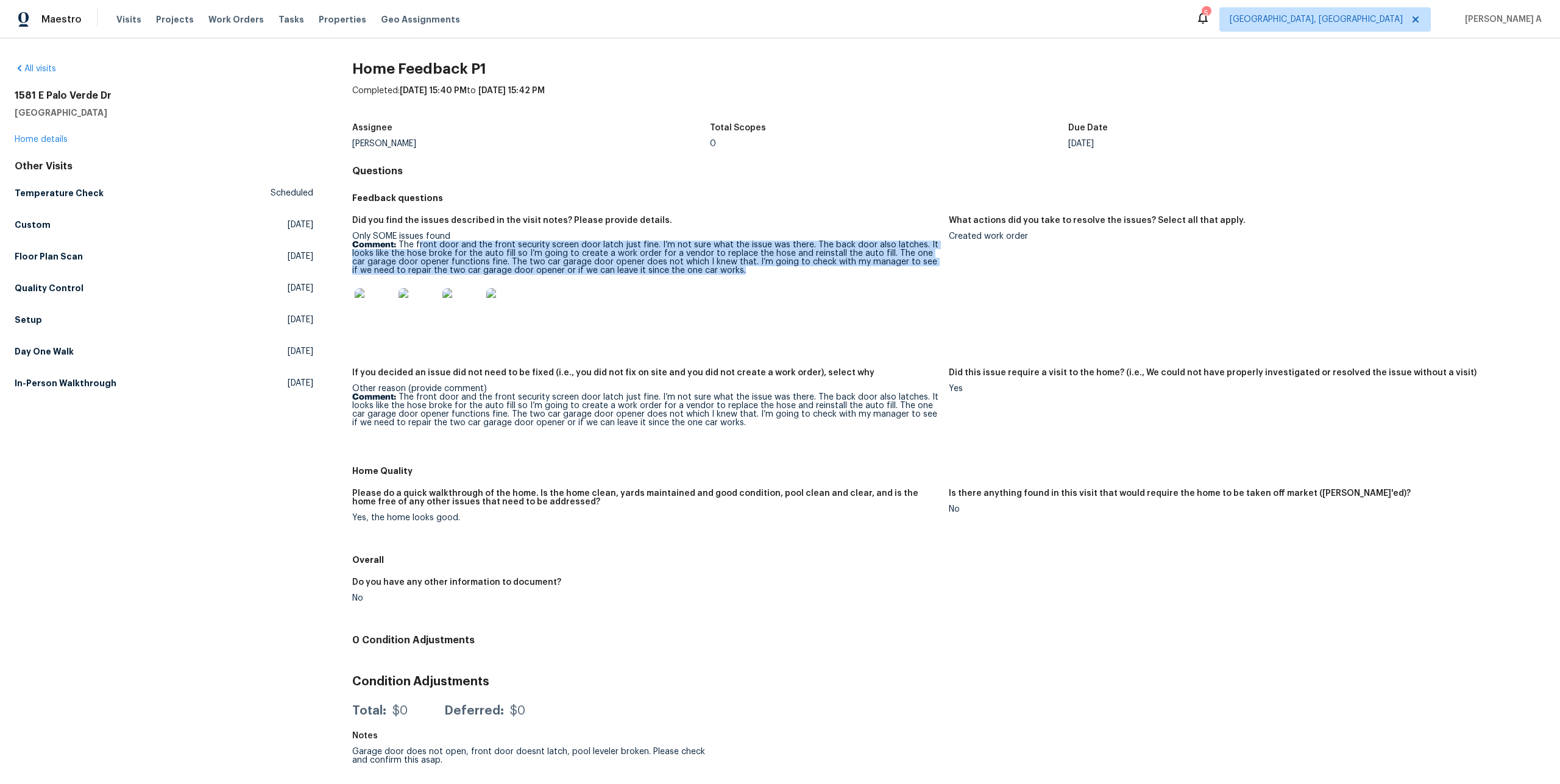
drag, startPoint x: 417, startPoint y: 245, endPoint x: 726, endPoint y: 269, distance: 309.9
click at [727, 269] on p "Comment: The front door and the front security screen door latch just fine. I’m…" at bounding box center [646, 257] width 587 height 34
copy p "ront door and the front security screen door latch just fine. I’m not sure what…"
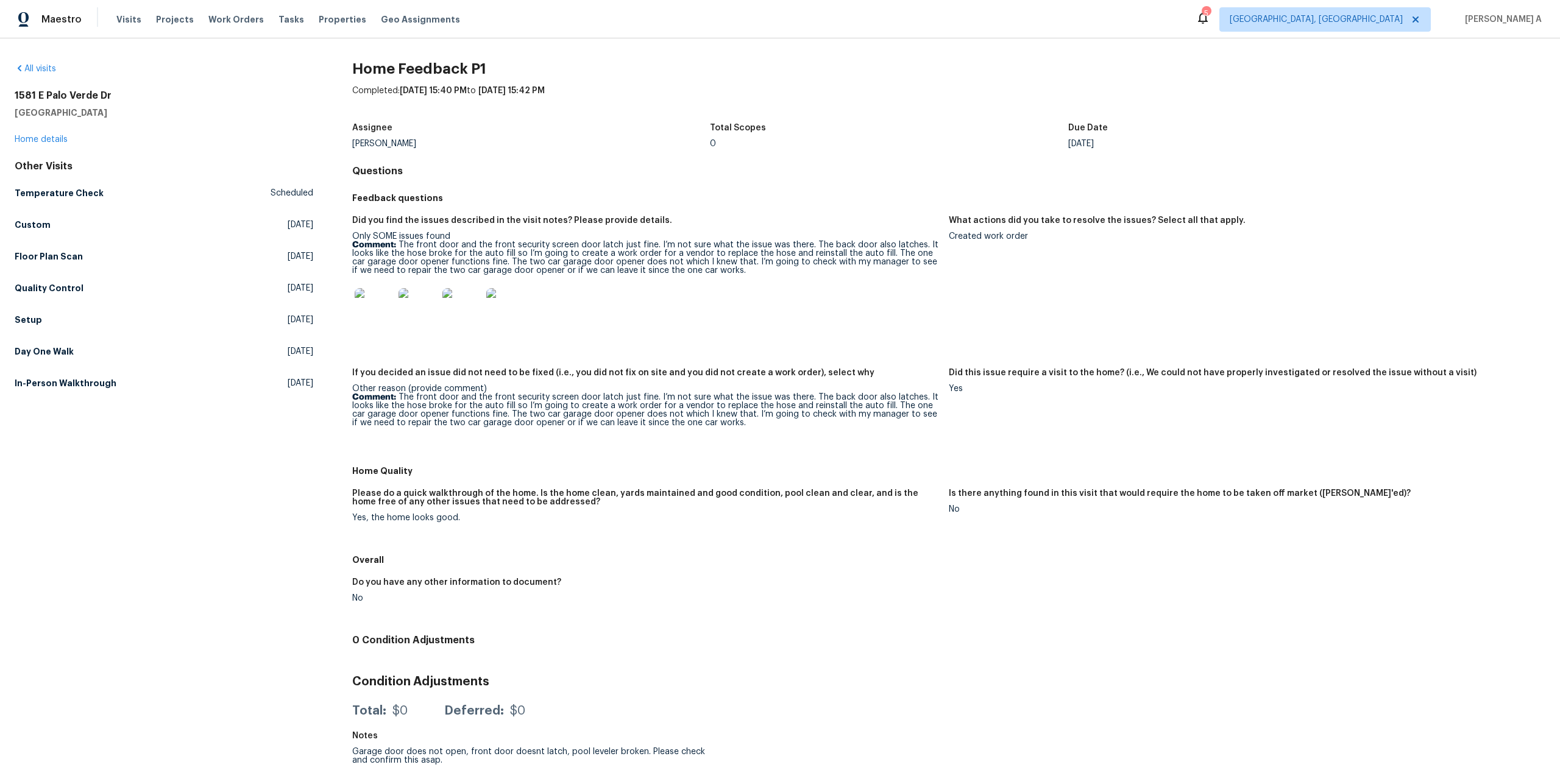
click at [61, 128] on div "1581 E Palo Verde Dr Casa Grande, AZ 85122 Home details" at bounding box center [164, 117] width 298 height 56
click at [61, 139] on link "Home details" at bounding box center [41, 139] width 53 height 8
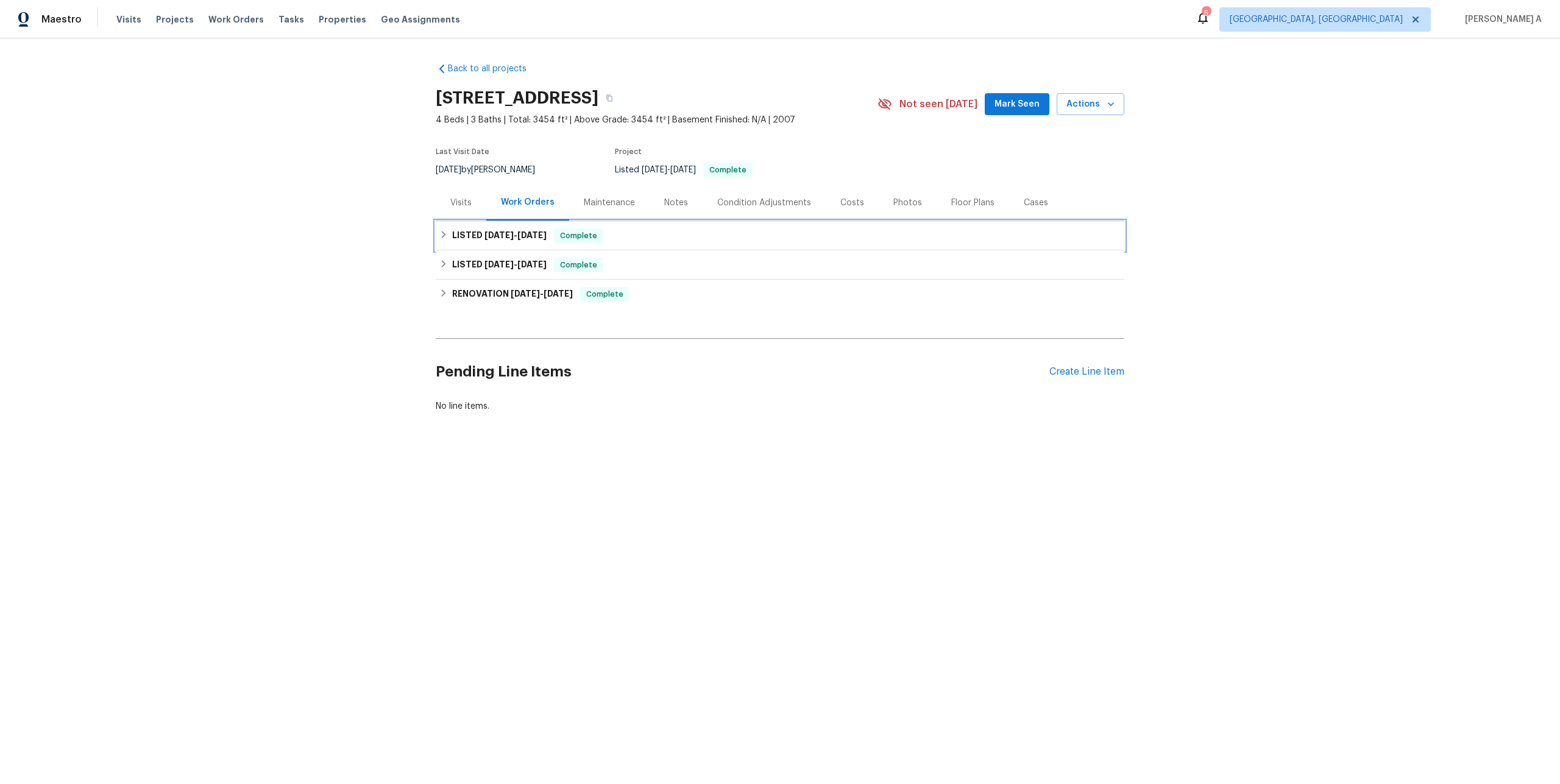
click at [472, 231] on h6 "LISTED 8/4/25 - 8/7/25" at bounding box center [499, 235] width 95 height 15
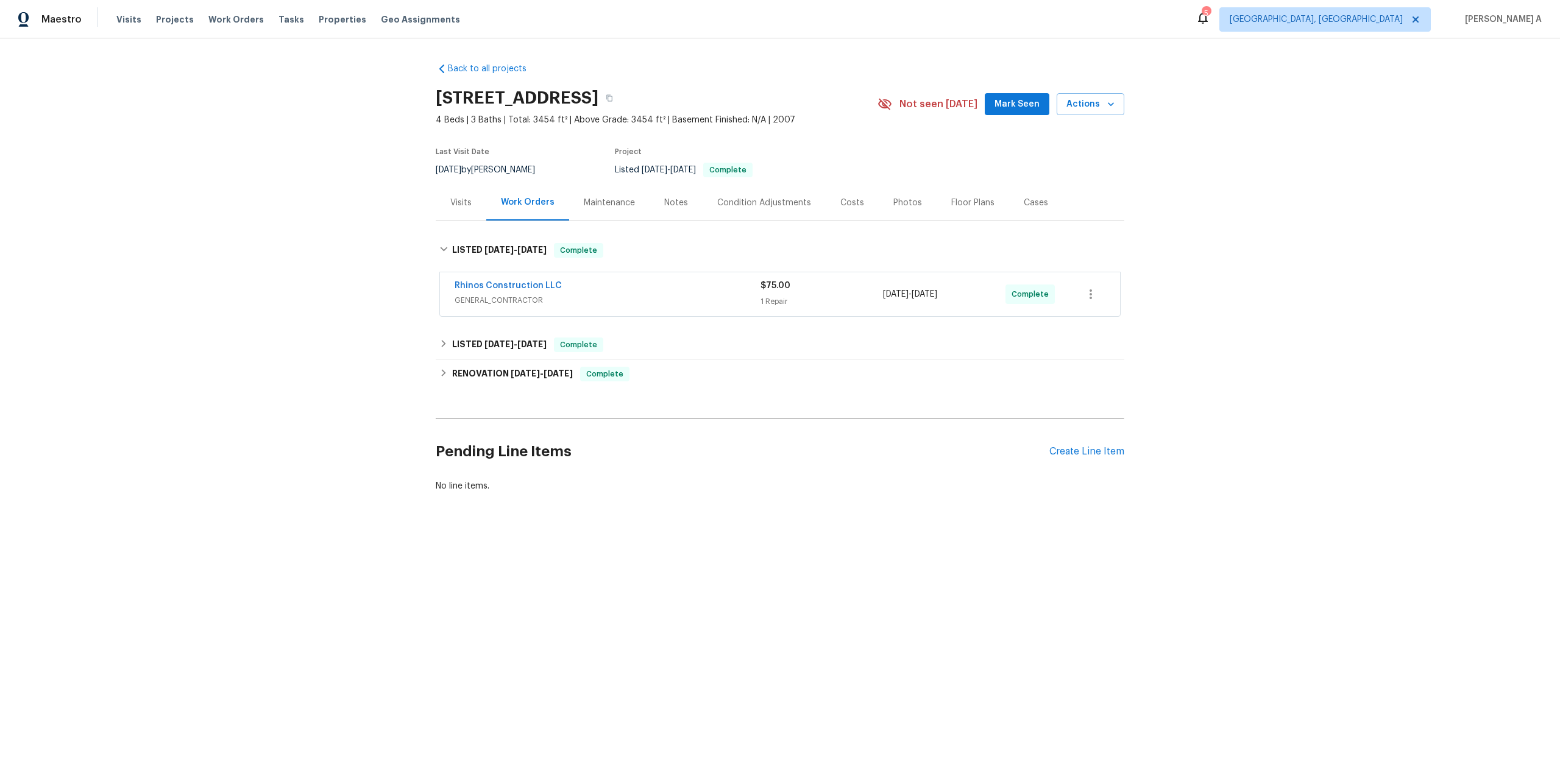
click at [455, 297] on span "GENERAL_CONTRACTOR" at bounding box center [607, 300] width 306 height 12
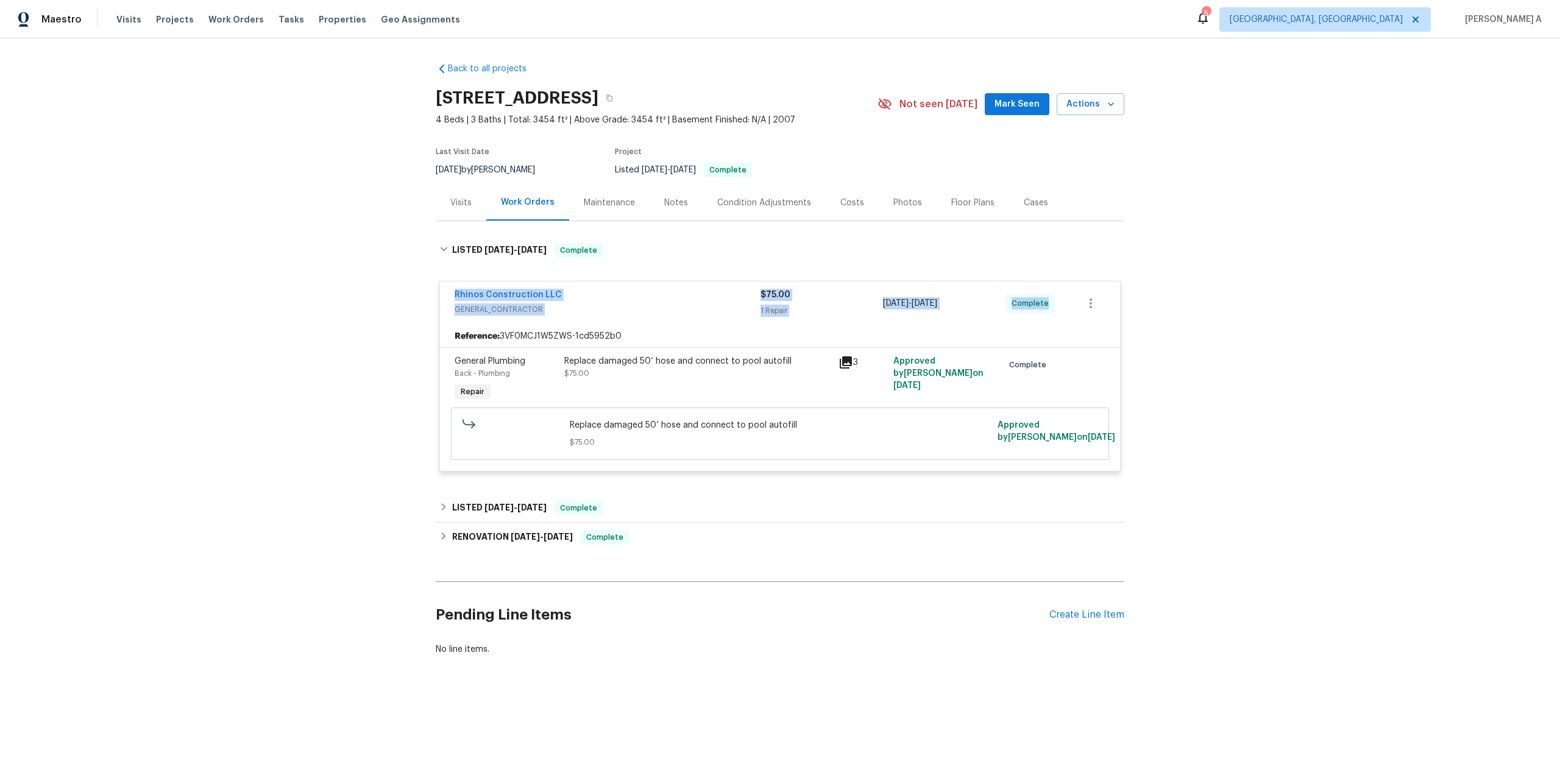
drag, startPoint x: 452, startPoint y: 295, endPoint x: 1044, endPoint y: 305, distance: 592.1
click at [1044, 305] on div "Rhinos Construction LLC GENERAL_CONTRACTOR $75.00 1 Repair 8/4/2025 - 8/7/2025 …" at bounding box center [780, 303] width 680 height 44
copy div "Rhinos Construction LLC GENERAL_CONTRACTOR $75.00 1 Repair 8/4/2025 - 8/7/2025 …"
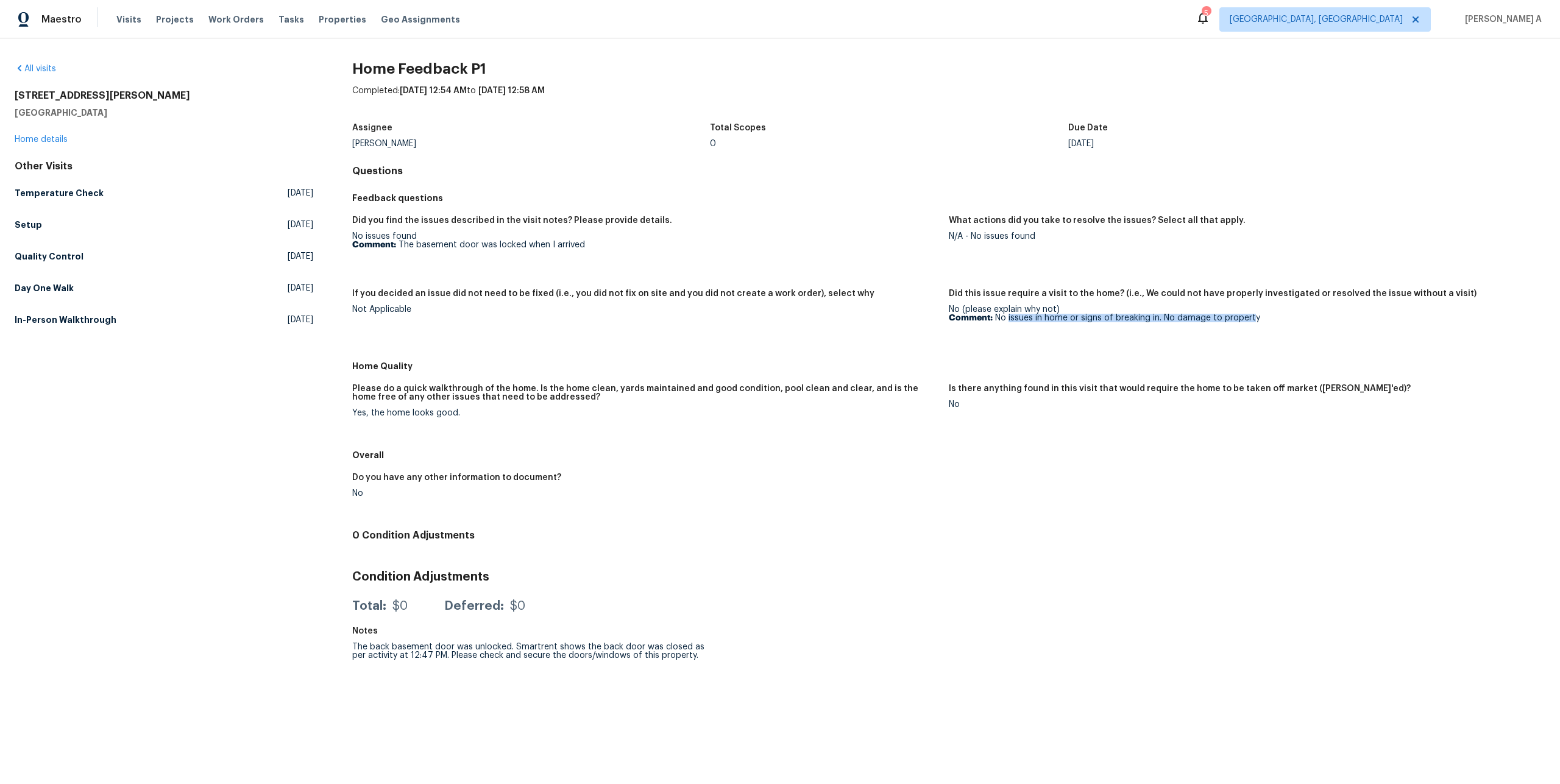
drag, startPoint x: 1009, startPoint y: 320, endPoint x: 1255, endPoint y: 323, distance: 246.0
click at [1255, 322] on p "Comment: No issues in home or signs of breaking in. No damage to property" at bounding box center [1242, 318] width 587 height 8
copy p "issues in home or signs of breaking in. No damage to property"
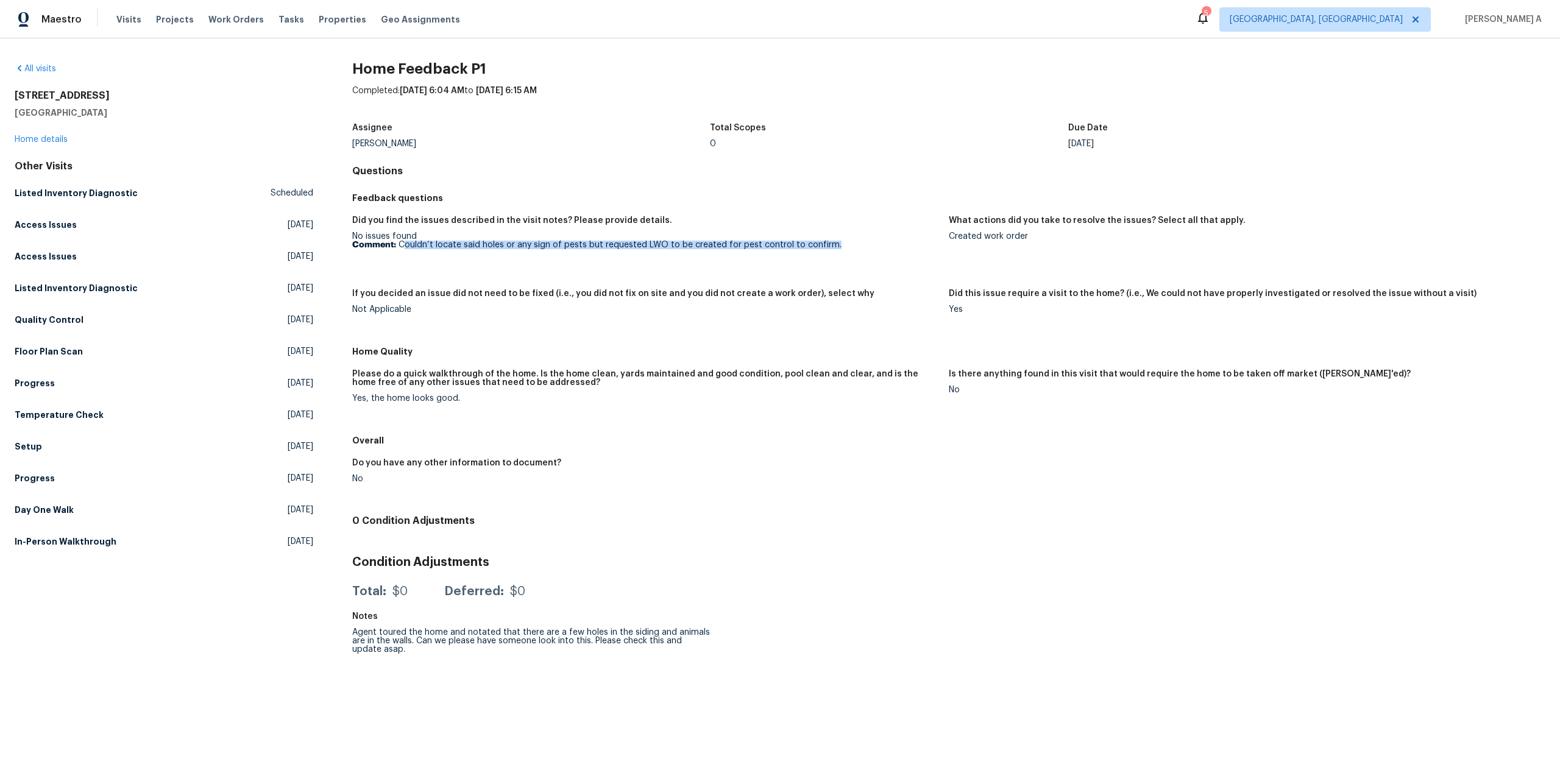
drag, startPoint x: 406, startPoint y: 247, endPoint x: 841, endPoint y: 255, distance: 435.1
click at [841, 255] on figure "Did you find the issues described in the visit notes? Please provide details. N…" at bounding box center [651, 245] width 597 height 59
copy p "ouldn’t locate said holes or any sign of pests but requested LWO to be created …"
drag, startPoint x: 950, startPoint y: 236, endPoint x: 1043, endPoint y: 236, distance: 93.0
click at [1043, 236] on div "Created work order" at bounding box center [1242, 236] width 587 height 8
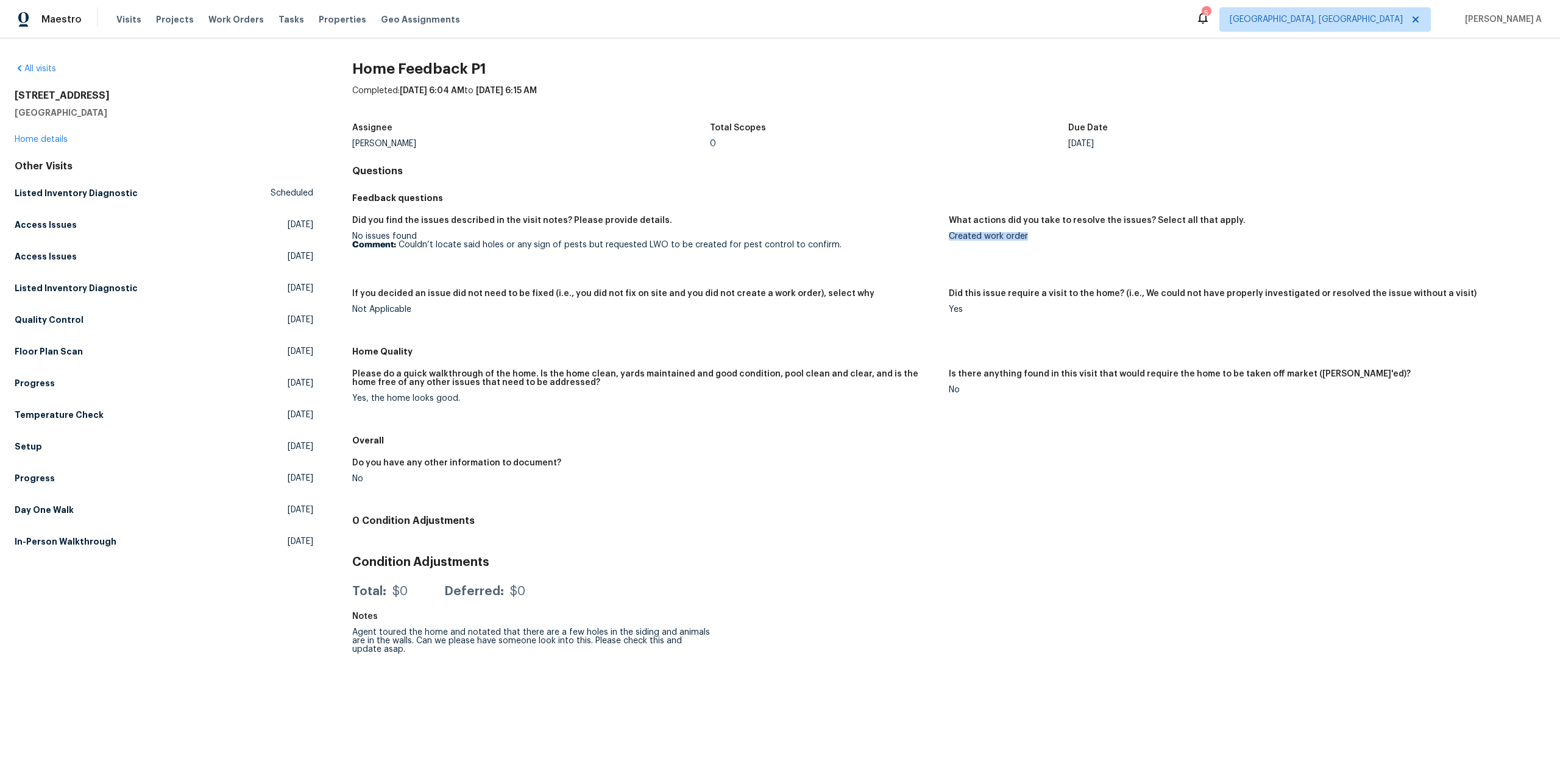
copy div "Created work order"
click at [62, 136] on link "Home details" at bounding box center [41, 139] width 53 height 8
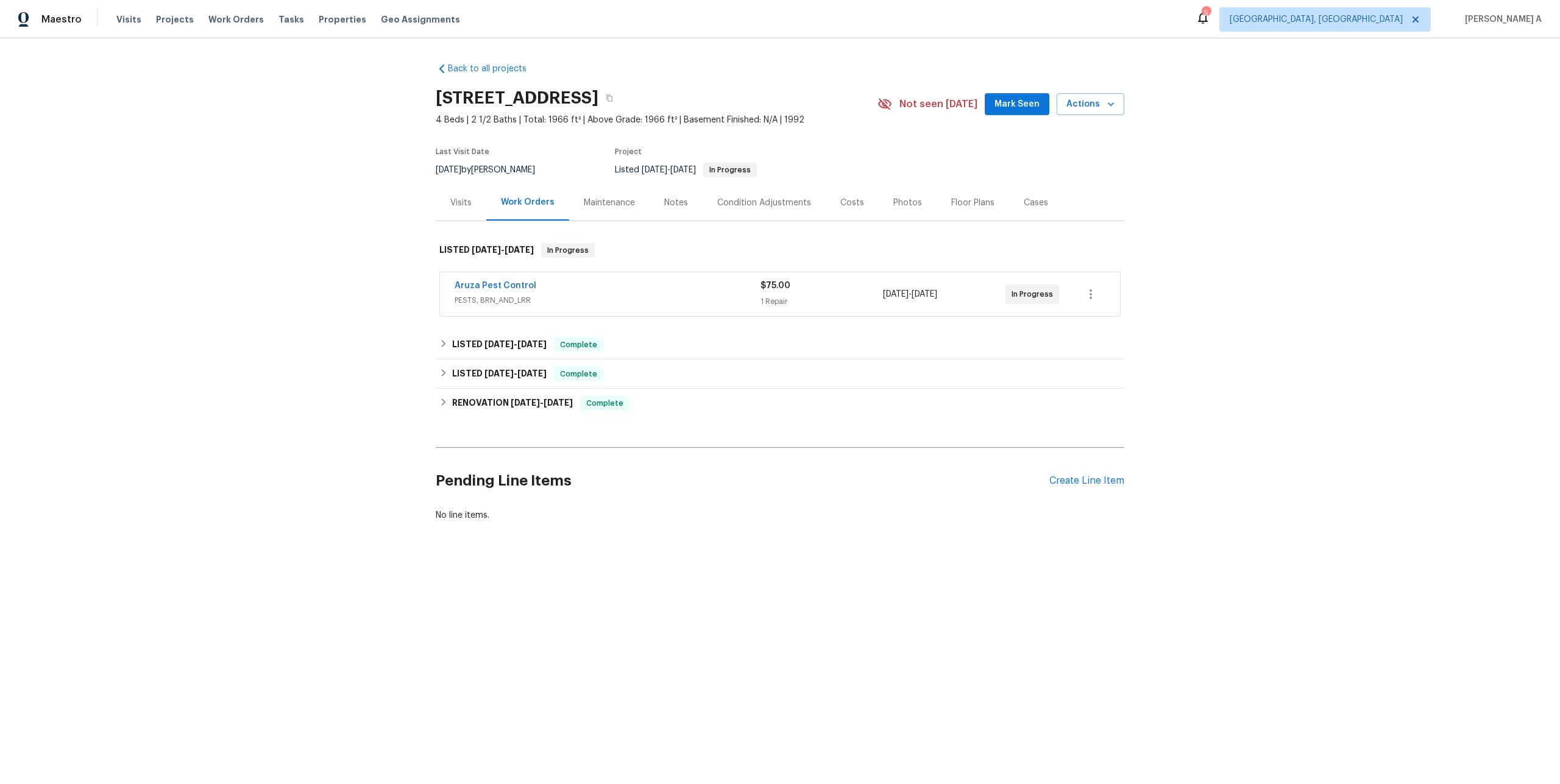
click at [529, 296] on span "PESTS, BRN_AND_LRR" at bounding box center [607, 300] width 306 height 12
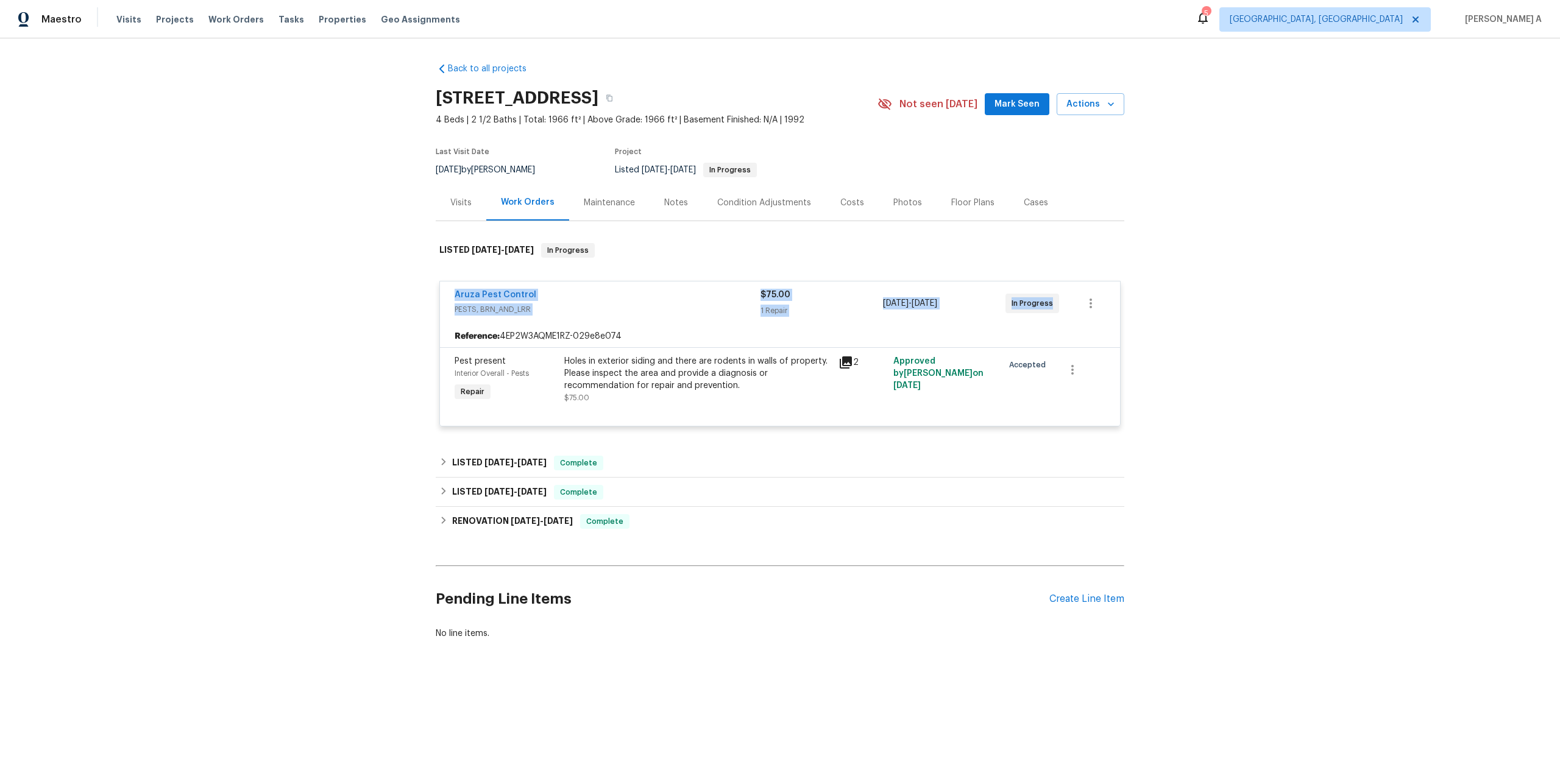
drag, startPoint x: 451, startPoint y: 296, endPoint x: 1056, endPoint y: 307, distance: 605.1
click at [1056, 307] on div "Aruza Pest Control PESTS, BRN_AND_LRR $75.00 1 Repair 8/4/2025 - 8/6/2025 In Pr…" at bounding box center [780, 303] width 680 height 44
copy div "Aruza Pest Control PESTS, BRN_AND_LRR $75.00 1 Repair 8/4/2025 - 8/6/2025 In Pr…"
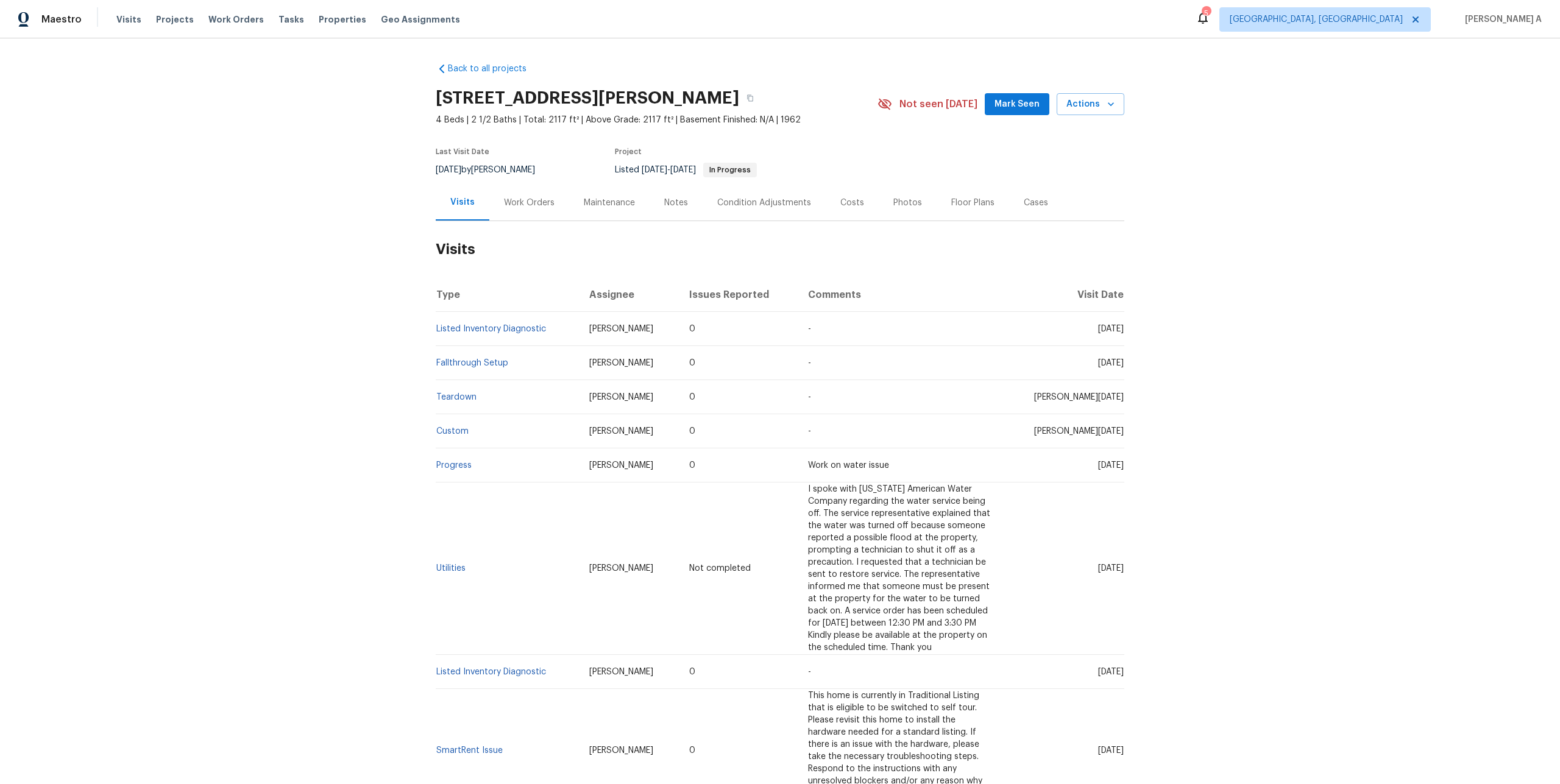
click at [521, 214] on div "Work Orders" at bounding box center [529, 202] width 80 height 36
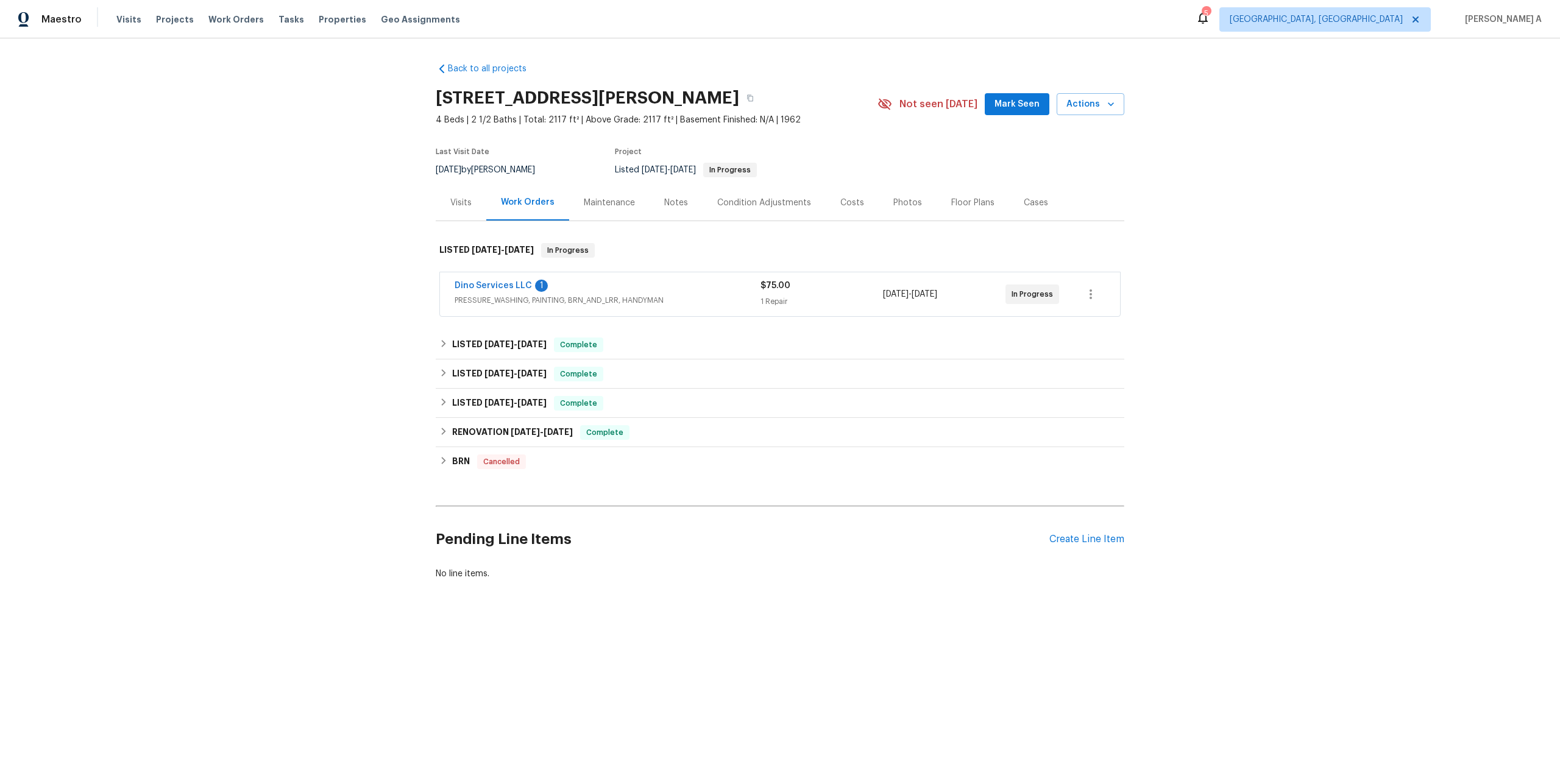
click at [593, 294] on span "PRESSURE_WASHING, PAINTING, BRN_AND_LRR, HANDYMAN" at bounding box center [607, 300] width 306 height 12
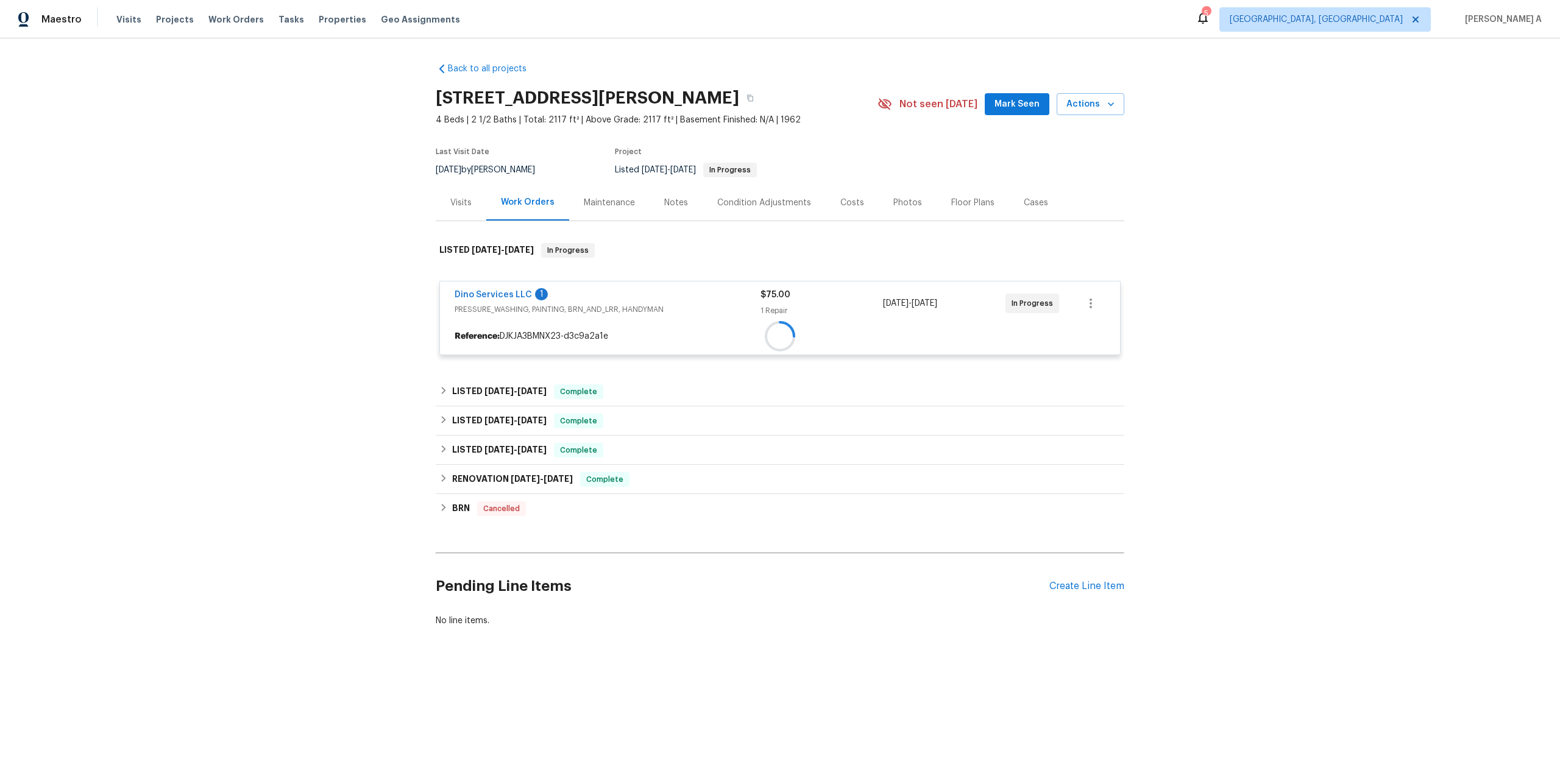
click at [593, 294] on div "Dino Services LLC 1" at bounding box center [607, 296] width 306 height 15
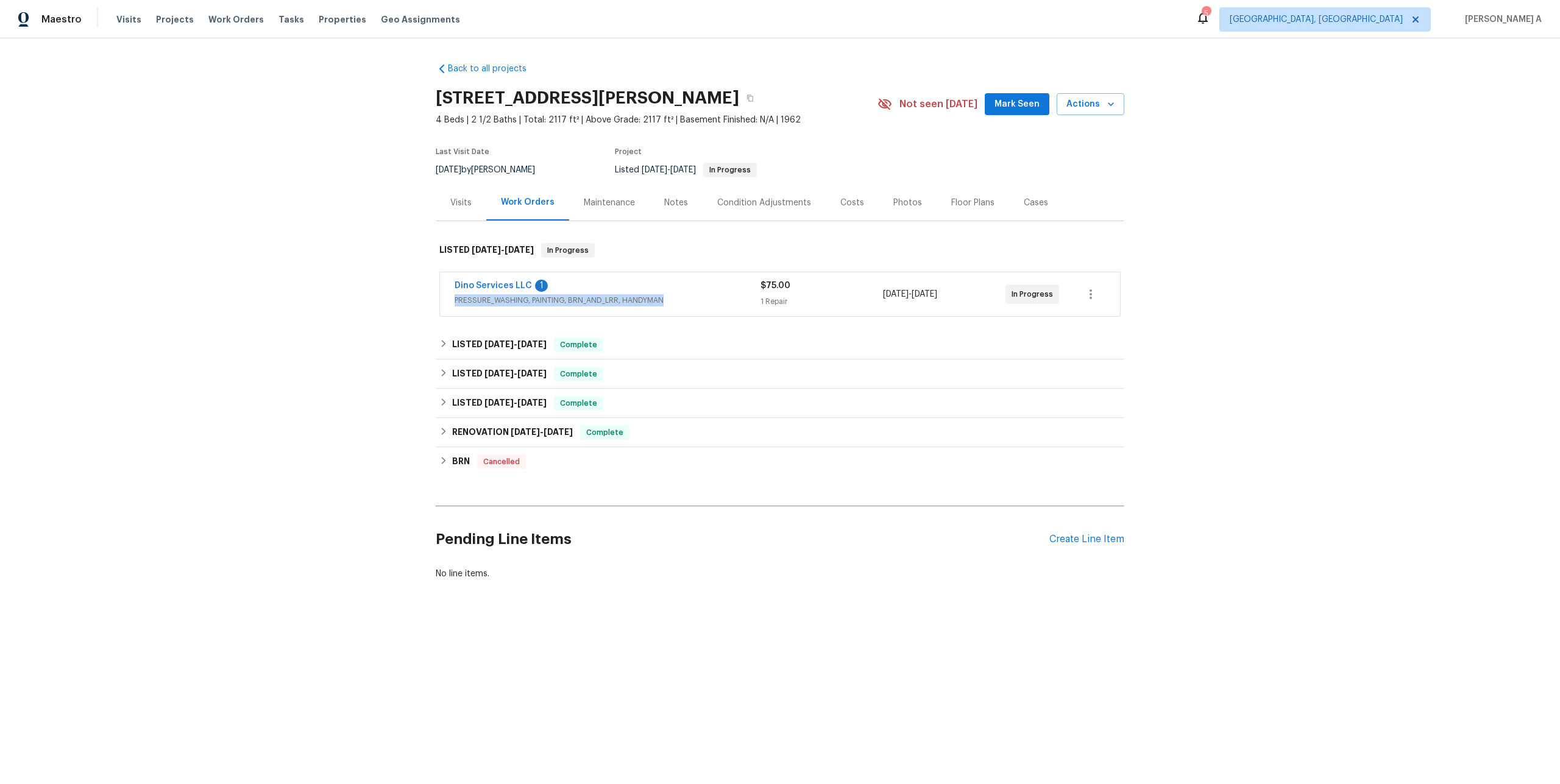
click at [593, 294] on span "PRESSURE_WASHING, PAINTING, BRN_AND_LRR, HANDYMAN" at bounding box center [607, 300] width 306 height 12
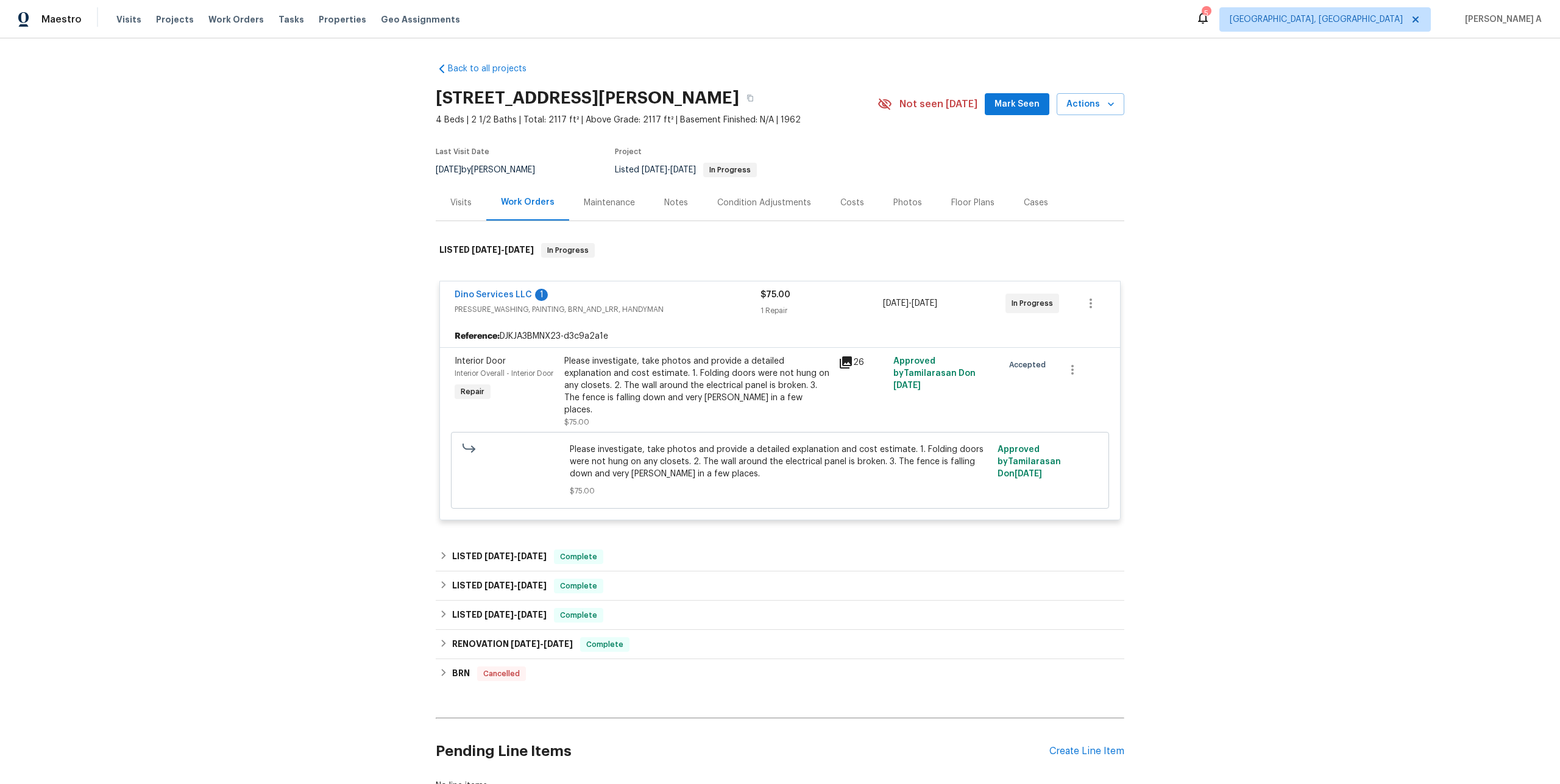
click at [709, 409] on div "Please investigate, take photos and provide a detailed explanation and cost est…" at bounding box center [697, 391] width 267 height 73
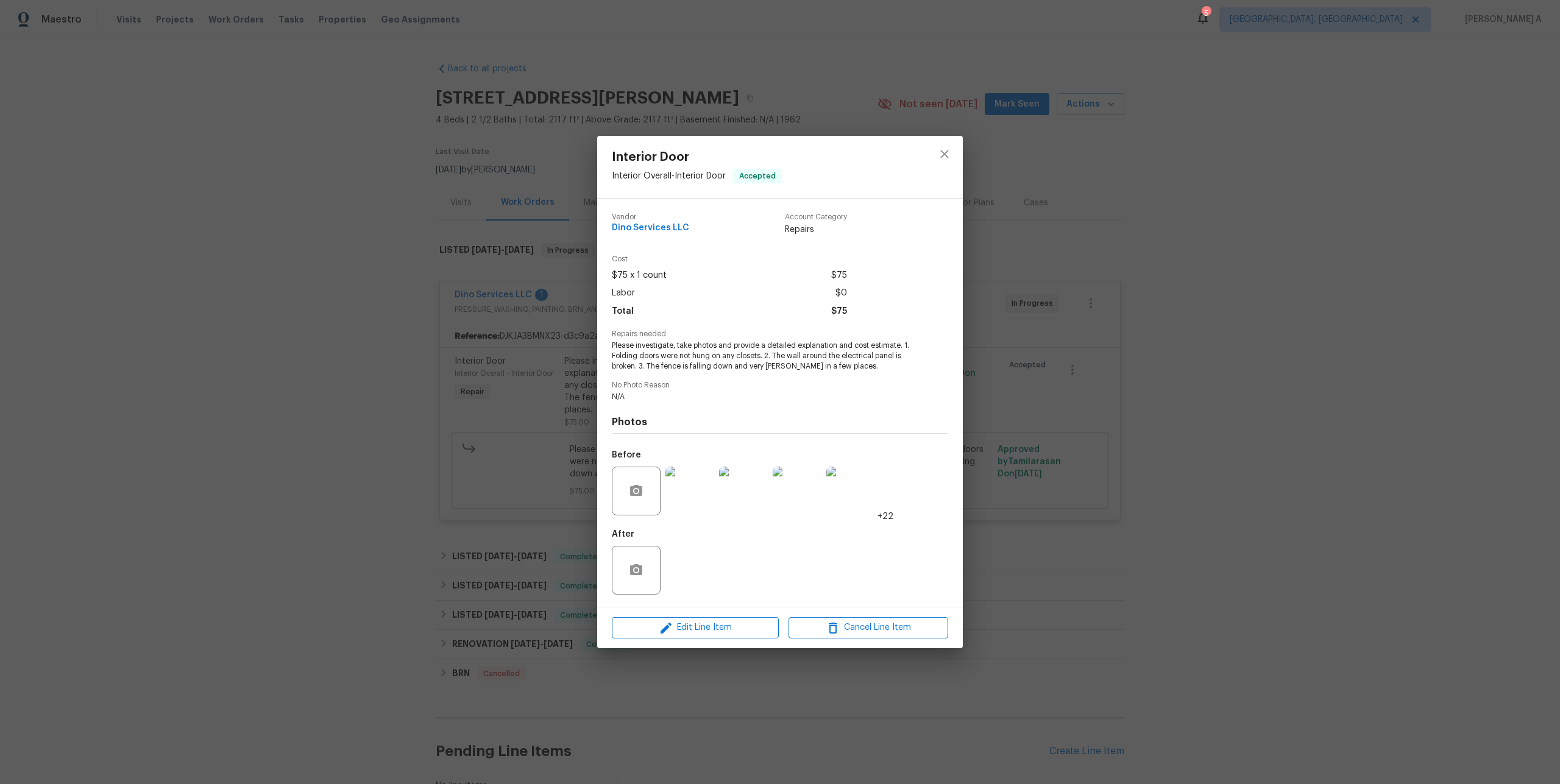
click at [694, 481] on img at bounding box center [689, 491] width 49 height 49
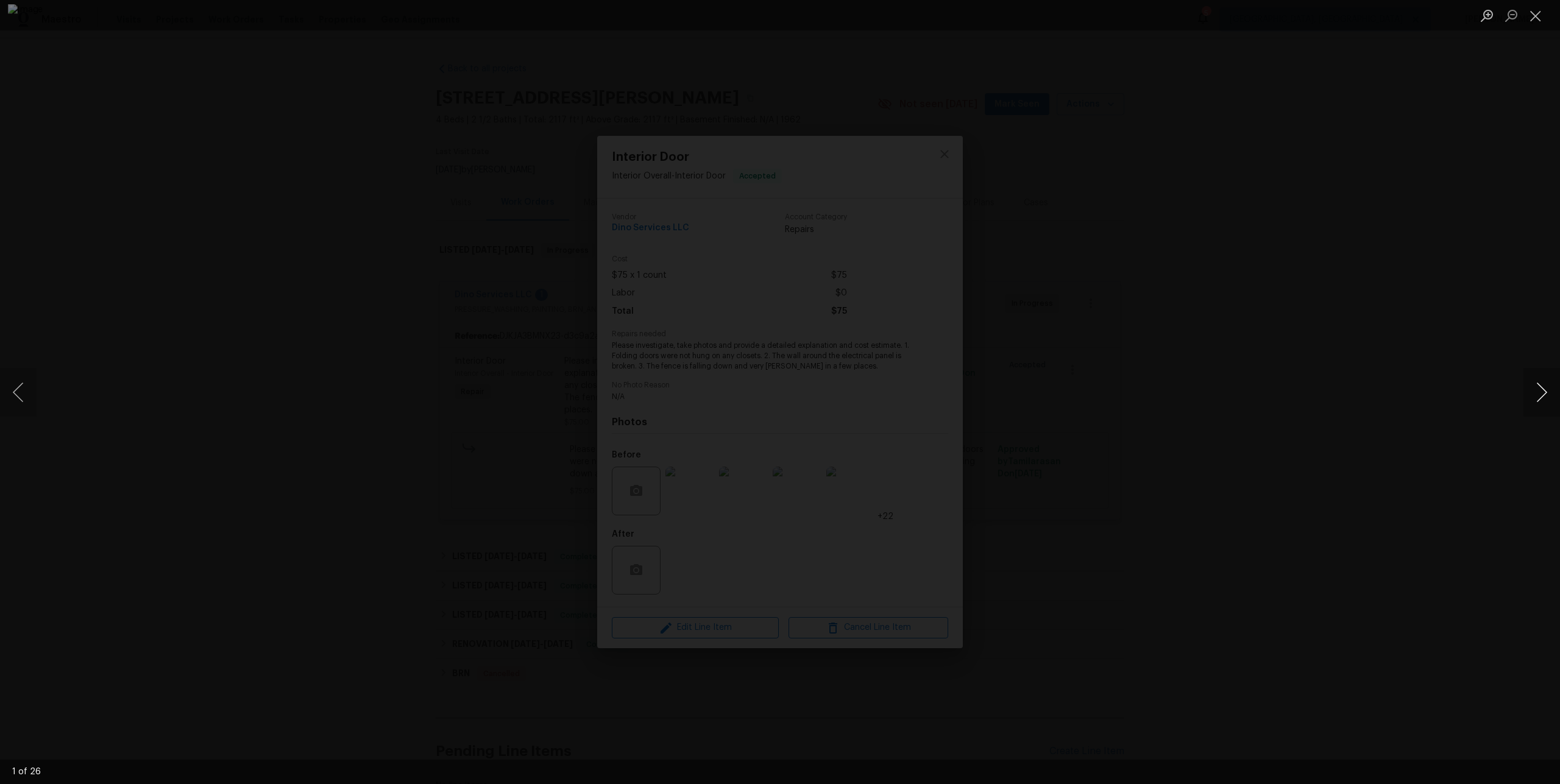
click at [1542, 392] on button "Next image" at bounding box center [1542, 392] width 37 height 49
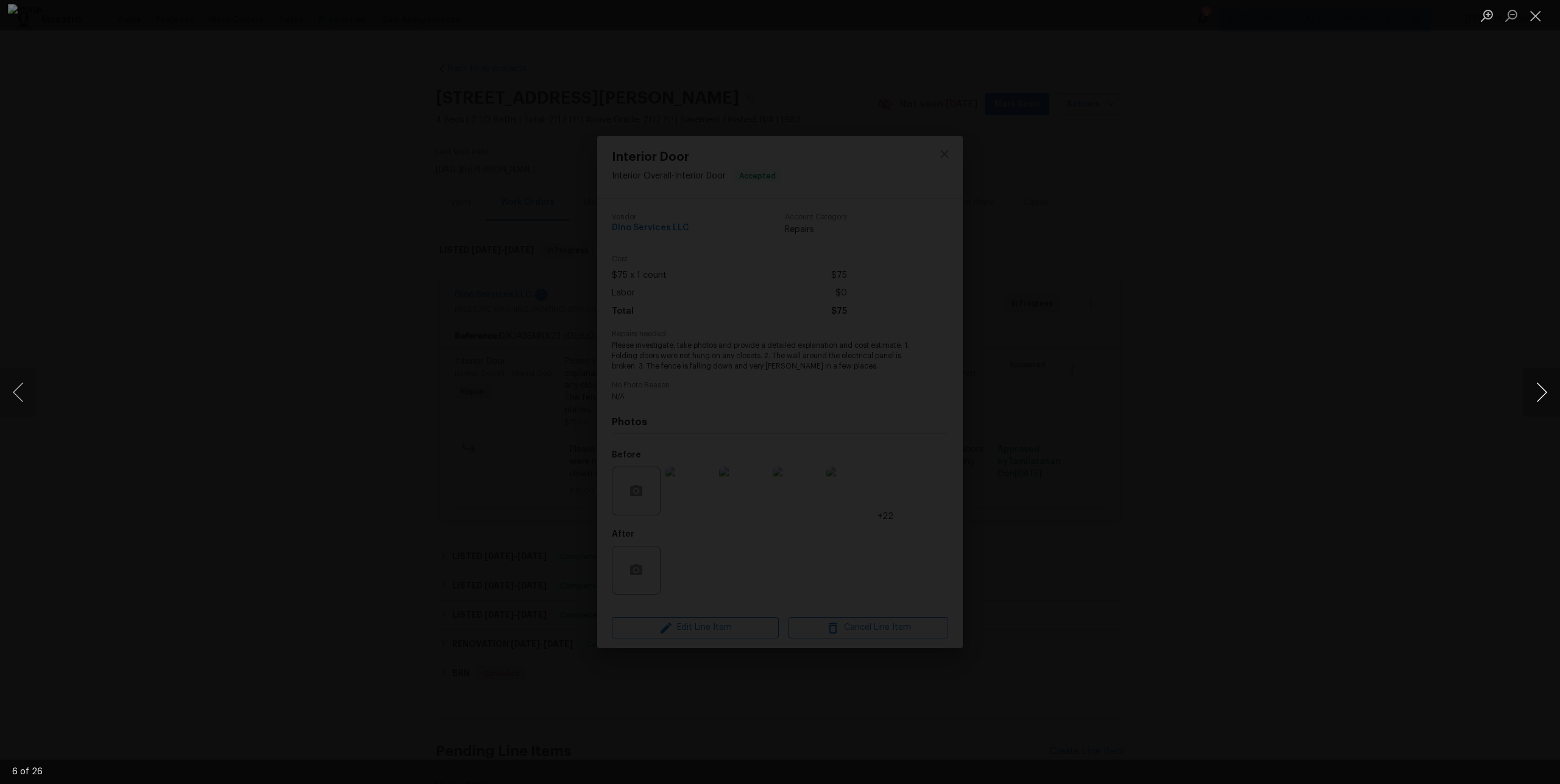
click at [1542, 392] on button "Next image" at bounding box center [1542, 392] width 37 height 49
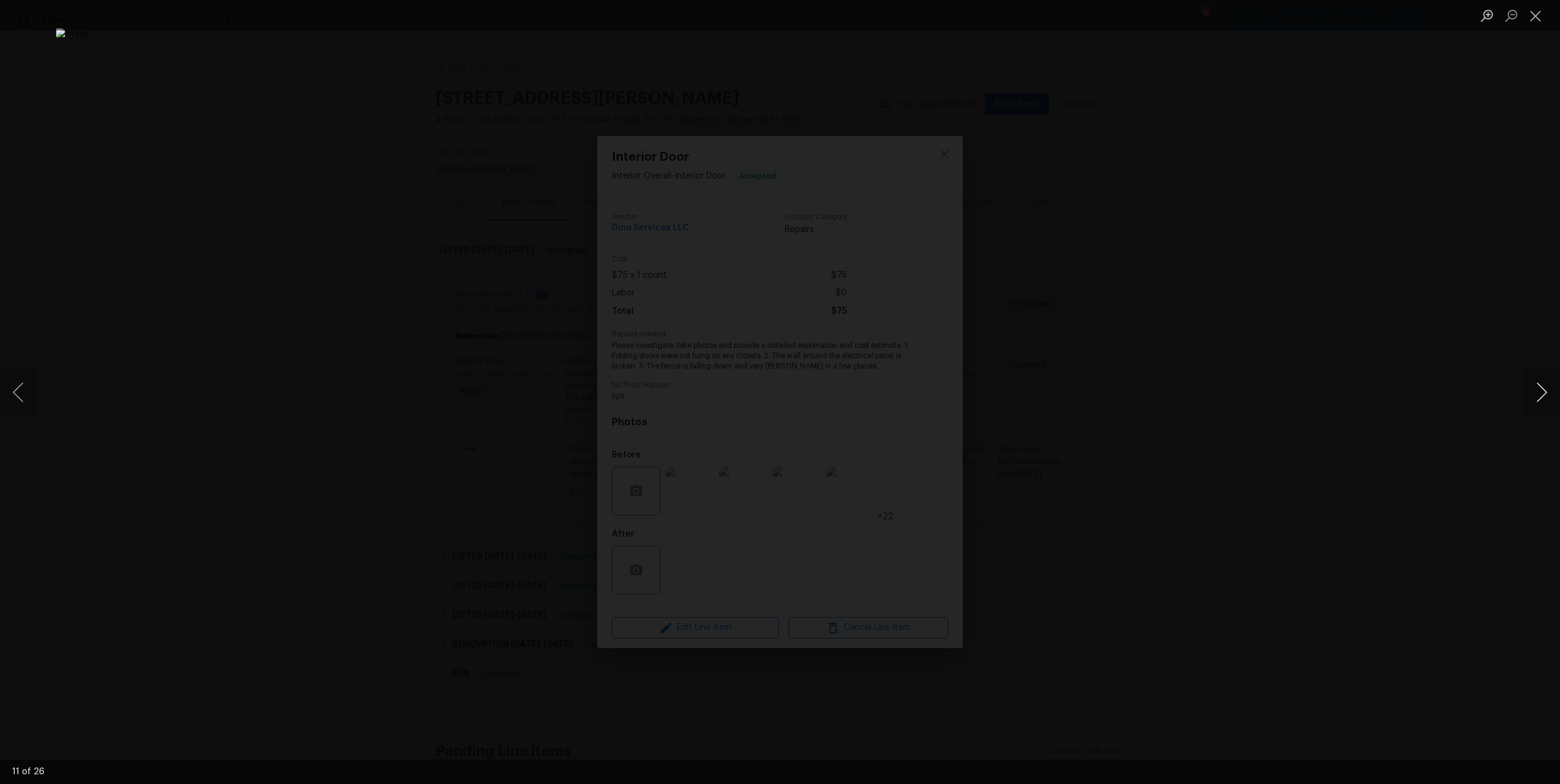
click at [1542, 392] on button "Next image" at bounding box center [1542, 392] width 37 height 49
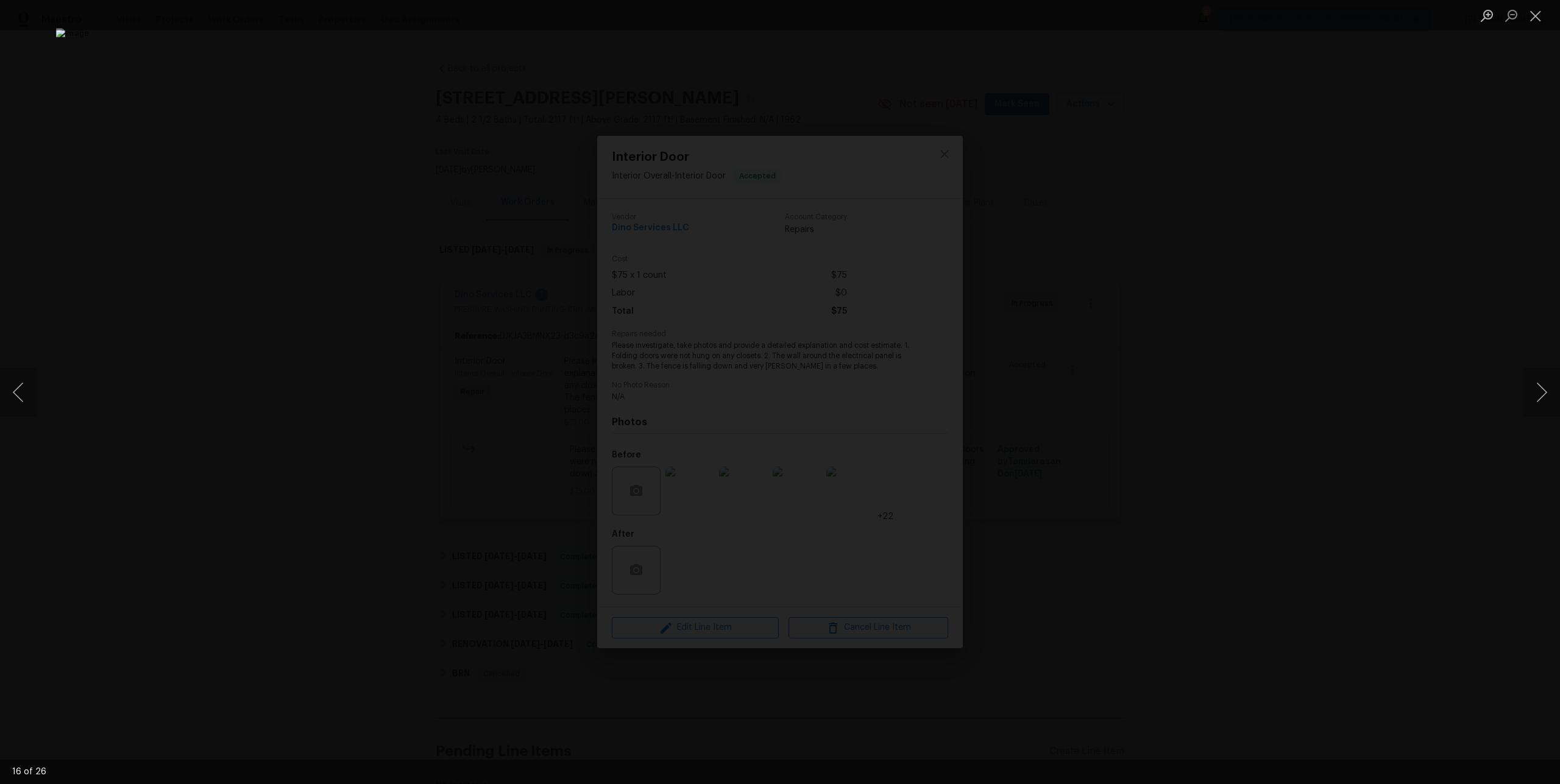
click at [327, 191] on div "Lightbox" at bounding box center [780, 392] width 1560 height 784
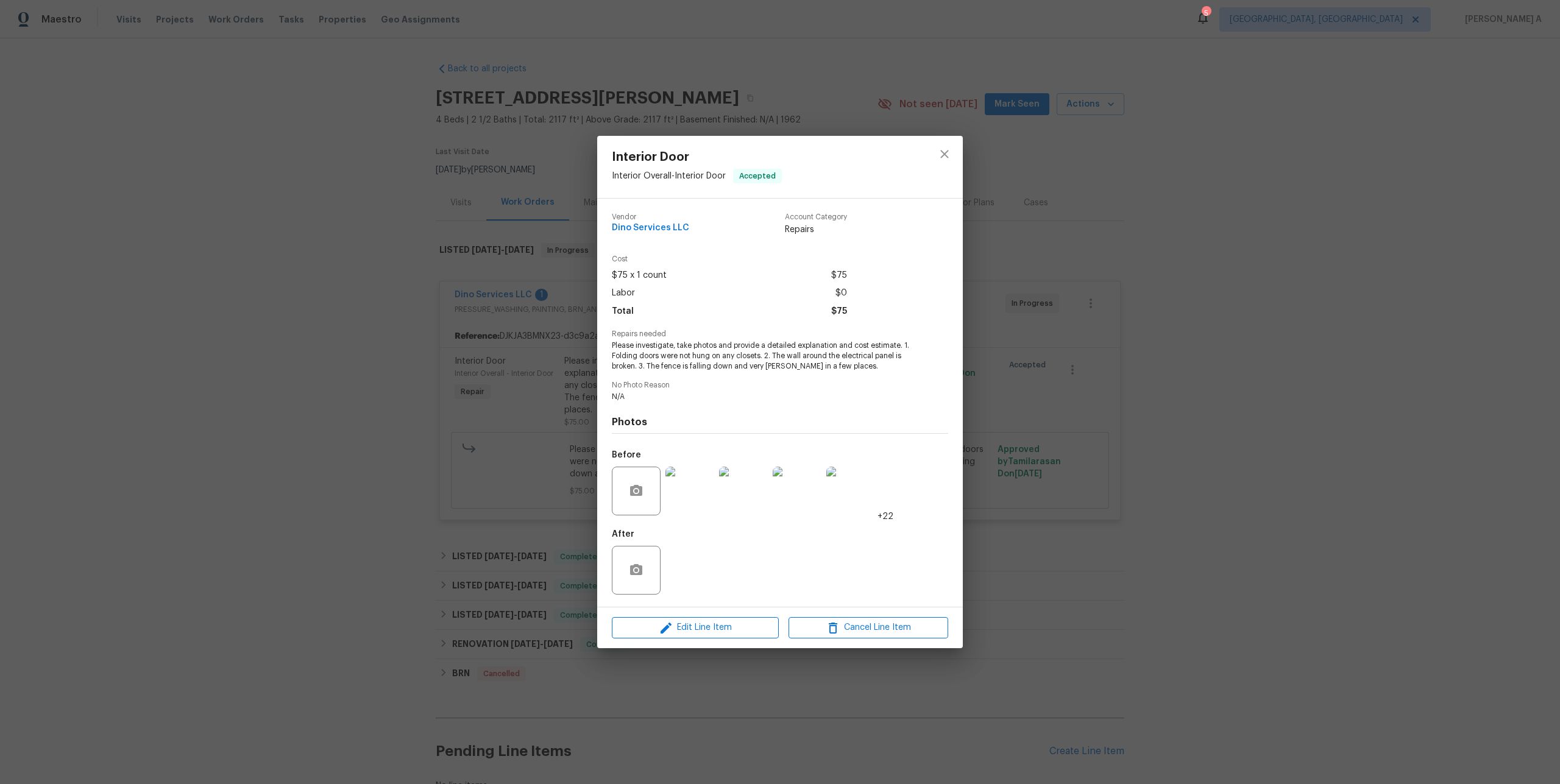
click at [328, 205] on div "Interior Door Interior Overall - Interior Door Accepted Vendor Dino Services LL…" at bounding box center [780, 392] width 1560 height 784
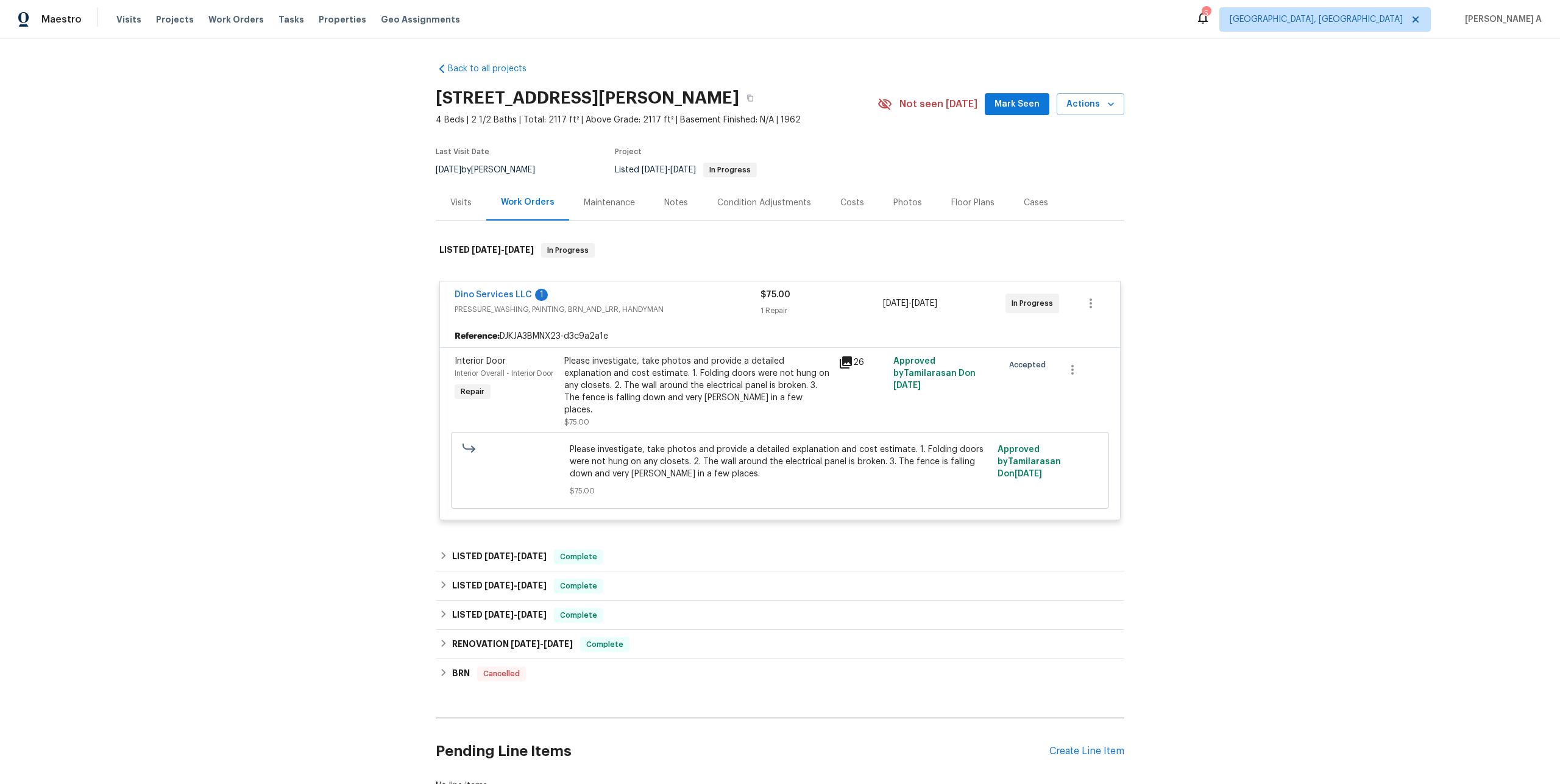
click at [452, 197] on div "Visits" at bounding box center [461, 202] width 21 height 12
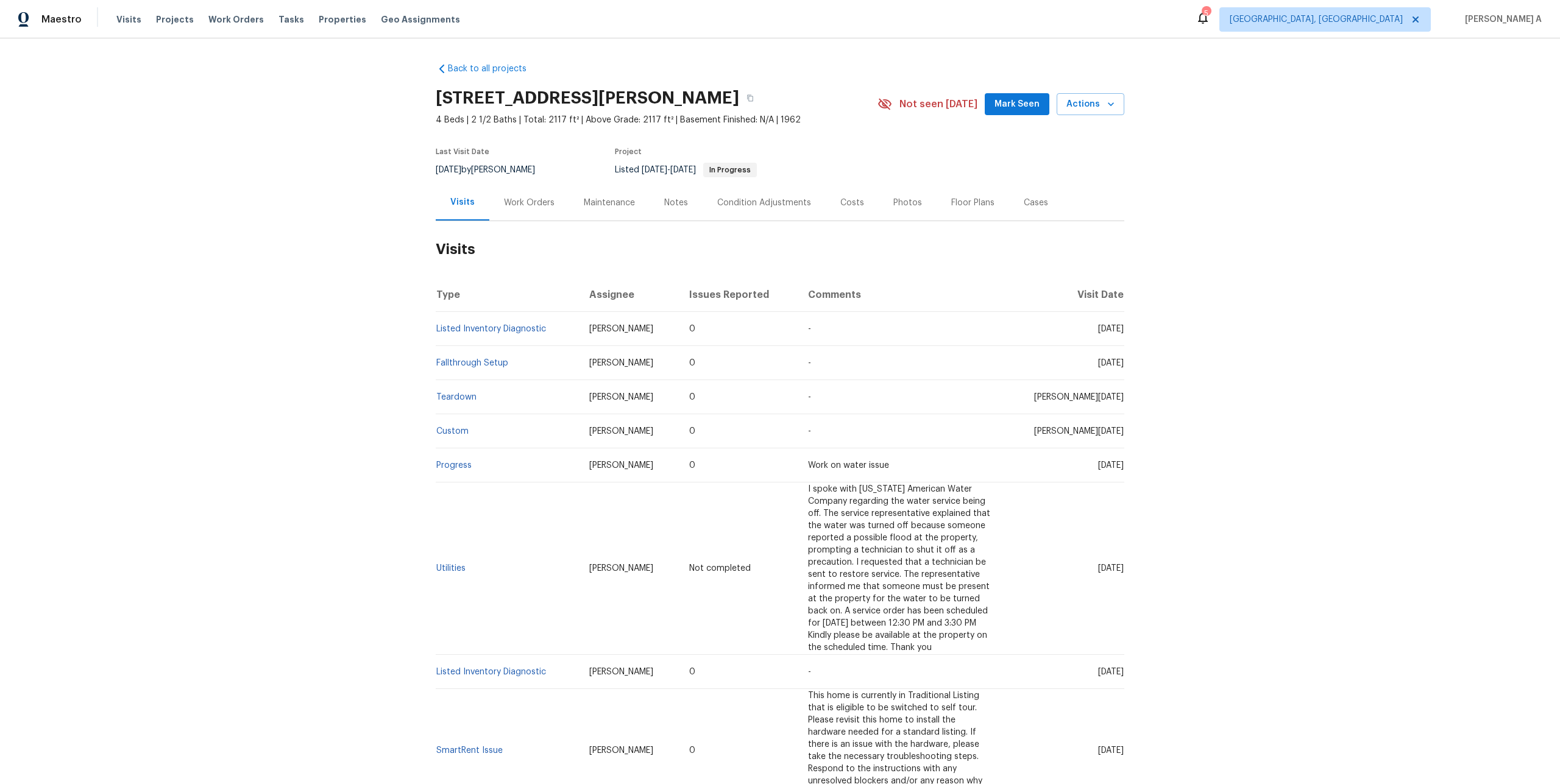
click at [520, 207] on div "Work Orders" at bounding box center [530, 202] width 51 height 12
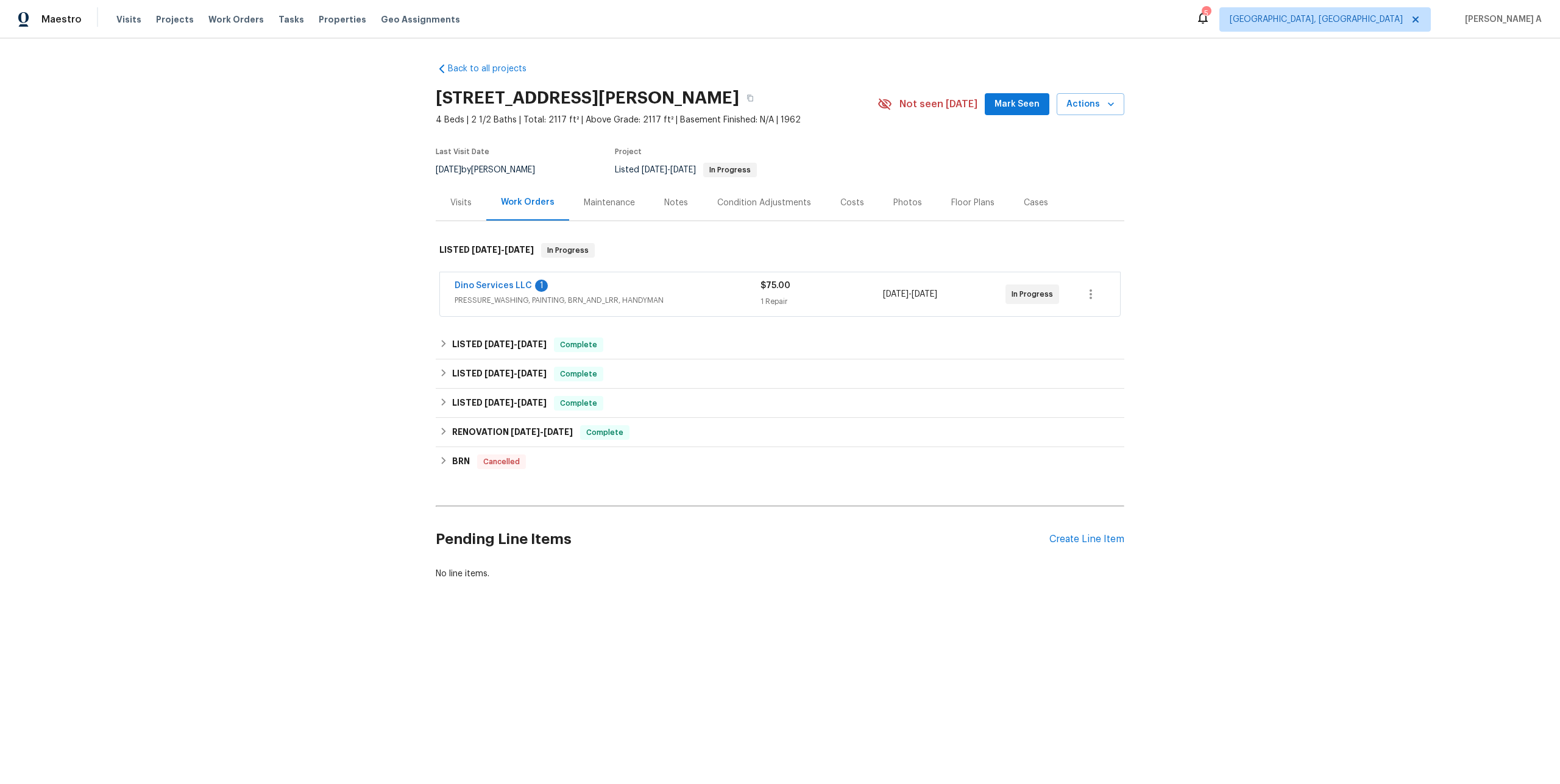
click at [599, 305] on span "PRESSURE_WASHING, PAINTING, BRN_AND_LRR, HANDYMAN" at bounding box center [607, 300] width 306 height 12
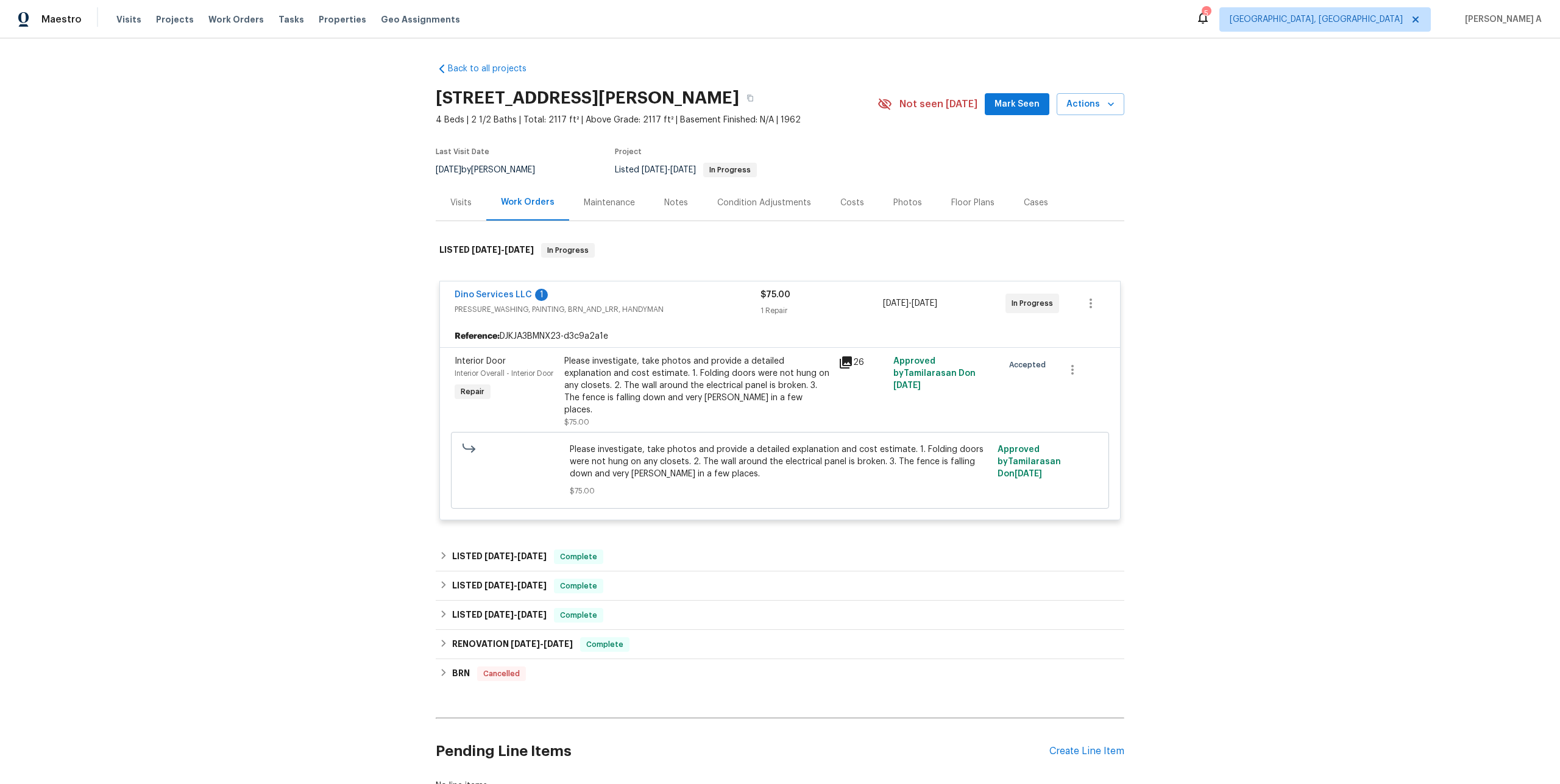
click at [459, 213] on div "Visits" at bounding box center [461, 202] width 51 height 36
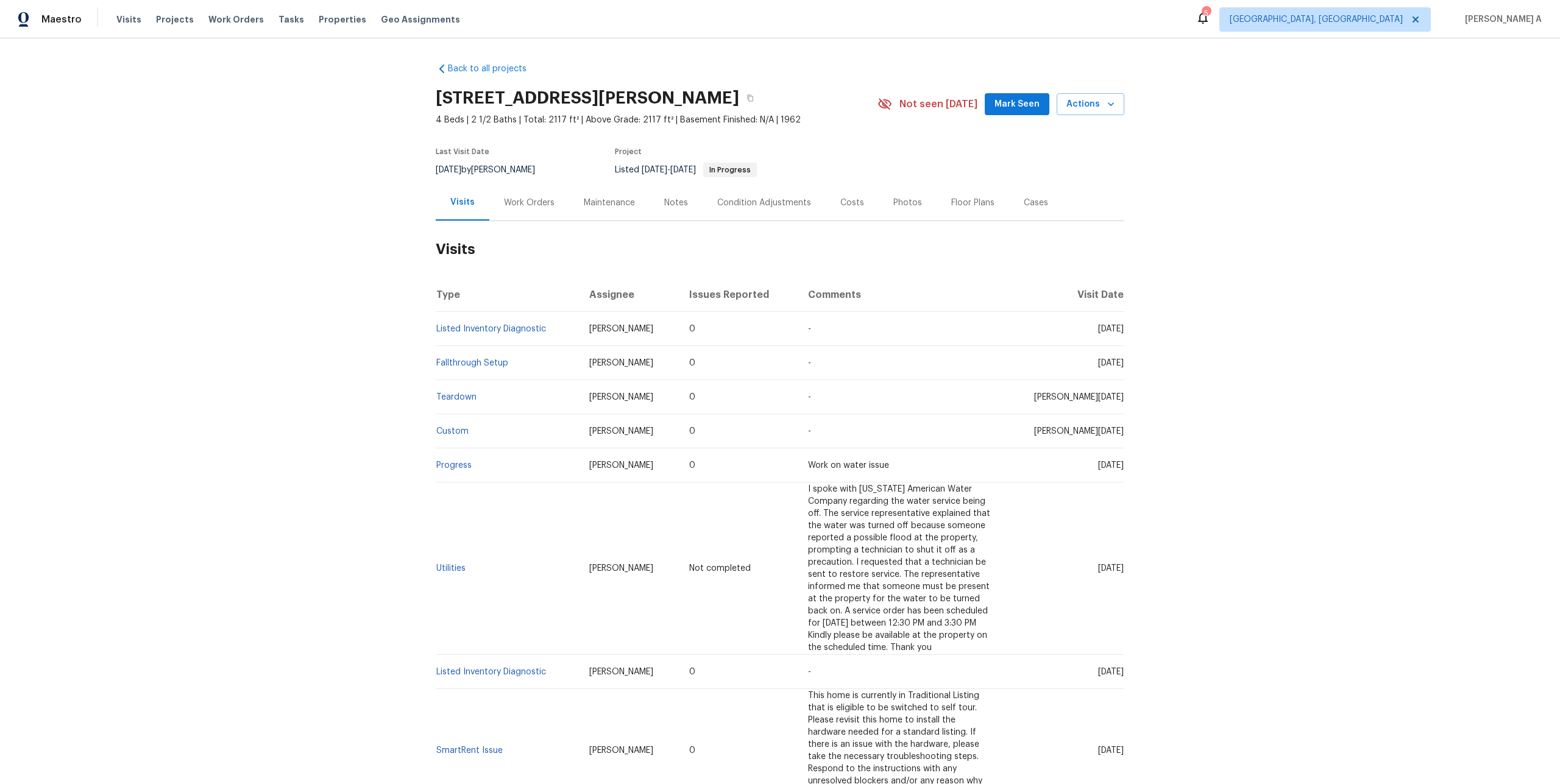
click at [524, 201] on div "Work Orders" at bounding box center [530, 202] width 51 height 12
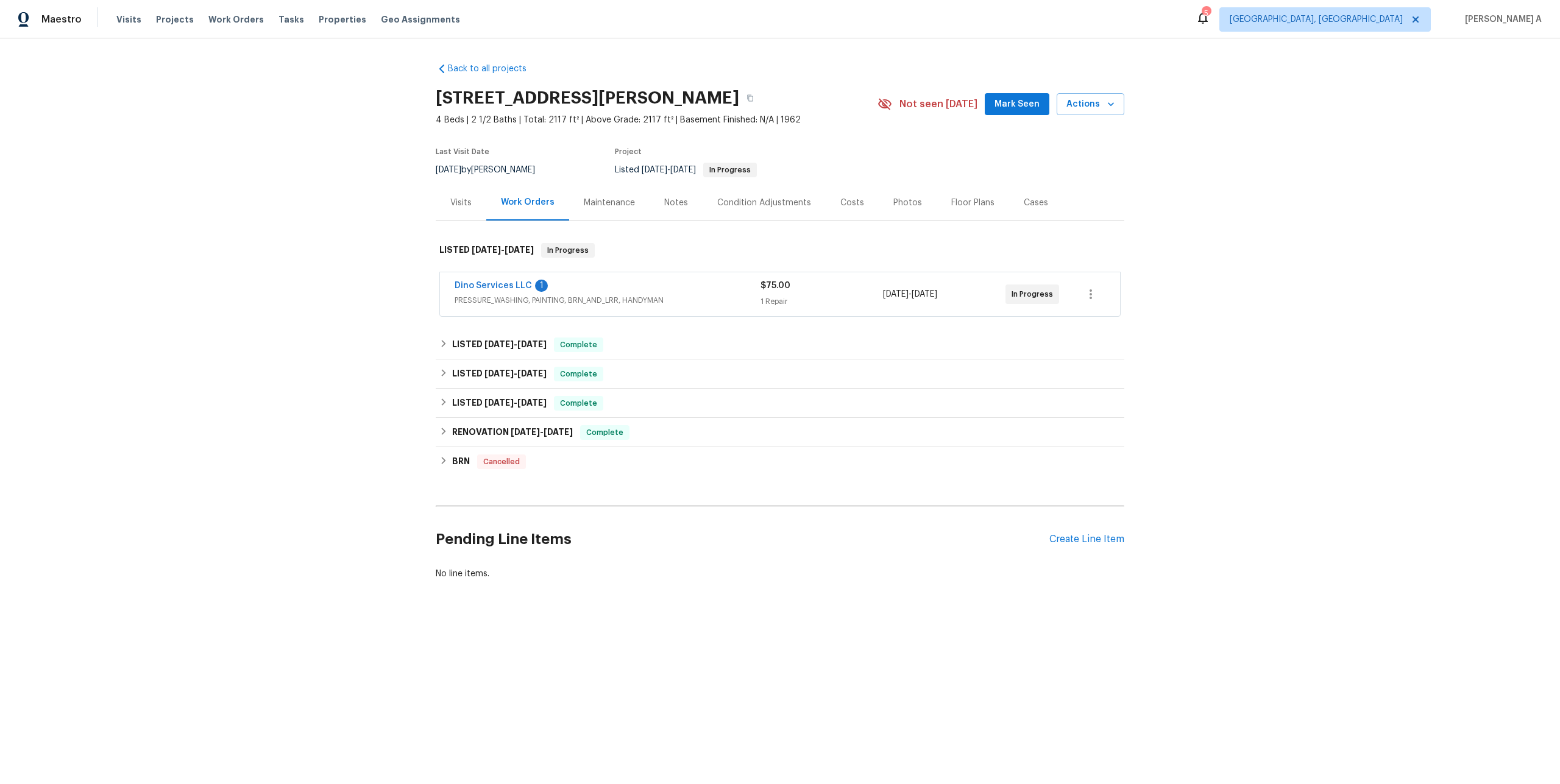
click at [564, 288] on div "Dino Services LLC 1" at bounding box center [607, 287] width 306 height 15
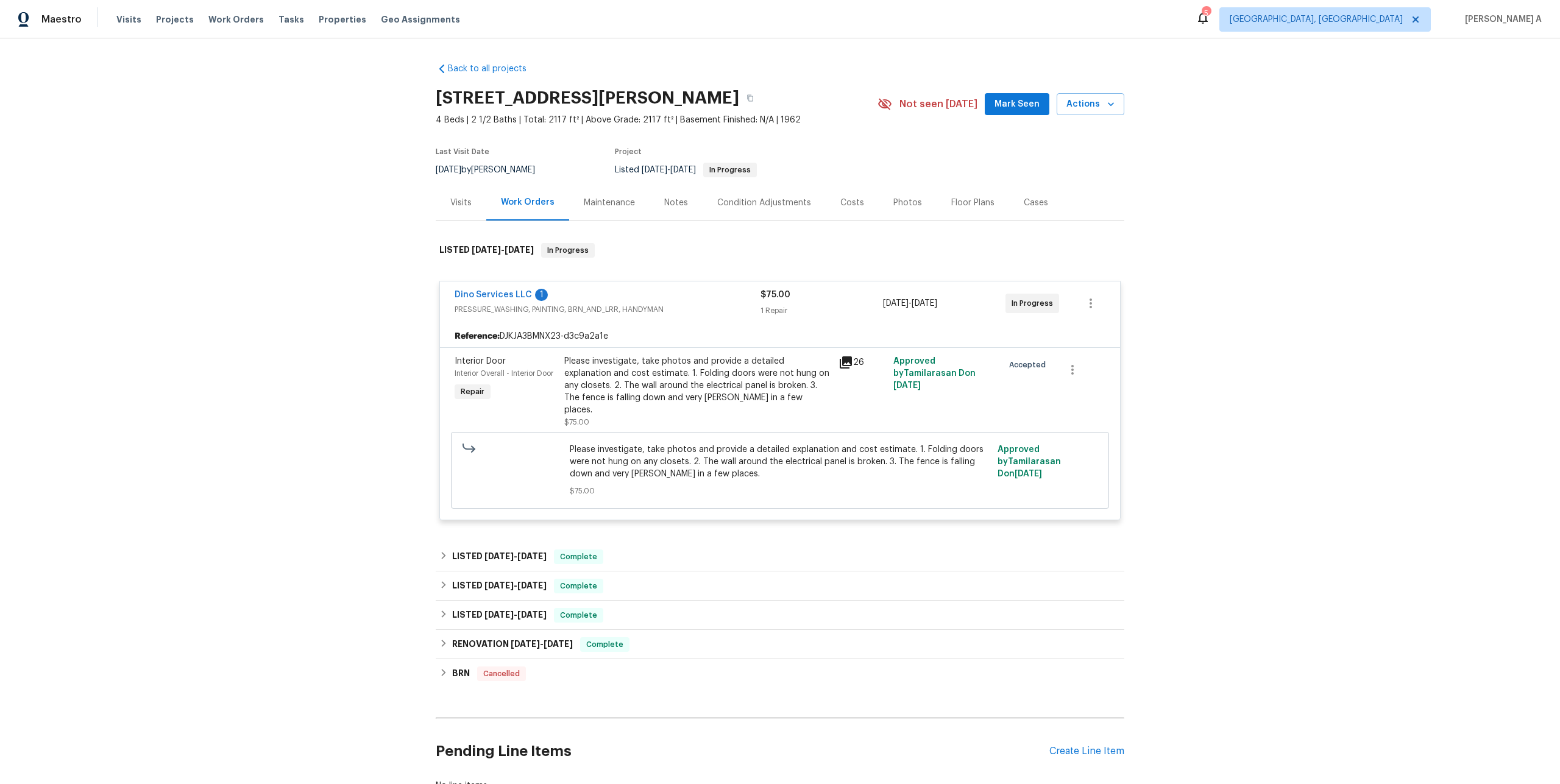
click at [473, 217] on div "Visits" at bounding box center [461, 202] width 51 height 36
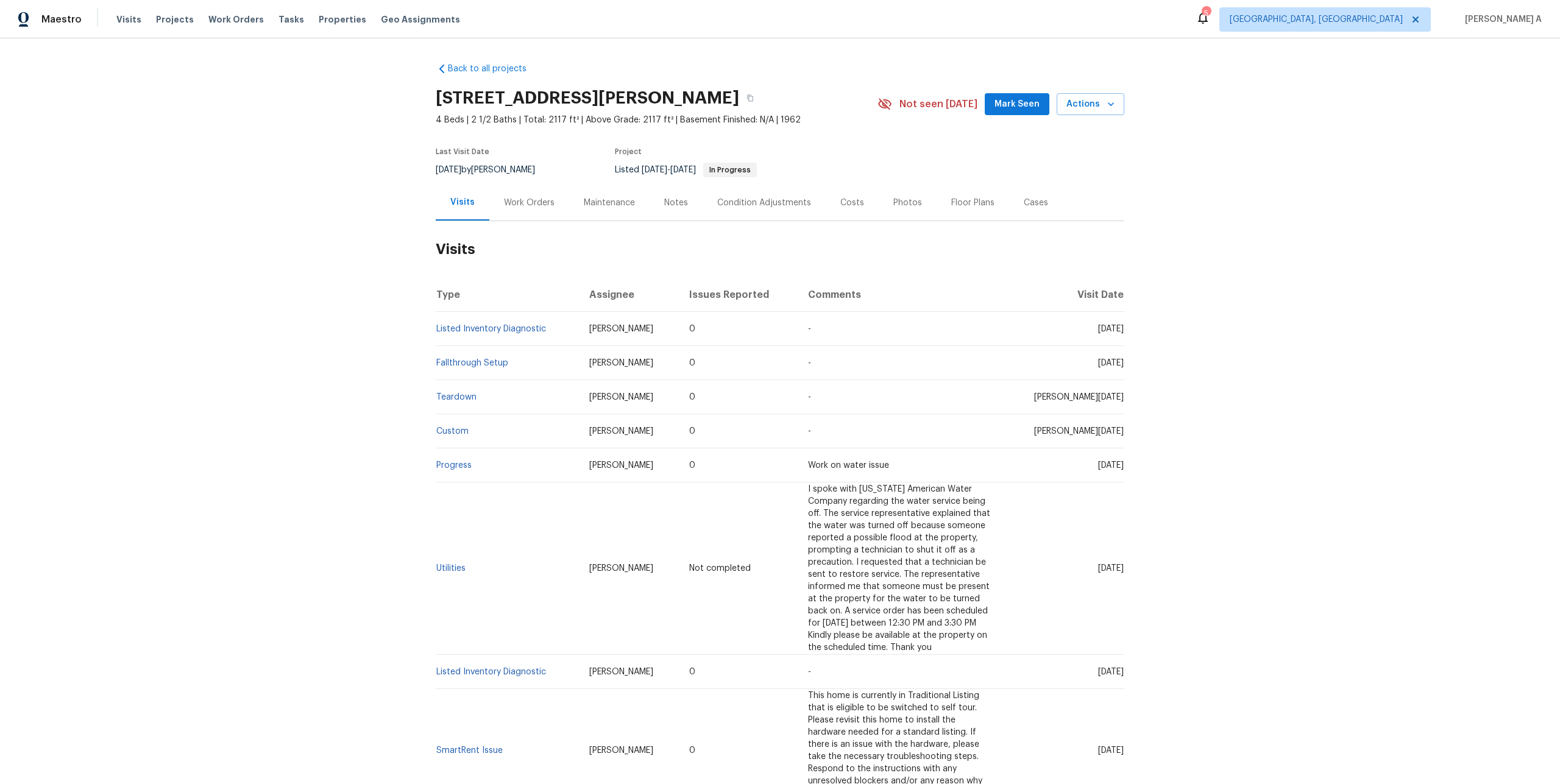
click at [518, 194] on div "Work Orders" at bounding box center [529, 202] width 80 height 36
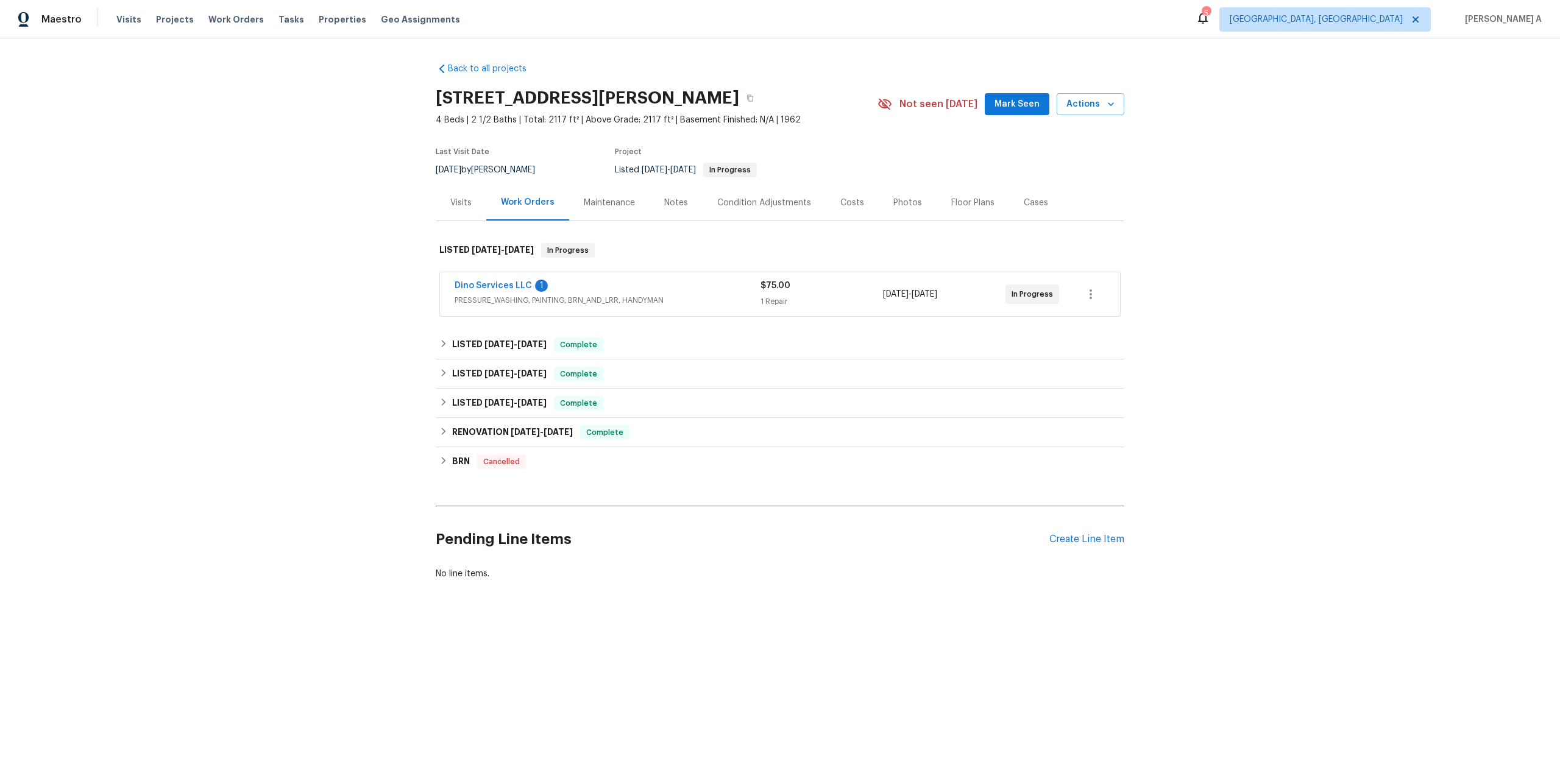
click at [470, 204] on div "Visits" at bounding box center [461, 202] width 21 height 12
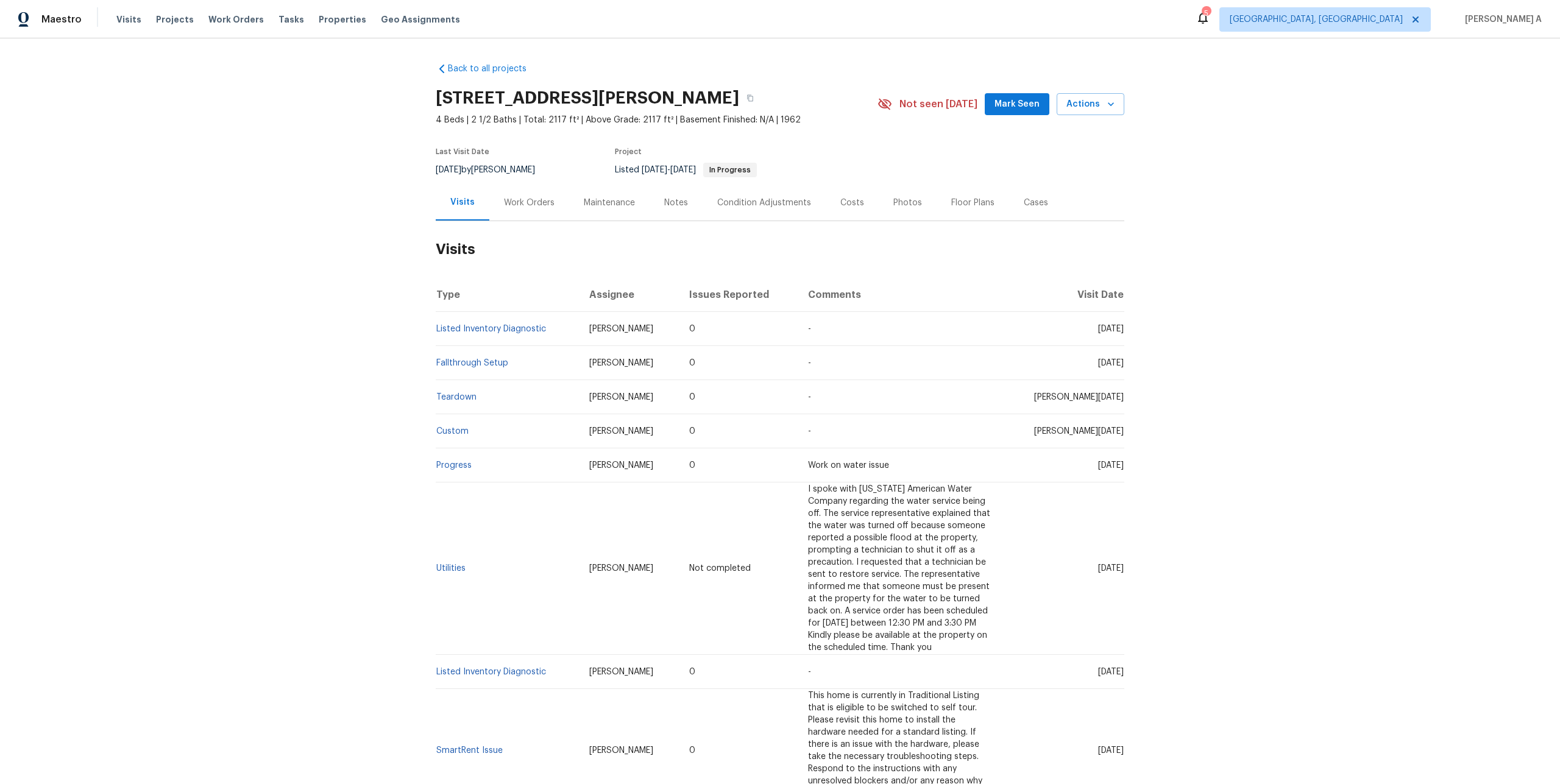
click at [506, 211] on div "Work Orders" at bounding box center [529, 202] width 80 height 36
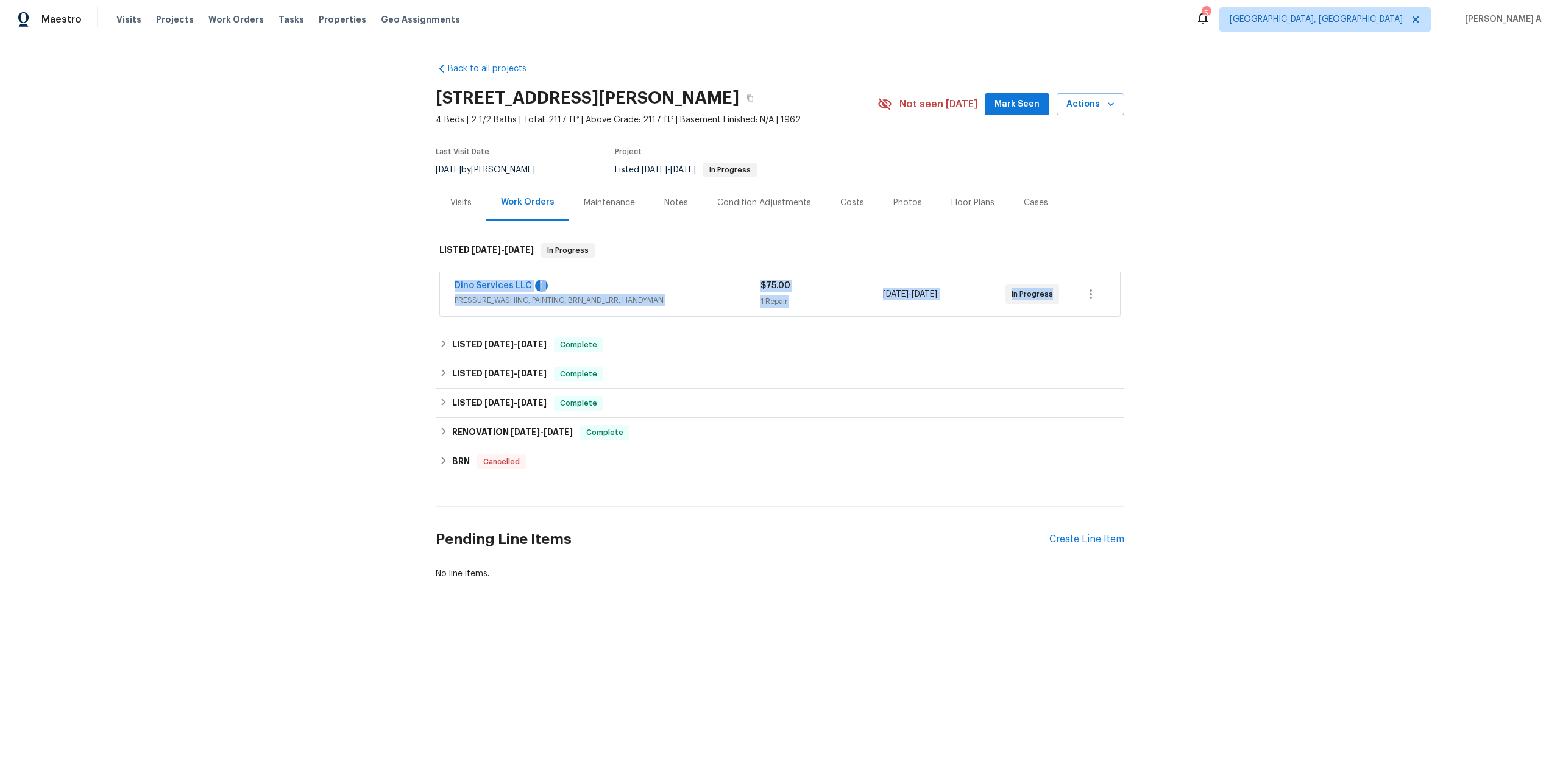
drag, startPoint x: 450, startPoint y: 288, endPoint x: 1060, endPoint y: 295, distance: 610.0
click at [1060, 295] on div "Dino Services LLC 1 PRESSURE_WASHING, PAINTING, BRN_AND_LRR, HANDYMAN $75.00 1 …" at bounding box center [780, 294] width 680 height 44
copy div "Dino Services LLC 1 PRESSURE_WASHING, PAINTING, BRN_AND_LRR, HANDYMAN $75.00 1 …"
click at [615, 302] on span "PRESSURE_WASHING, PAINTING, BRN_AND_LRR, HANDYMAN" at bounding box center [607, 300] width 306 height 12
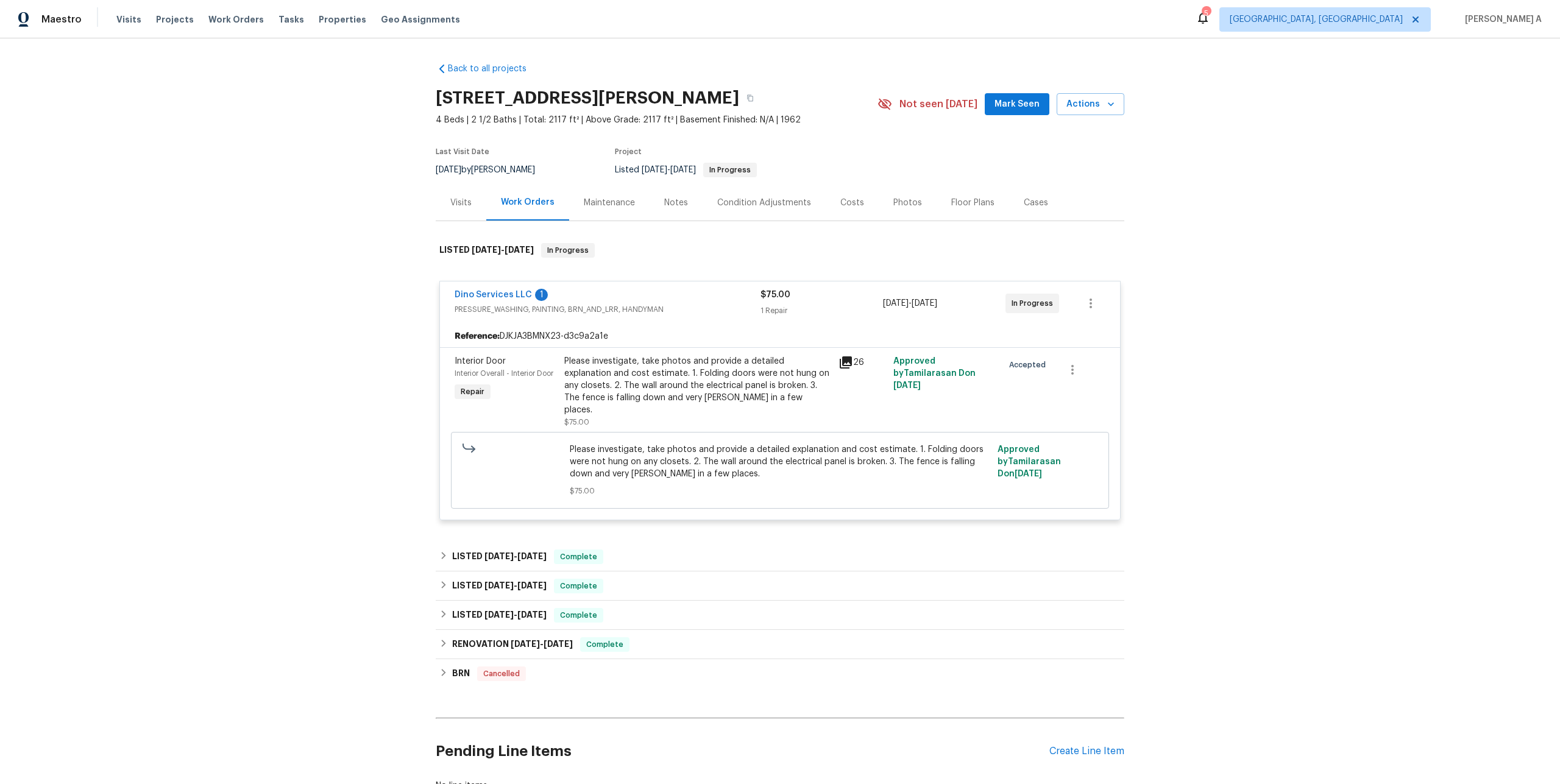
click at [609, 369] on div "Please investigate, take photos and provide a detailed explanation and cost est…" at bounding box center [697, 385] width 267 height 61
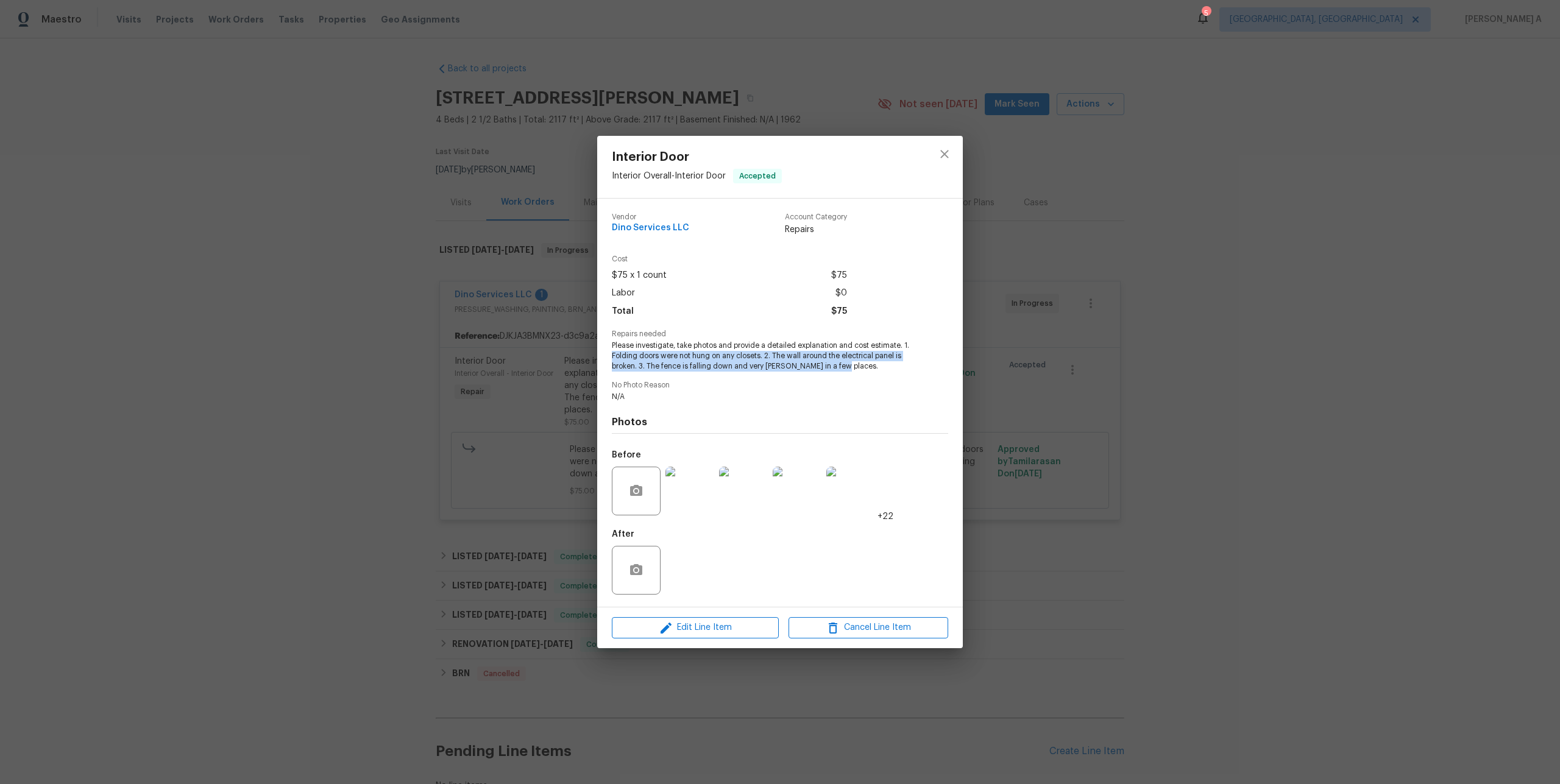
drag, startPoint x: 613, startPoint y: 353, endPoint x: 844, endPoint y: 363, distance: 231.2
click at [844, 363] on span "Please investigate, take photos and provide a detailed explanation and cost est…" at bounding box center [763, 356] width 303 height 30
copy span "Folding doors were not hung on any closets. 2. The wall around the electrical p…"
click at [366, 205] on div "Interior Door Interior Overall - Interior Door Accepted Vendor Dino Services LL…" at bounding box center [780, 392] width 1560 height 784
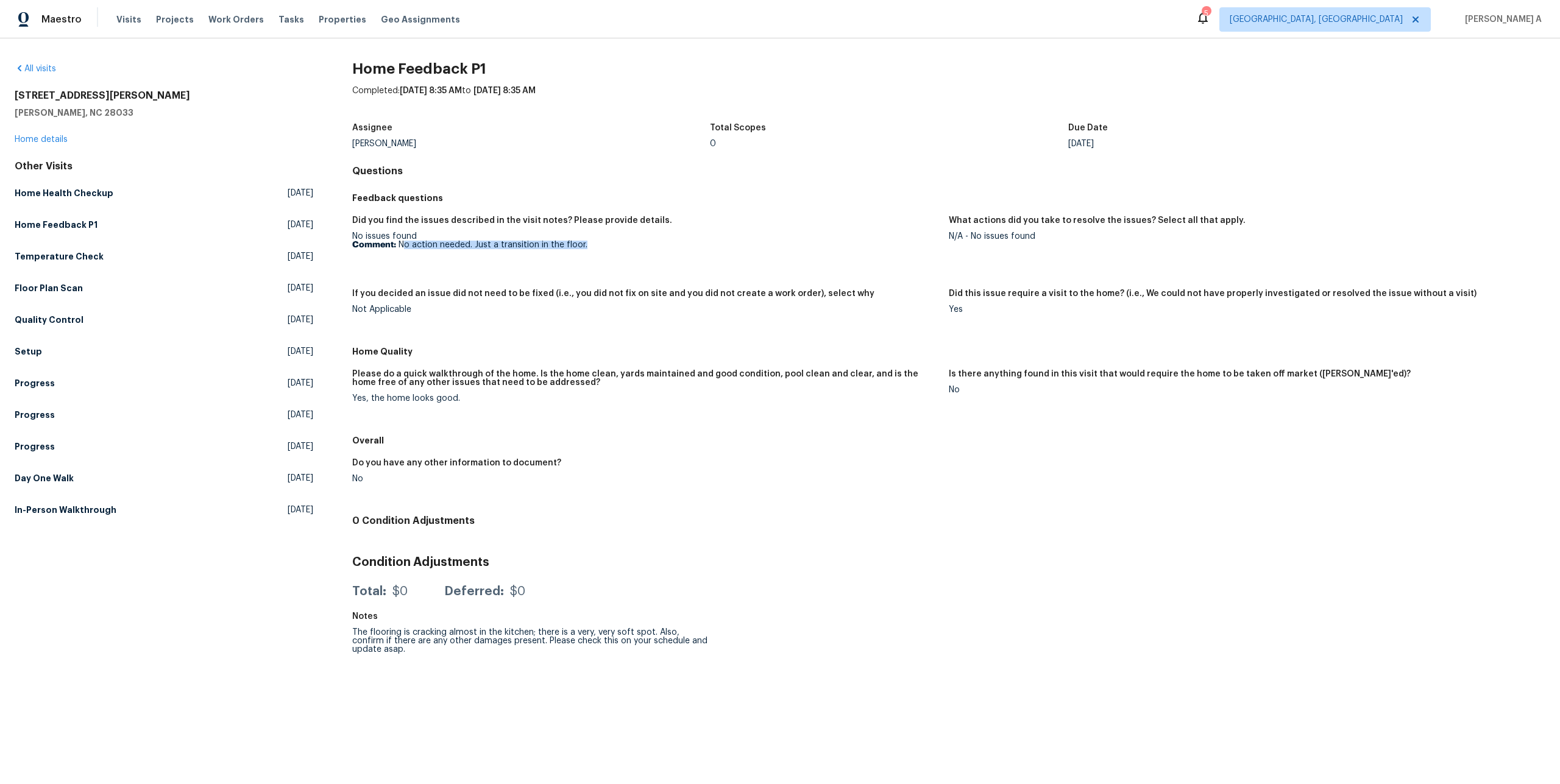
drag, startPoint x: 403, startPoint y: 244, endPoint x: 593, endPoint y: 245, distance: 190.0
click at [593, 245] on p "Comment: No action needed. Just a transition in the floor." at bounding box center [646, 245] width 587 height 8
copy p "o action needed. Just a transition in the floor."
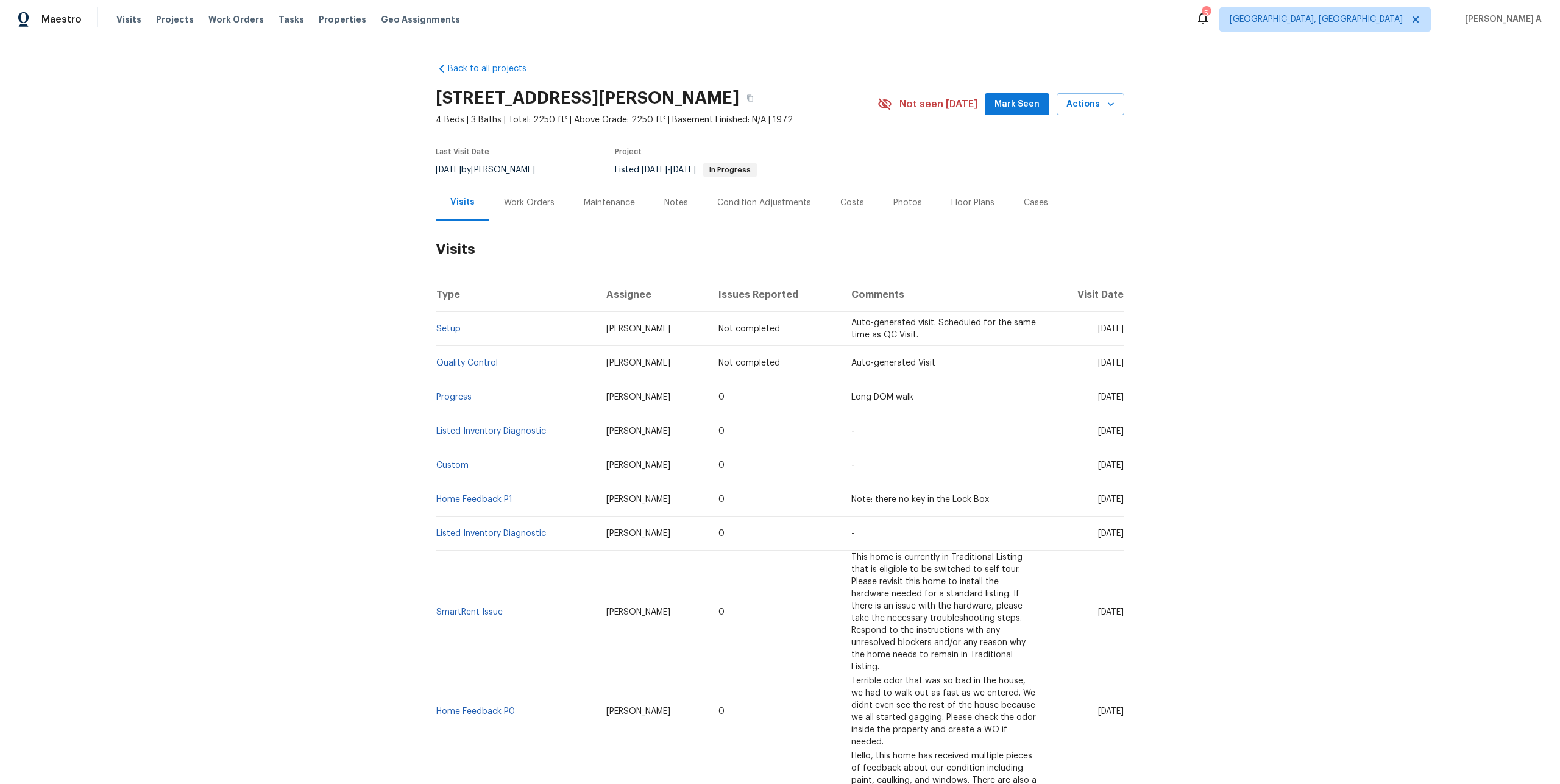
click at [529, 218] on div "Work Orders" at bounding box center [529, 202] width 80 height 36
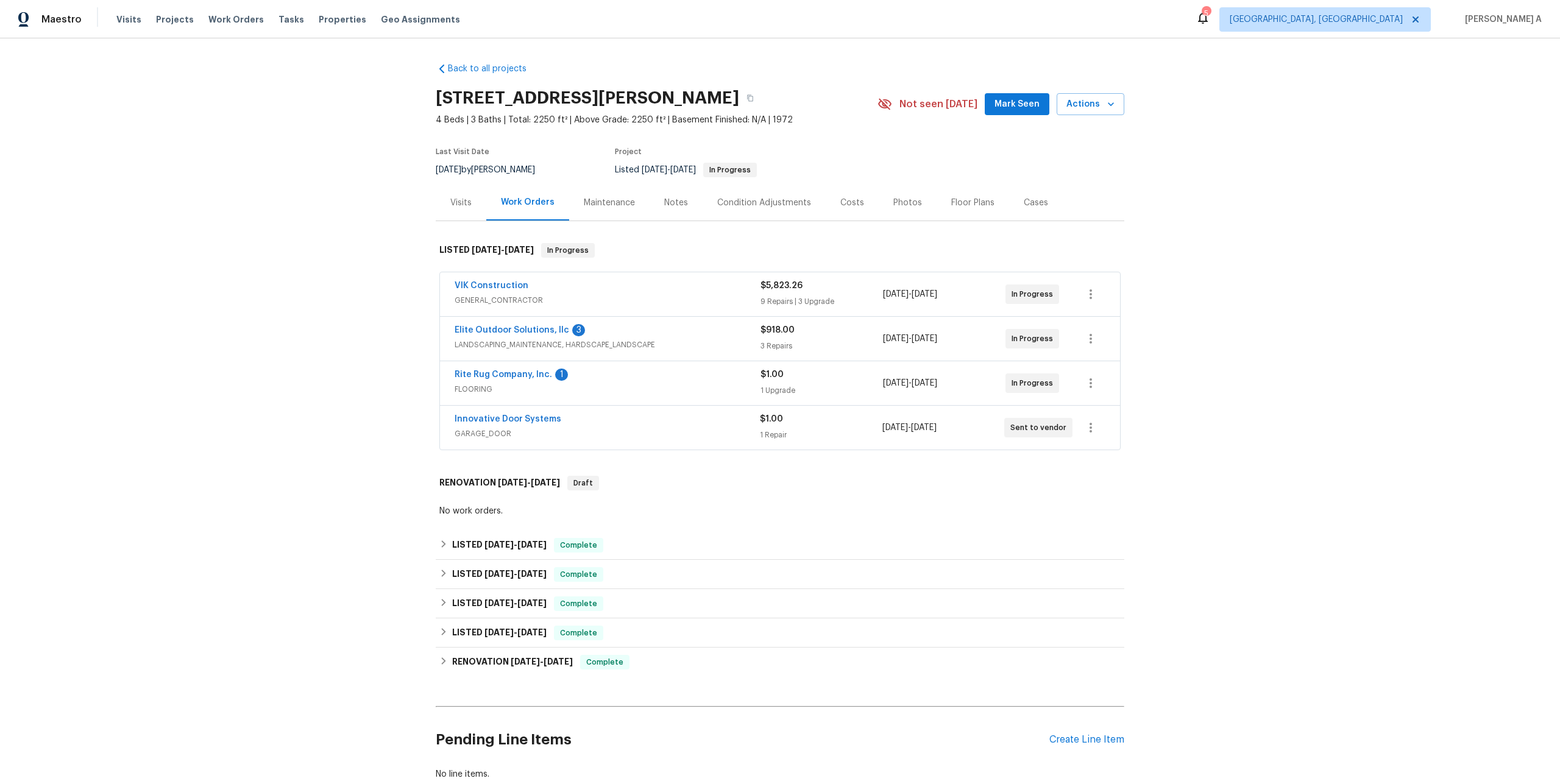
click at [535, 303] on span "GENERAL_CONTRACTOR" at bounding box center [607, 300] width 306 height 12
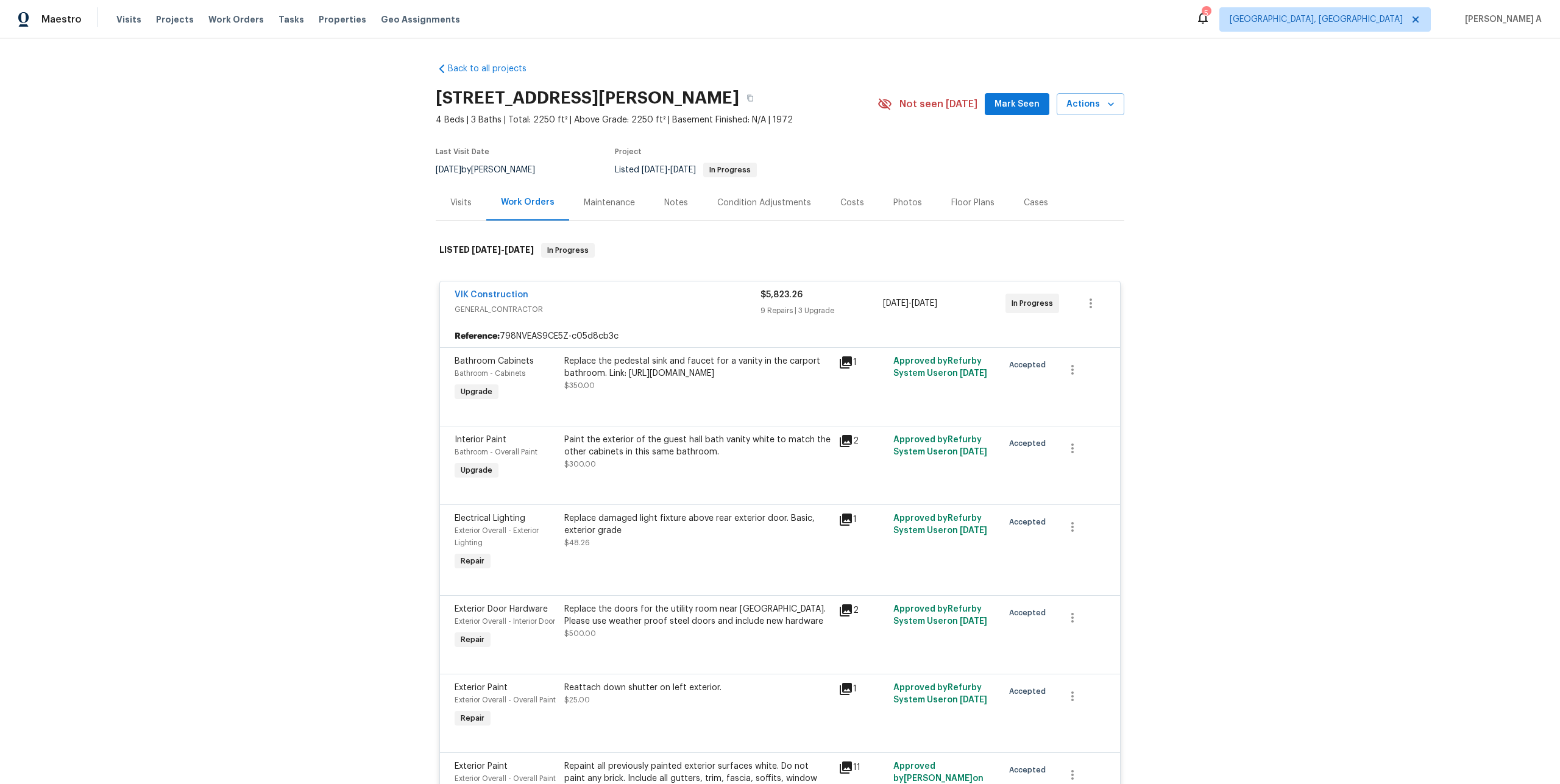
click at [556, 309] on span "GENERAL_CONTRACTOR" at bounding box center [607, 309] width 306 height 12
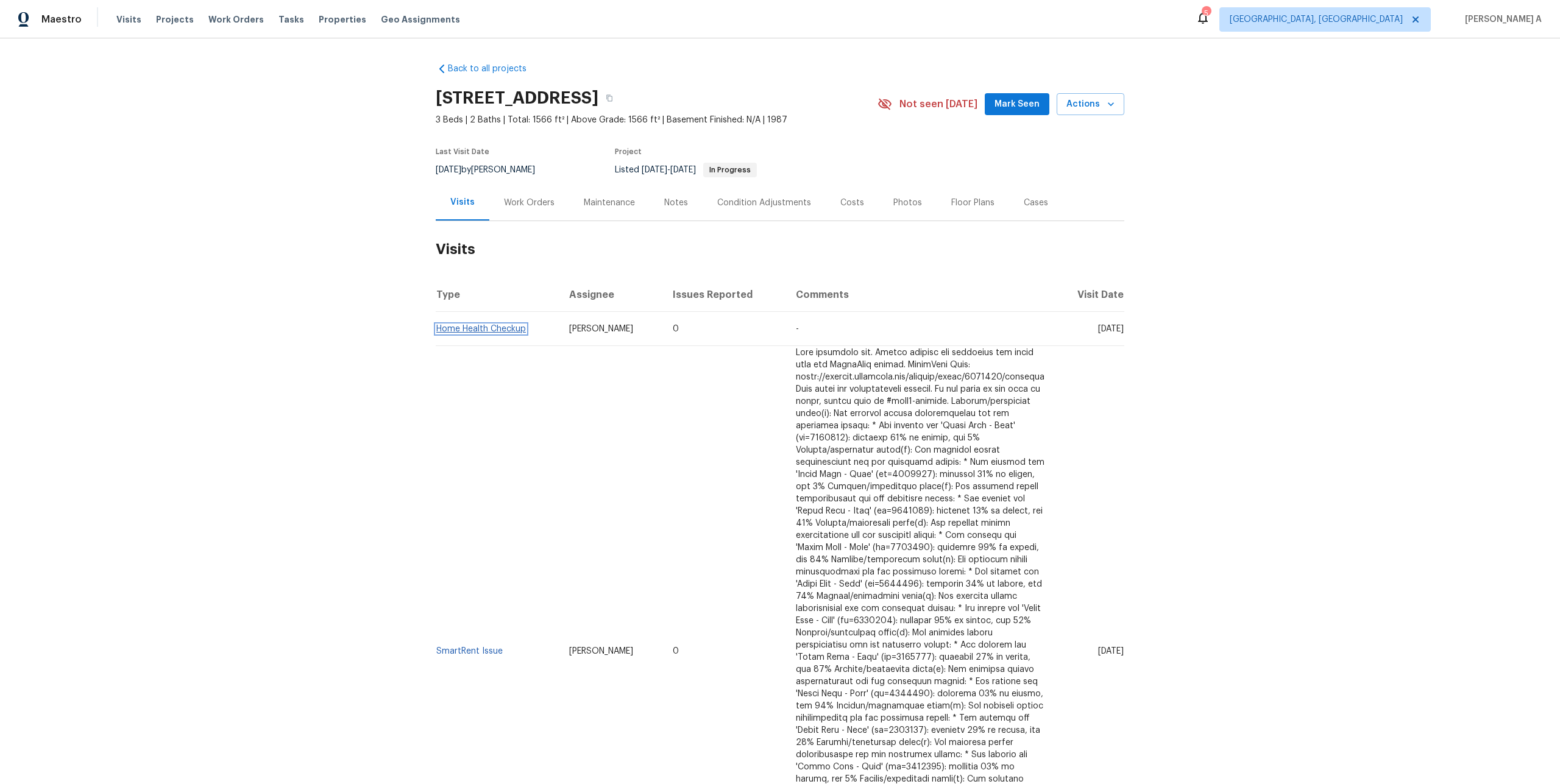
click at [506, 326] on link "Home Health Checkup" at bounding box center [481, 329] width 90 height 8
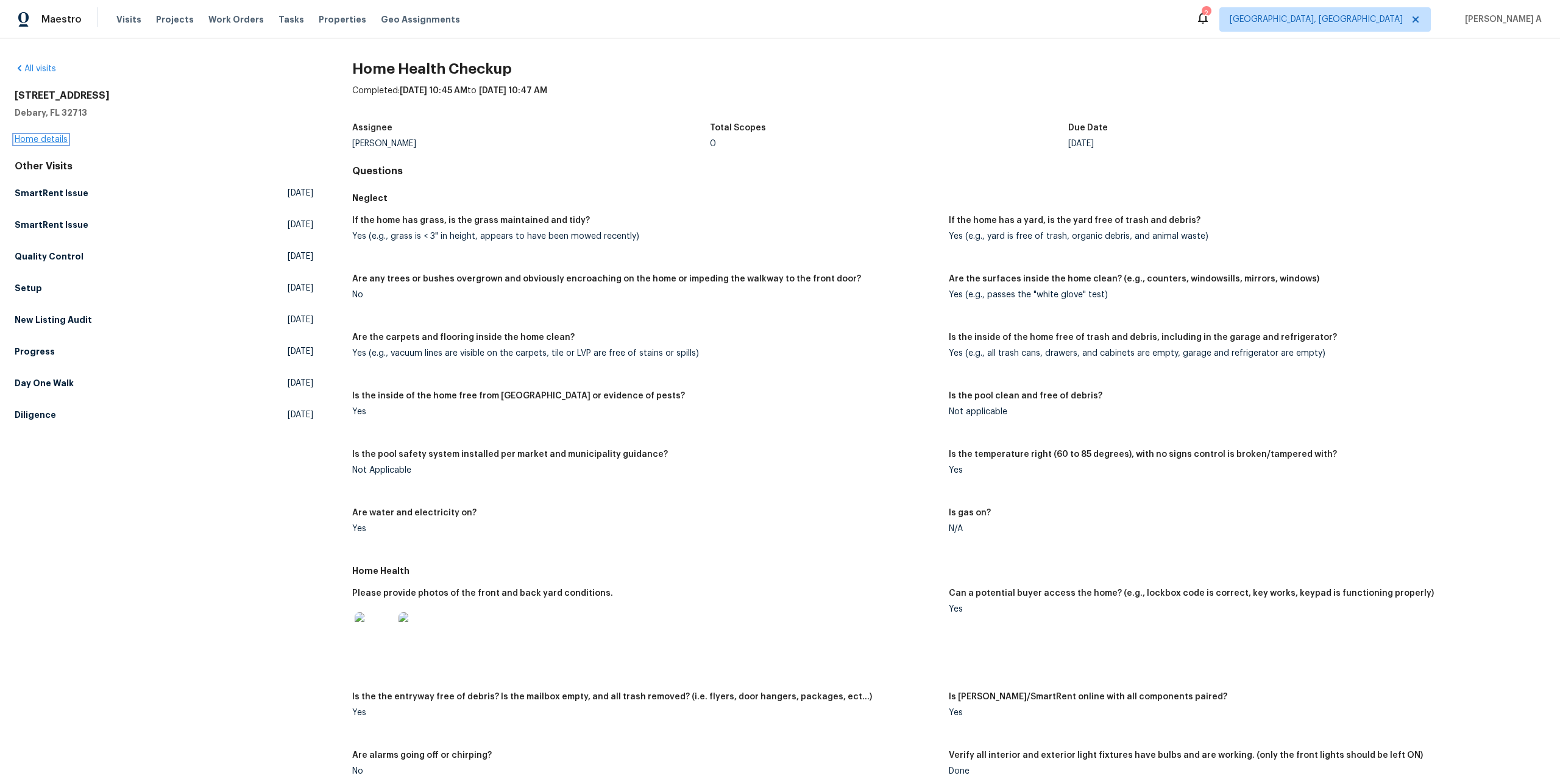
click at [54, 136] on link "Home details" at bounding box center [41, 139] width 53 height 8
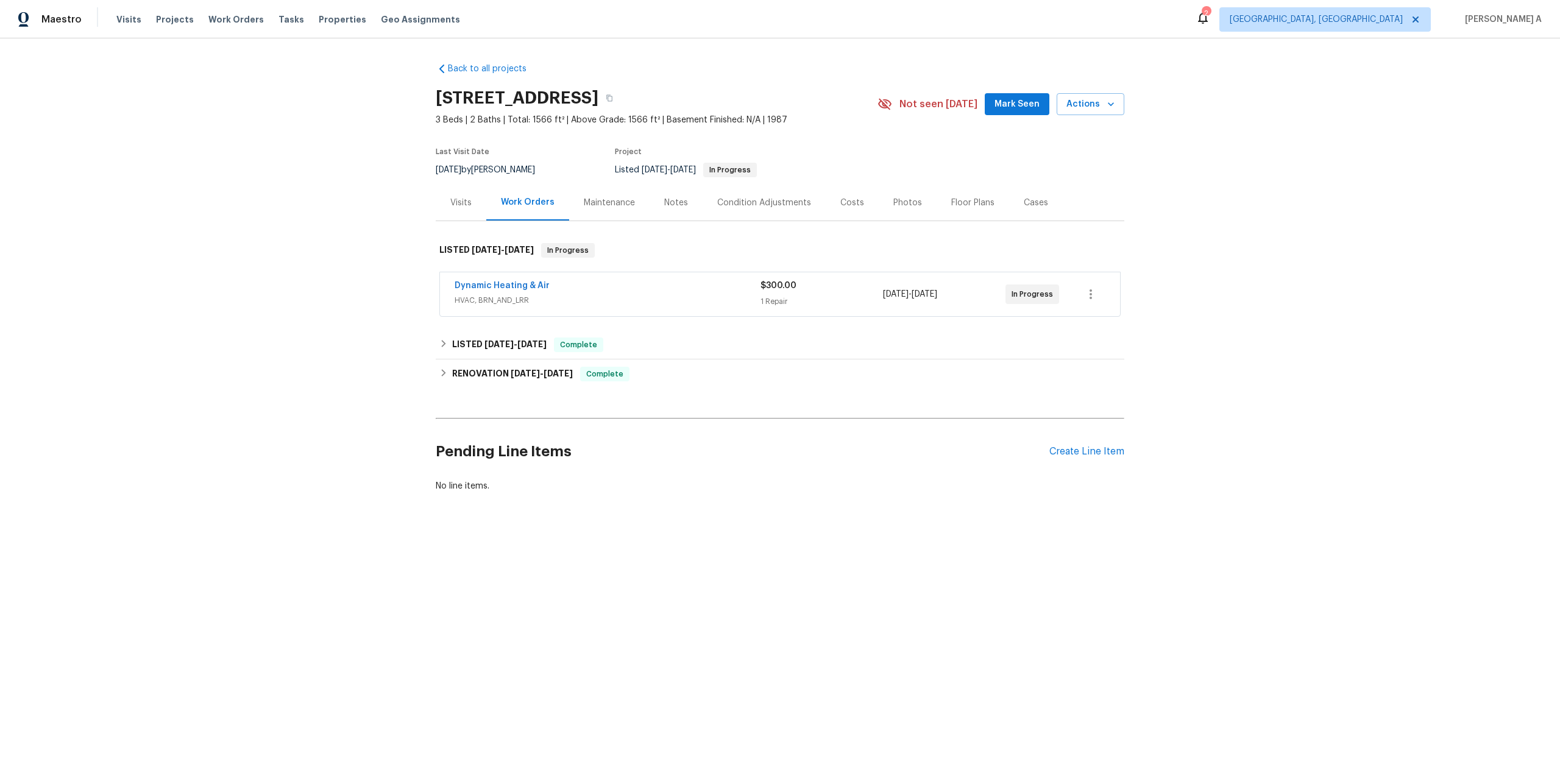
click at [494, 303] on span "HVAC, BRN_AND_LRR" at bounding box center [607, 300] width 306 height 12
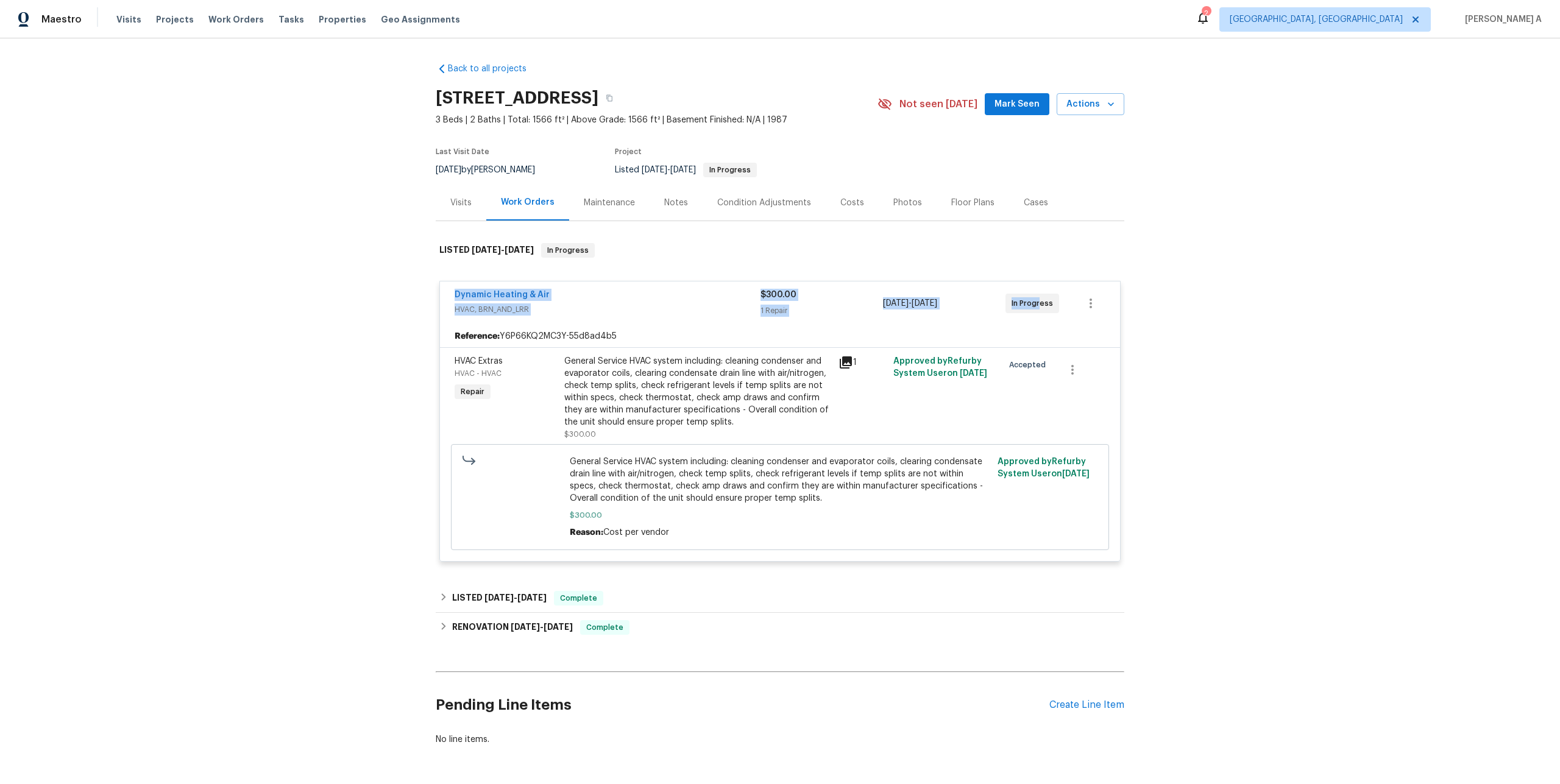
drag, startPoint x: 448, startPoint y: 293, endPoint x: 1038, endPoint y: 298, distance: 590.0
click at [1038, 298] on div "Dynamic Heating & Air HVAC, BRN_AND_LRR $300.00 1 Repair 7/14/2025 - 7/17/2025 …" at bounding box center [780, 303] width 680 height 44
copy div "Dynamic Heating & Air HVAC, BRN_AND_LRR $300.00 1 Repair 7/14/2025 - 7/17/2025 …"
click at [845, 366] on icon at bounding box center [846, 362] width 15 height 15
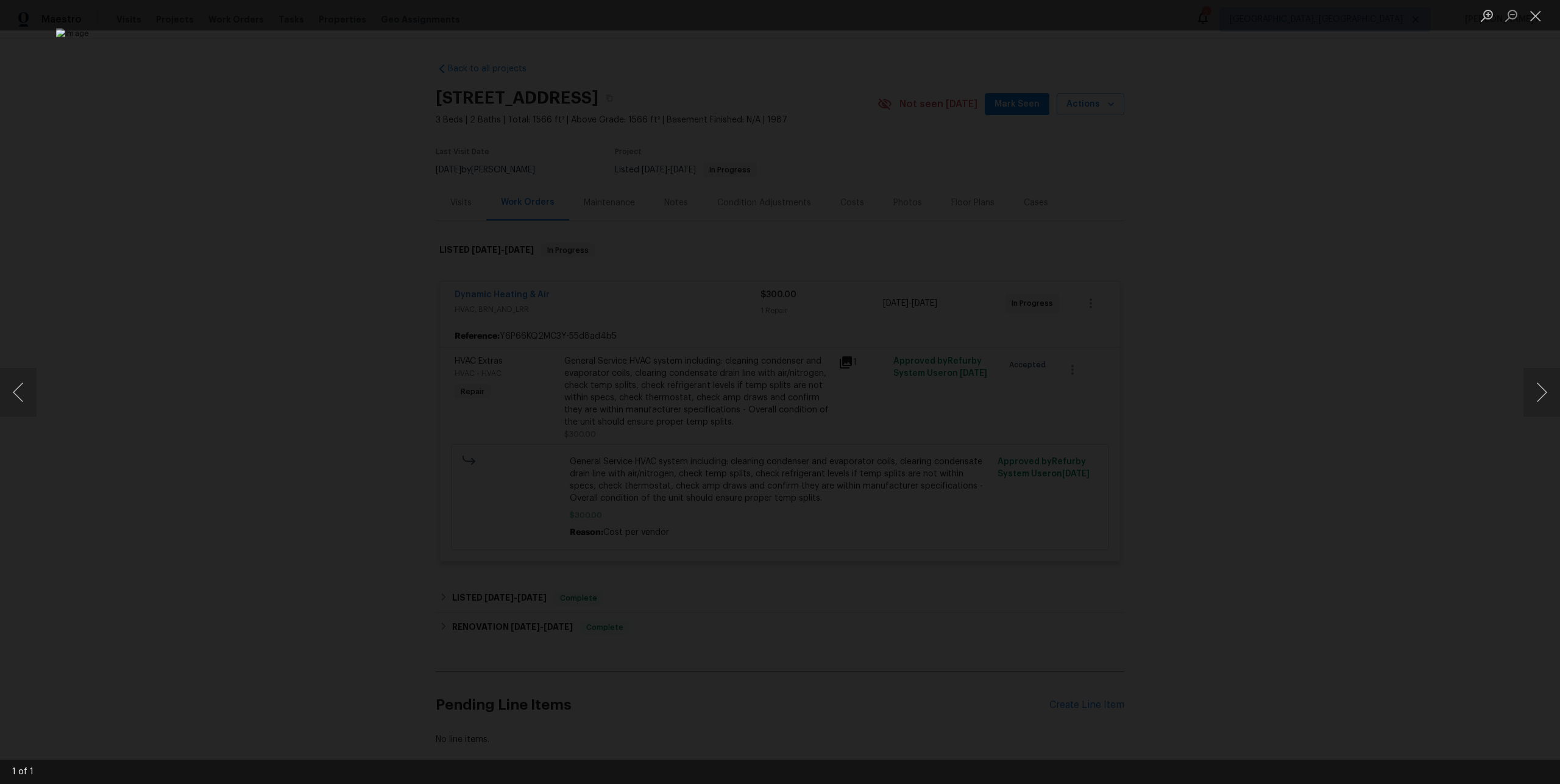
click at [1202, 396] on div "Lightbox" at bounding box center [780, 392] width 1560 height 784
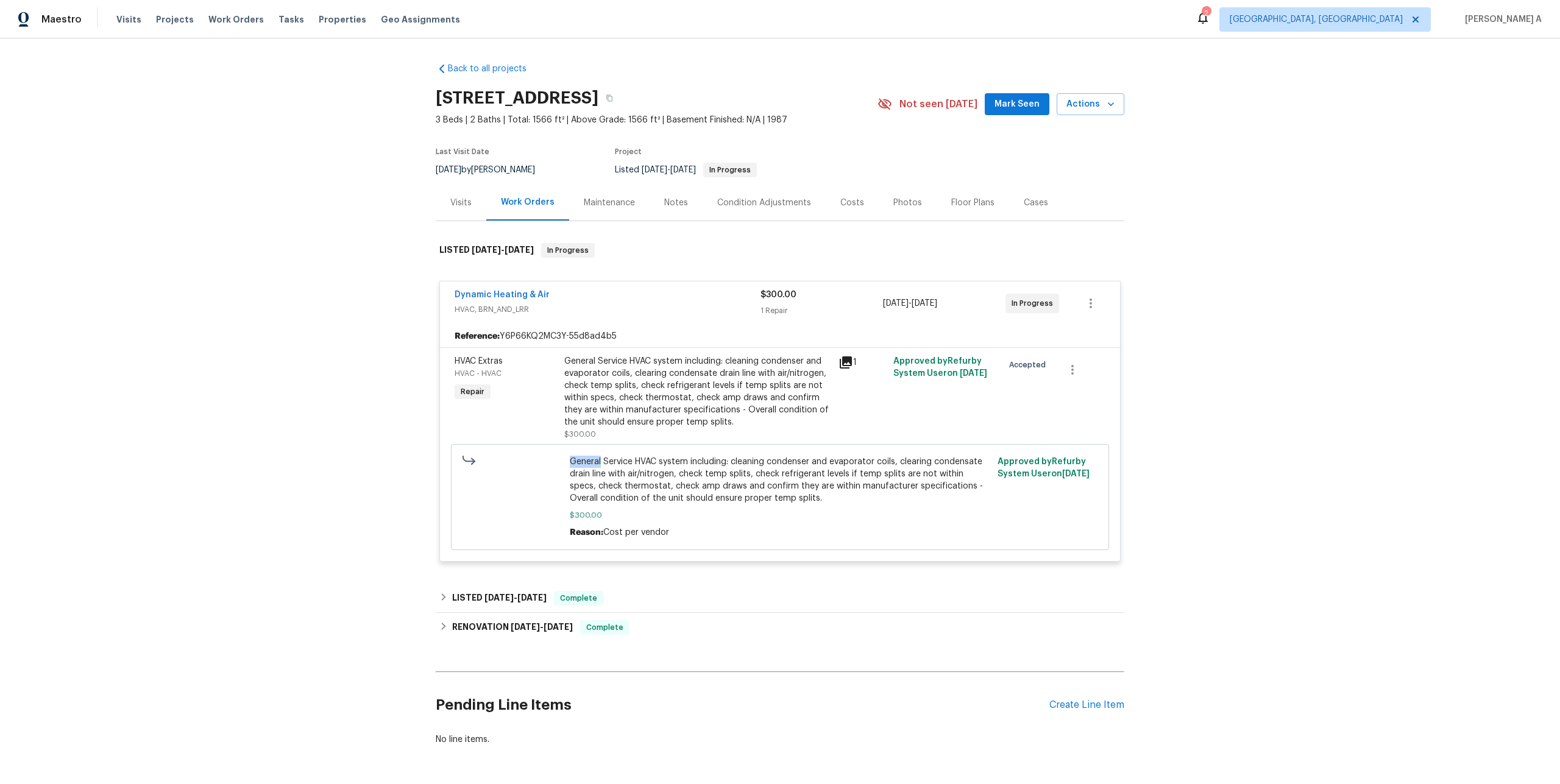
click at [1202, 396] on div "Back to all projects 52 Hydrangea Ln, Debary, FL 32713 3 Beds | 2 Baths | Total…" at bounding box center [780, 411] width 1560 height 746
click at [446, 192] on div "Visits" at bounding box center [461, 202] width 51 height 36
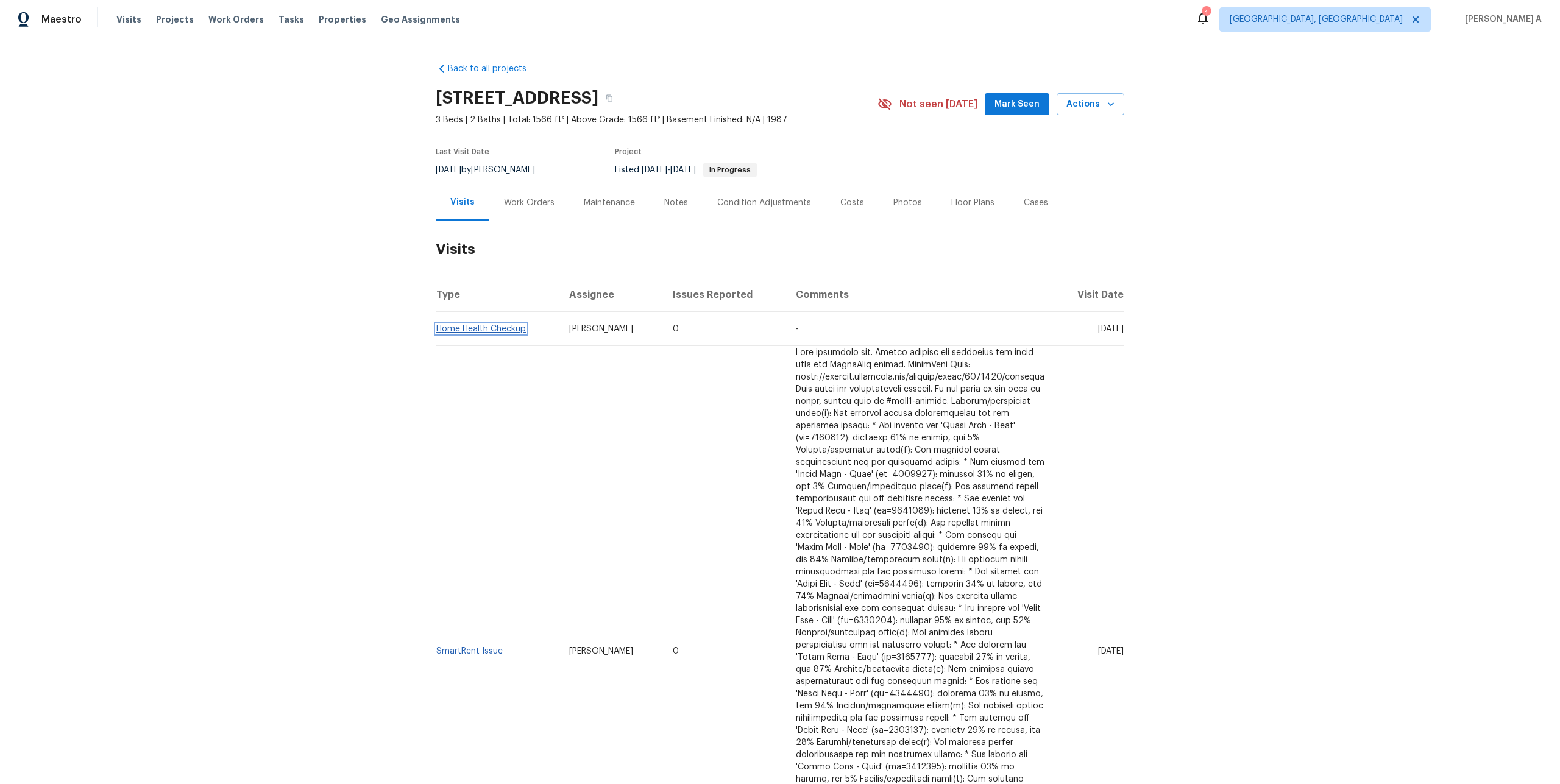
click at [500, 327] on link "Home Health Checkup" at bounding box center [481, 329] width 90 height 8
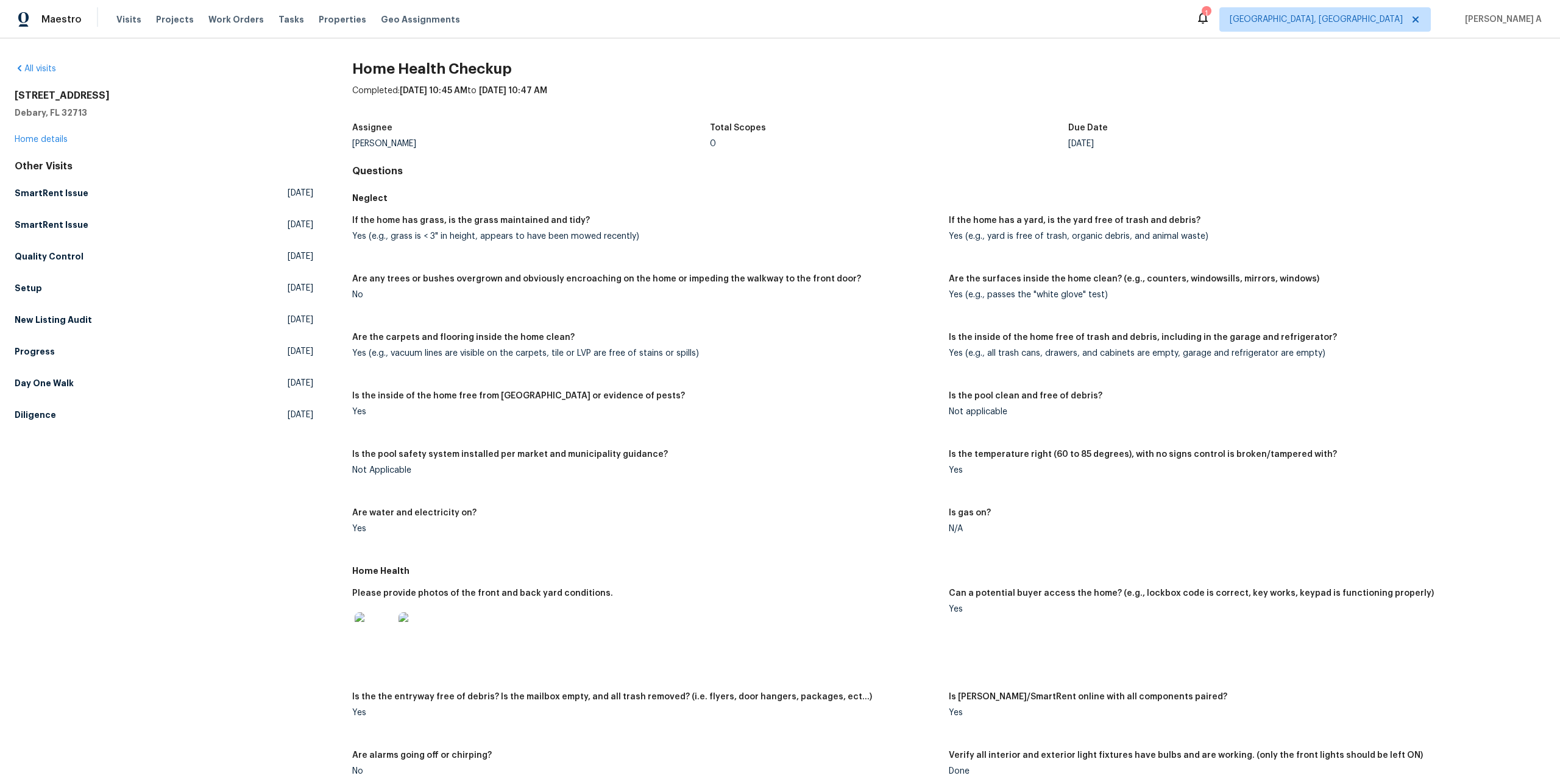
scroll to position [386, 0]
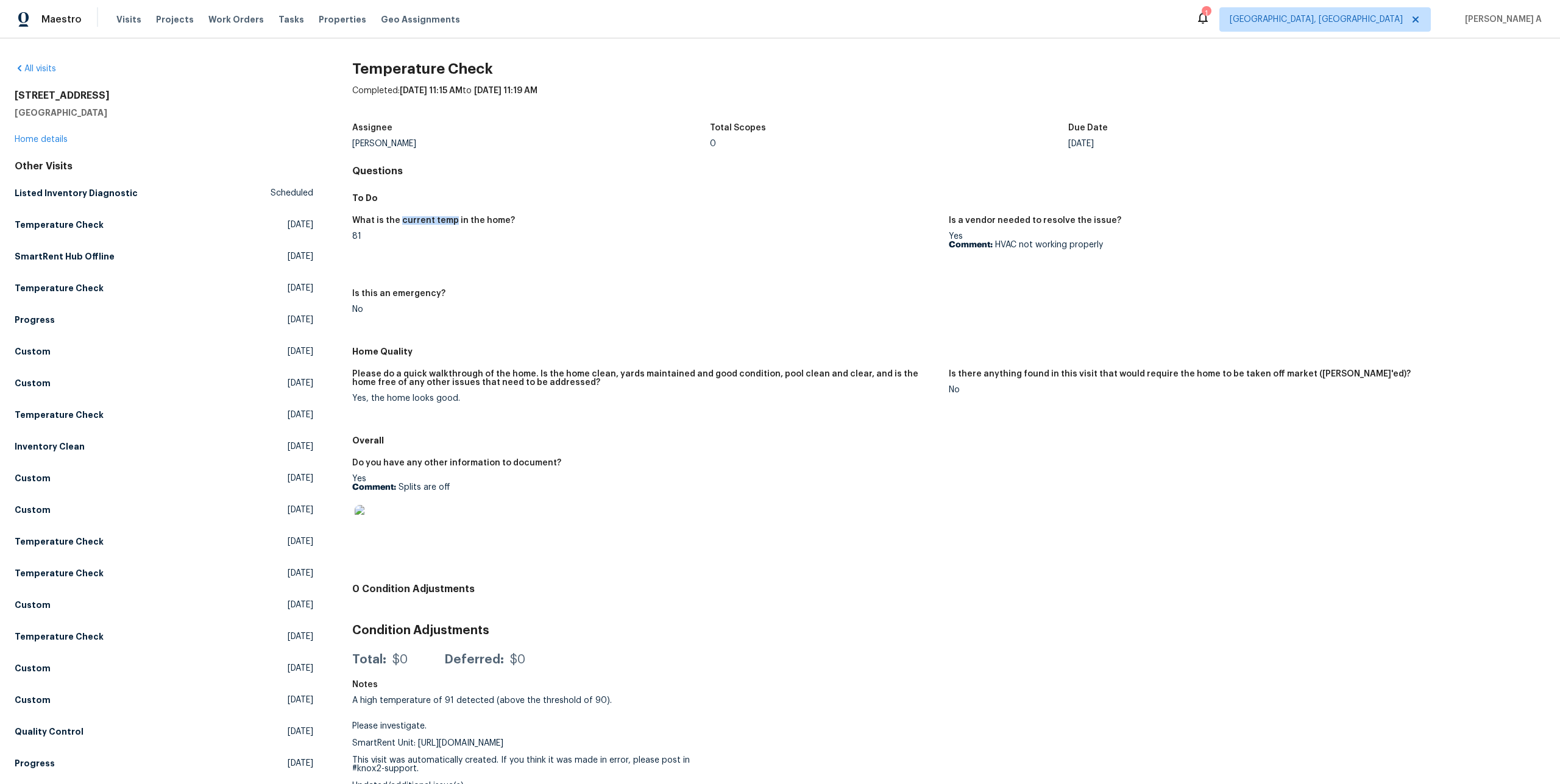
drag, startPoint x: 400, startPoint y: 221, endPoint x: 453, endPoint y: 221, distance: 53.0
click at [453, 221] on h5 "What is the current temp in the home?" at bounding box center [433, 221] width 163 height 8
copy h5 "current temp"
drag, startPoint x: 997, startPoint y: 244, endPoint x: 1106, endPoint y: 245, distance: 109.0
click at [1106, 245] on p "Comment: HVAC not working properly" at bounding box center [1242, 245] width 587 height 8
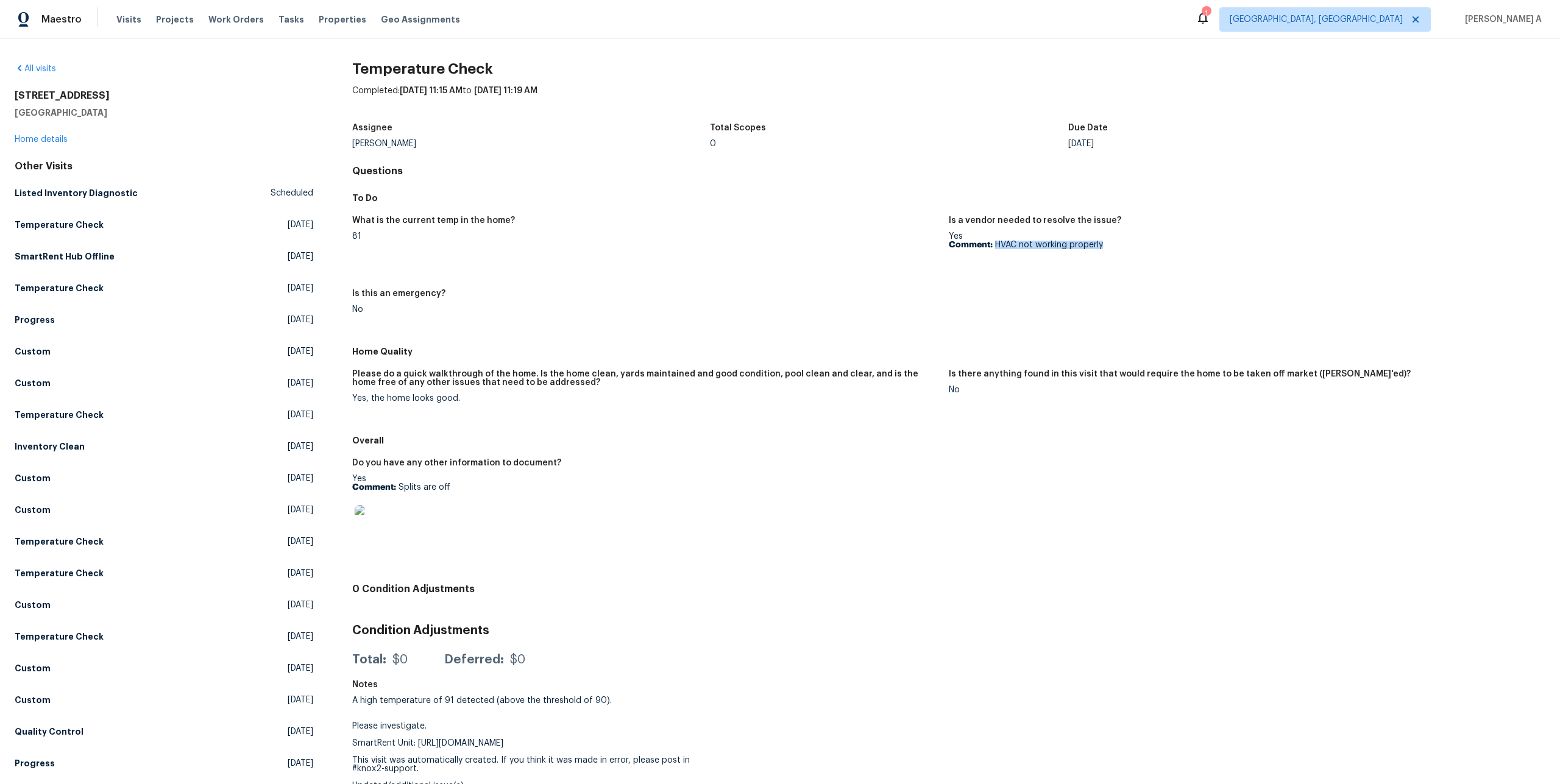
copy p "HVAC not working properly"
click at [55, 143] on link "Home details" at bounding box center [41, 139] width 53 height 8
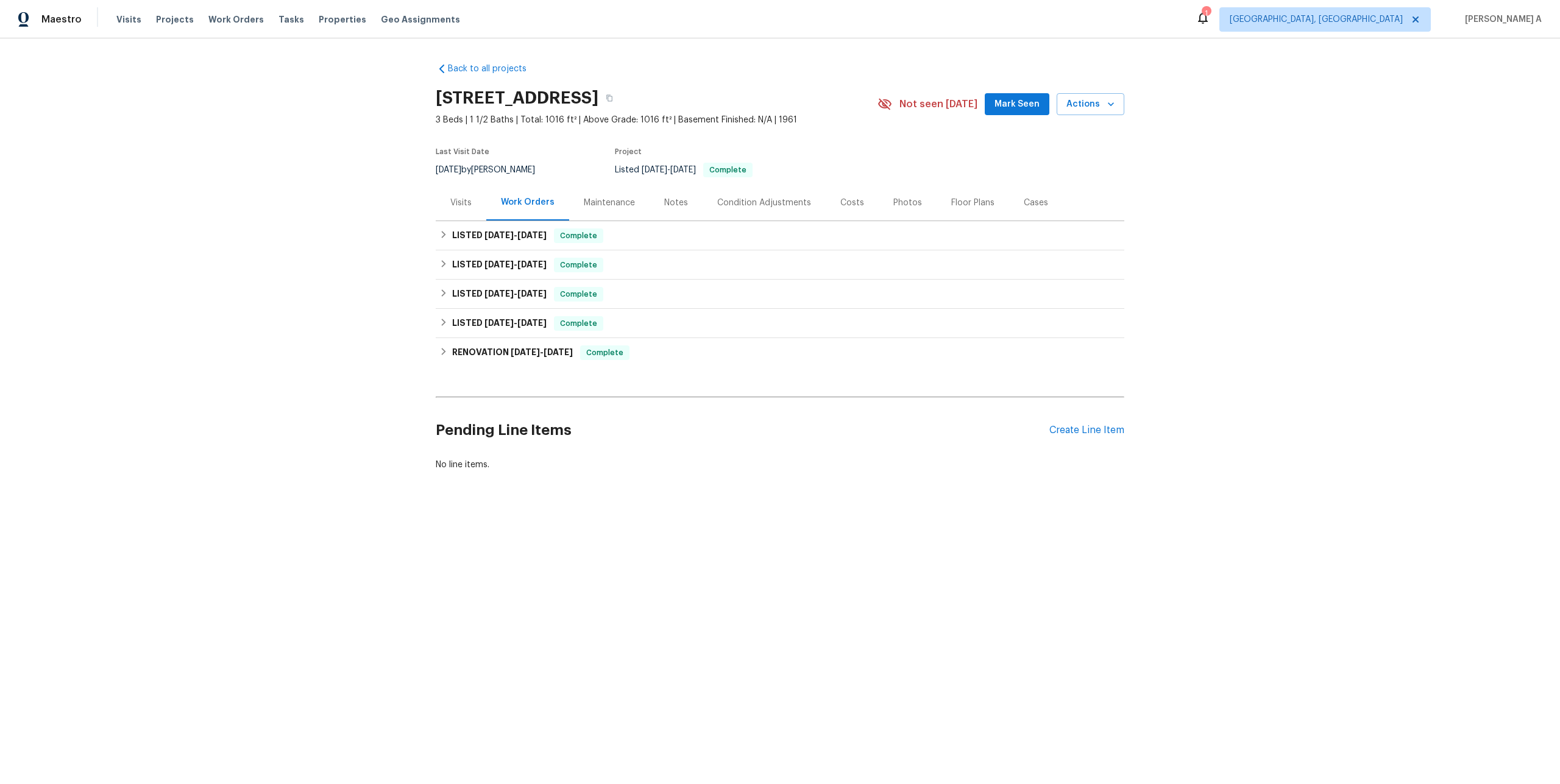
click at [475, 210] on div "Visits" at bounding box center [461, 202] width 51 height 36
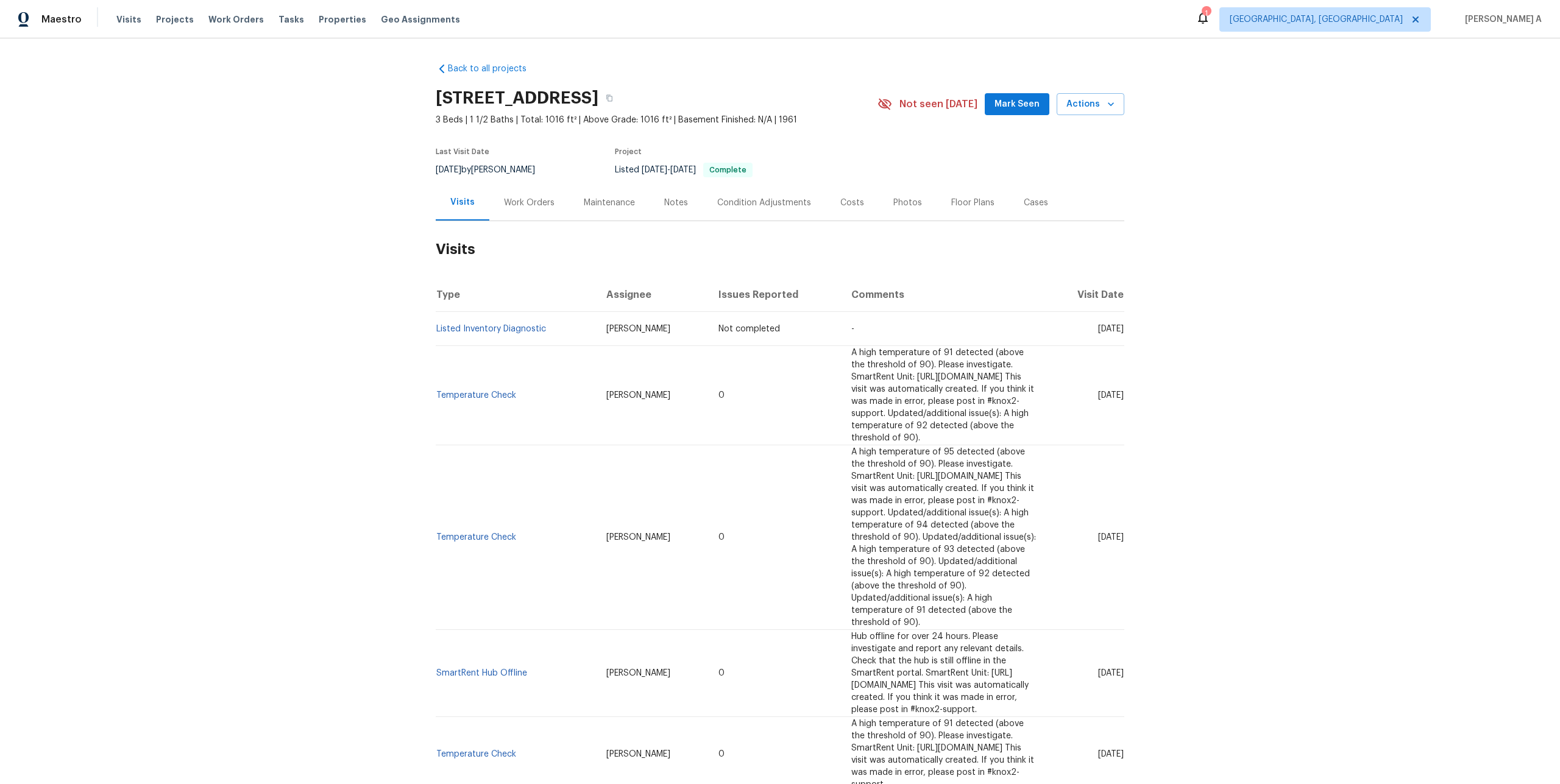
click at [504, 204] on div "Work Orders" at bounding box center [530, 202] width 51 height 12
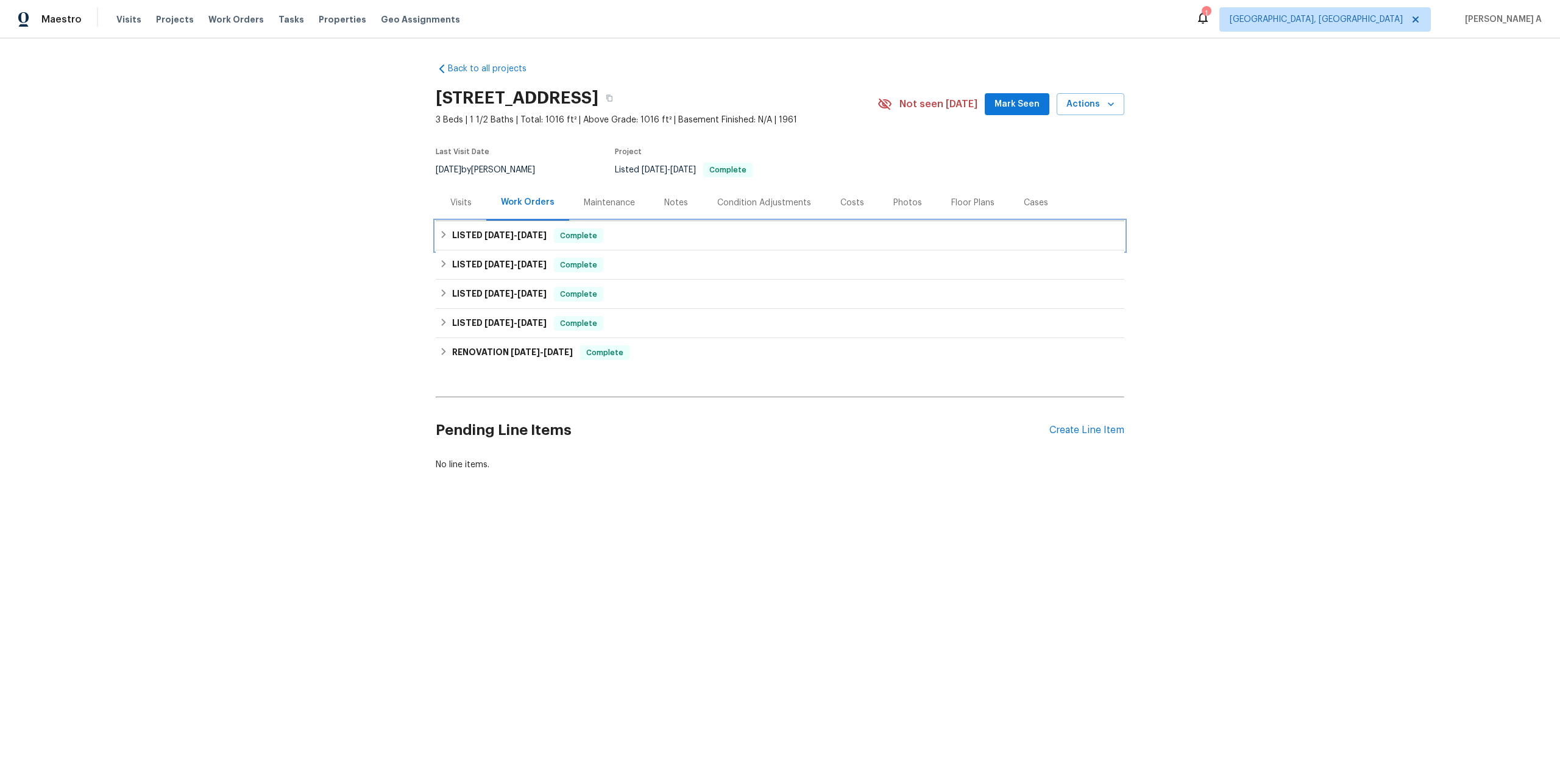
click at [509, 239] on span "7/11/25" at bounding box center [499, 235] width 29 height 8
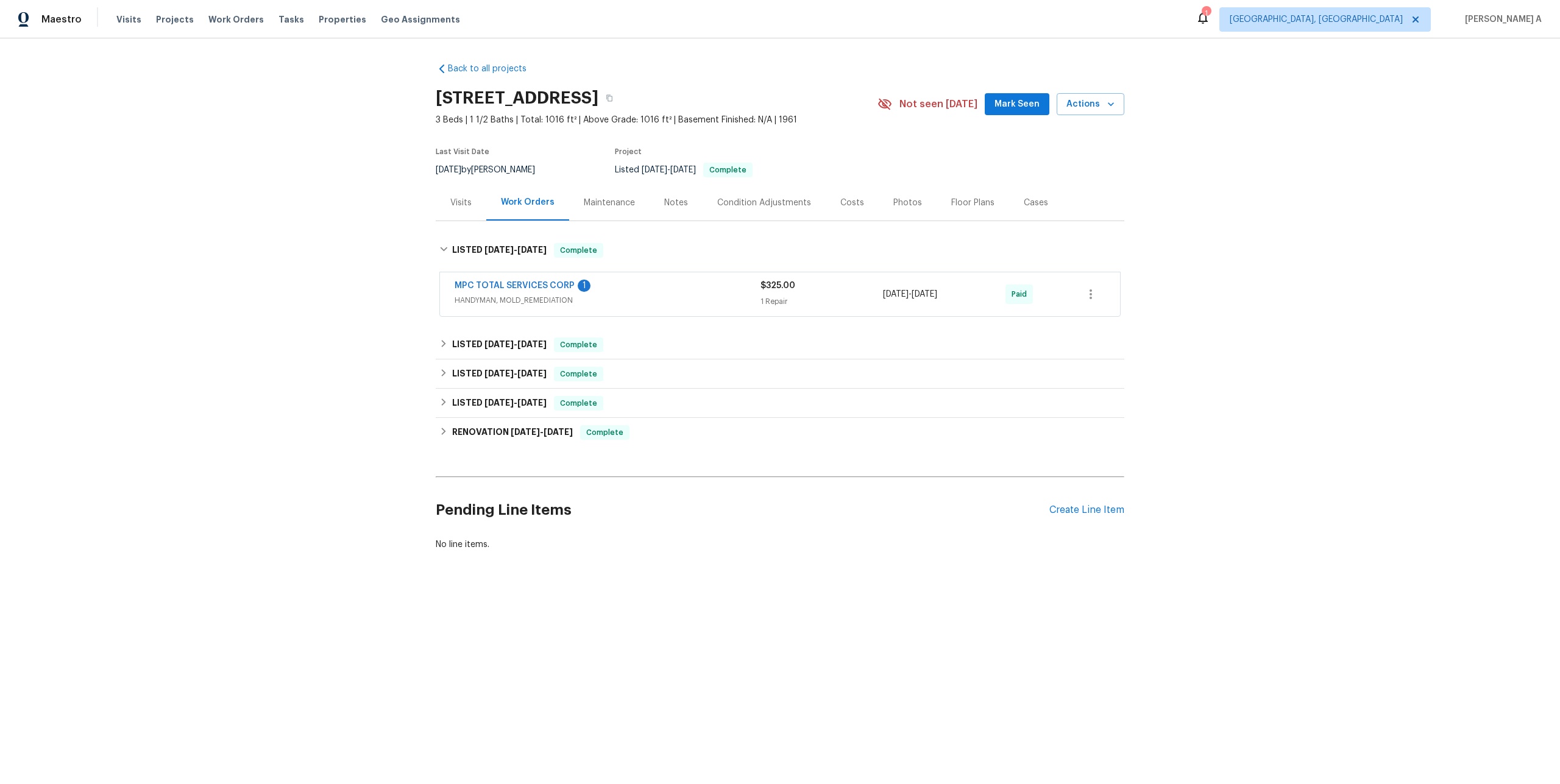
click at [535, 301] on span "HANDYMAN, MOLD_REMEDIATION" at bounding box center [607, 300] width 306 height 12
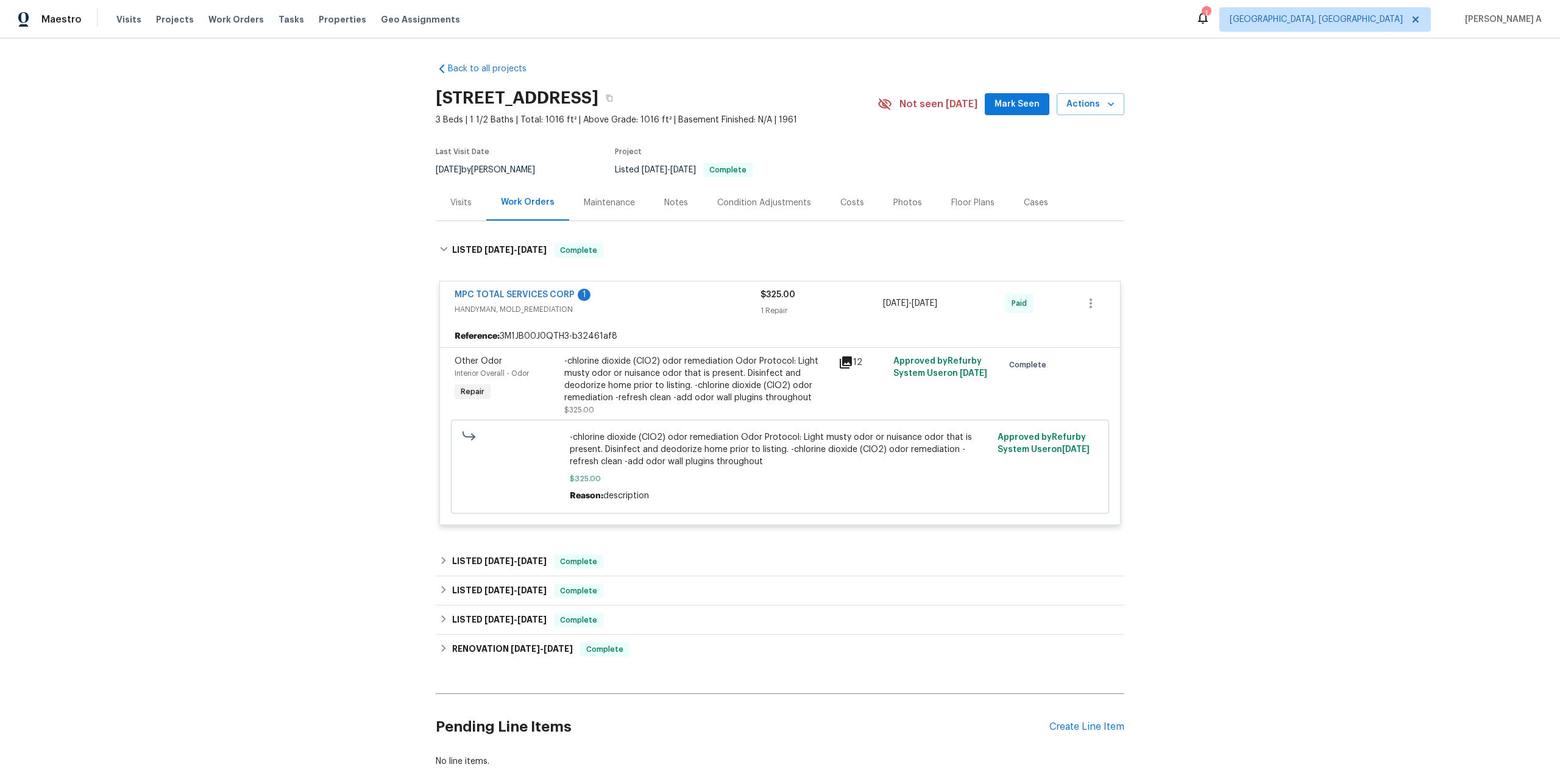
click at [604, 314] on span "HANDYMAN, MOLD_REMEDIATION" at bounding box center [607, 309] width 306 height 12
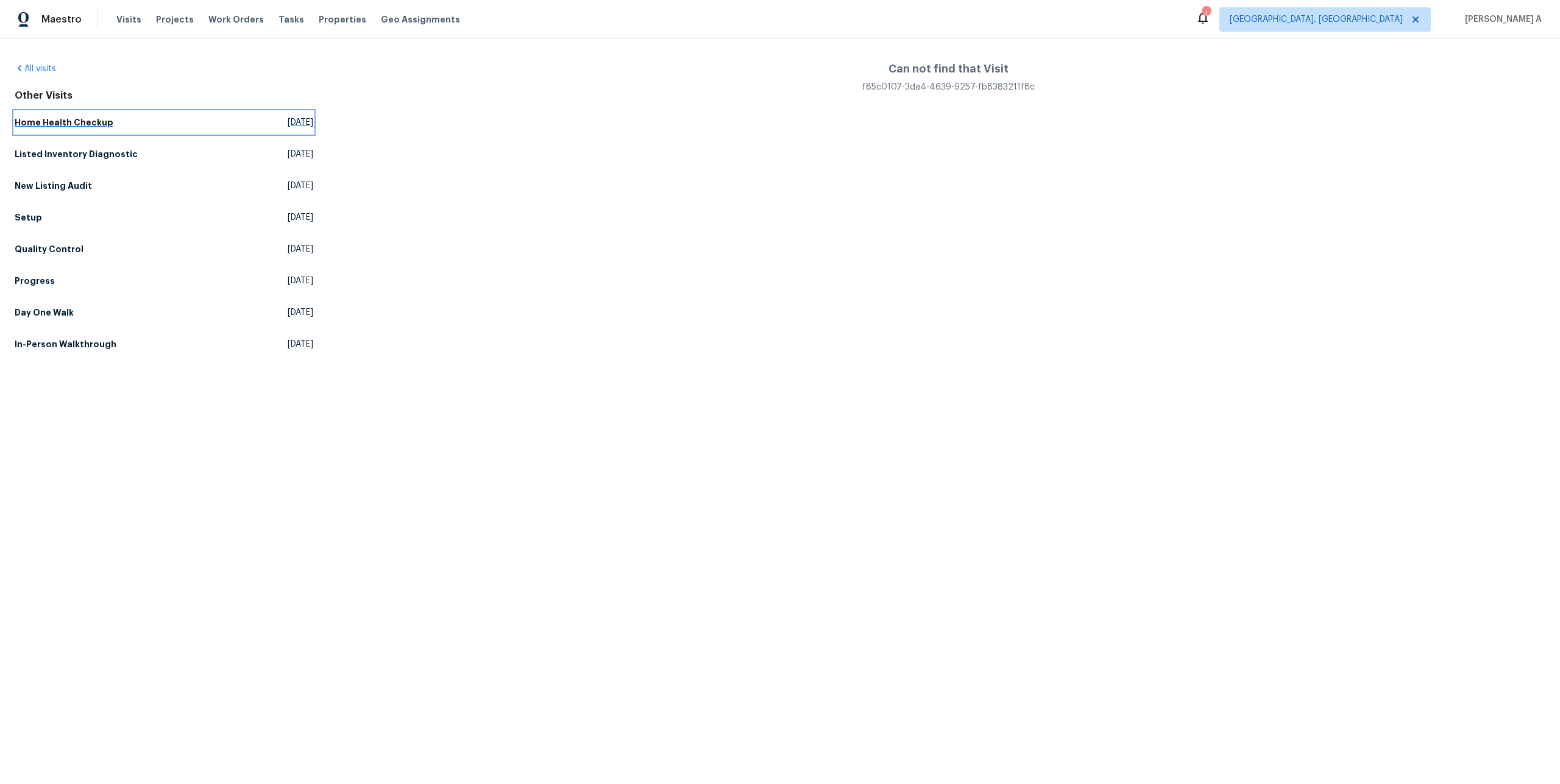
click at [188, 129] on link "Home Health Checkup [DATE]" at bounding box center [164, 122] width 298 height 22
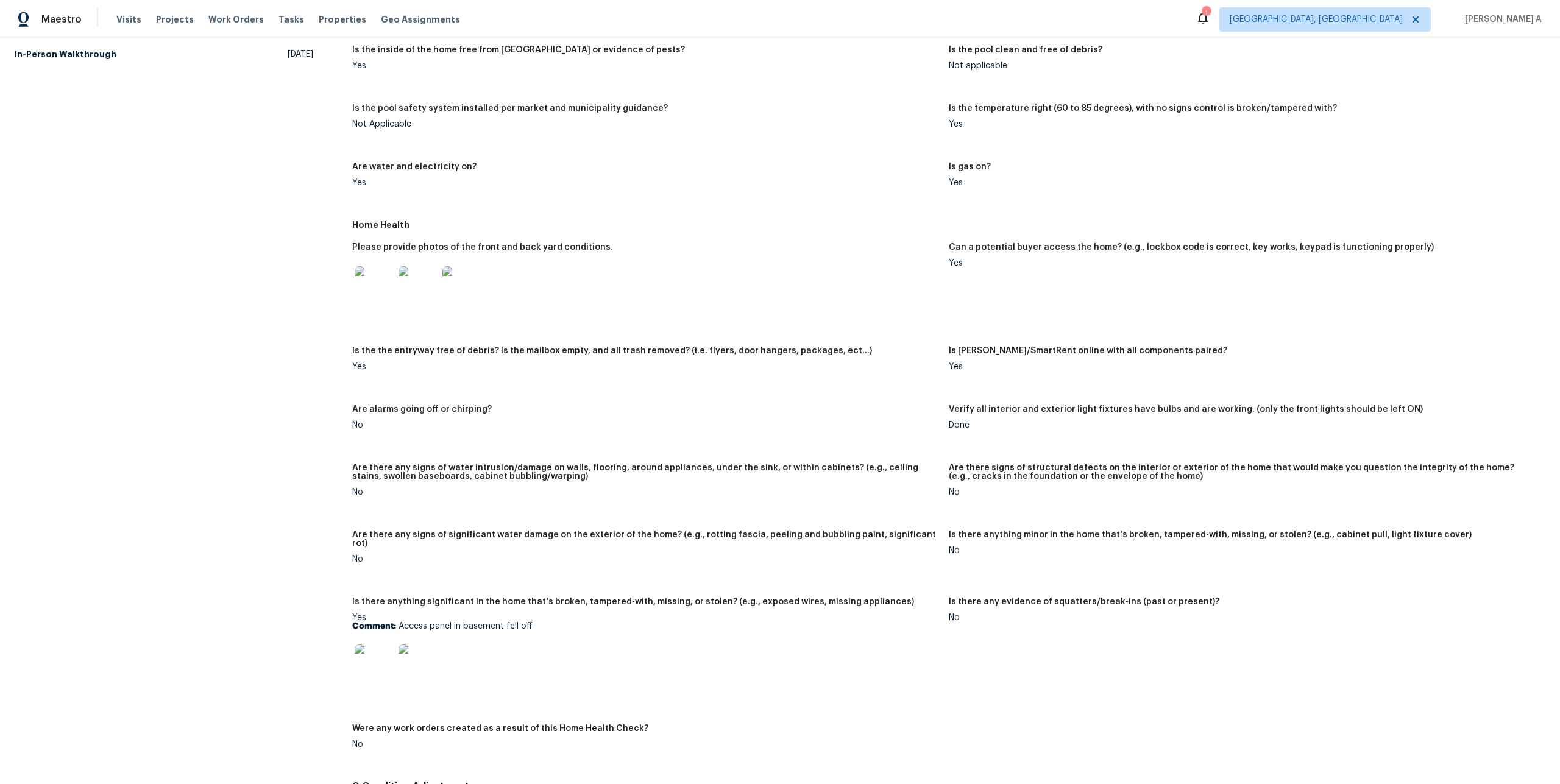
scroll to position [455, 0]
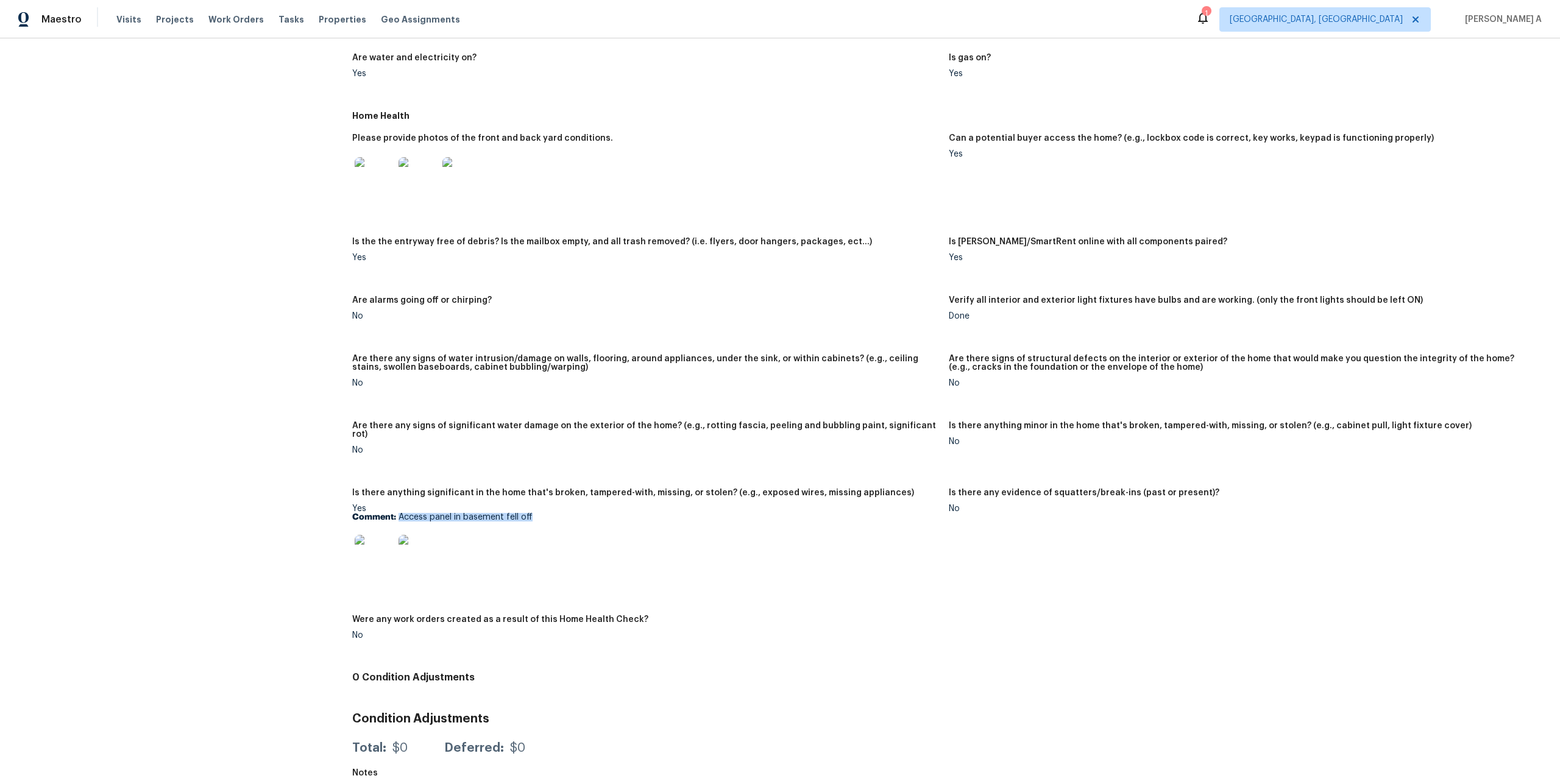
drag, startPoint x: 398, startPoint y: 510, endPoint x: 530, endPoint y: 509, distance: 132.0
click at [530, 513] on p "Comment: Access panel in basement fell off" at bounding box center [646, 517] width 587 height 8
copy p "Access panel in basement fell off"
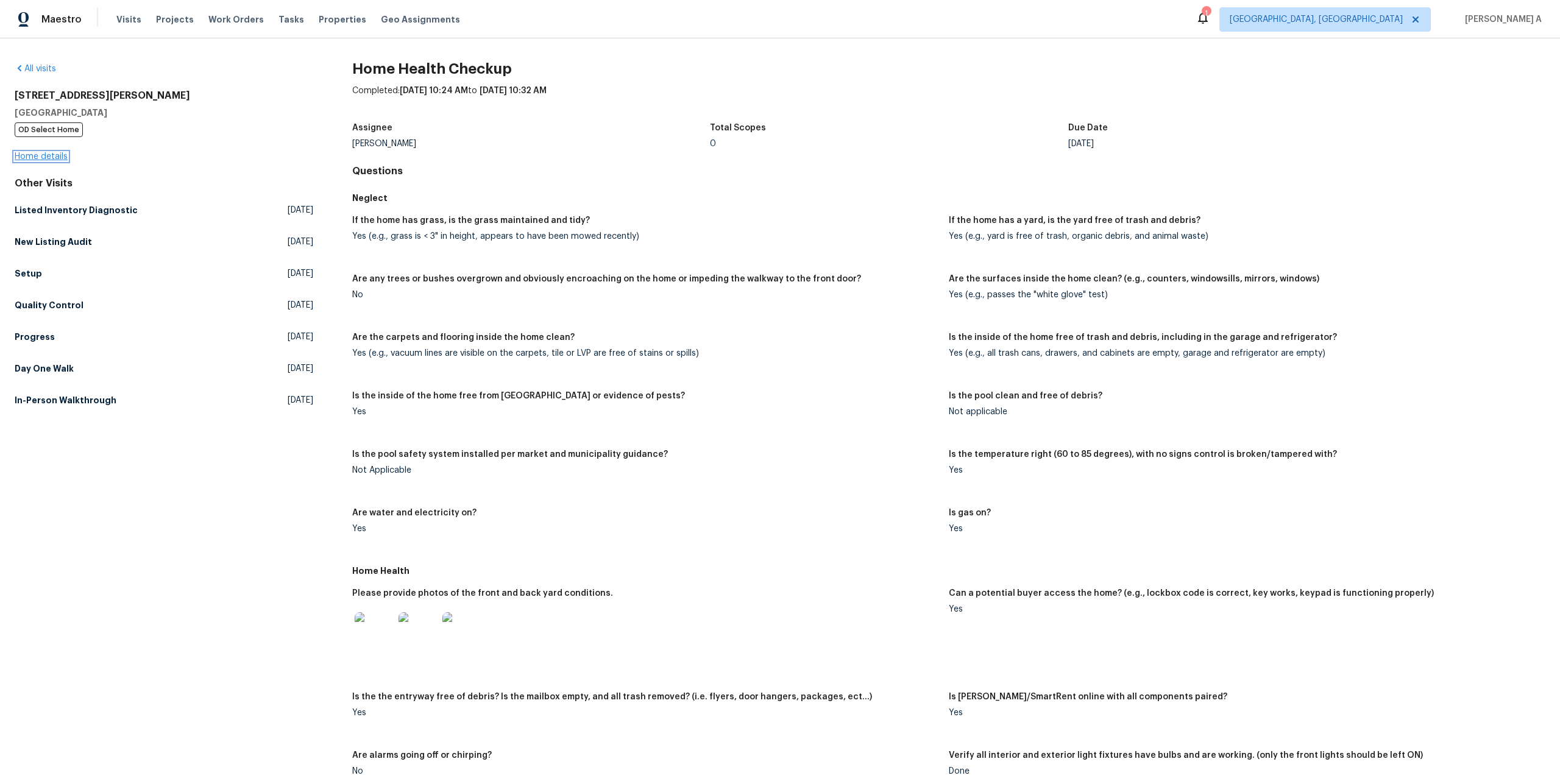
click at [51, 160] on link "Home details" at bounding box center [41, 156] width 53 height 8
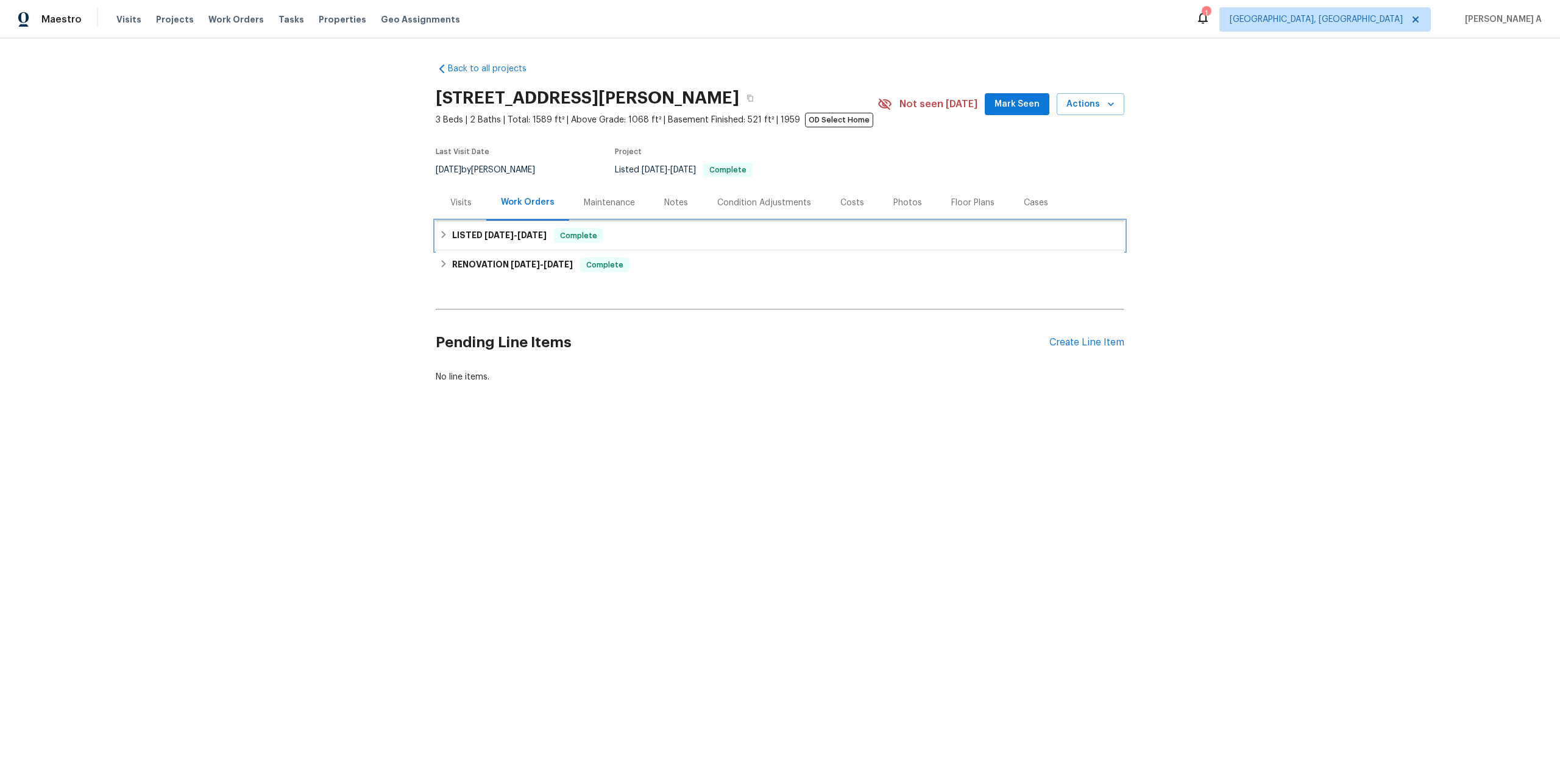
click at [559, 242] on div "LISTED 6/18/25 - 6/19/25 Complete" at bounding box center [779, 235] width 681 height 15
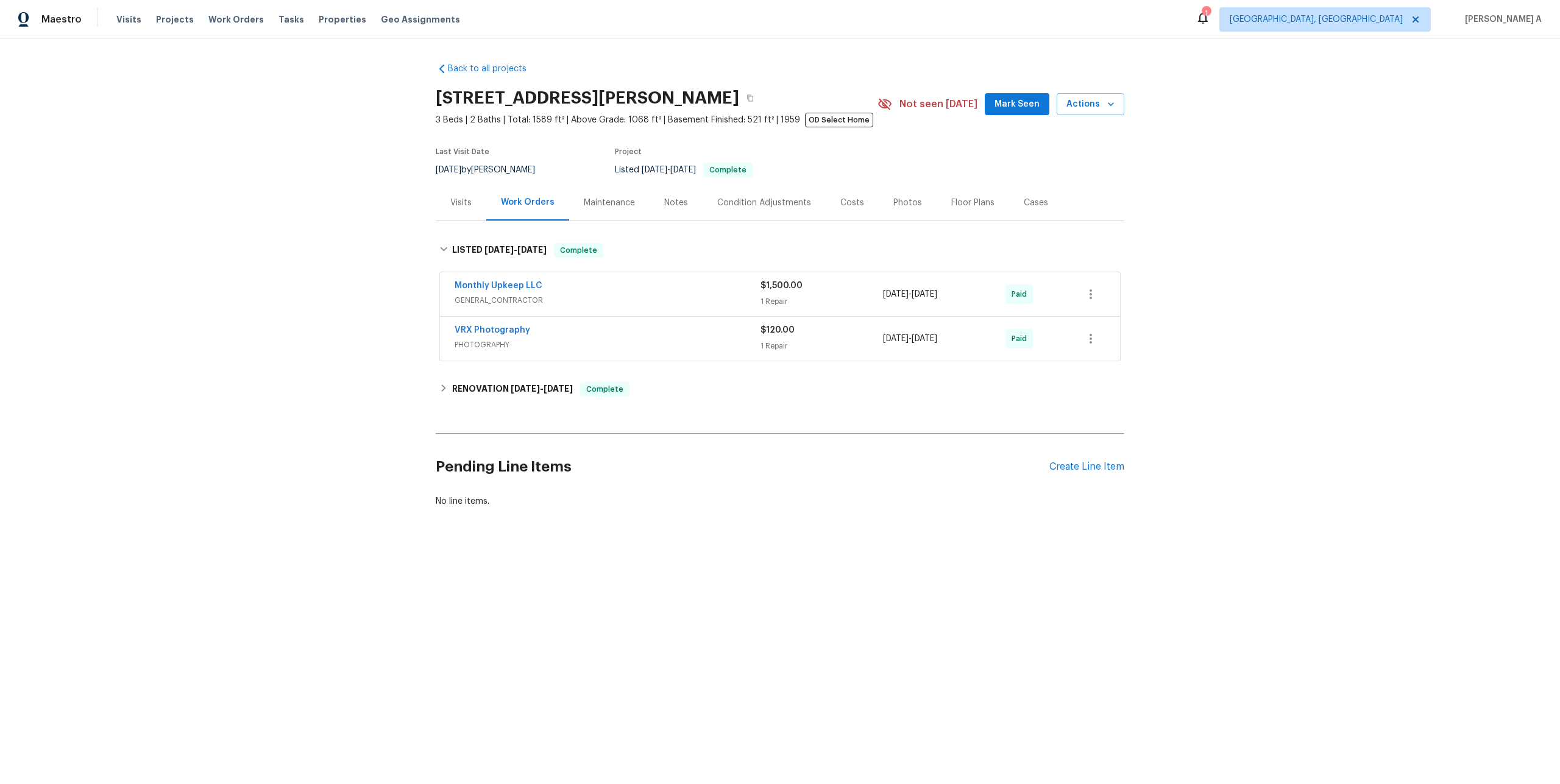
click at [452, 223] on div "Back to all projects 4131 Burton Dr, Stow, OH 44224 3 Beds | 2 Baths | Total: 1…" at bounding box center [780, 285] width 689 height 464
click at [456, 213] on div "Visits" at bounding box center [461, 202] width 51 height 36
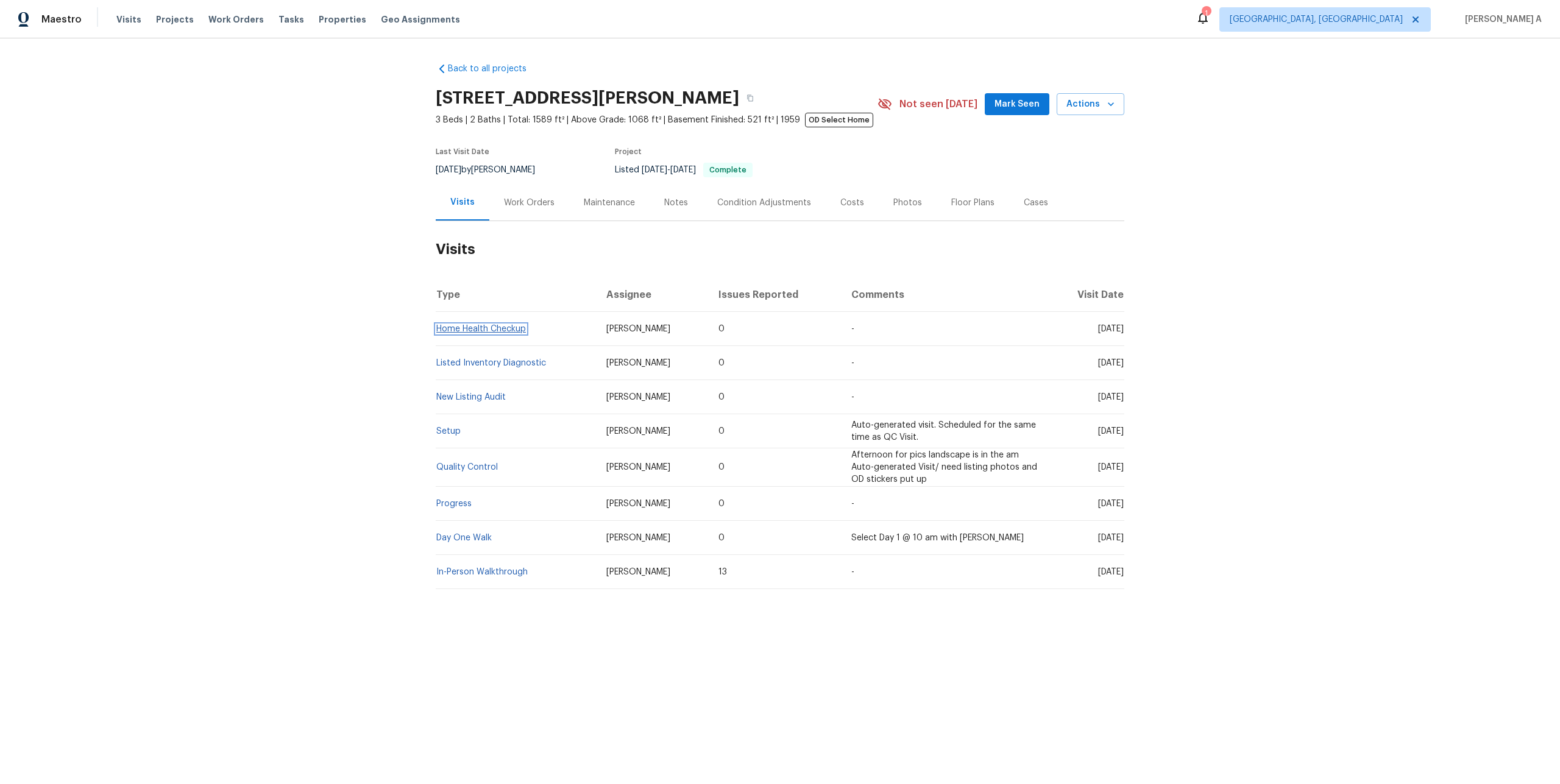
click at [483, 327] on link "Home Health Checkup" at bounding box center [481, 329] width 90 height 8
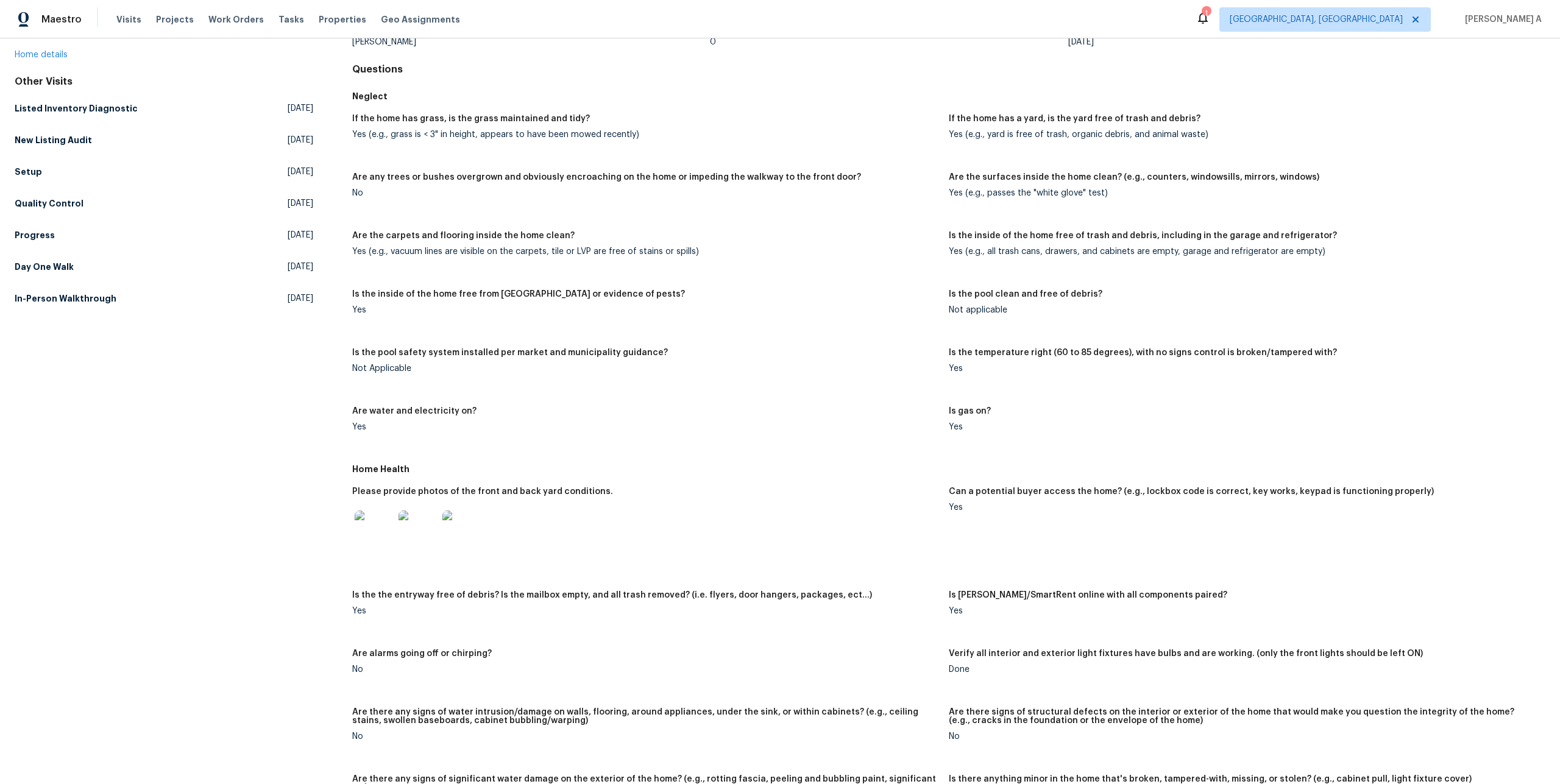
scroll to position [455, 0]
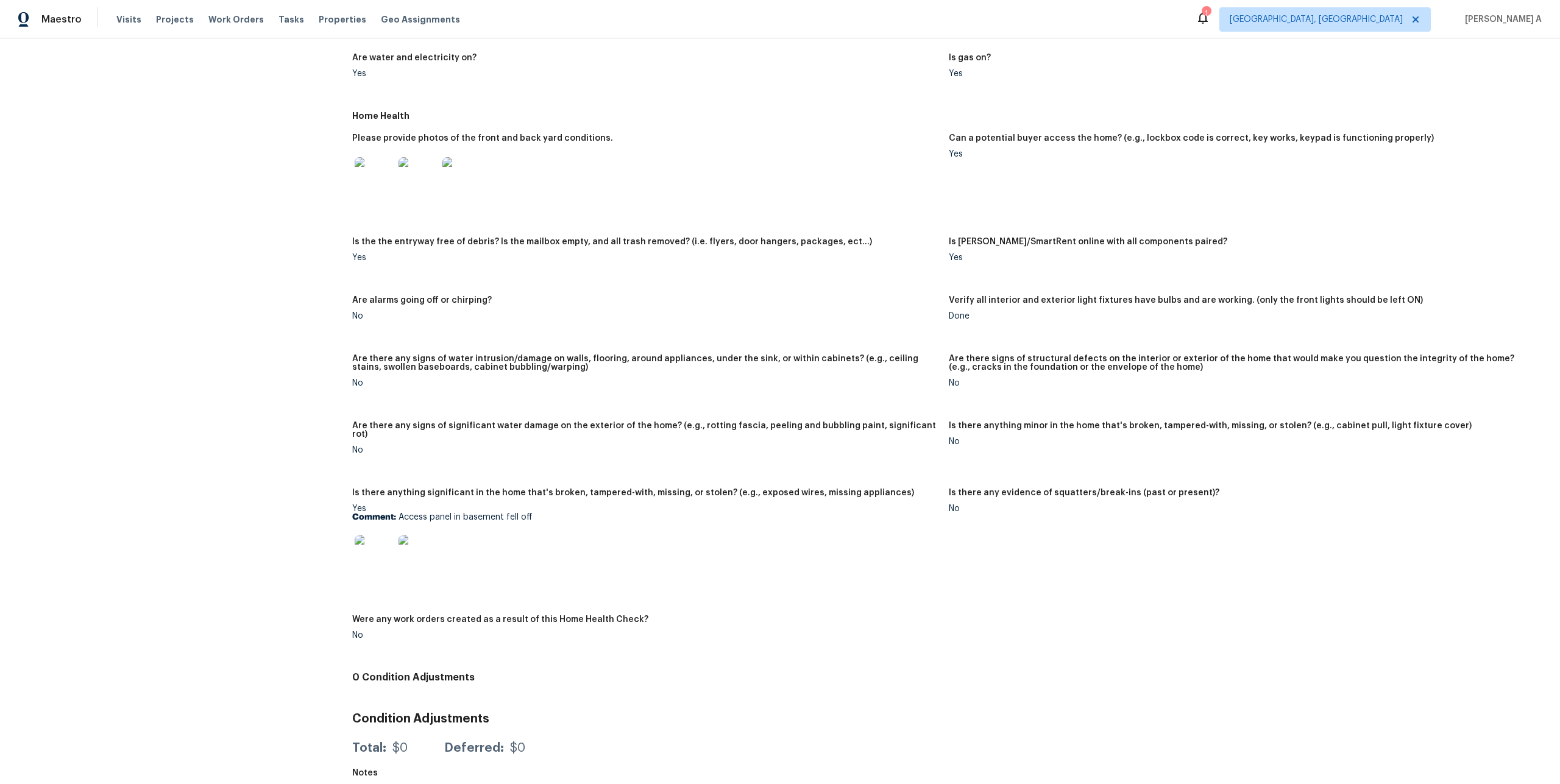
click at [382, 558] on img at bounding box center [374, 554] width 39 height 39
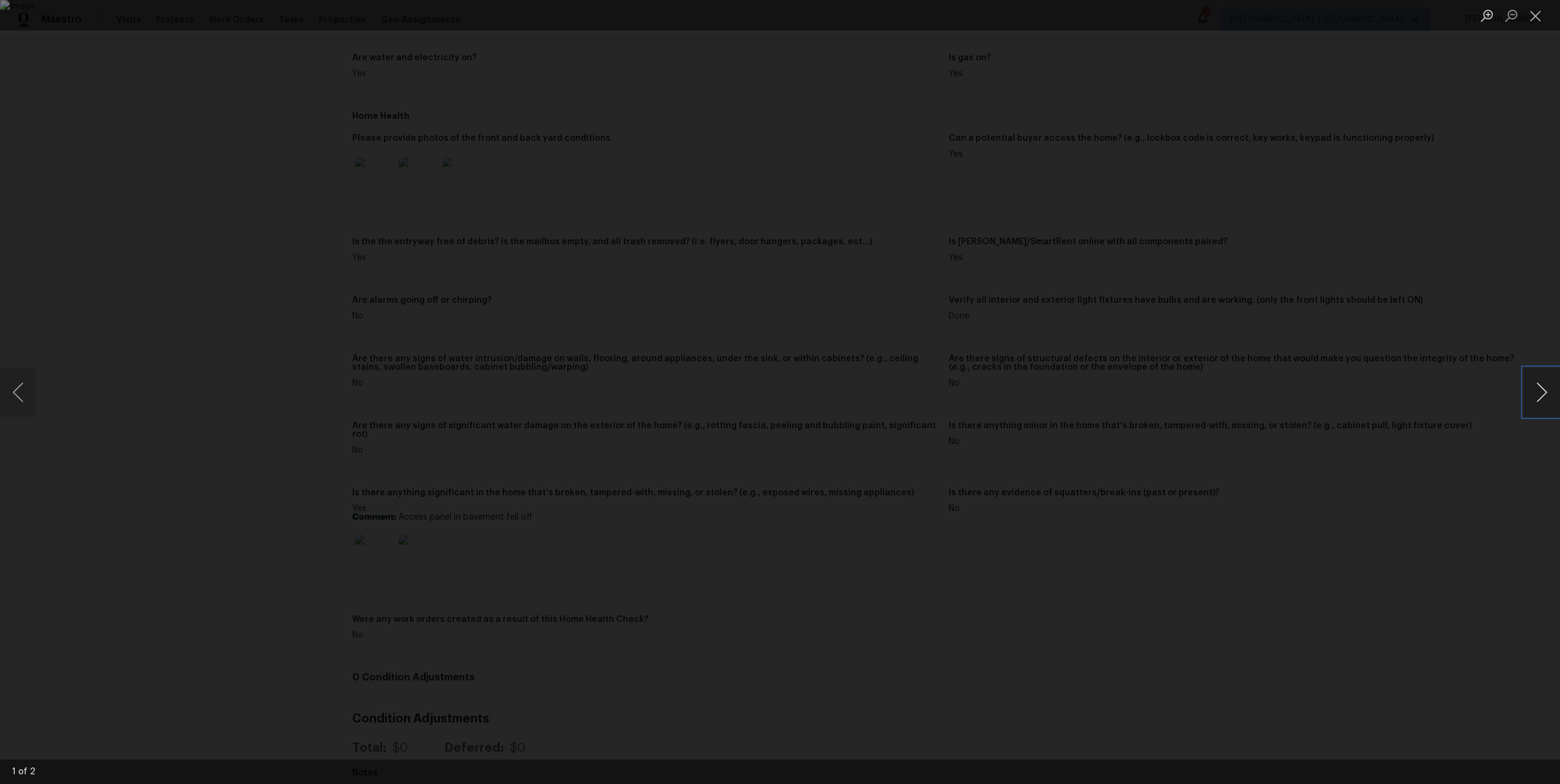
click at [1544, 385] on button "Next image" at bounding box center [1542, 392] width 37 height 49
click at [1434, 355] on div "Lightbox" at bounding box center [780, 392] width 1560 height 784
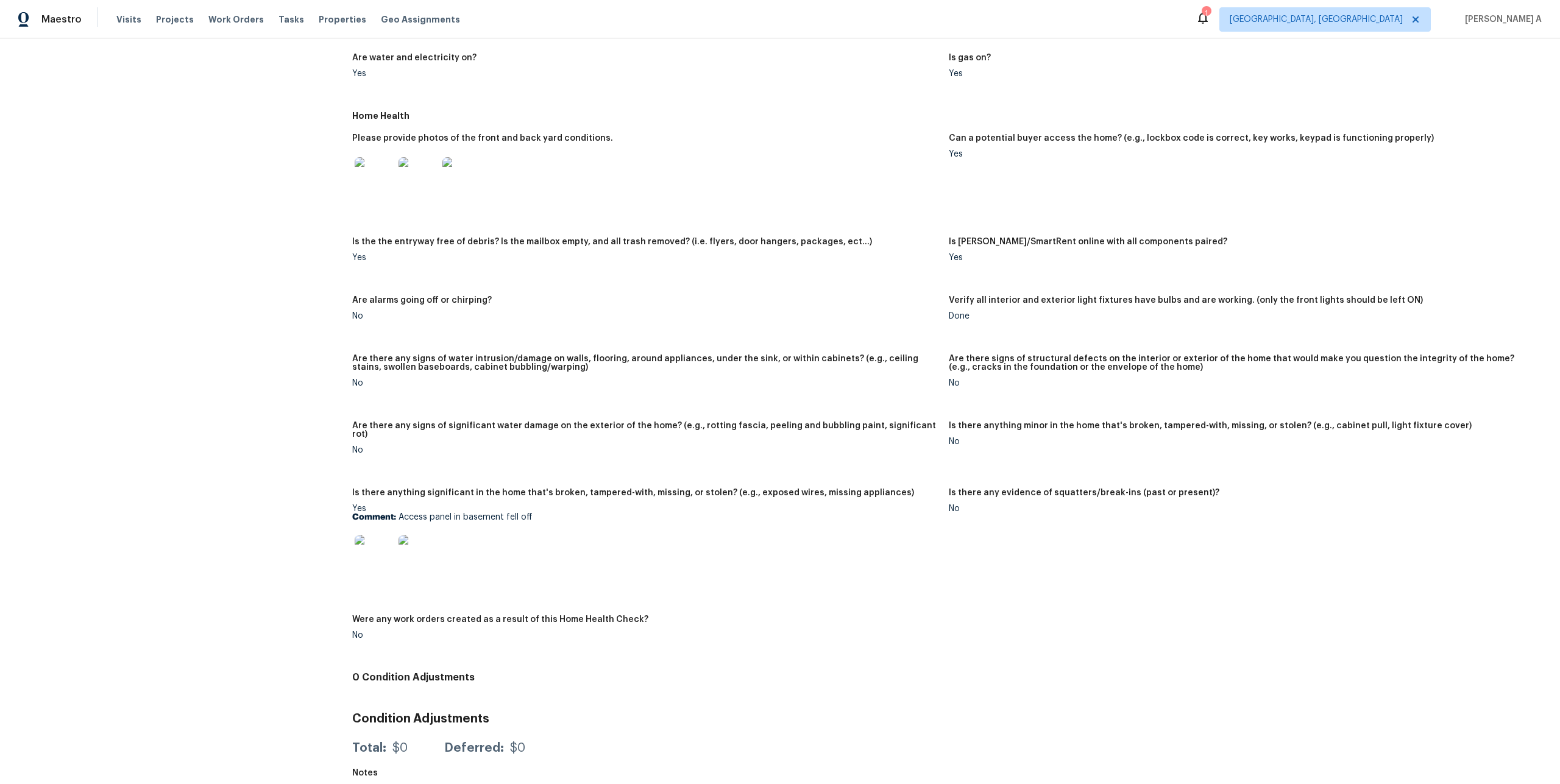
scroll to position [0, 0]
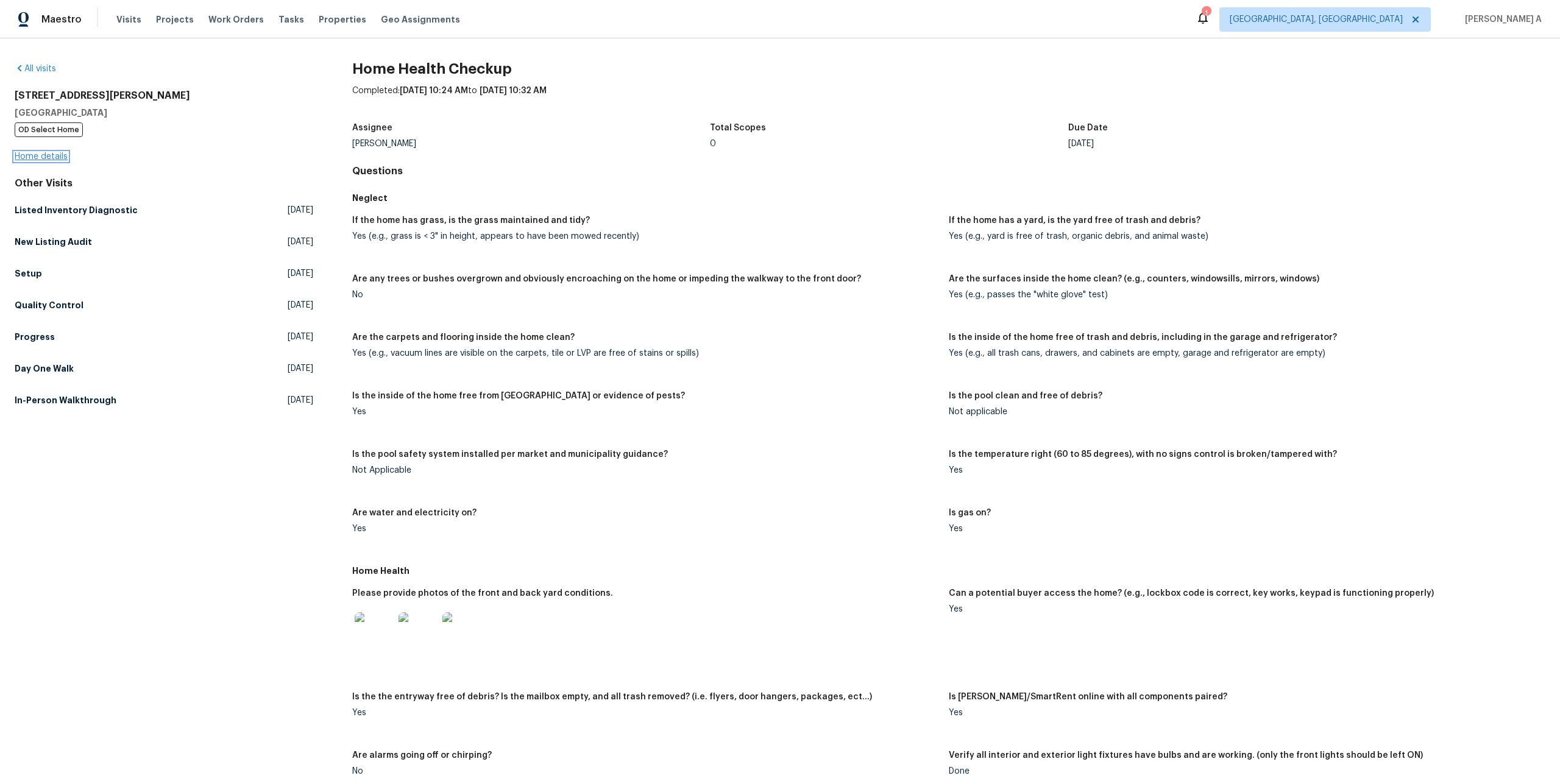
click at [64, 156] on link "Home details" at bounding box center [41, 156] width 53 height 8
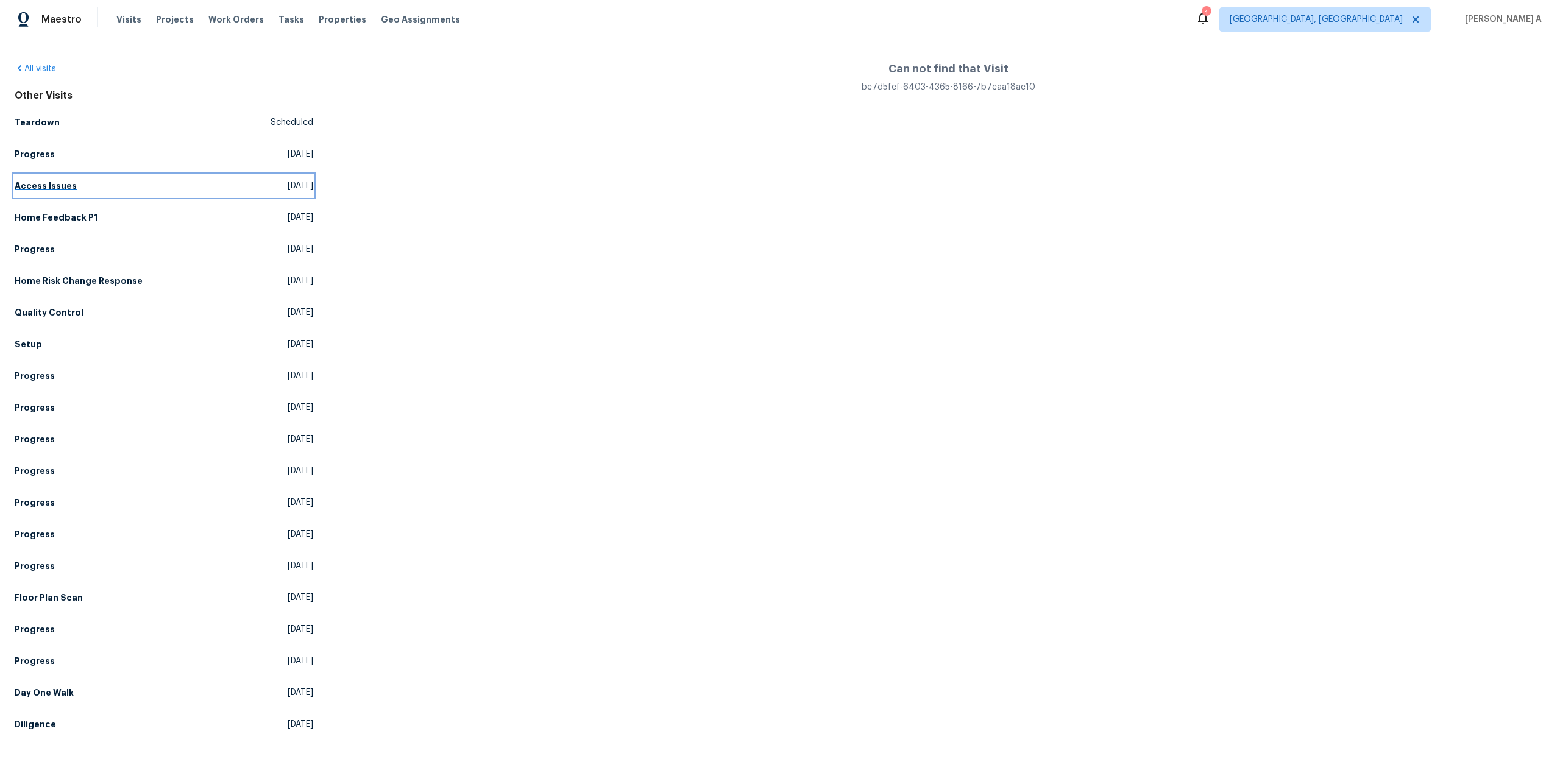
click at [206, 184] on link "Access Issues [DATE]" at bounding box center [164, 185] width 298 height 22
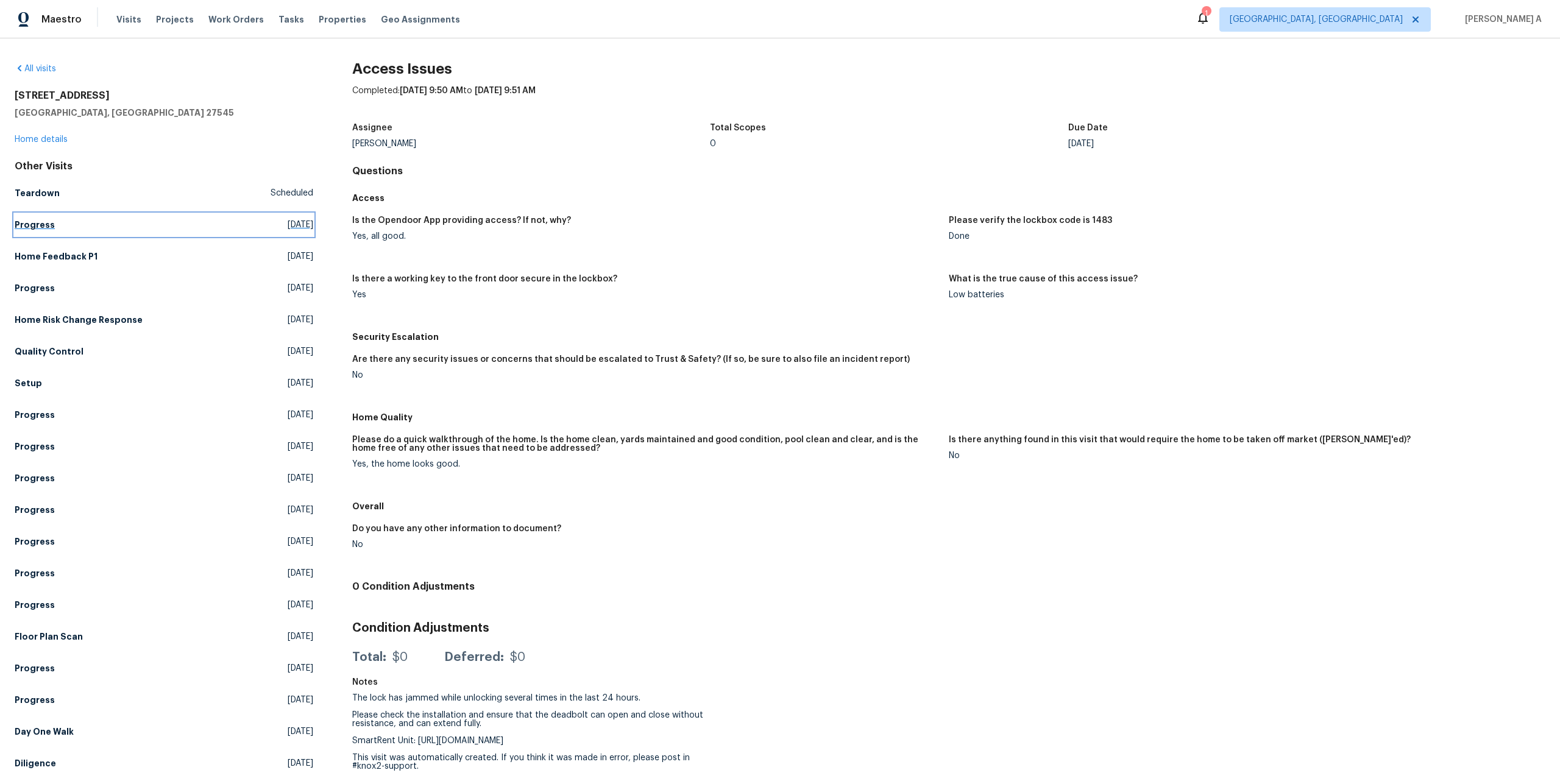
click at [216, 216] on link "Progress [DATE]" at bounding box center [164, 224] width 298 height 22
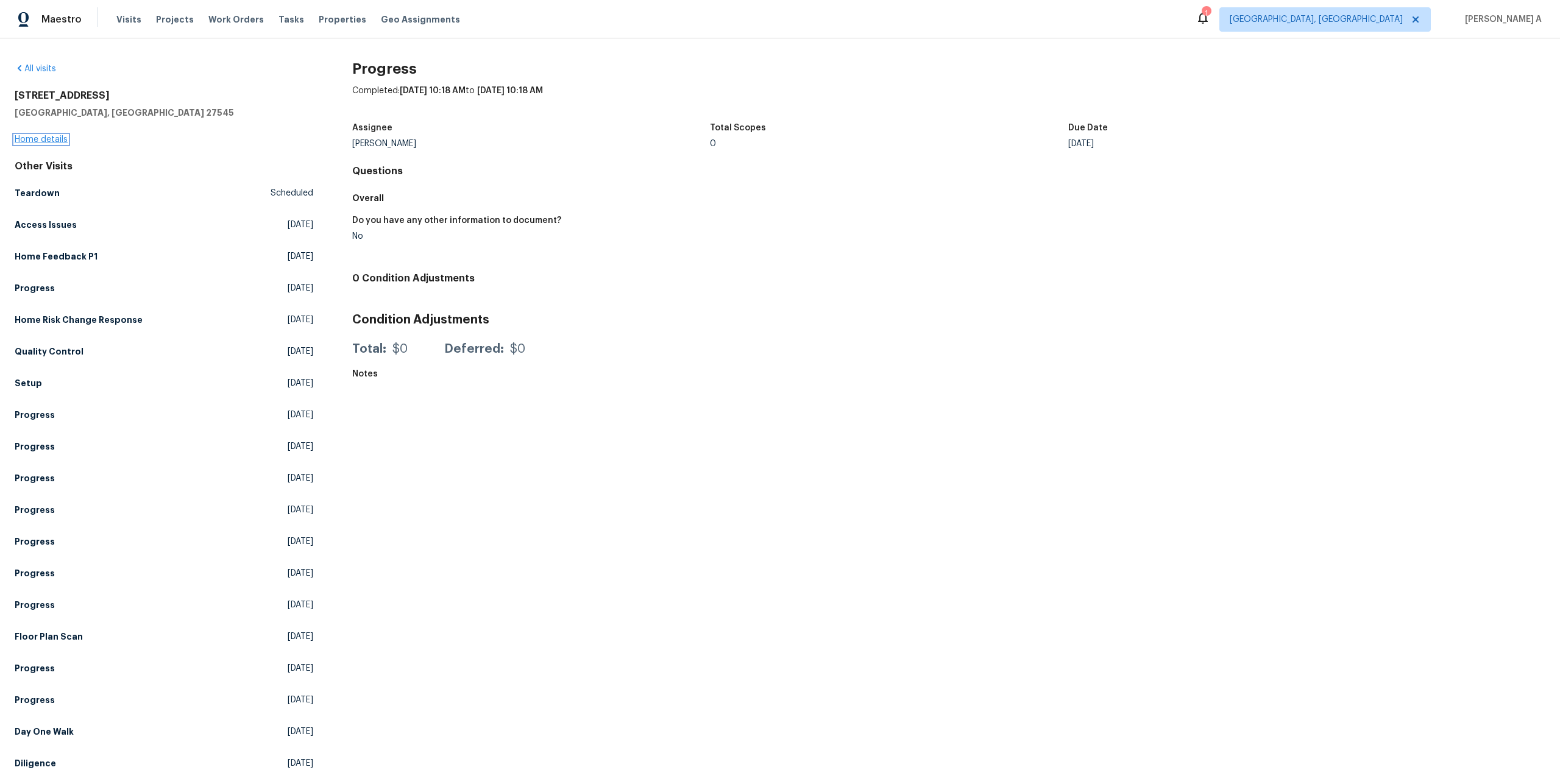
click at [56, 142] on link "Home details" at bounding box center [41, 139] width 53 height 8
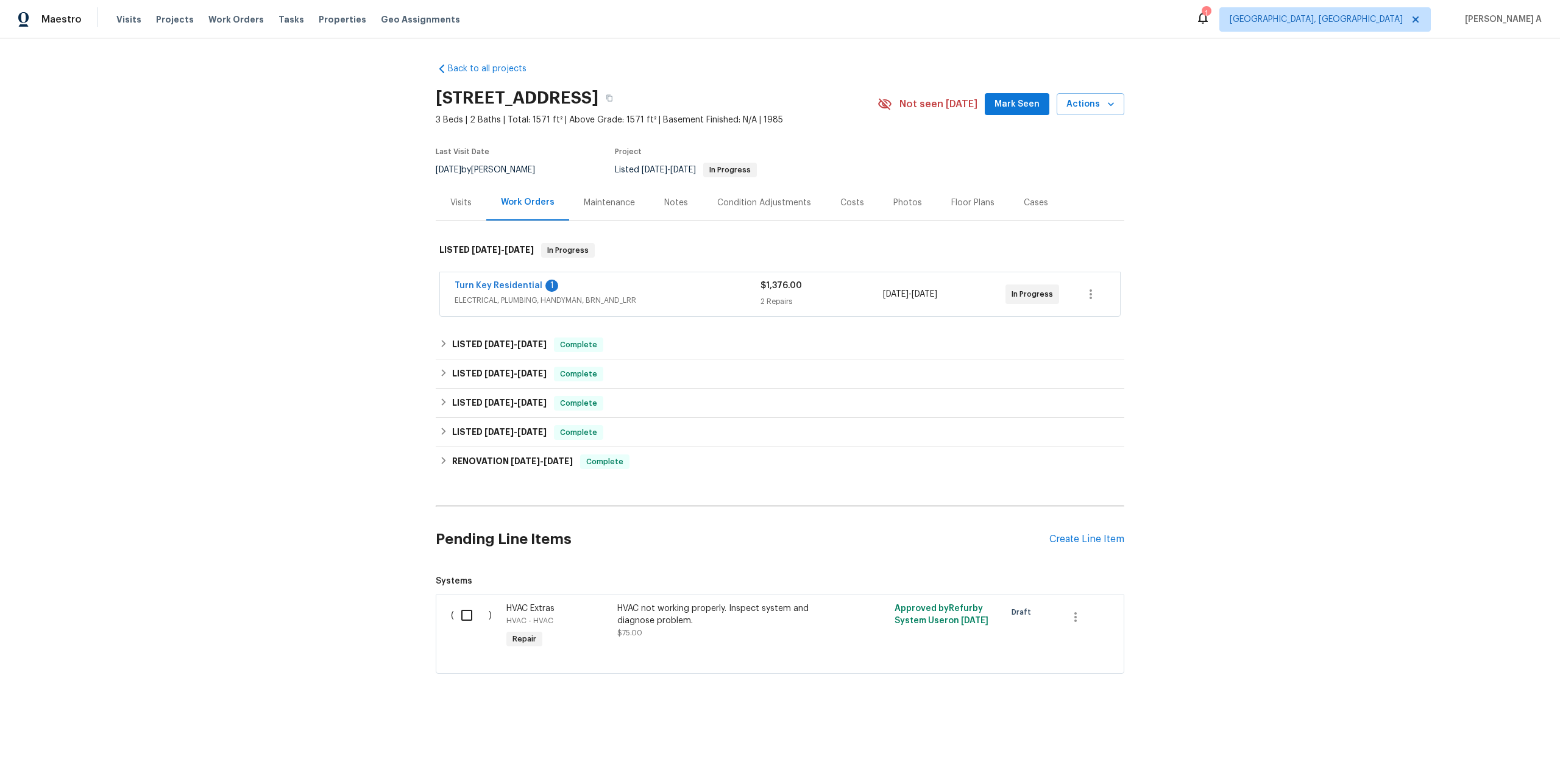
click at [567, 306] on div "Turn Key Residential 1 ELECTRICAL, PLUMBING, HANDYMAN, BRN_AND_LRR" at bounding box center [607, 294] width 306 height 29
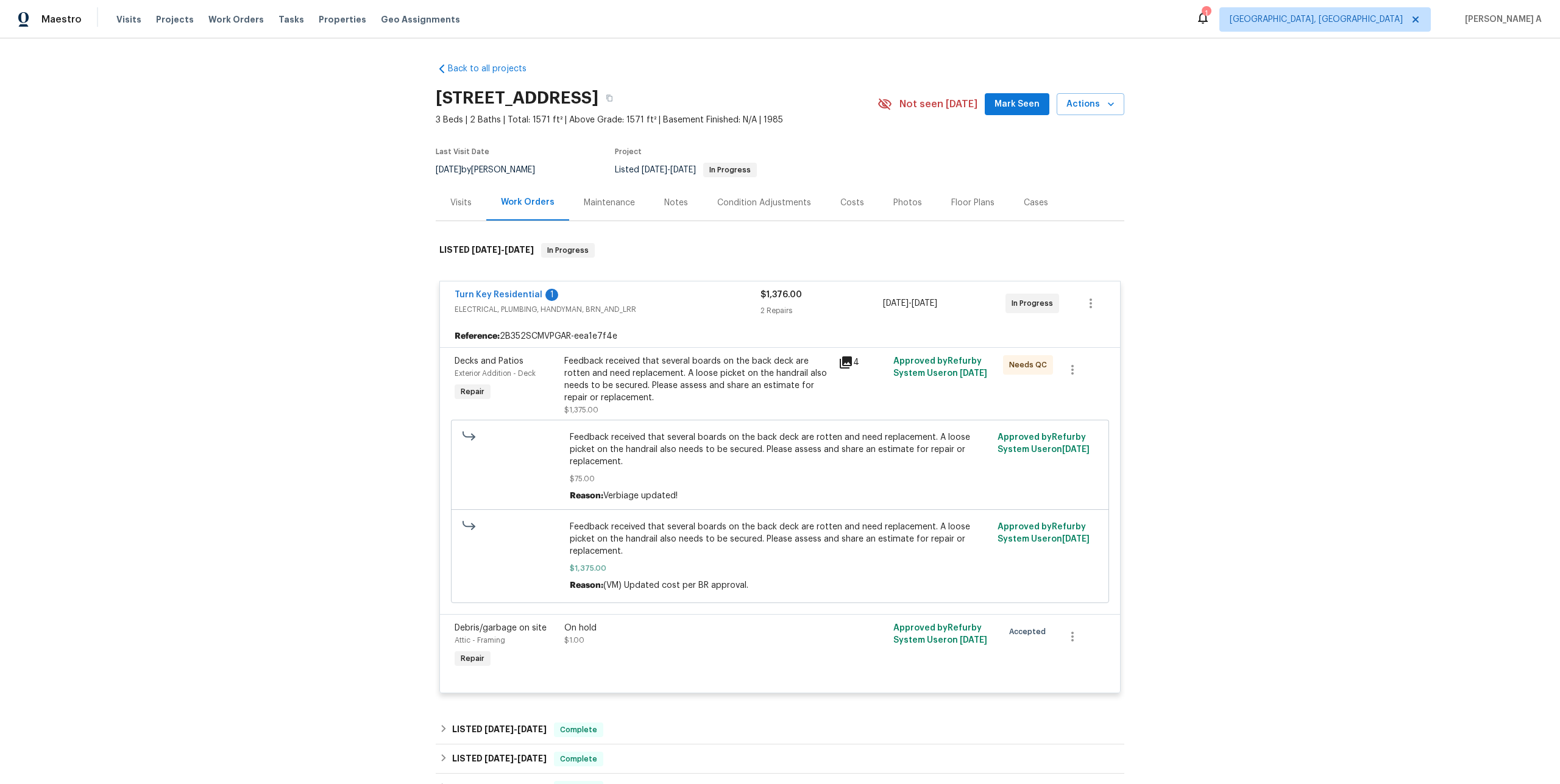
click at [463, 212] on div "Visits" at bounding box center [461, 202] width 51 height 36
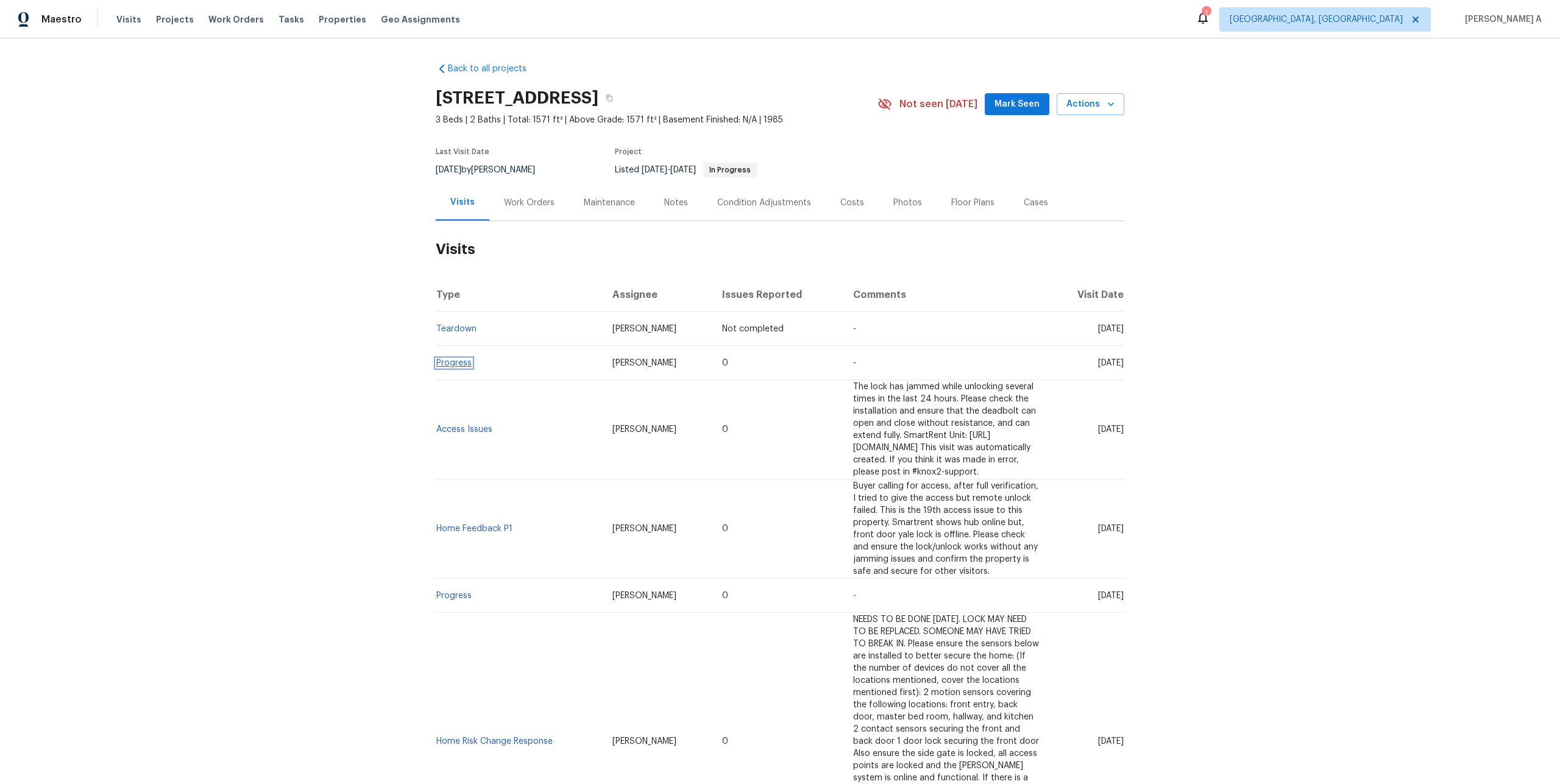
click at [451, 364] on link "Progress" at bounding box center [454, 363] width 35 height 8
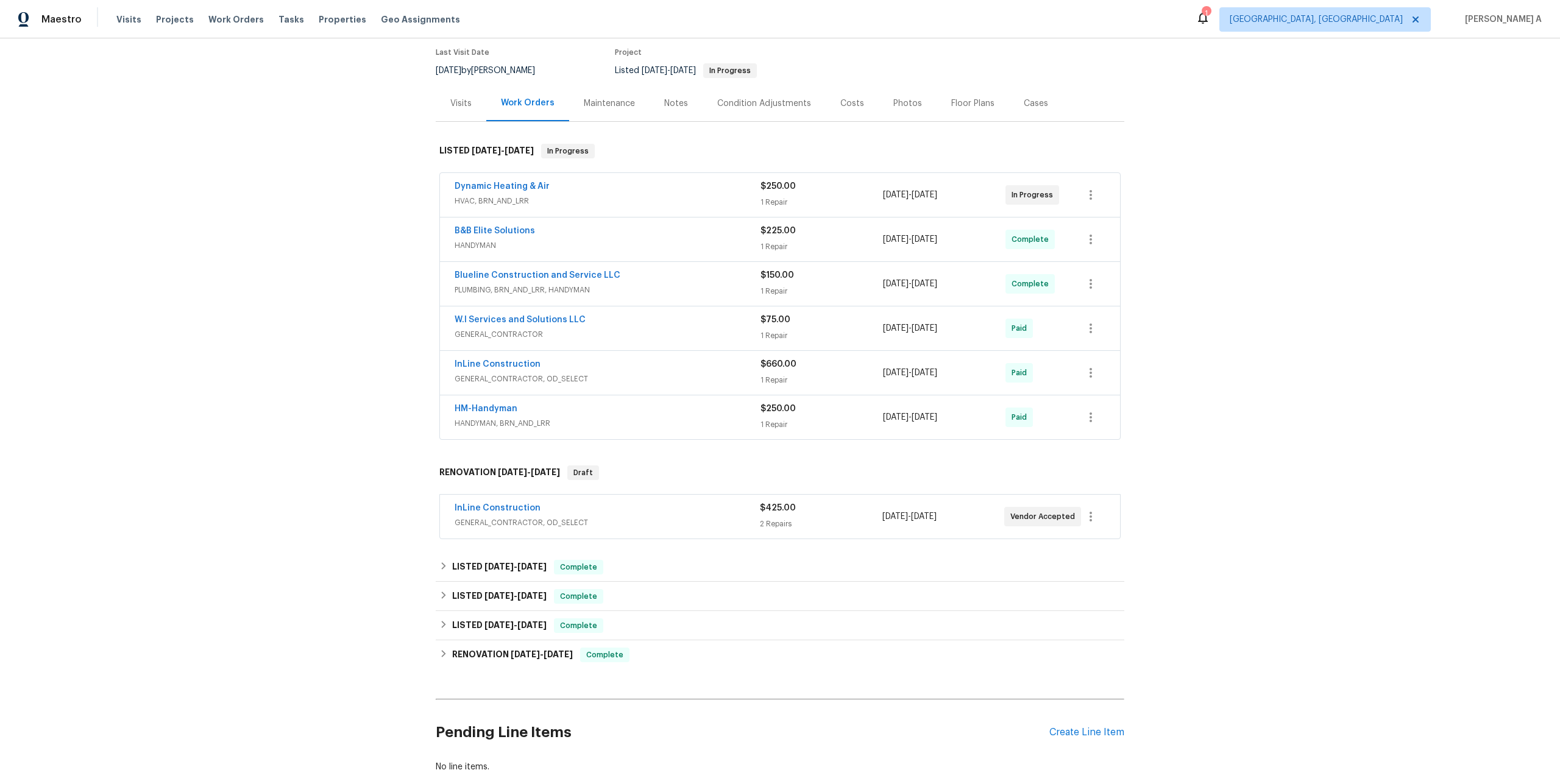
scroll to position [150, 0]
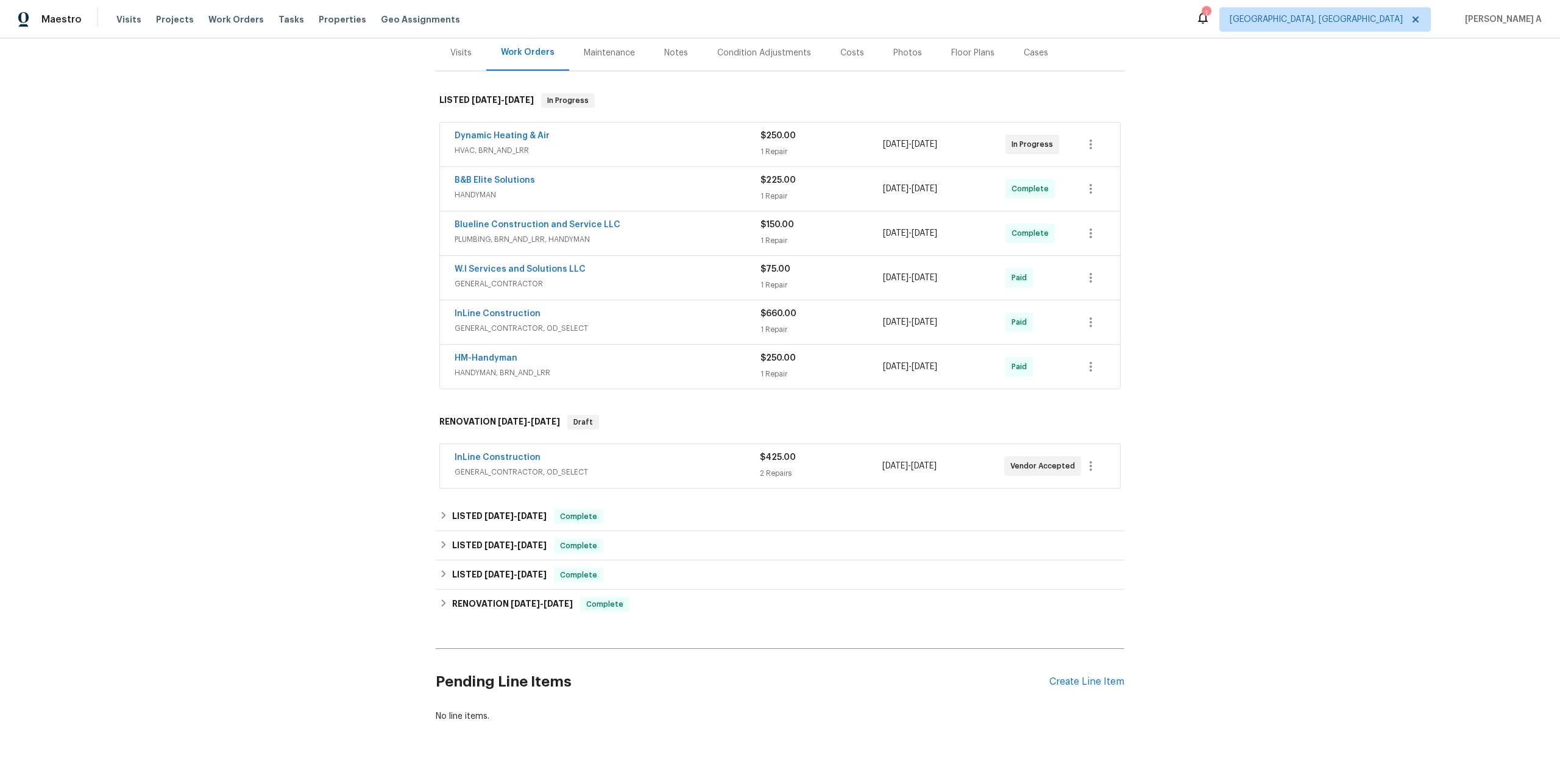
click at [641, 478] on span "GENERAL_CONTRACTOR, OD_SELECT" at bounding box center [607, 472] width 305 height 12
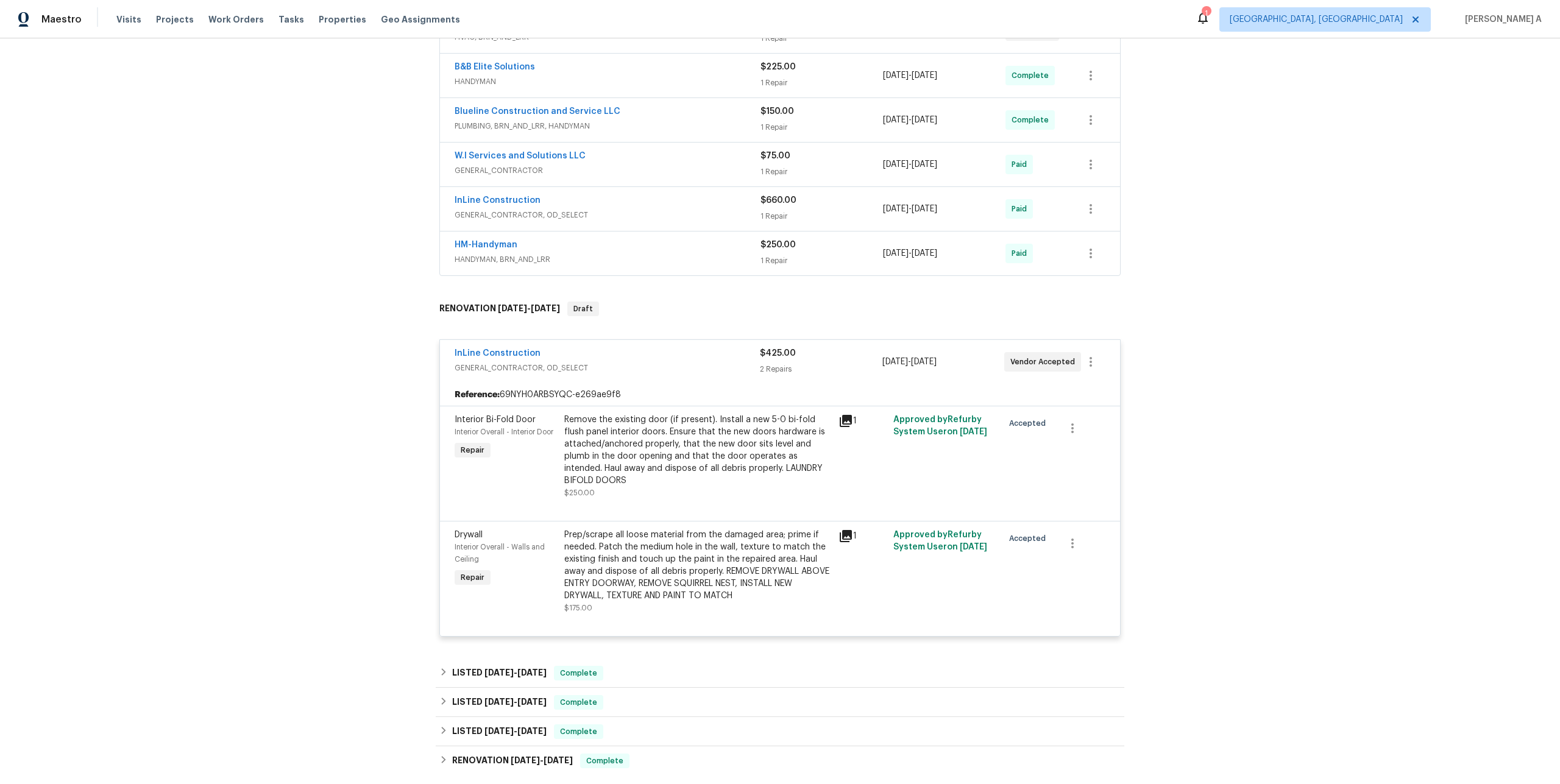
scroll to position [273, 0]
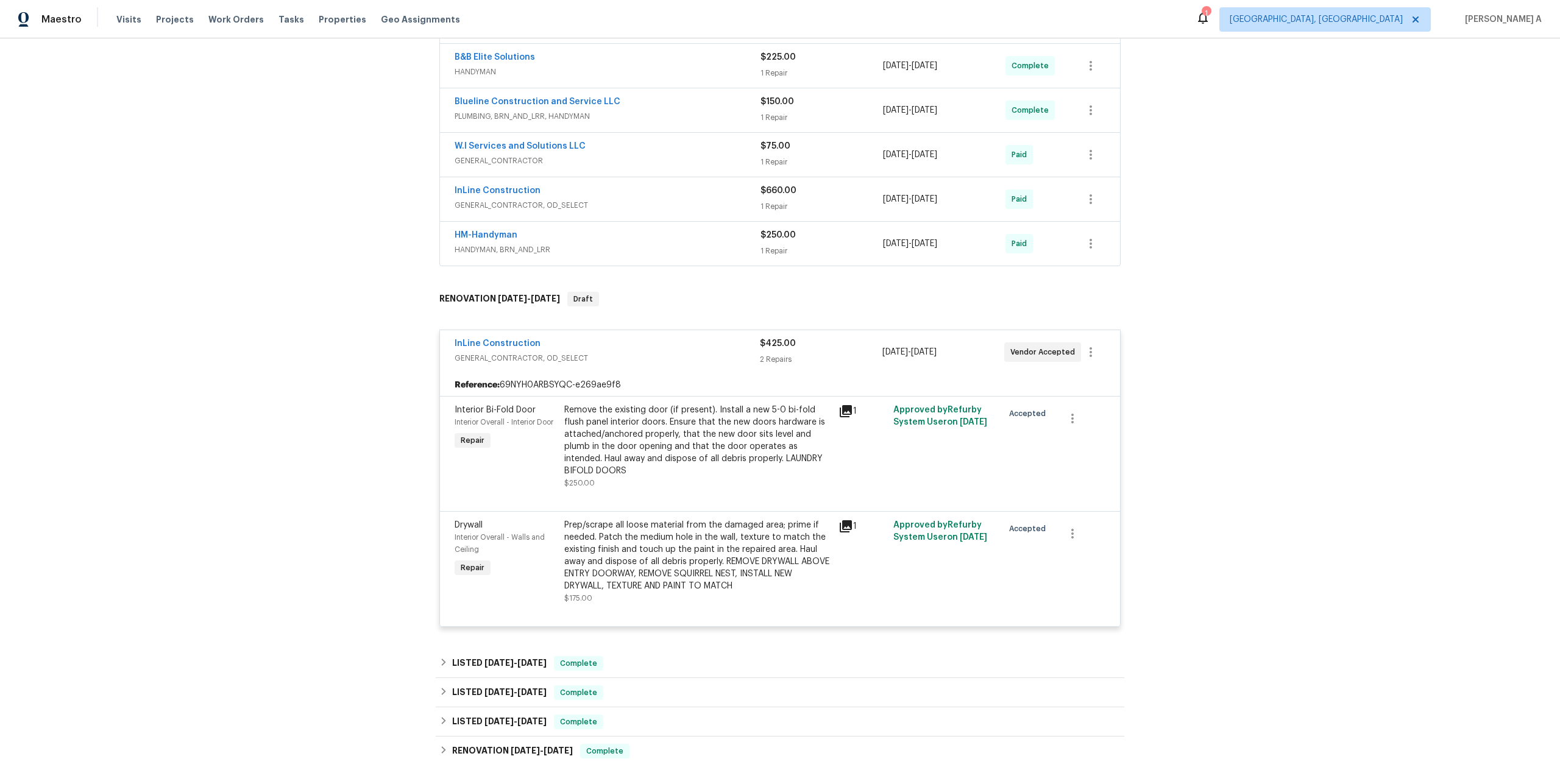
click at [642, 472] on div "Remove the existing door (if present). Install a new 5-0 bi-fold flush panel in…" at bounding box center [697, 440] width 267 height 73
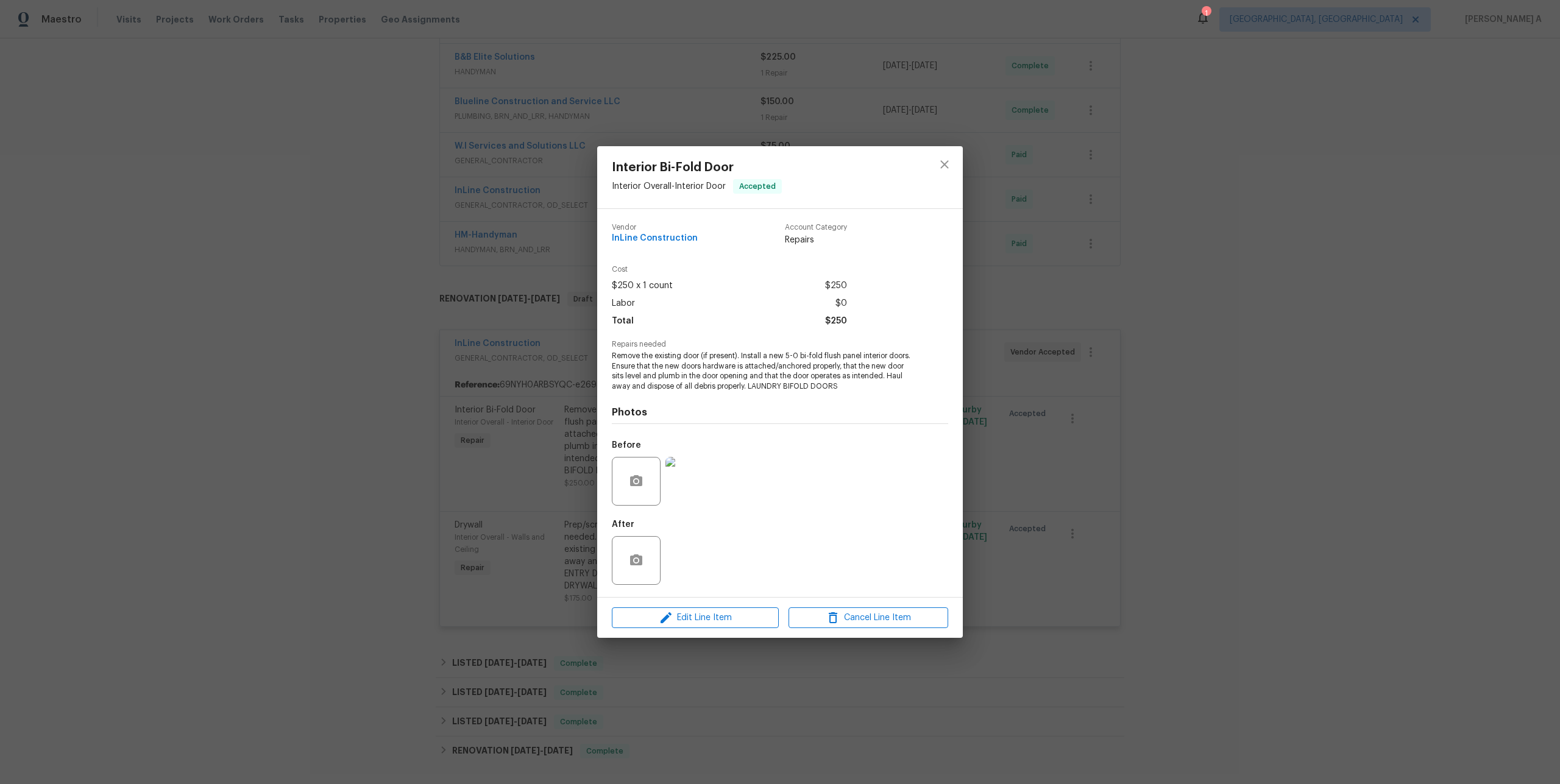
click at [694, 482] on img at bounding box center [689, 481] width 49 height 49
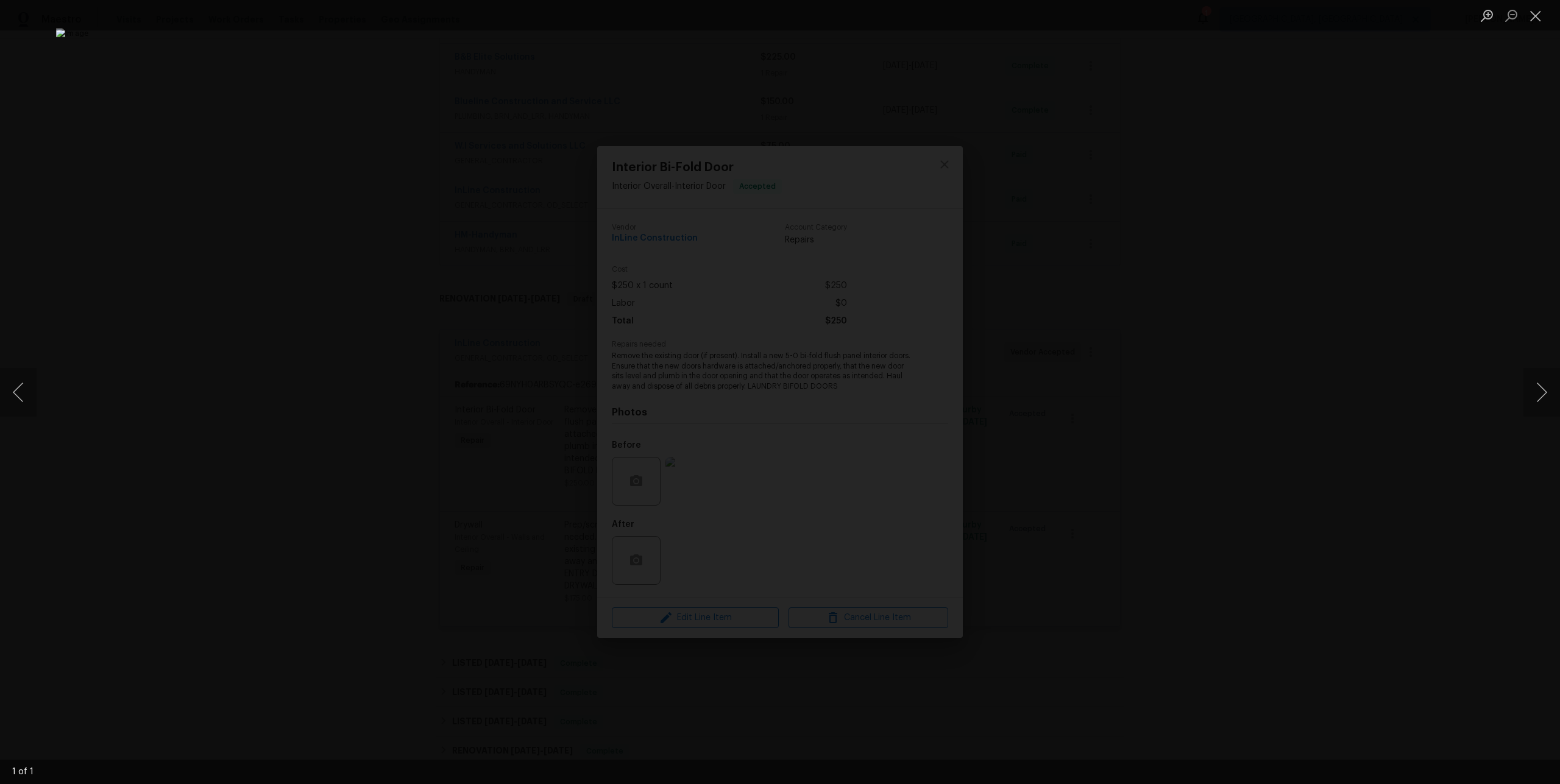
click at [1153, 390] on div "Lightbox" at bounding box center [780, 392] width 1560 height 784
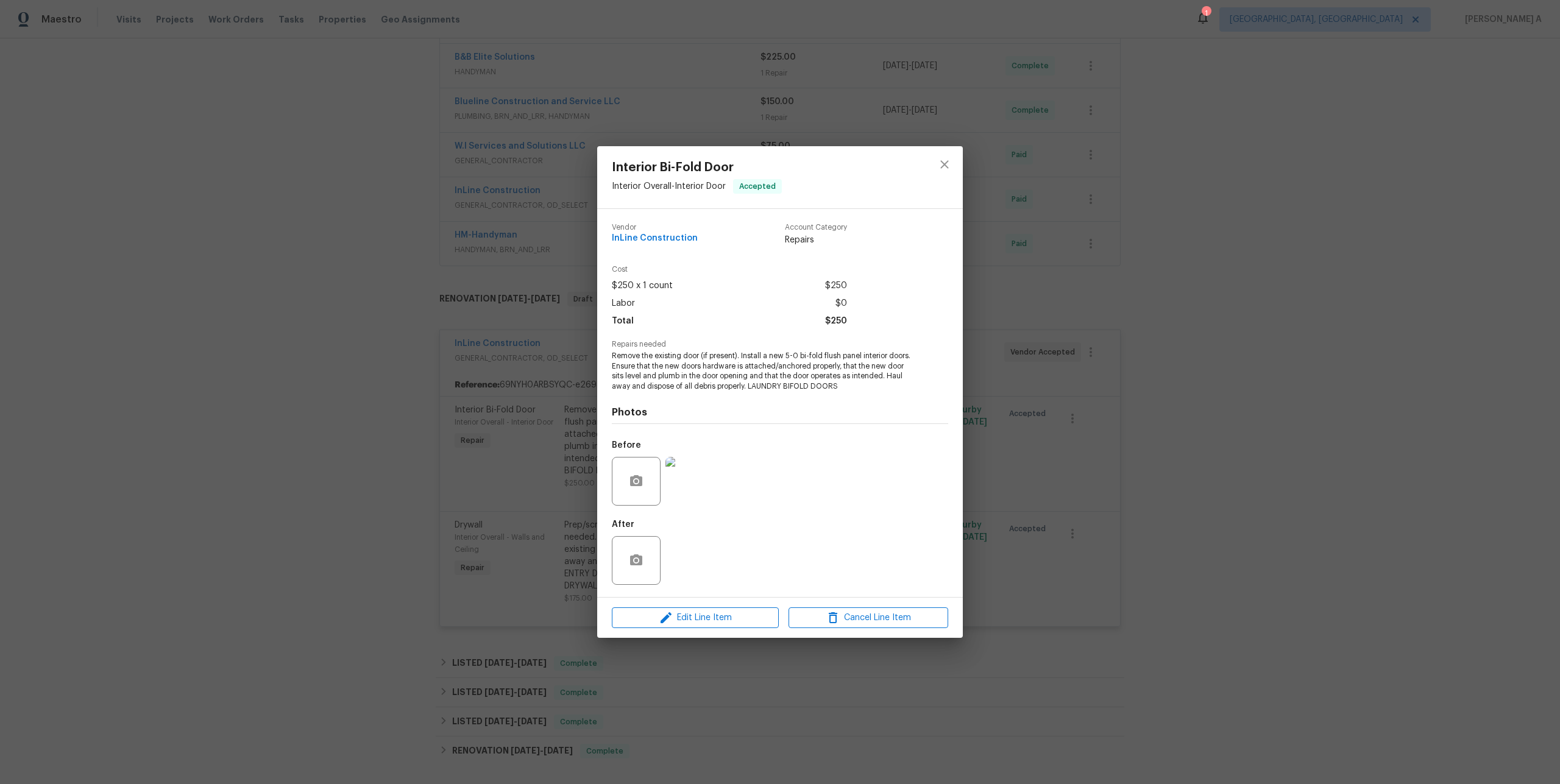
click at [1042, 381] on div "Interior Bi-Fold Door Interior Overall - Interior Door Accepted Vendor InLine C…" at bounding box center [780, 392] width 1560 height 784
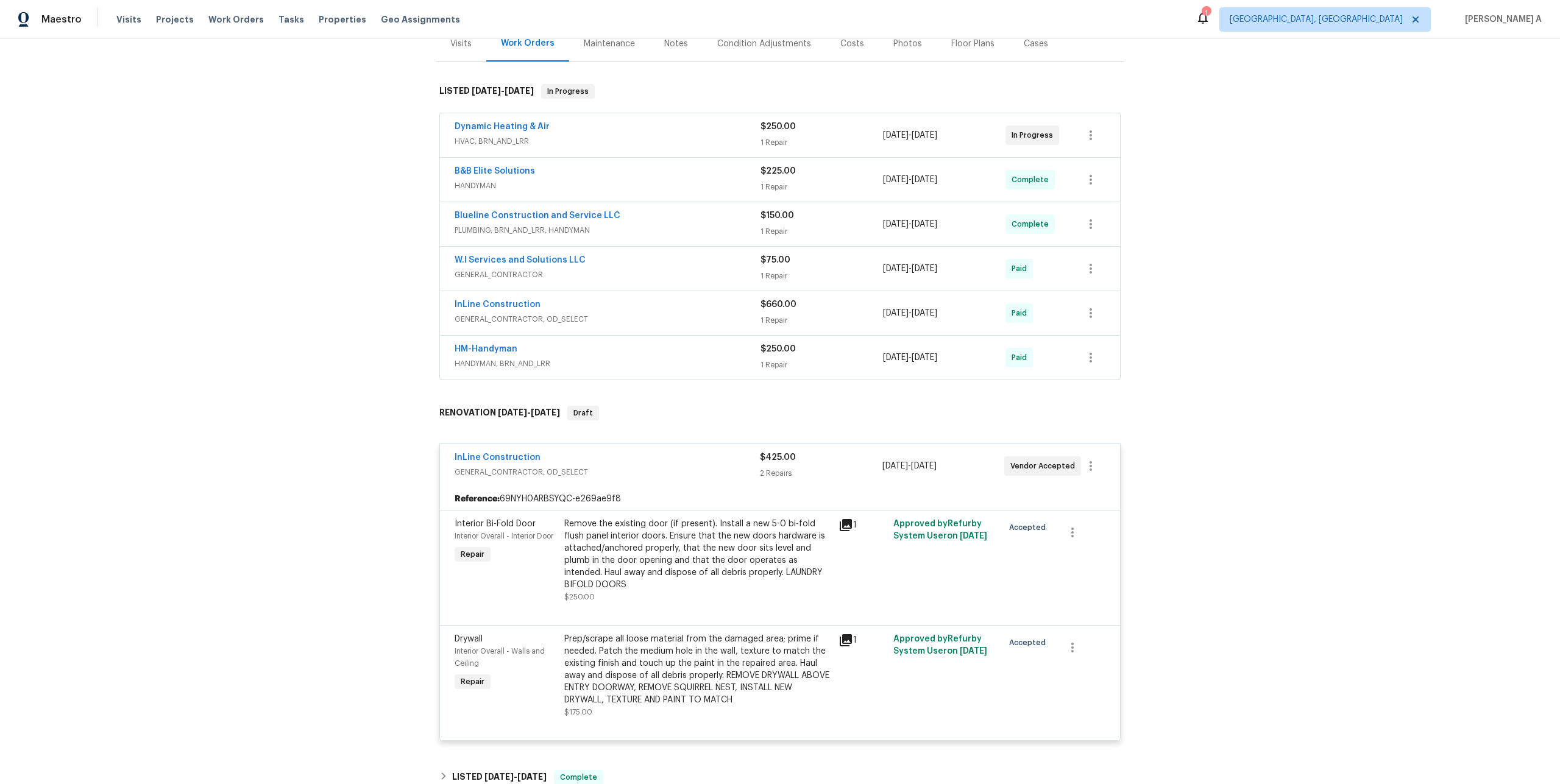
scroll to position [0, 0]
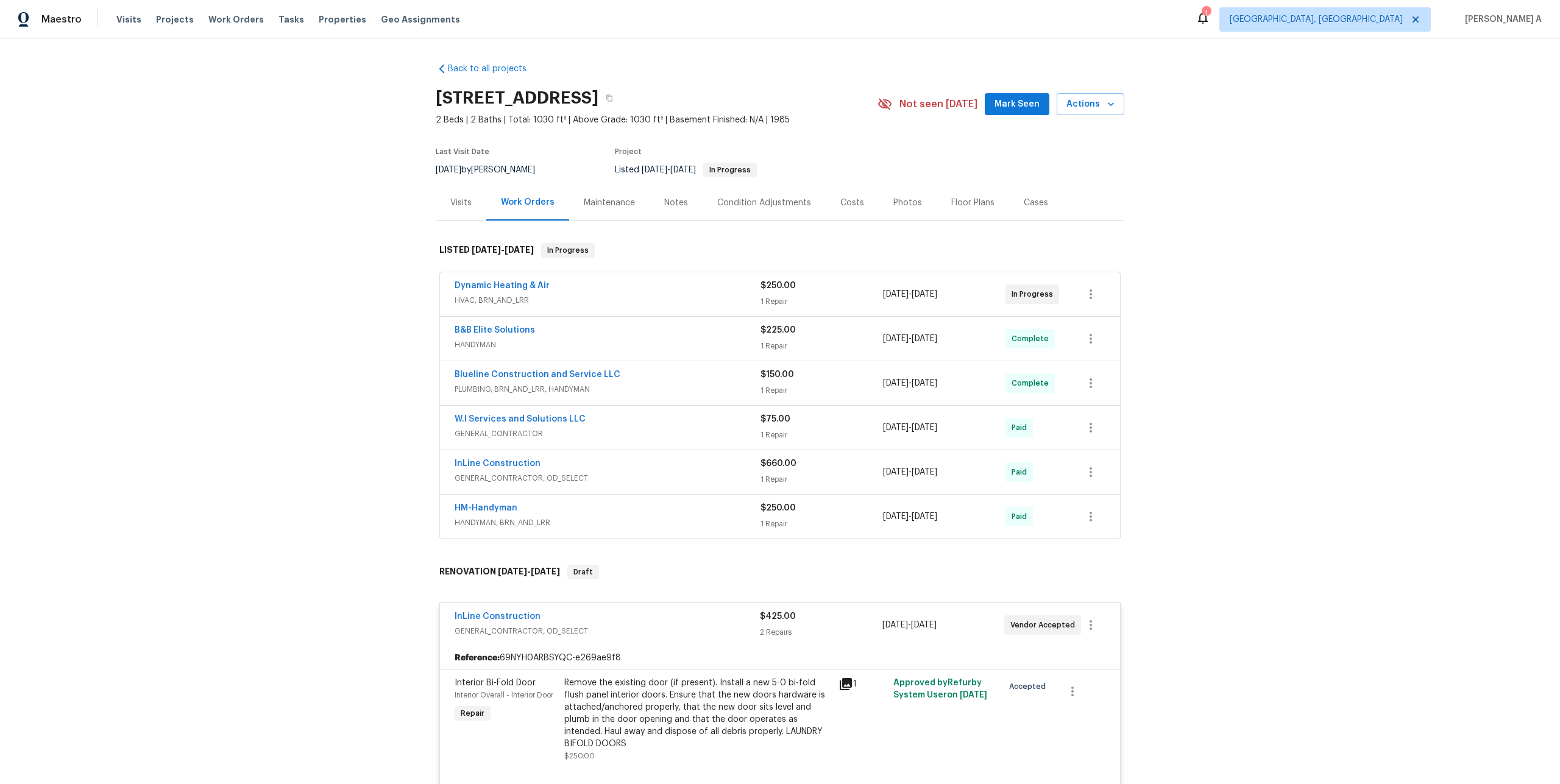
click at [475, 218] on div "Visits" at bounding box center [461, 202] width 51 height 36
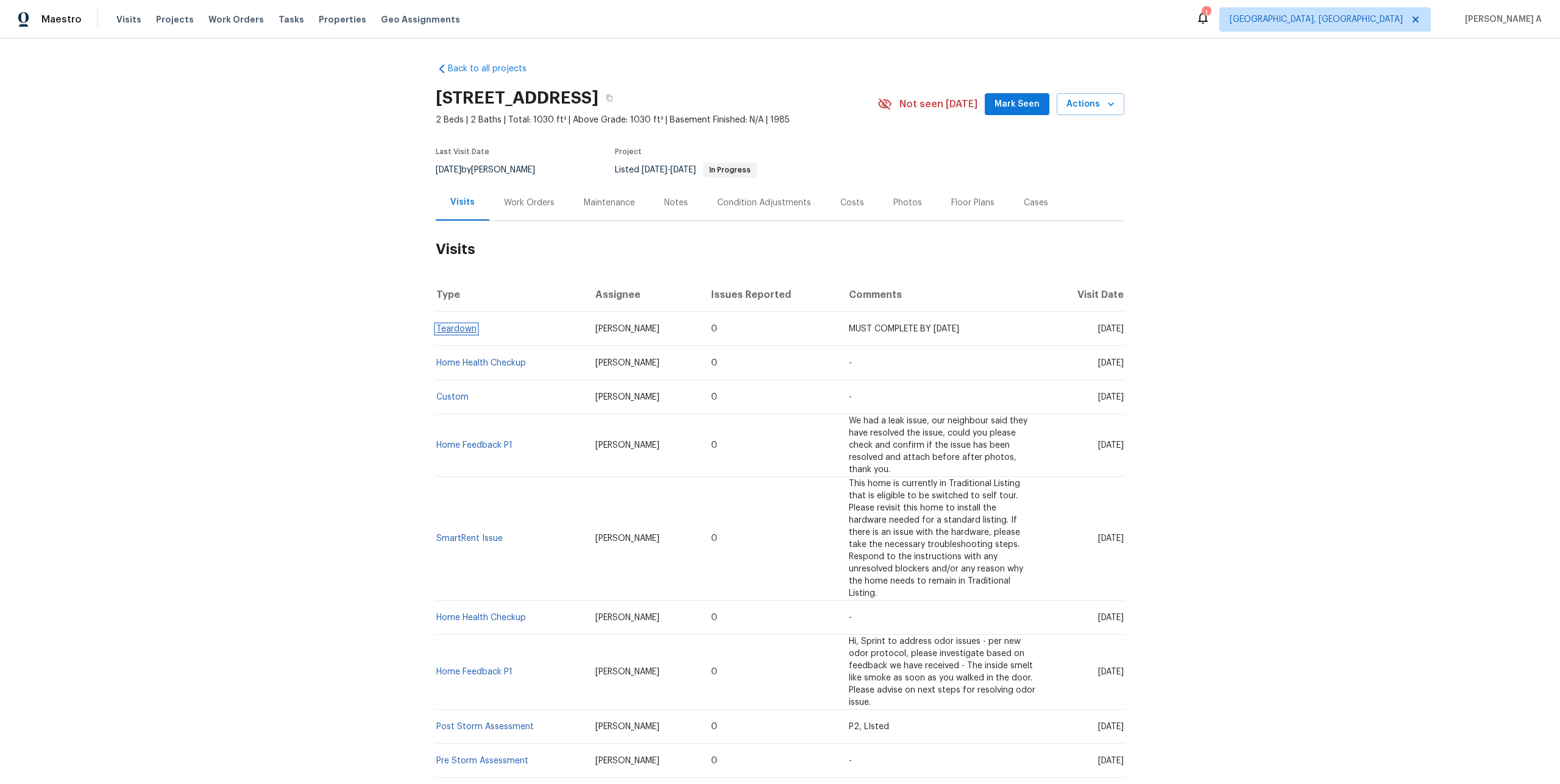
click at [465, 333] on link "Teardown" at bounding box center [456, 329] width 40 height 8
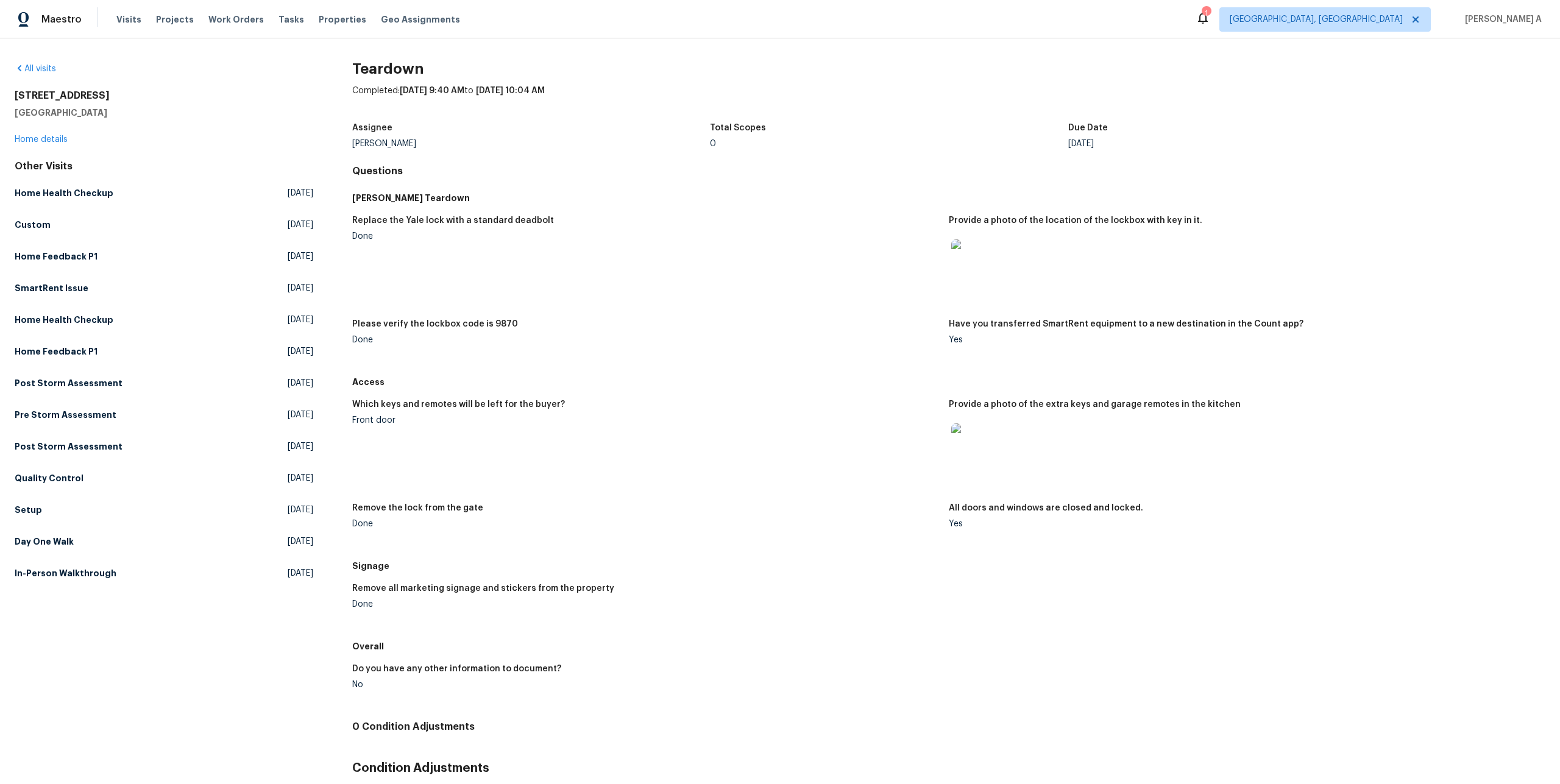
click at [987, 261] on img at bounding box center [970, 259] width 39 height 39
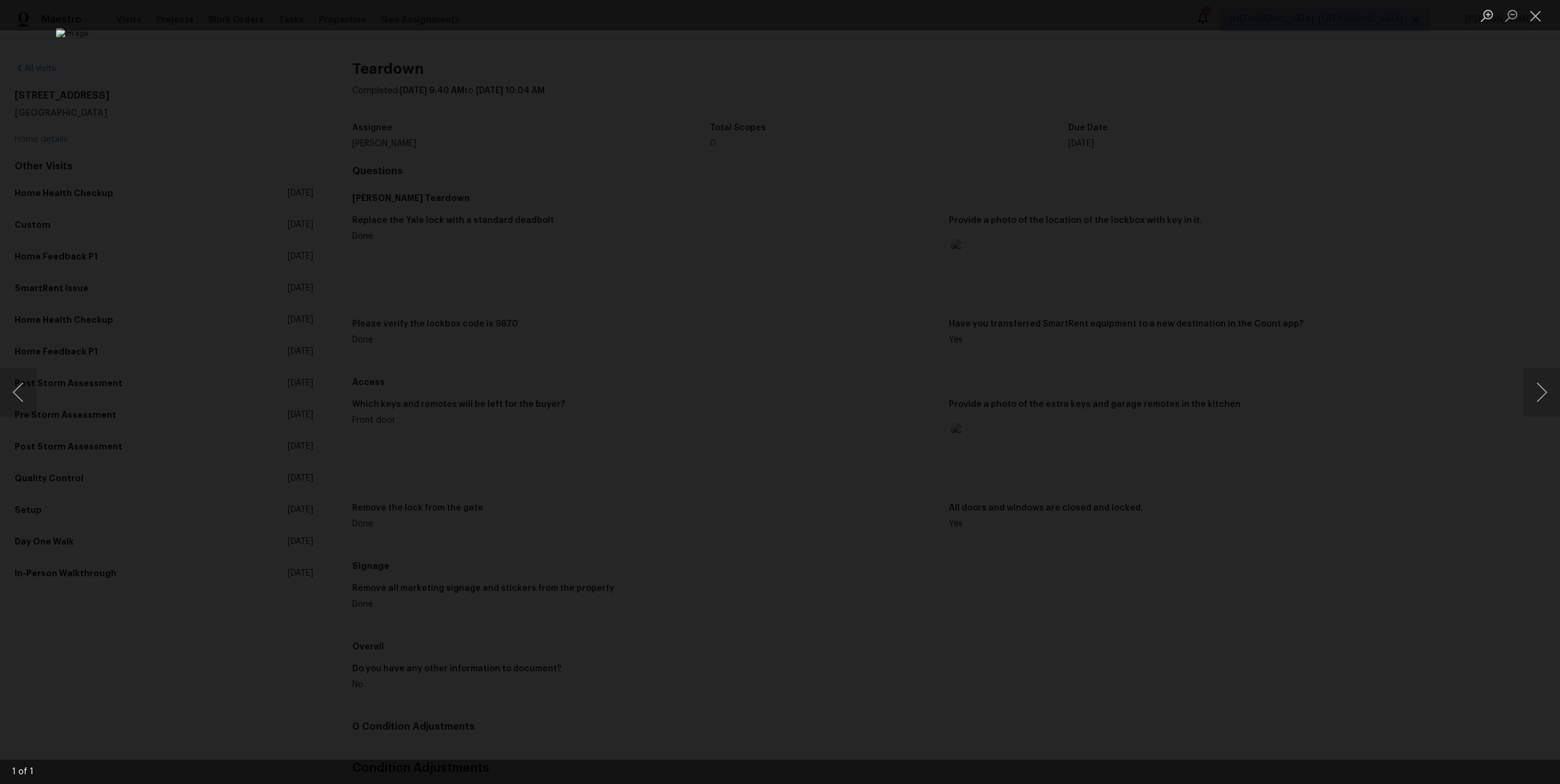
click at [1111, 268] on div "Lightbox" at bounding box center [780, 392] width 1560 height 784
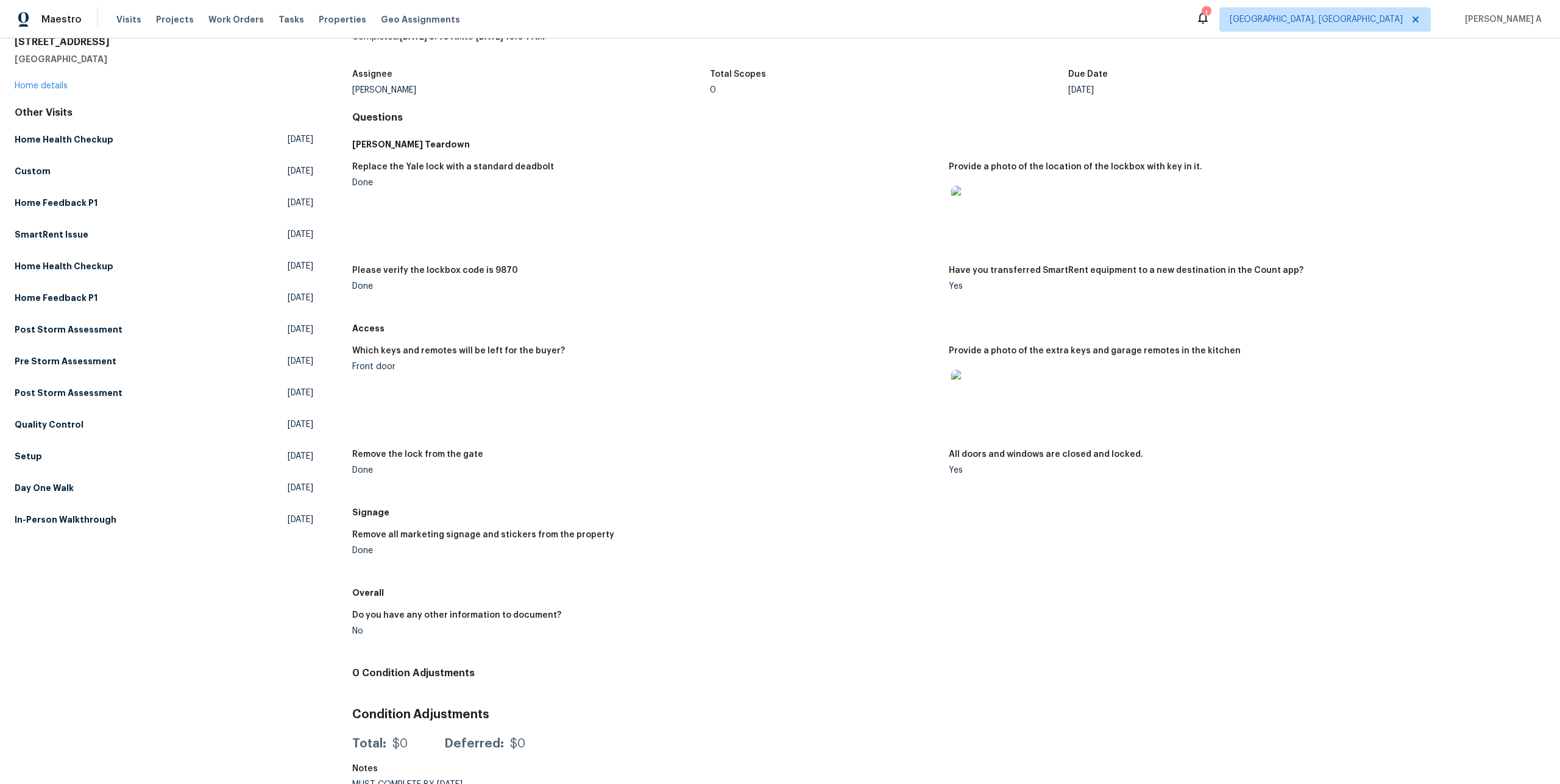
scroll to position [66, 0]
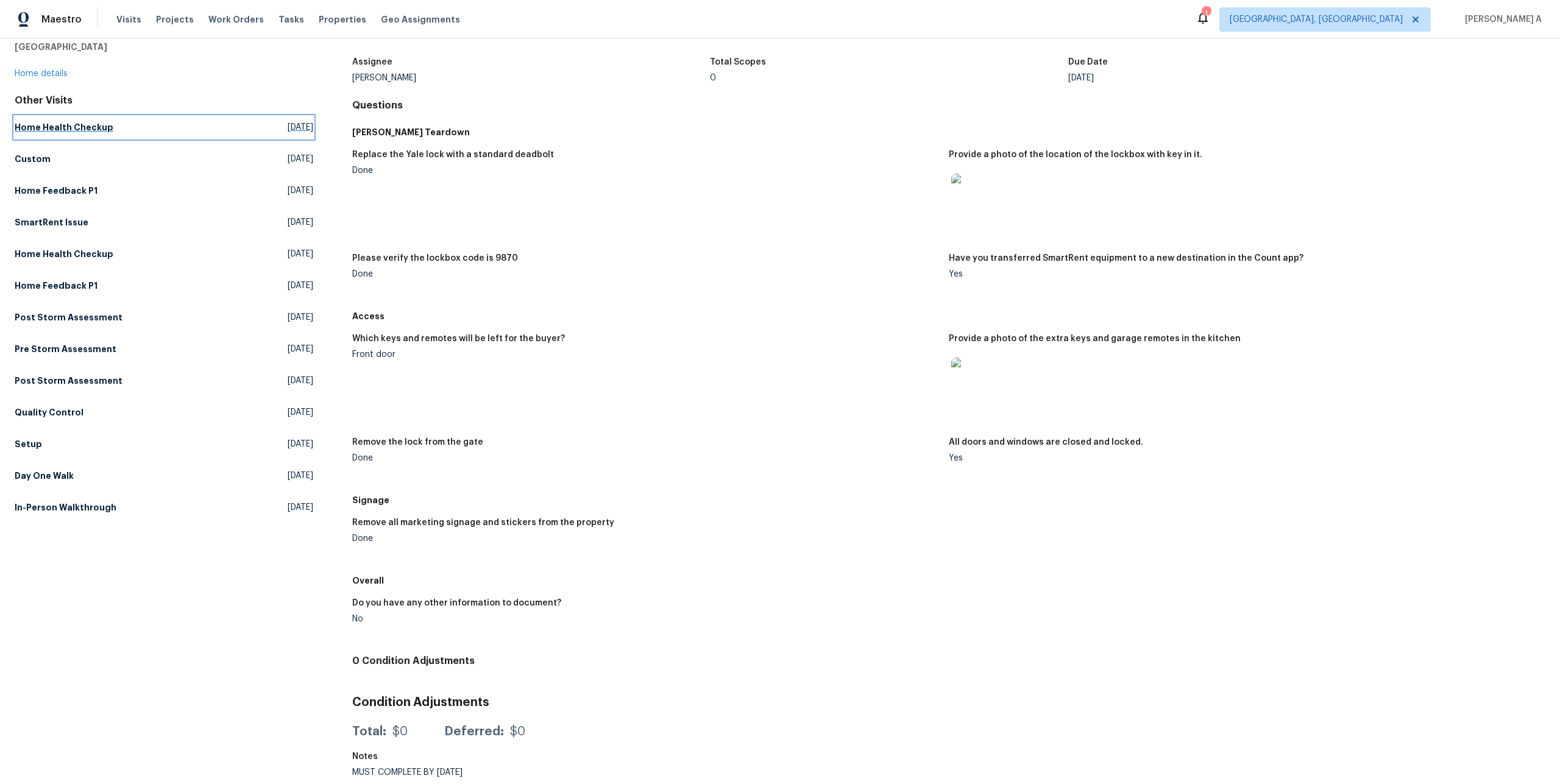
click at [199, 125] on link "Home Health Checkup Fri, Aug 01 2025" at bounding box center [164, 127] width 298 height 22
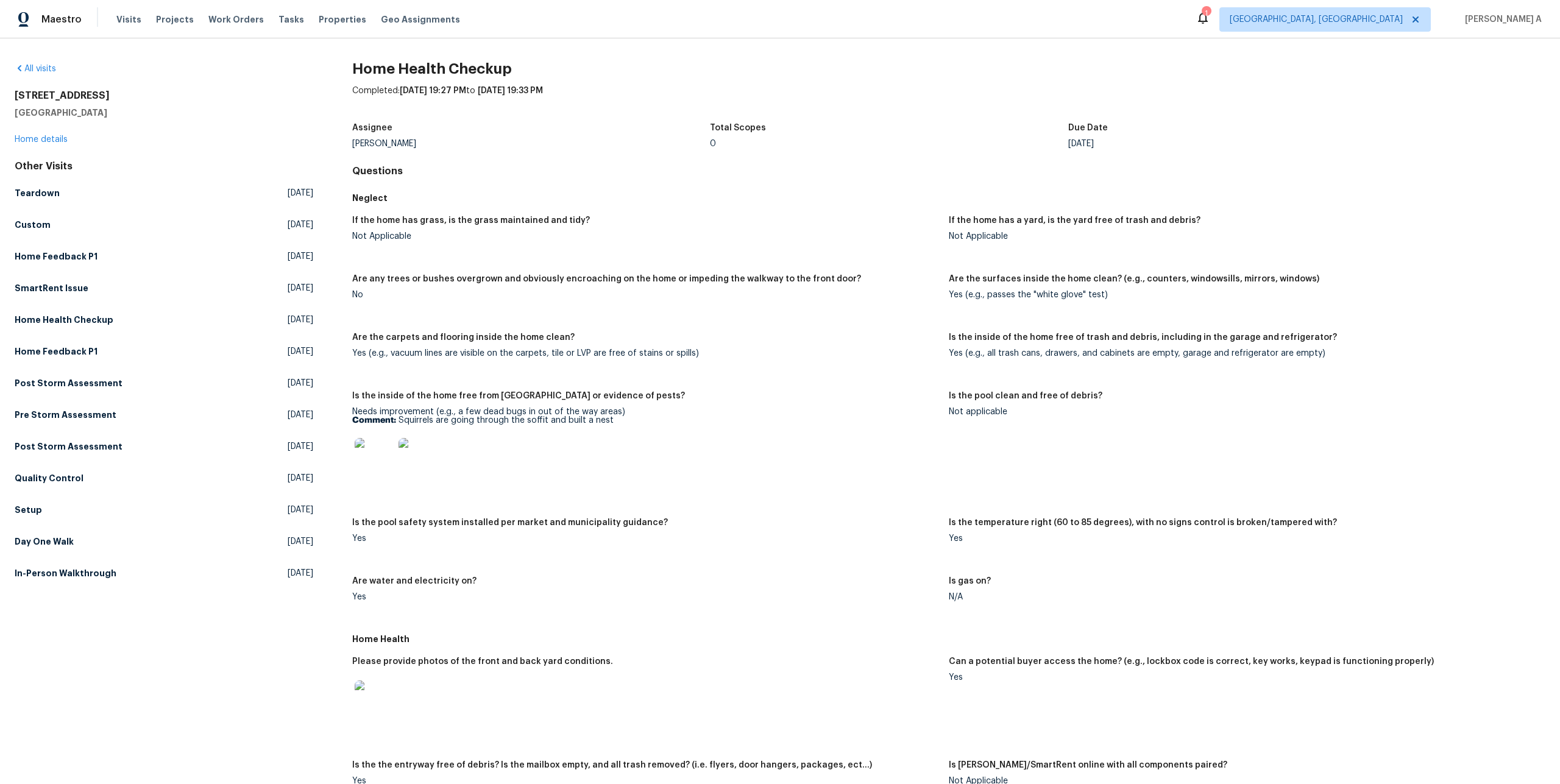
click at [381, 447] on img at bounding box center [374, 457] width 39 height 39
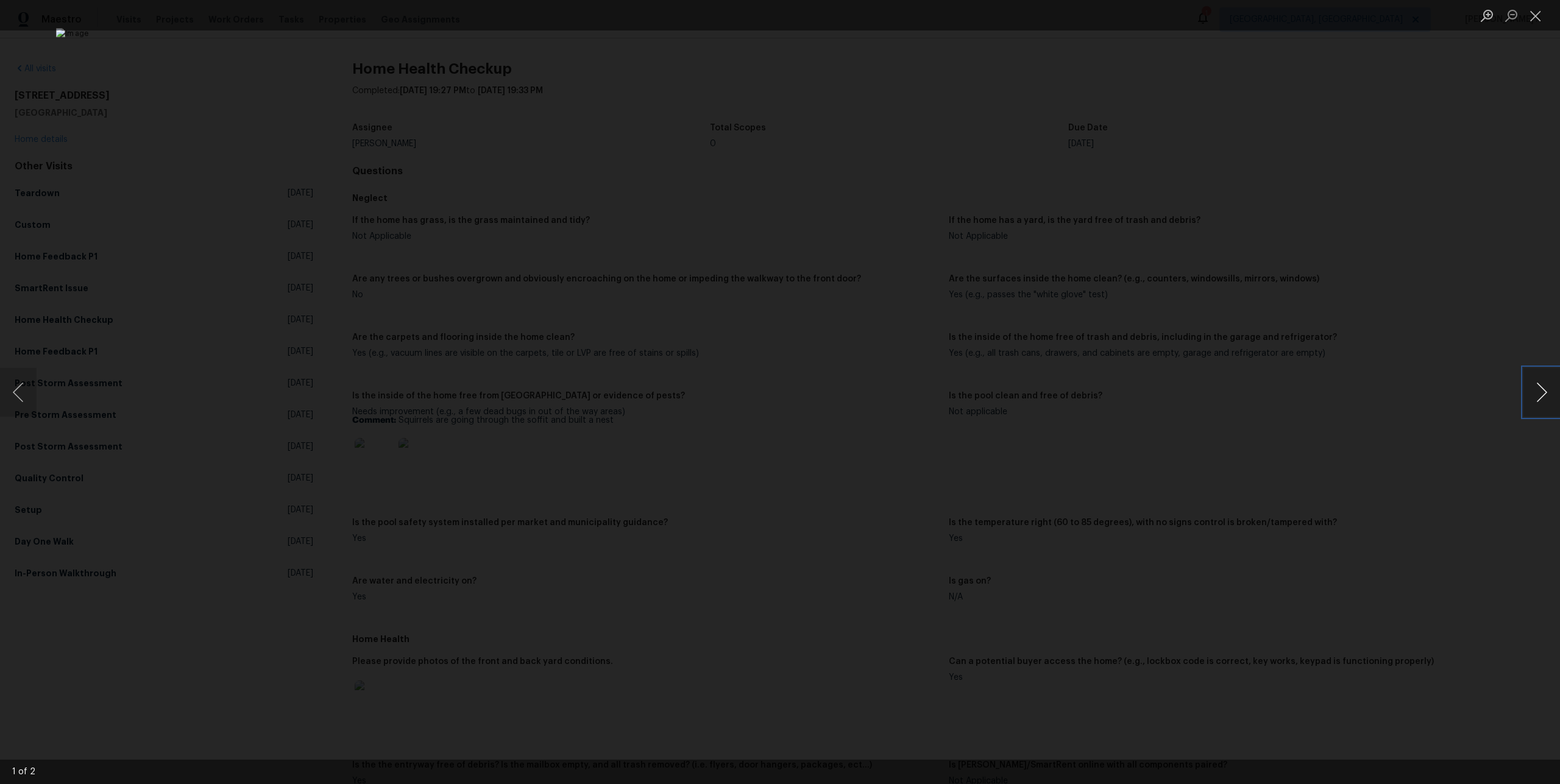
click at [1546, 396] on button "Next image" at bounding box center [1542, 392] width 37 height 49
click at [1209, 411] on div "Lightbox" at bounding box center [780, 392] width 1560 height 784
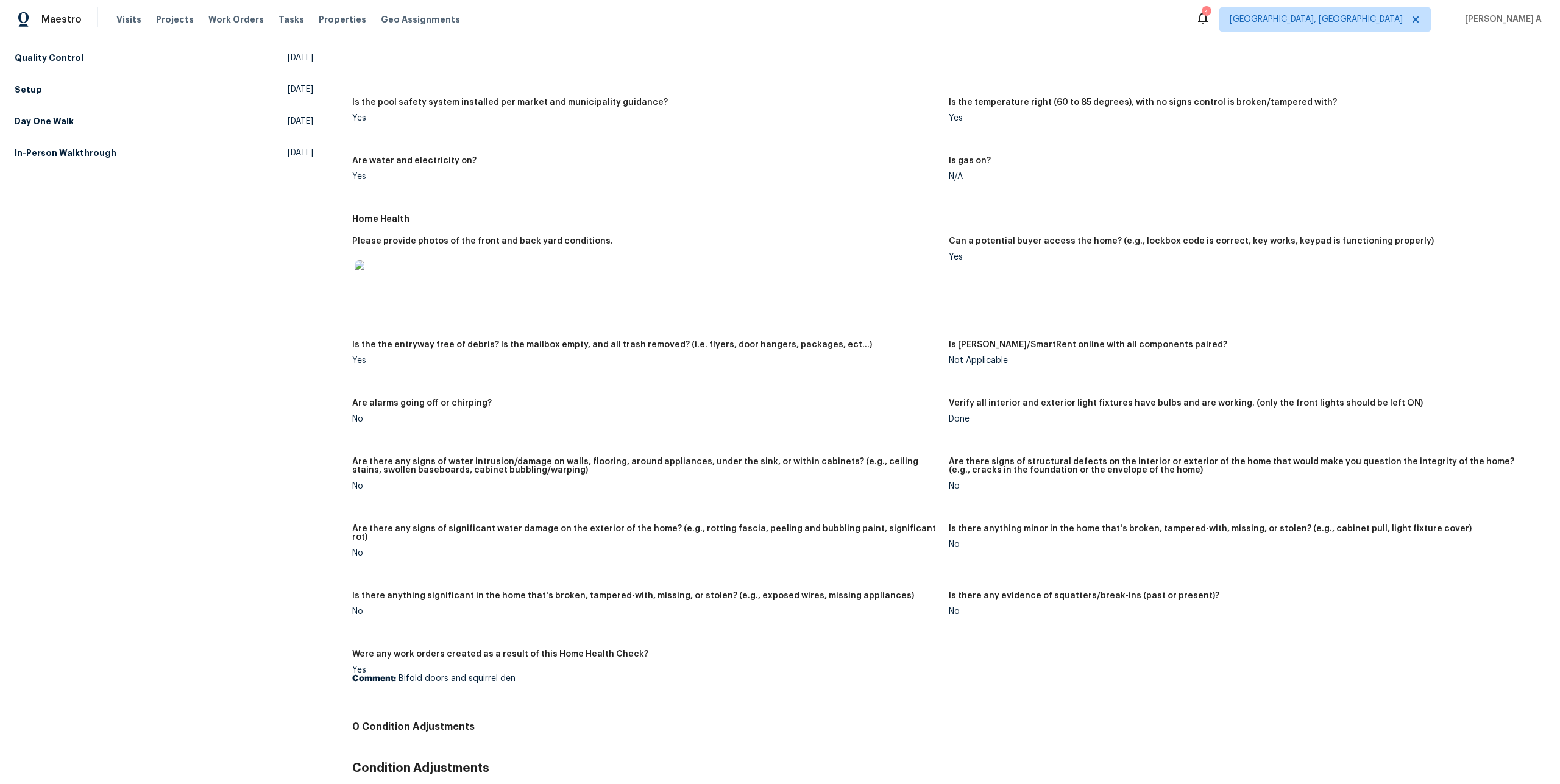
scroll to position [470, 0]
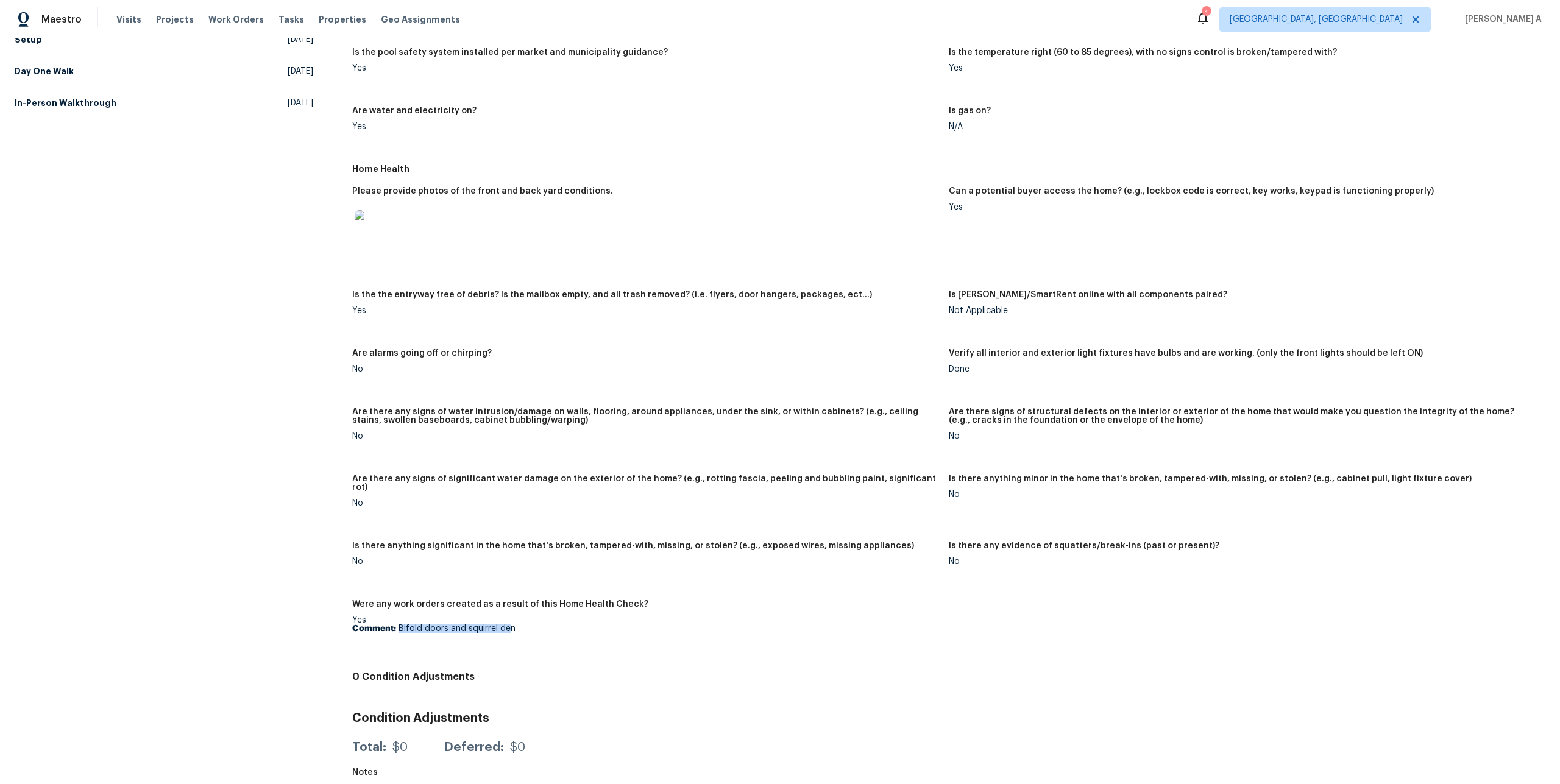
drag, startPoint x: 397, startPoint y: 619, endPoint x: 513, endPoint y: 621, distance: 116.0
click at [513, 624] on p "Comment: Bifold doors and squirrel den" at bounding box center [646, 628] width 587 height 8
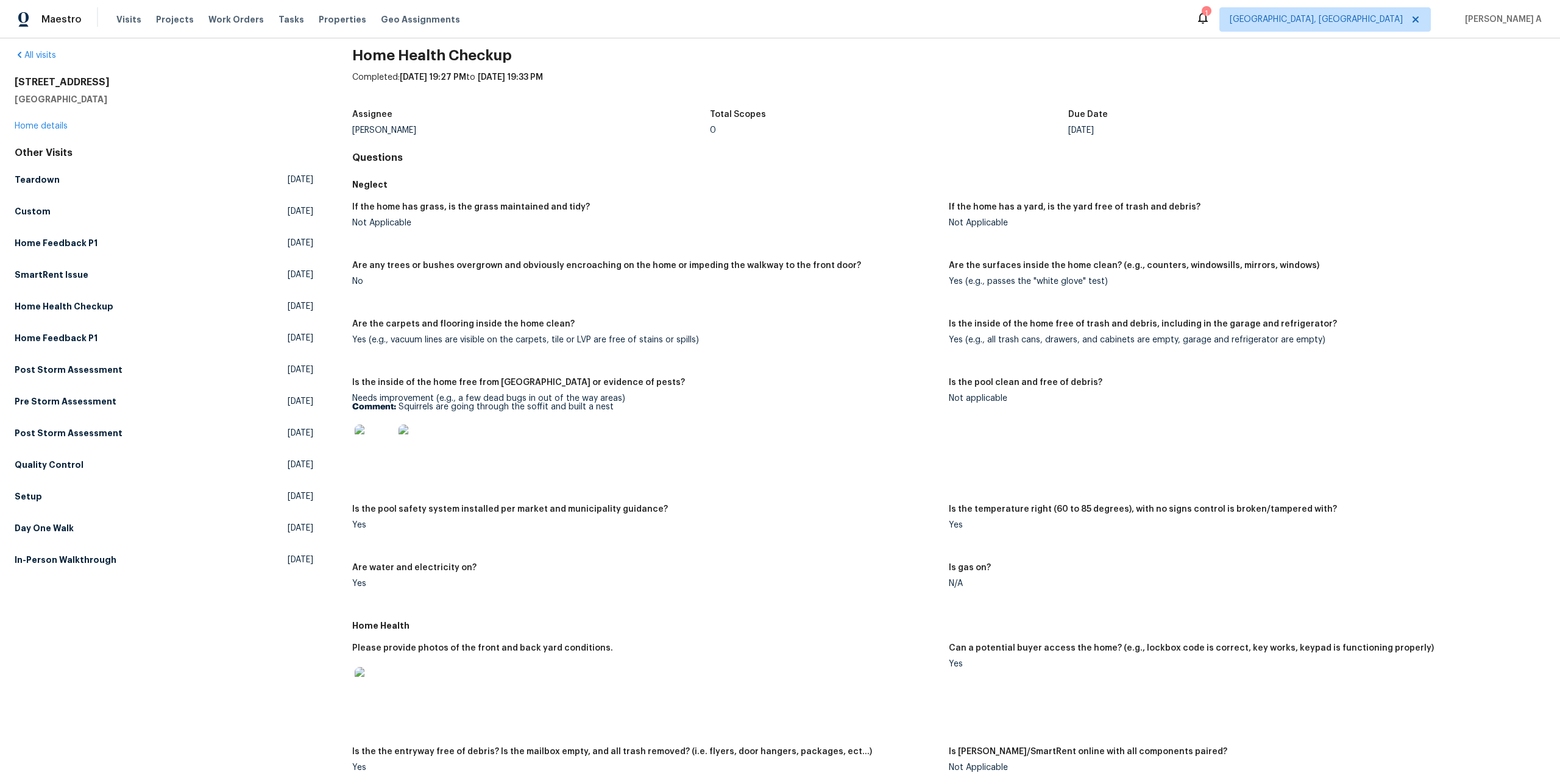
scroll to position [0, 0]
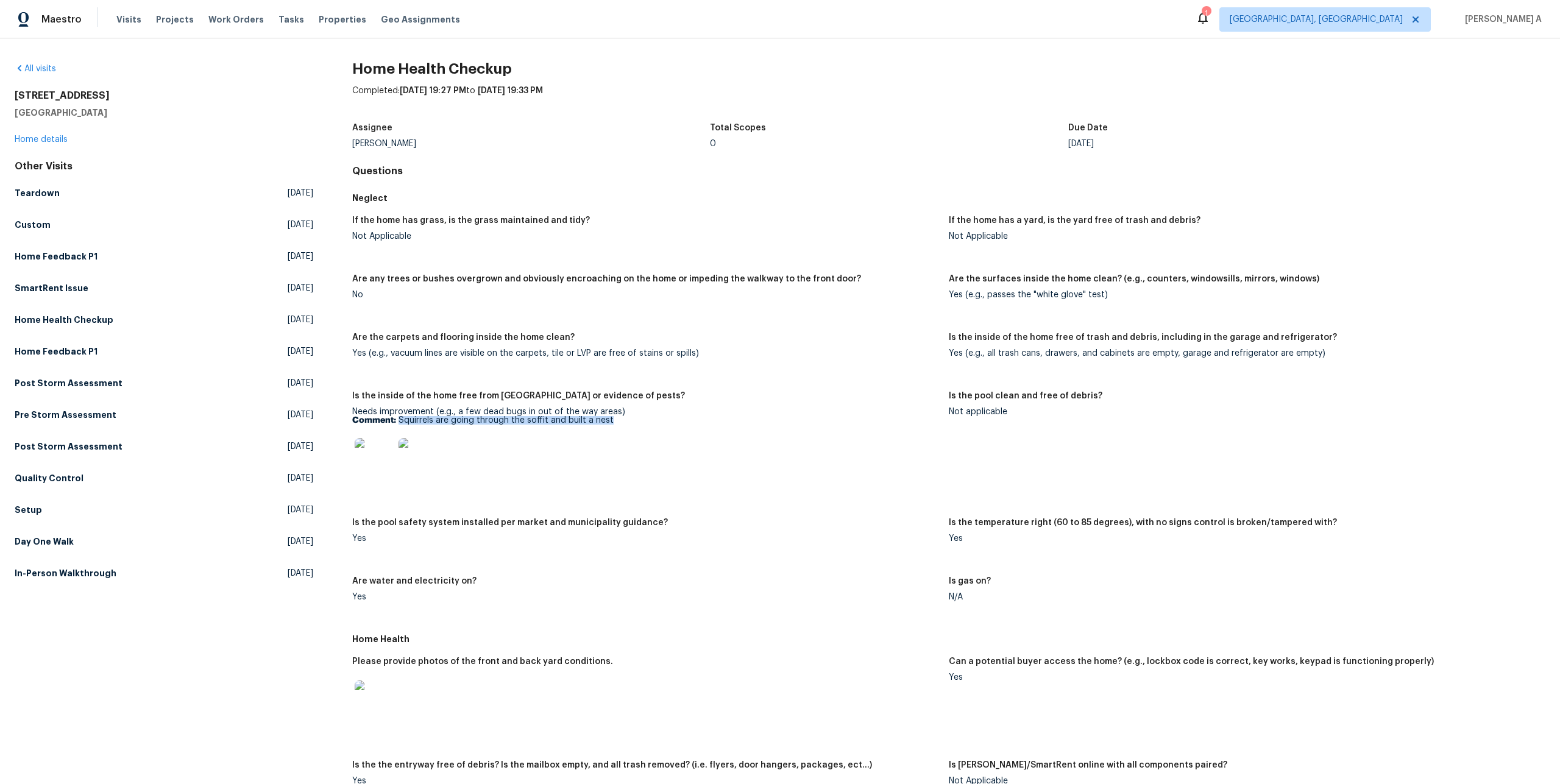
drag, startPoint x: 399, startPoint y: 418, endPoint x: 615, endPoint y: 419, distance: 216.0
click at [615, 419] on p "Comment: Squirrels are going through the soffit and built a nest" at bounding box center [646, 421] width 587 height 8
copy p "Squirrels are going through the soffit and built a nest"
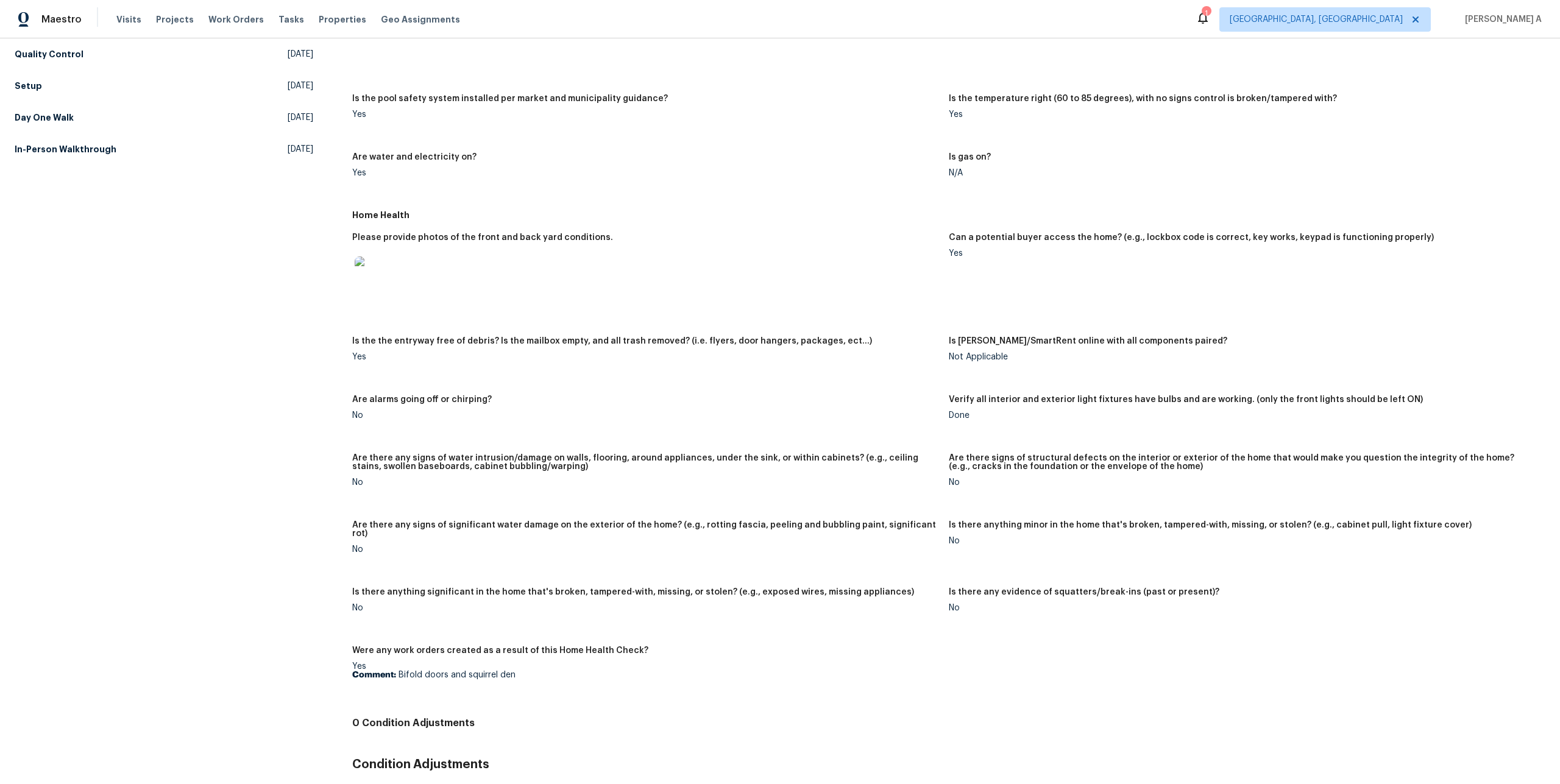
scroll to position [470, 0]
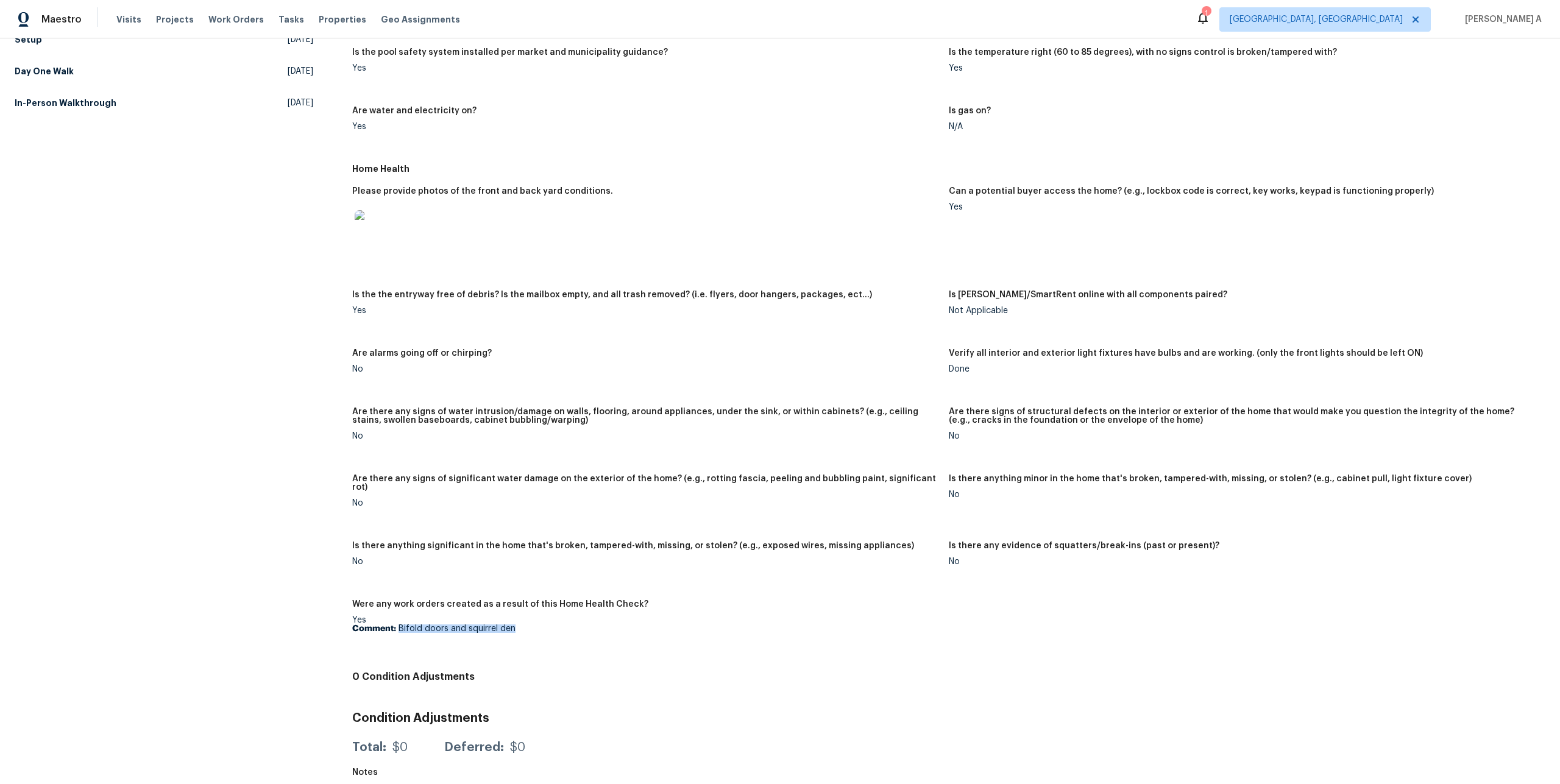
drag, startPoint x: 399, startPoint y: 623, endPoint x: 518, endPoint y: 619, distance: 119.1
click at [518, 624] on p "Comment: Bifold doors and squirrel den" at bounding box center [646, 628] width 587 height 8
copy p "Bifold doors and squirrel den"
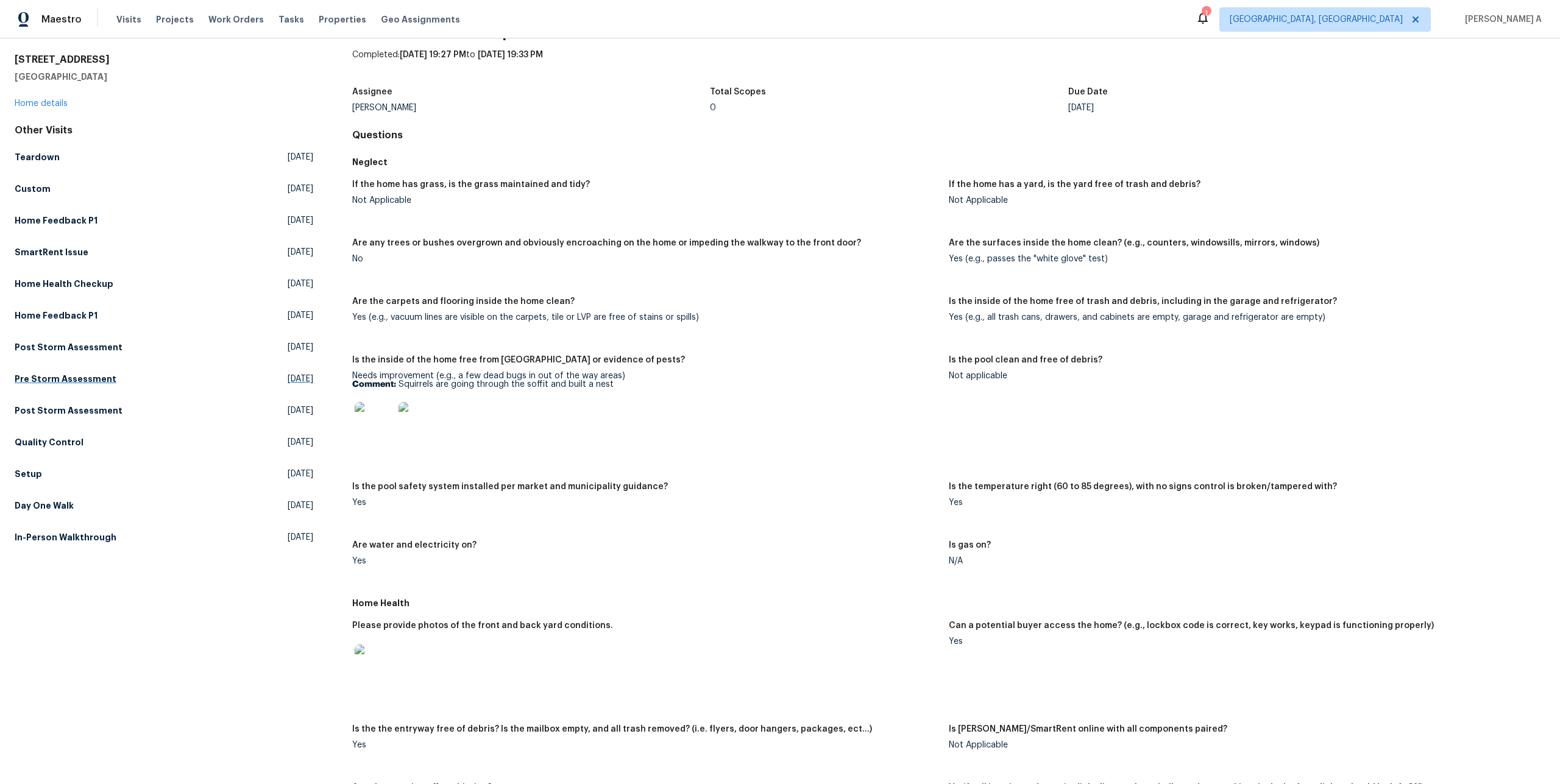
scroll to position [0, 0]
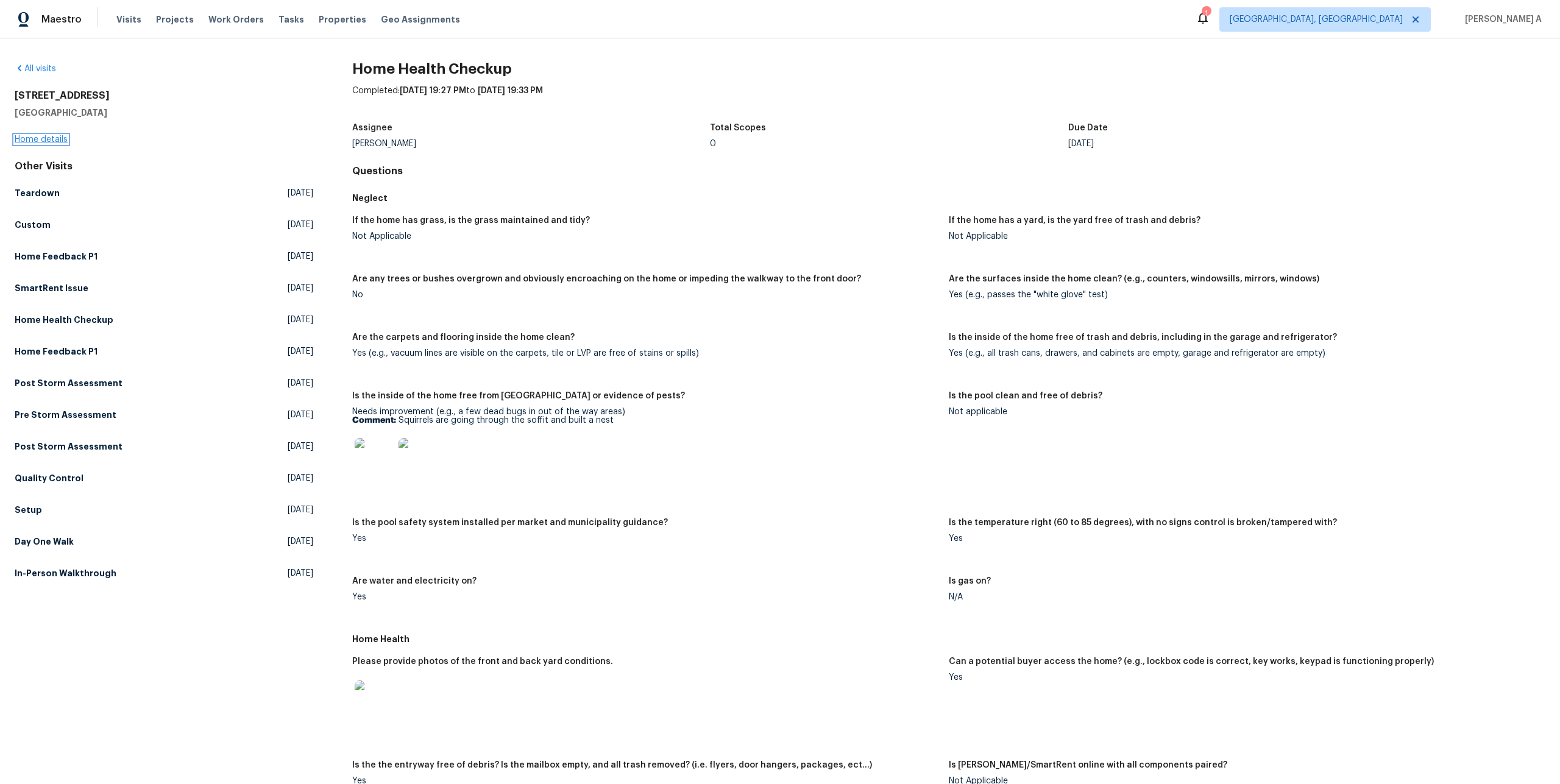
click at [47, 140] on link "Home details" at bounding box center [41, 139] width 53 height 8
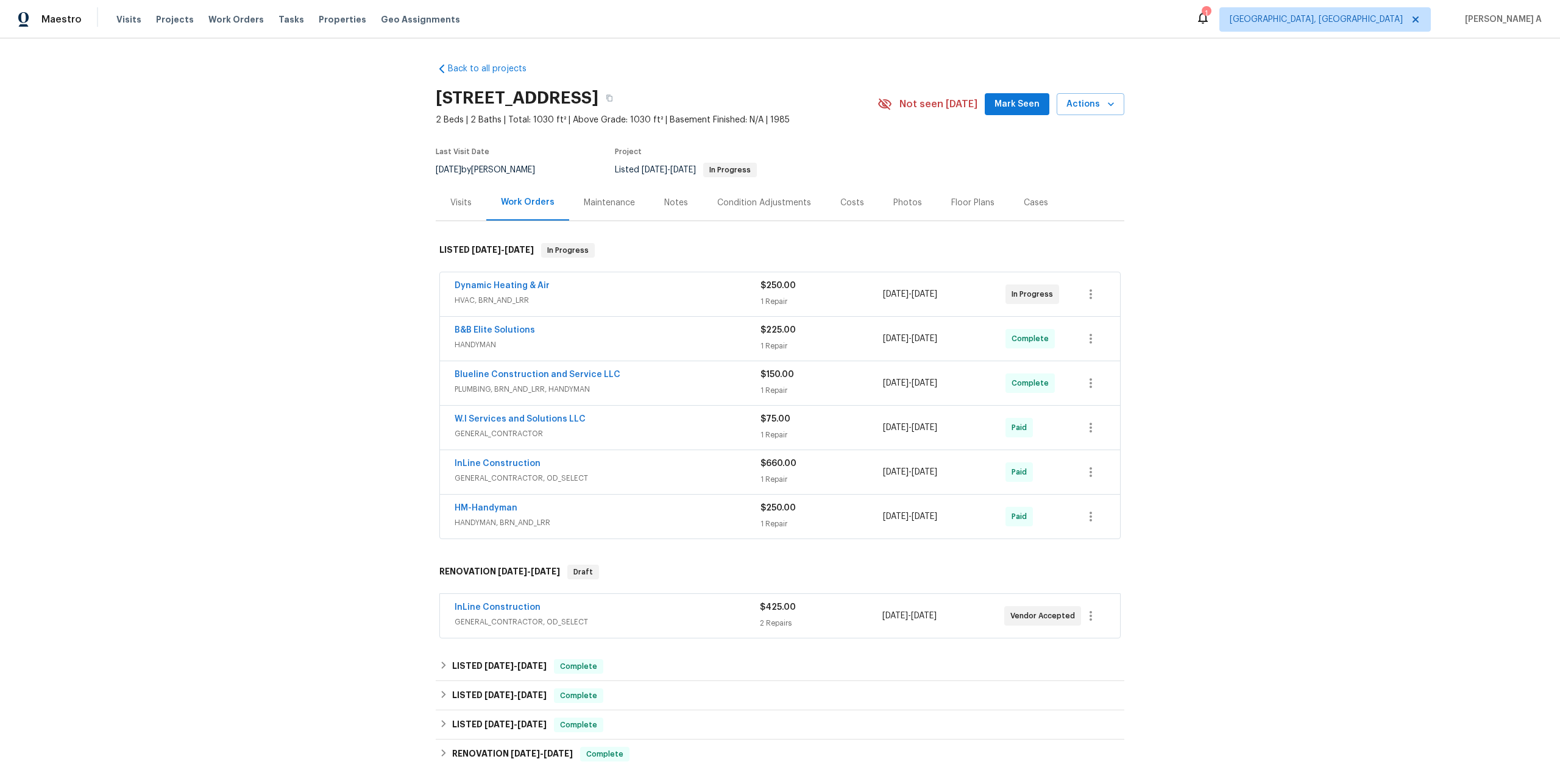
click at [516, 631] on div "InLine Construction GENERAL_CONTRACTOR, OD_SELECT" at bounding box center [607, 616] width 305 height 29
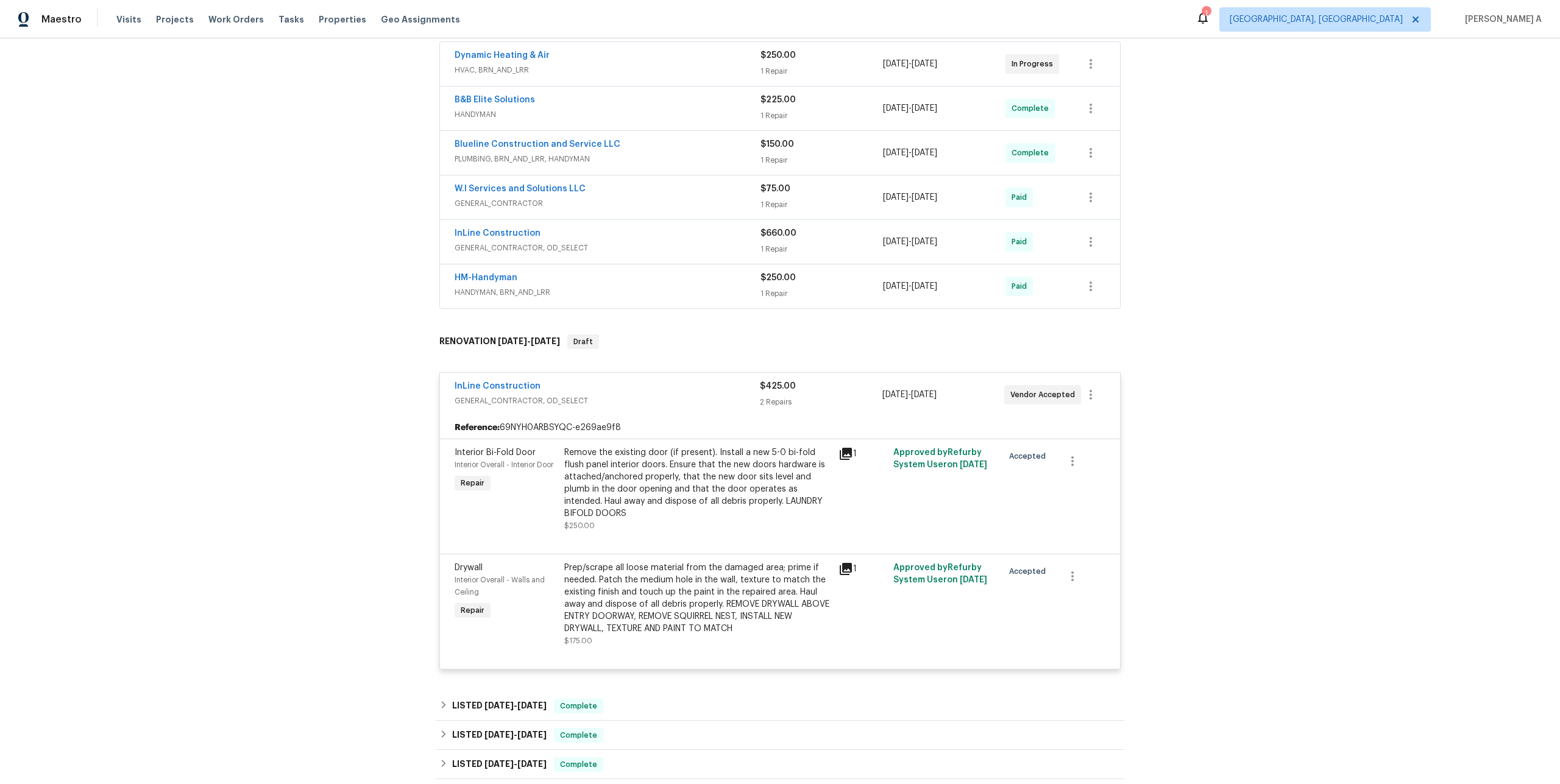
scroll to position [238, 0]
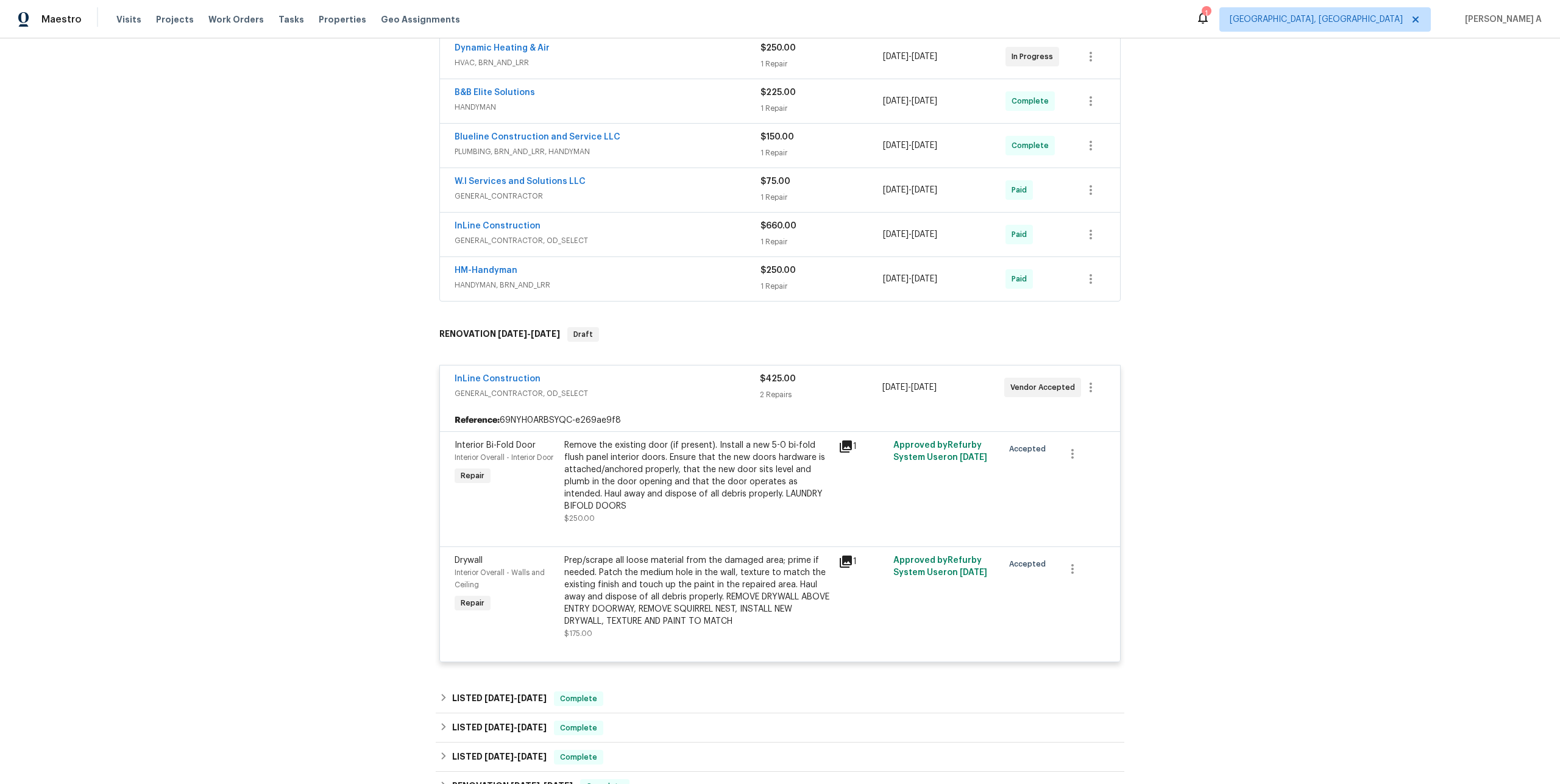
click at [743, 581] on div "Prep/scrape all loose material from the damaged area; prime if needed. Patch th…" at bounding box center [697, 590] width 267 height 73
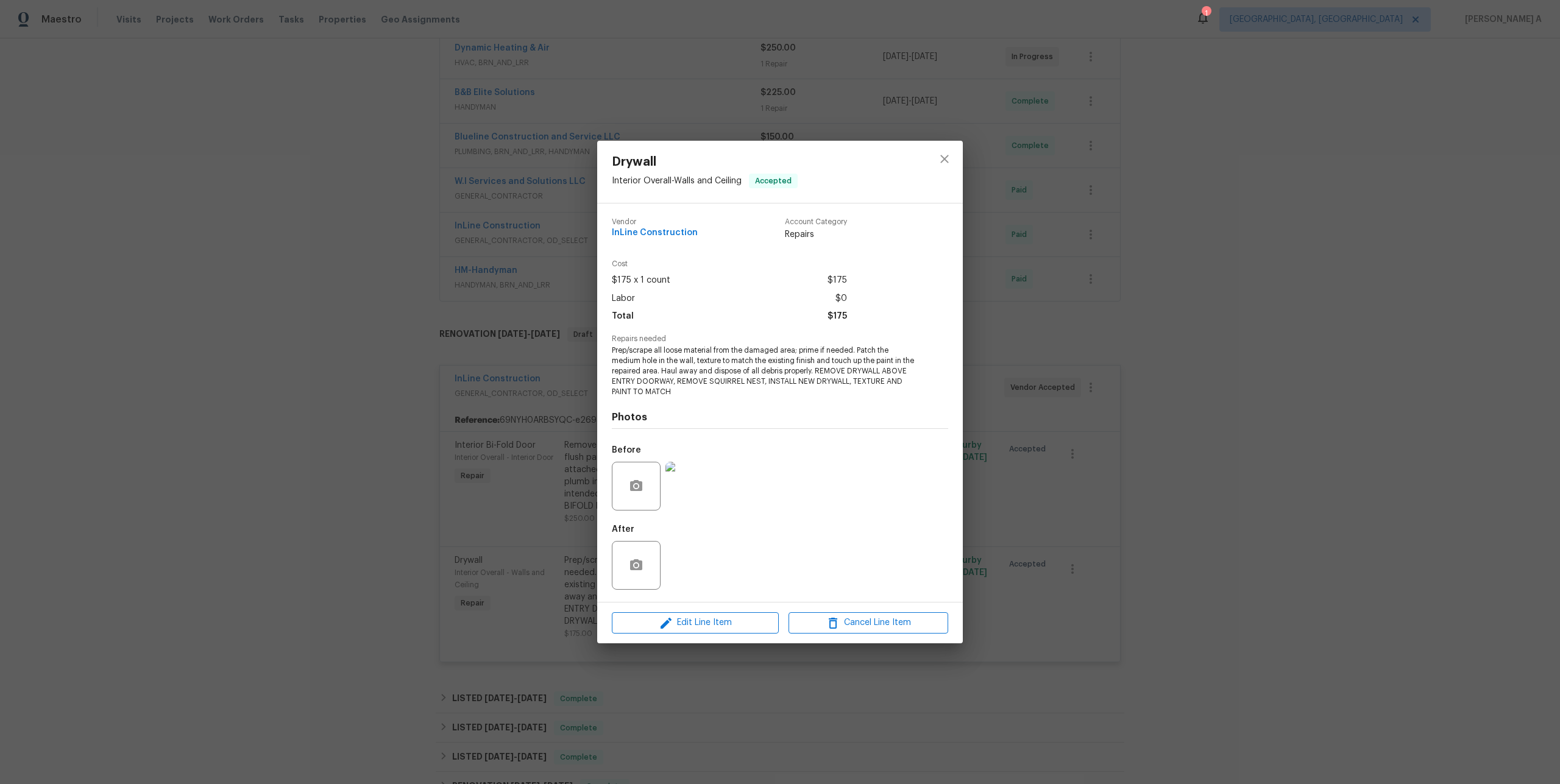
click at [578, 495] on div "Drywall Interior Overall - Walls and Ceiling Accepted Vendor InLine Constructio…" at bounding box center [780, 392] width 1560 height 784
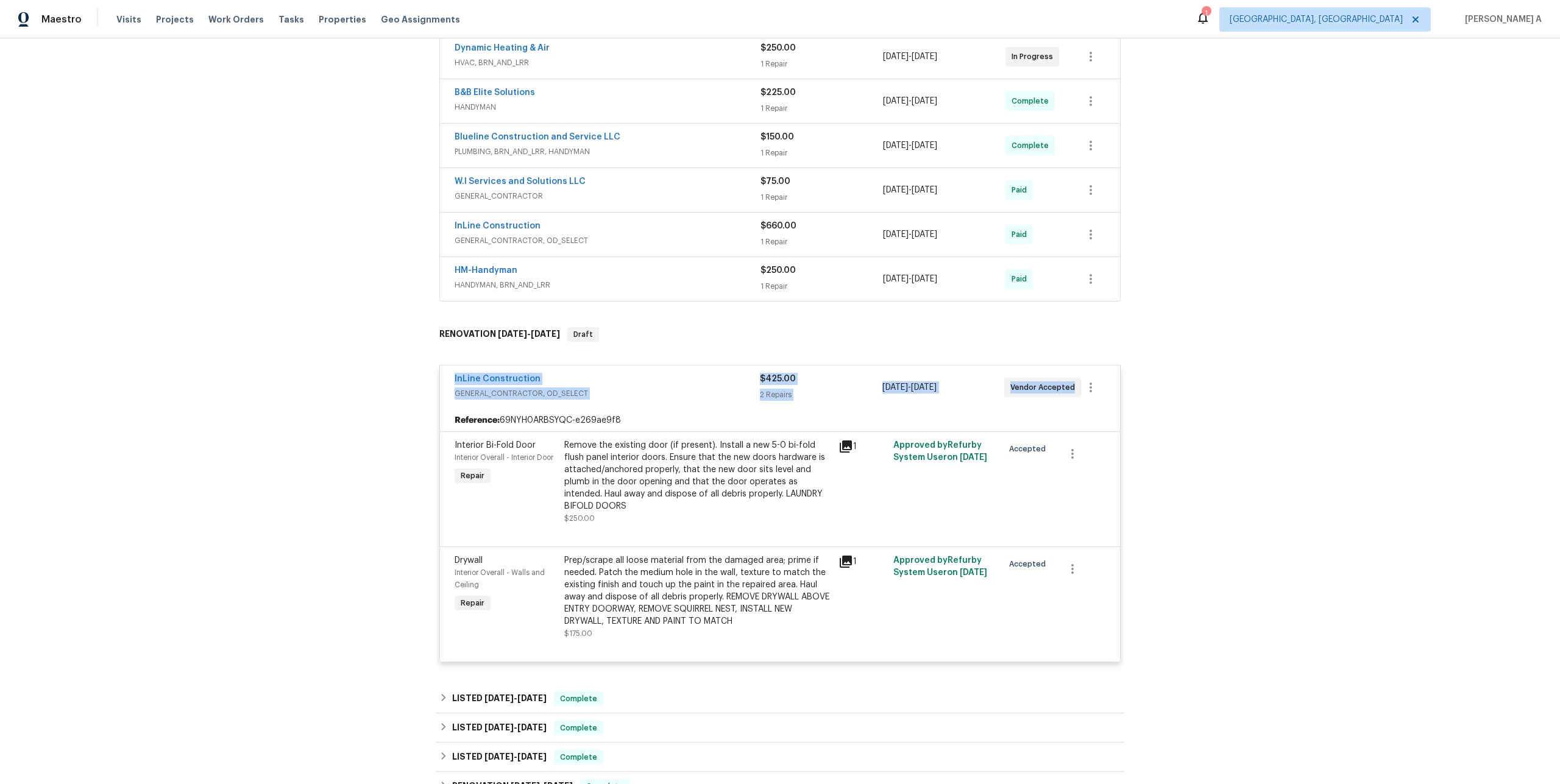
drag, startPoint x: 450, startPoint y: 393, endPoint x: 1073, endPoint y: 397, distance: 623.0
click at [1073, 397] on div "InLine Construction GENERAL_CONTRACTOR, OD_SELECT $425.00 2 Repairs 8/1/2025 - …" at bounding box center [780, 387] width 680 height 44
copy div "InLine Construction GENERAL_CONTRACTOR, OD_SELECT $425.00 2 Repairs 8/1/2025 - …"
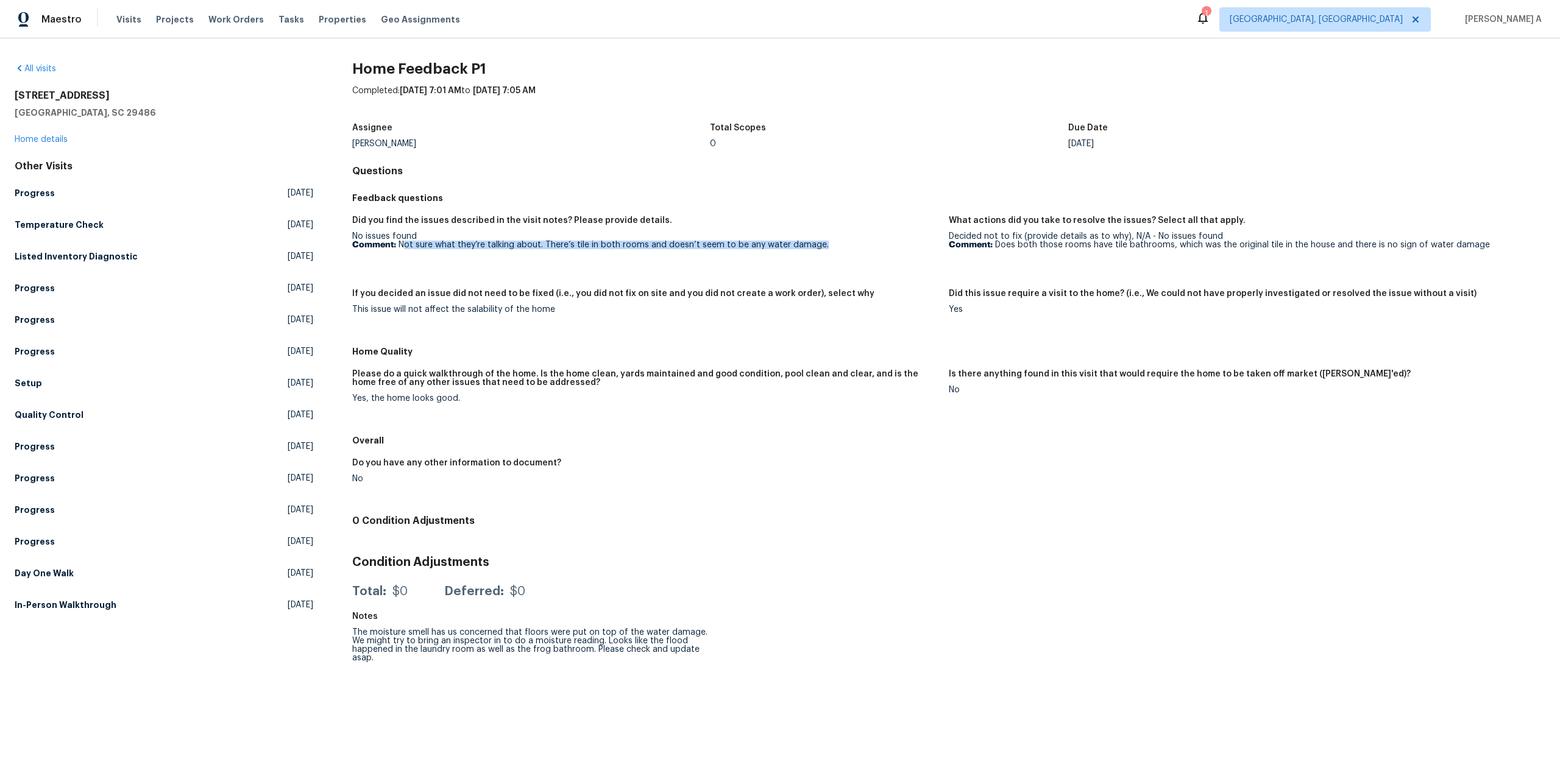
drag, startPoint x: 404, startPoint y: 243, endPoint x: 822, endPoint y: 245, distance: 418.0
click at [822, 245] on p "Comment: Not sure what they’re talking about. There’s tile in both rooms and do…" at bounding box center [646, 245] width 587 height 8
copy p "ot sure what they’re talking about. There’s tile in both rooms and doesn’t seem…"
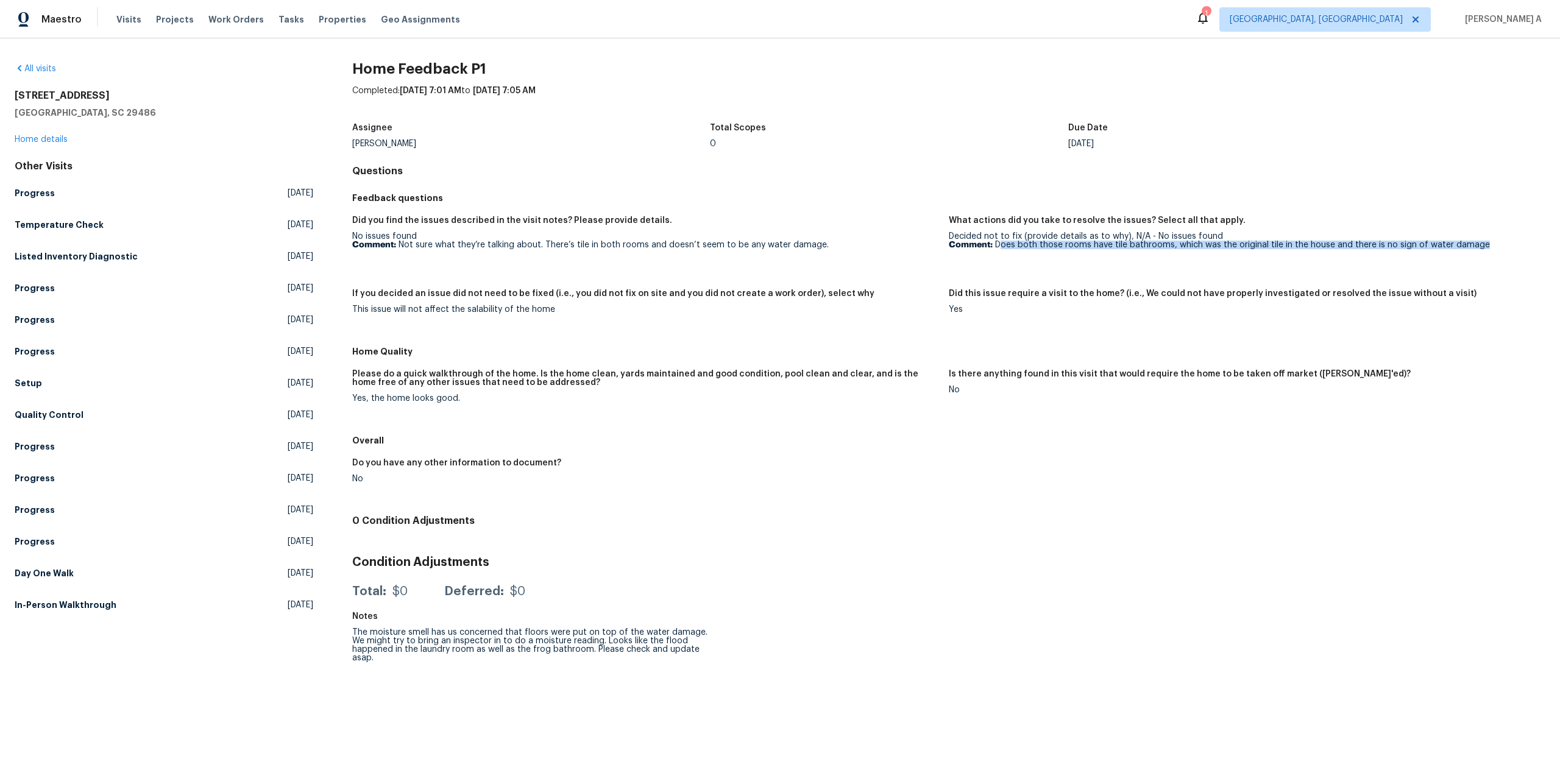
drag, startPoint x: 1002, startPoint y: 245, endPoint x: 1482, endPoint y: 245, distance: 480.0
click at [1482, 245] on p "Comment: Does both those rooms have tile bathrooms, which was the original tile…" at bounding box center [1242, 245] width 587 height 8
copy p "oes both those rooms have tile bathrooms, which was the original tile in the ho…"
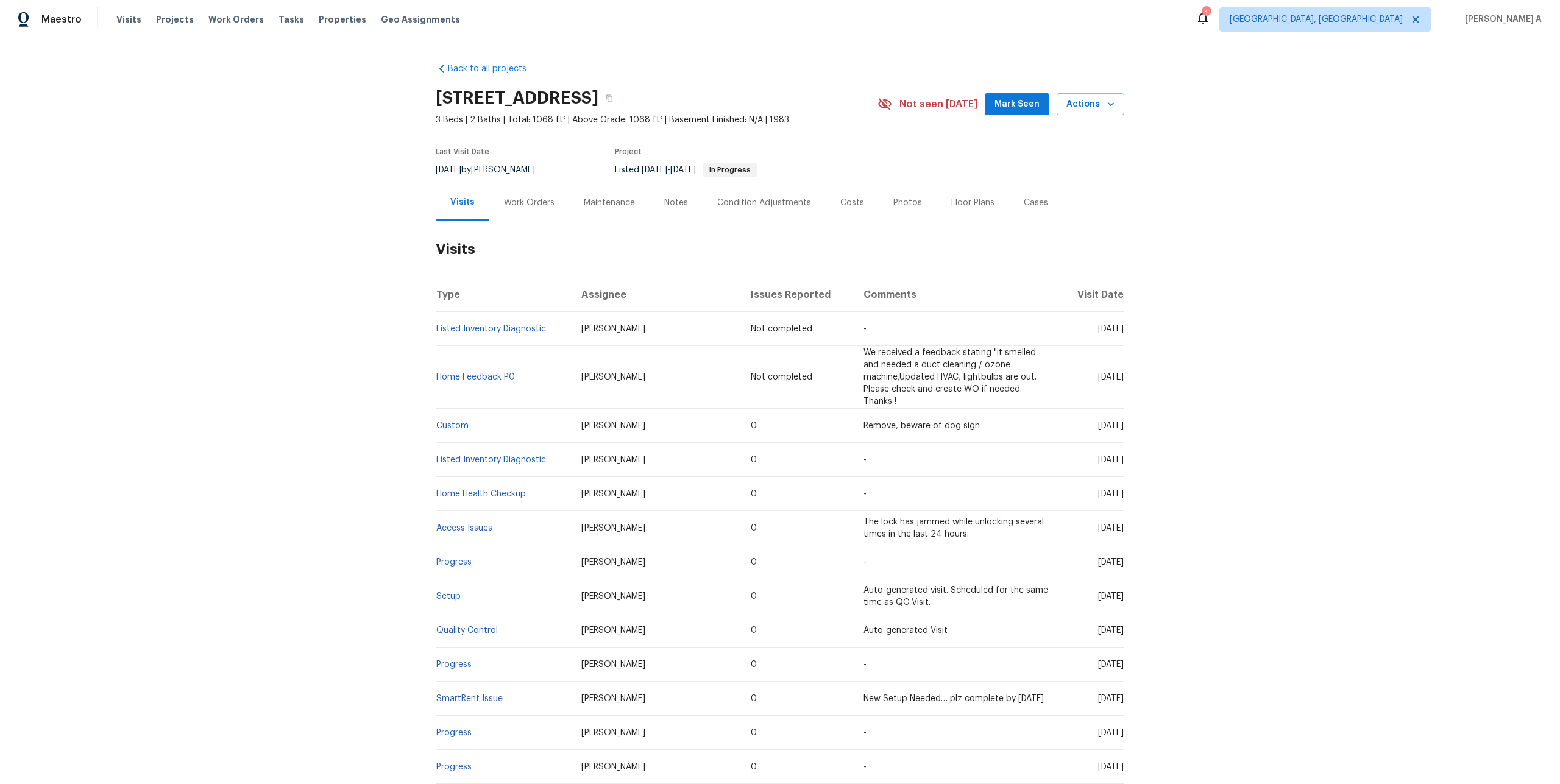
click at [505, 212] on div "Work Orders" at bounding box center [529, 202] width 80 height 36
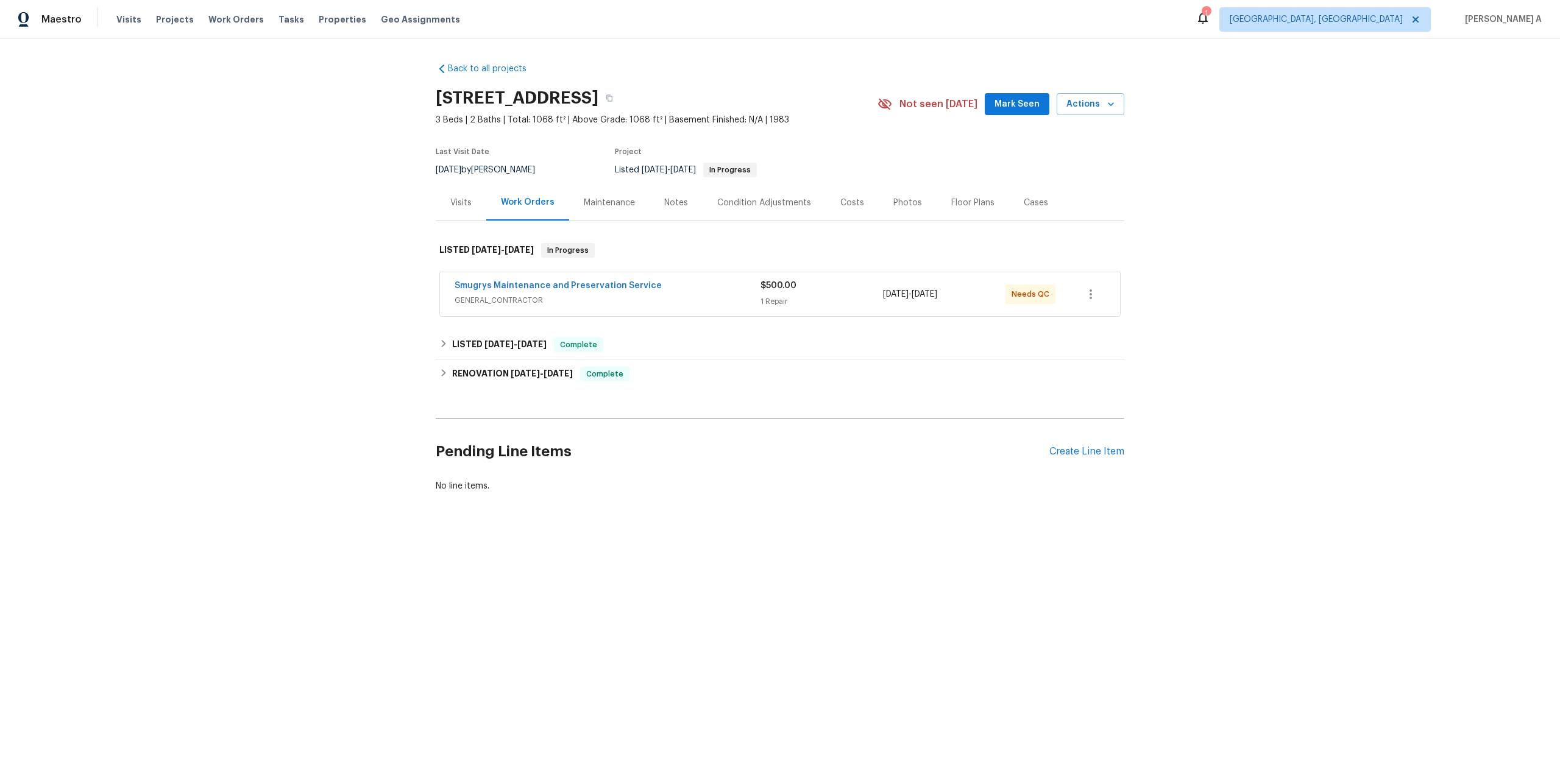
click at [554, 310] on div "Smugrys Maintenance and Preservation Service GENERAL_CONTRACTOR $500.00 1 Repai…" at bounding box center [780, 294] width 680 height 44
click at [553, 305] on span "GENERAL_CONTRACTOR" at bounding box center [607, 300] width 306 height 12
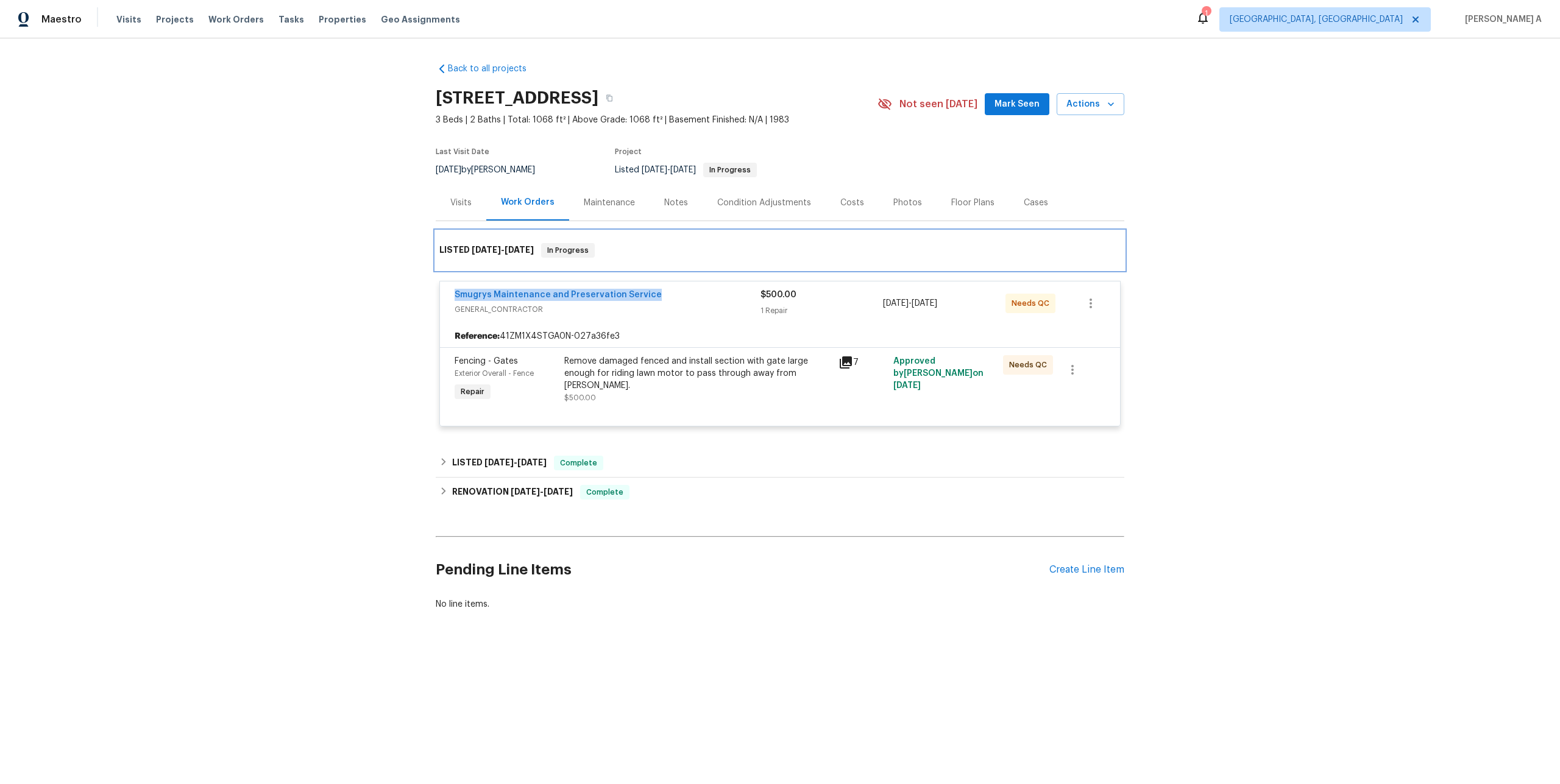
click at [743, 268] on div "LISTED [DATE] - [DATE] In Progress" at bounding box center [780, 250] width 689 height 39
click at [417, 305] on div "Back to all projects [STREET_ADDRESS] 3 Beds | 2 Baths | Total: 1068 ft² | Abov…" at bounding box center [780, 365] width 1560 height 655
drag, startPoint x: 451, startPoint y: 293, endPoint x: 1051, endPoint y: 298, distance: 600.0
click at [1051, 298] on div "Smugrys Maintenance and Preservation Service GENERAL_CONTRACTOR $500.00 1 Repai…" at bounding box center [780, 303] width 680 height 44
copy div "Smugrys Maintenance and Preservation Service GENERAL_CONTRACTOR $500.00 1 Repai…"
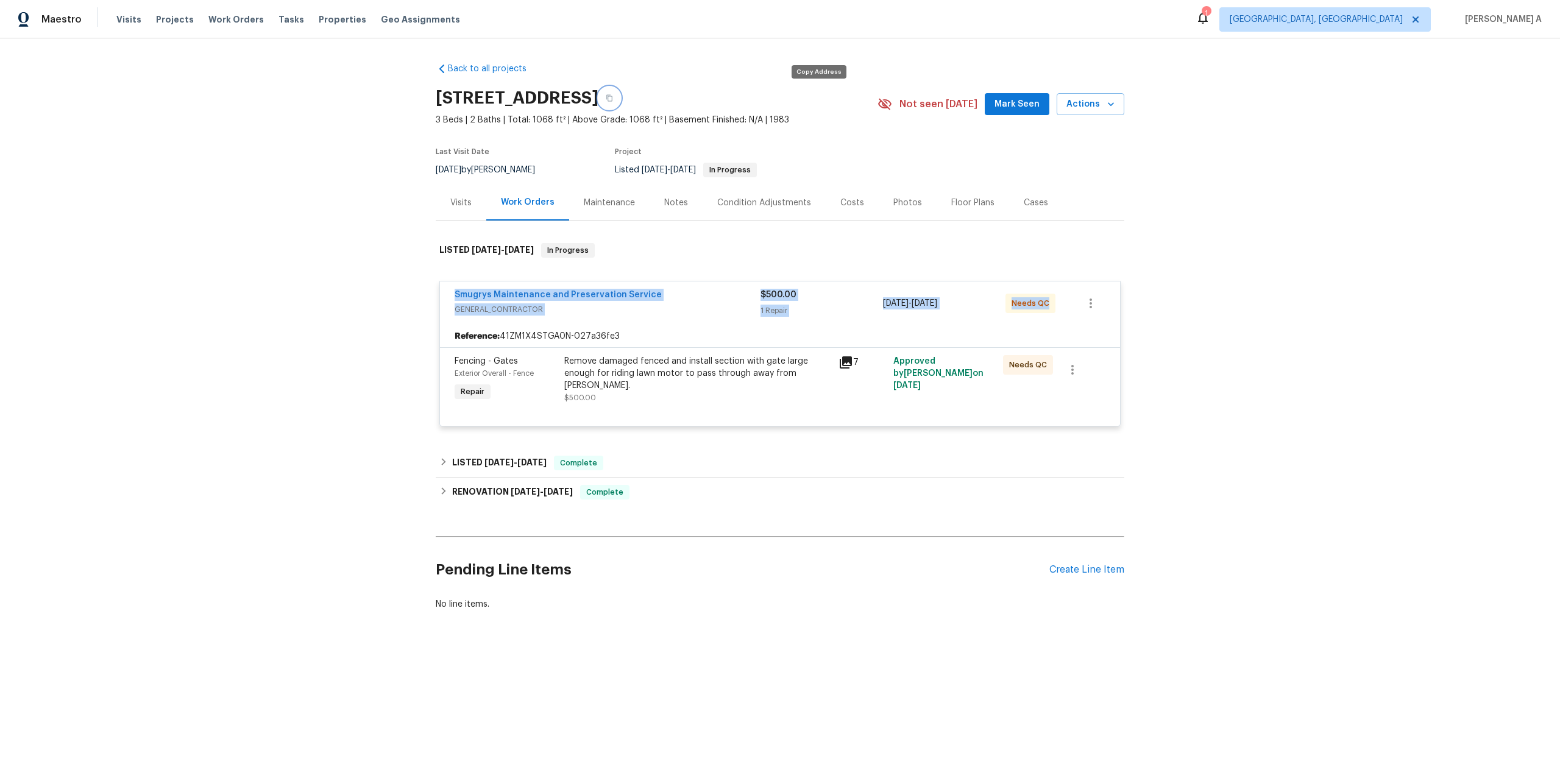
click at [620, 107] on button "button" at bounding box center [609, 98] width 22 height 22
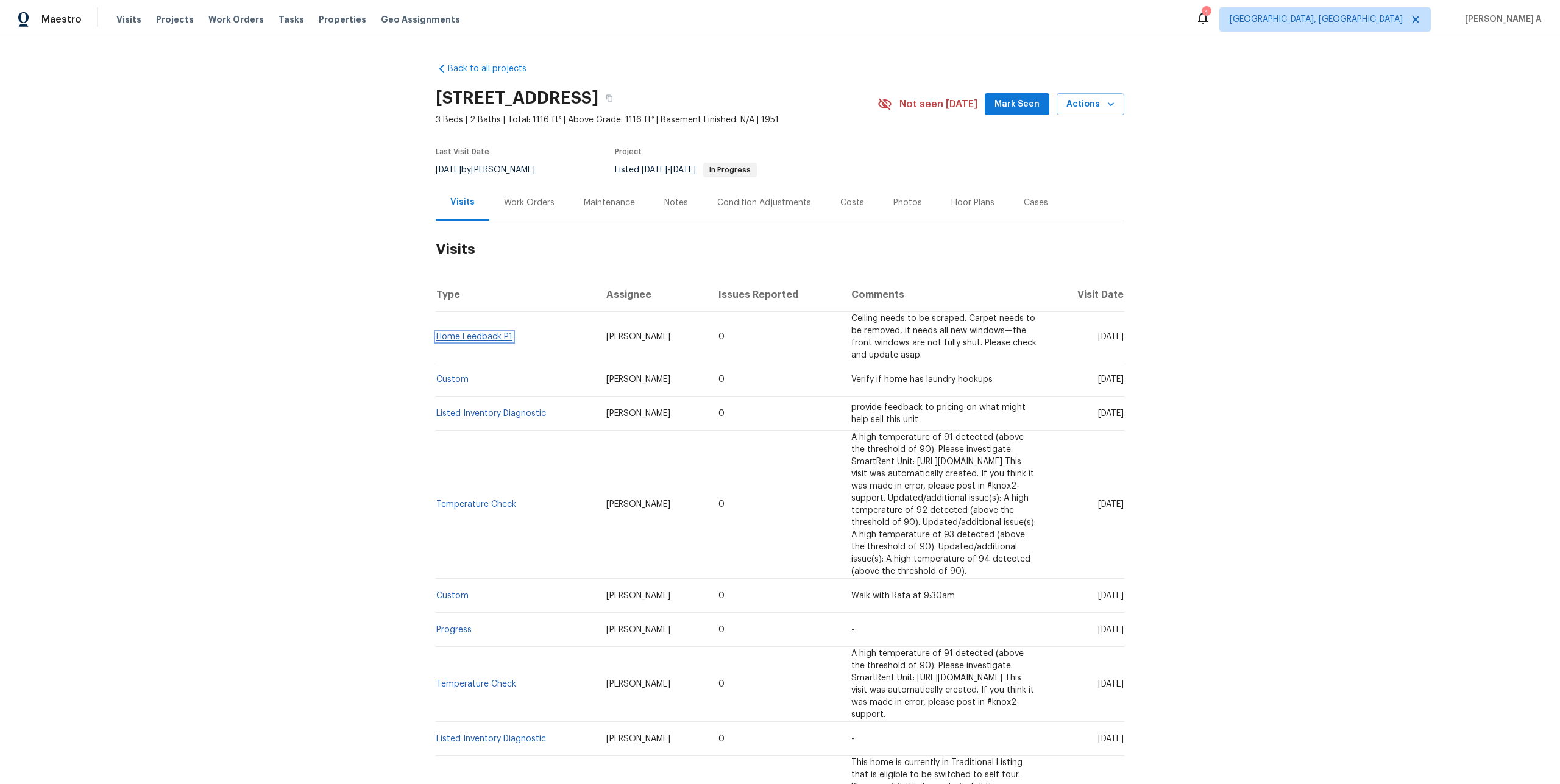
click at [473, 333] on link "Home Feedback P1" at bounding box center [475, 337] width 76 height 8
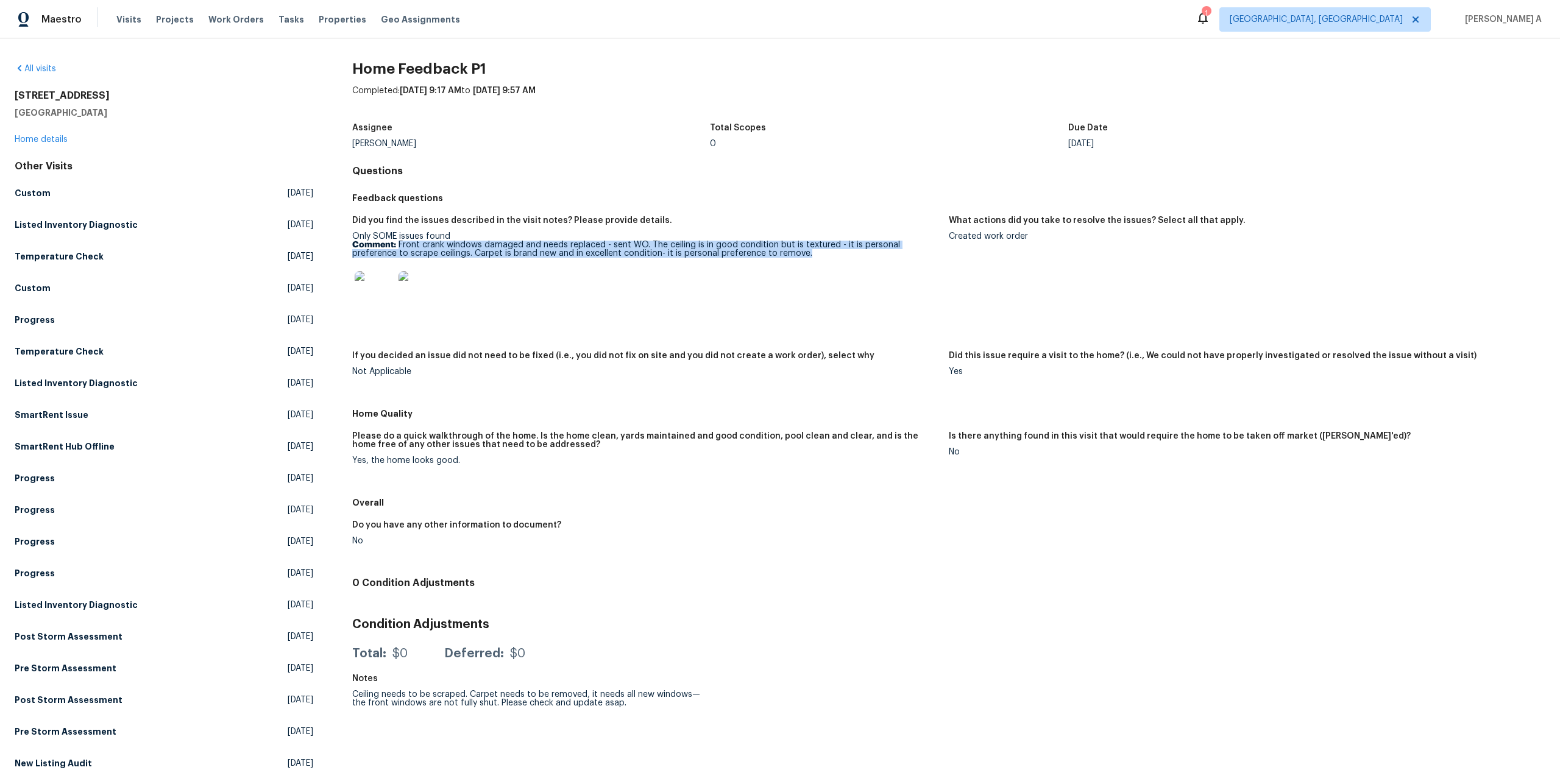
drag, startPoint x: 398, startPoint y: 245, endPoint x: 766, endPoint y: 253, distance: 368.1
click at [766, 253] on p "Comment: Front crank windows damaged and needs replaced - sent WO. The ceiling …" at bounding box center [646, 249] width 587 height 17
copy p "Front crank windows damaged and needs replaced - sent WO. The ceiling is in goo…"
drag, startPoint x: 956, startPoint y: 235, endPoint x: 1028, endPoint y: 233, distance: 72.0
click at [1028, 233] on div "Created work order" at bounding box center [1242, 236] width 587 height 8
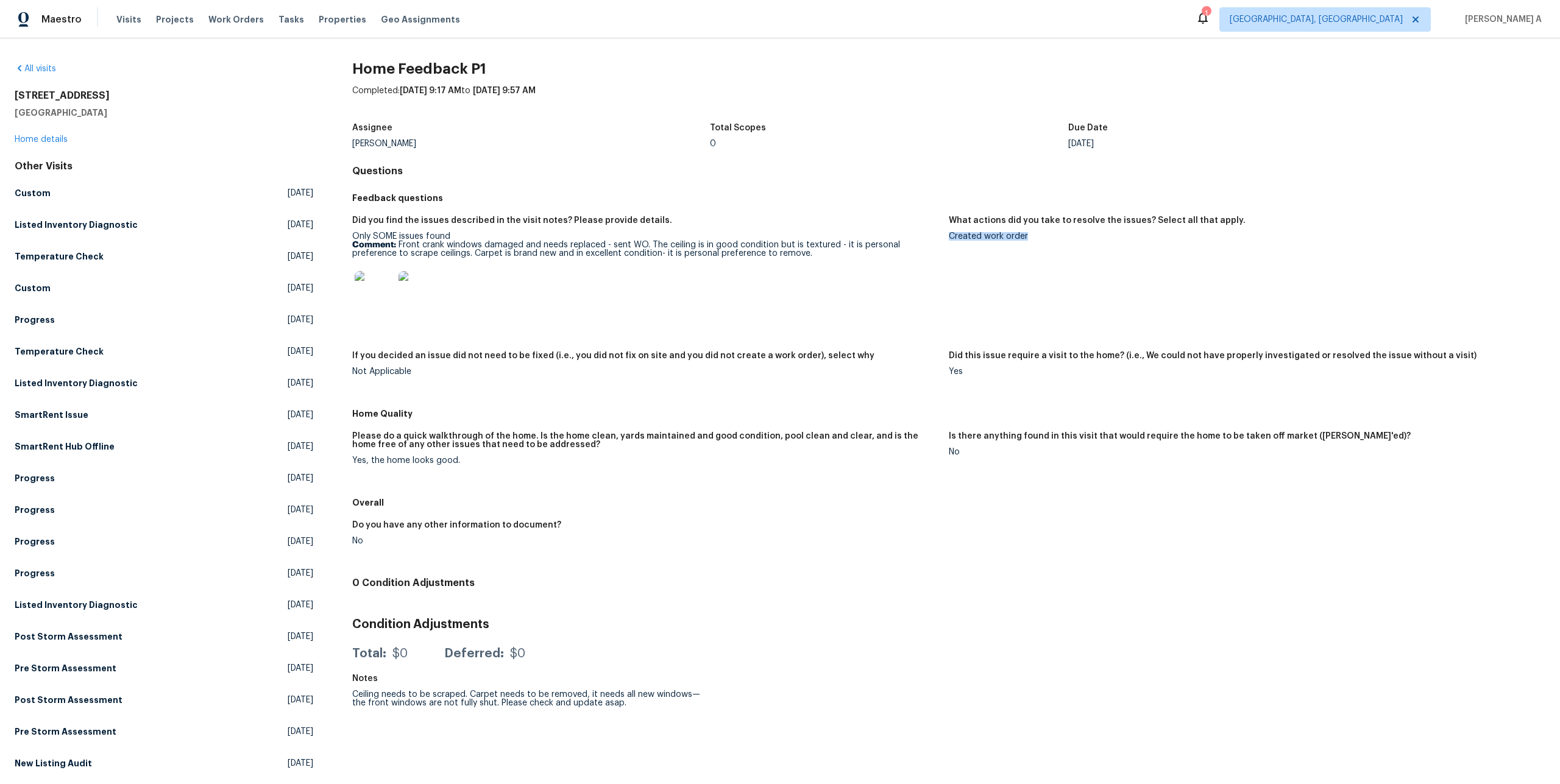
copy div "Created work order"
click at [54, 144] on link "Home details" at bounding box center [41, 139] width 53 height 8
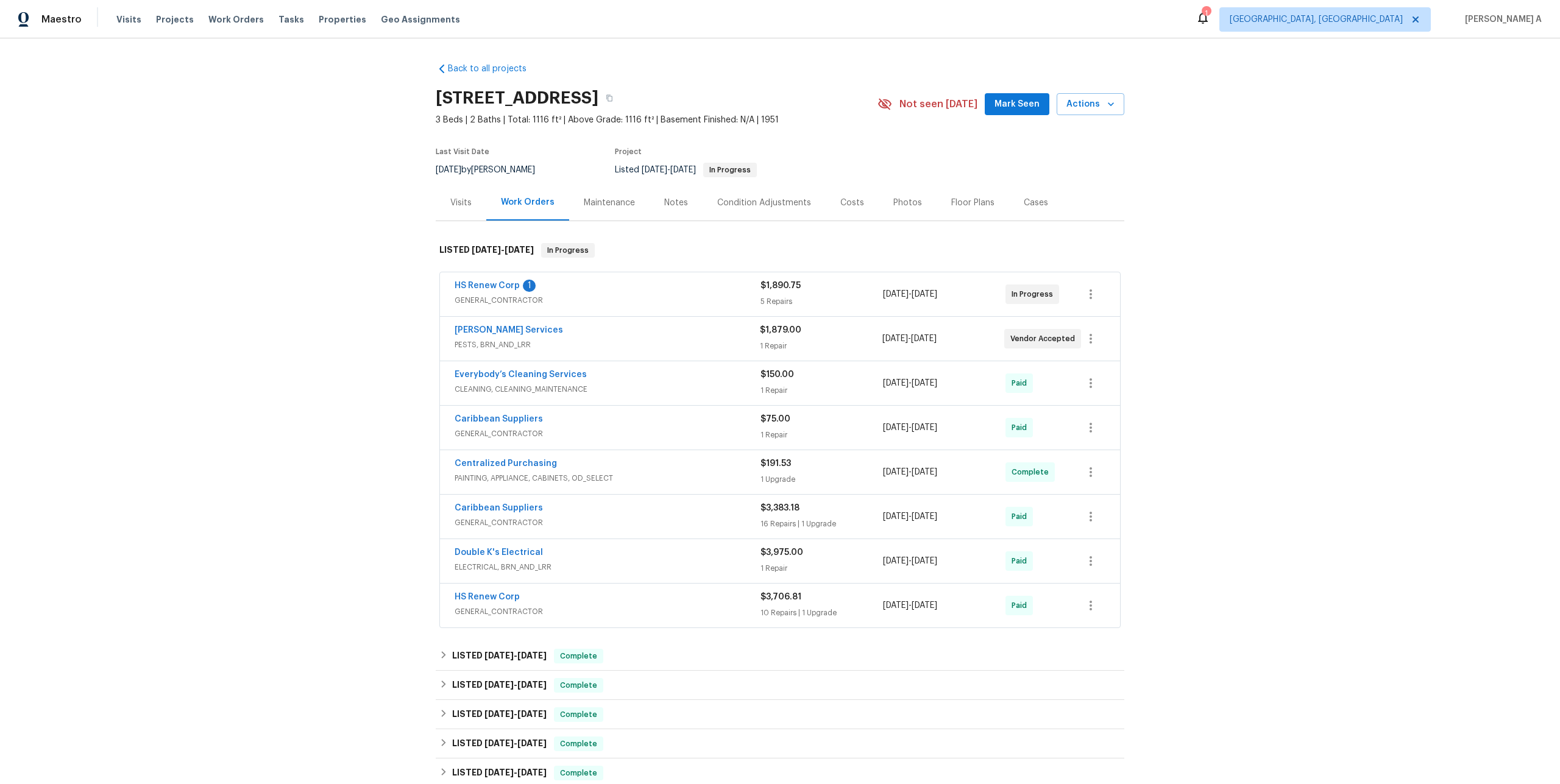
click at [593, 298] on span "GENERAL_CONTRACTOR" at bounding box center [607, 300] width 306 height 12
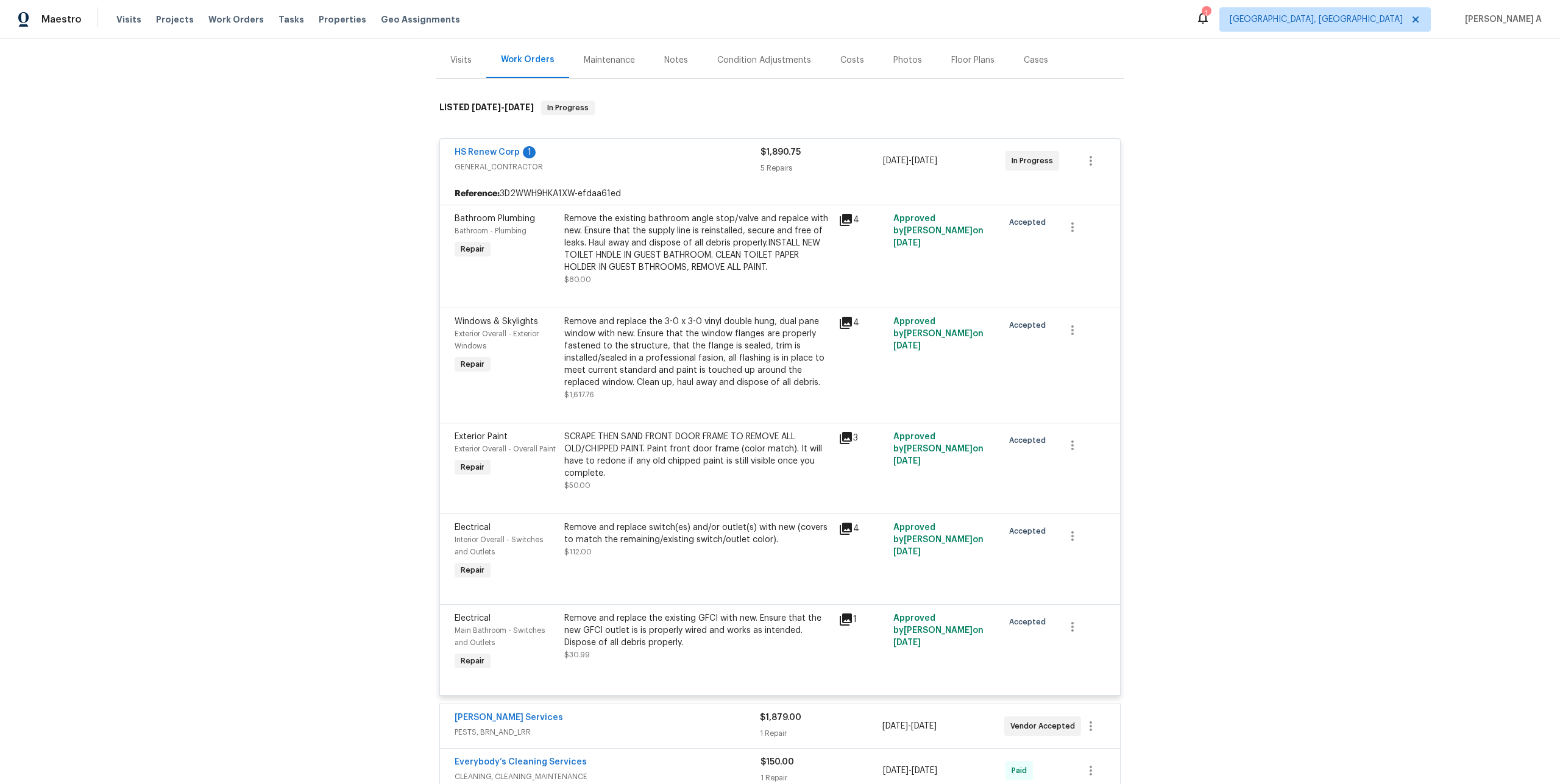
scroll to position [158, 0]
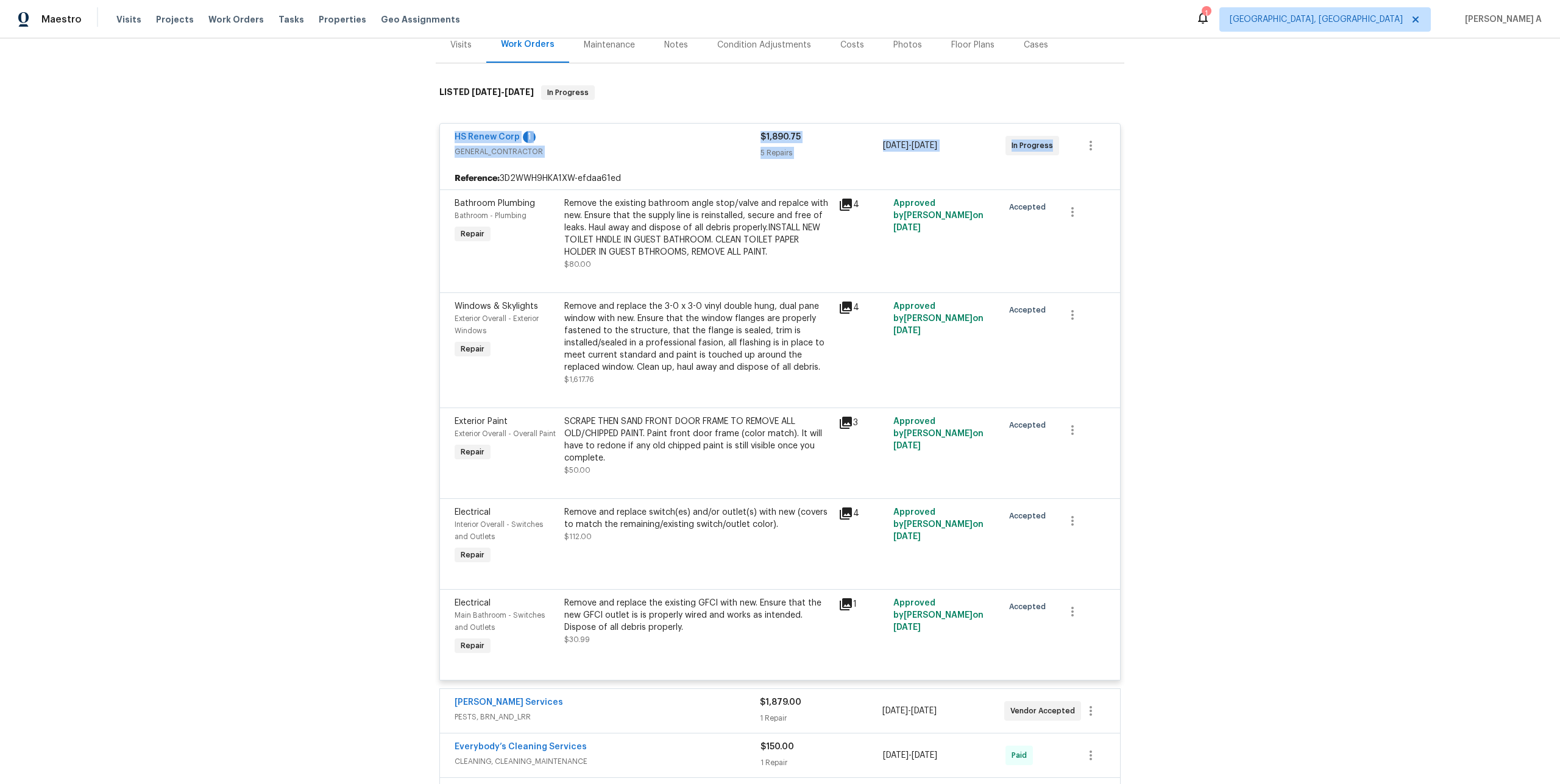
drag, startPoint x: 450, startPoint y: 137, endPoint x: 1055, endPoint y: 141, distance: 605.0
click at [1055, 141] on div "HS Renew Corp 1 GENERAL_CONTRACTOR $1,890.75 5 Repairs [DATE] - [DATE] In Progr…" at bounding box center [780, 146] width 680 height 44
copy div "HS Renew Corp 1 GENERAL_CONTRACTOR $1,890.75 5 Repairs [DATE] - [DATE] In Progr…"
